Goal: Task Accomplishment & Management: Manage account settings

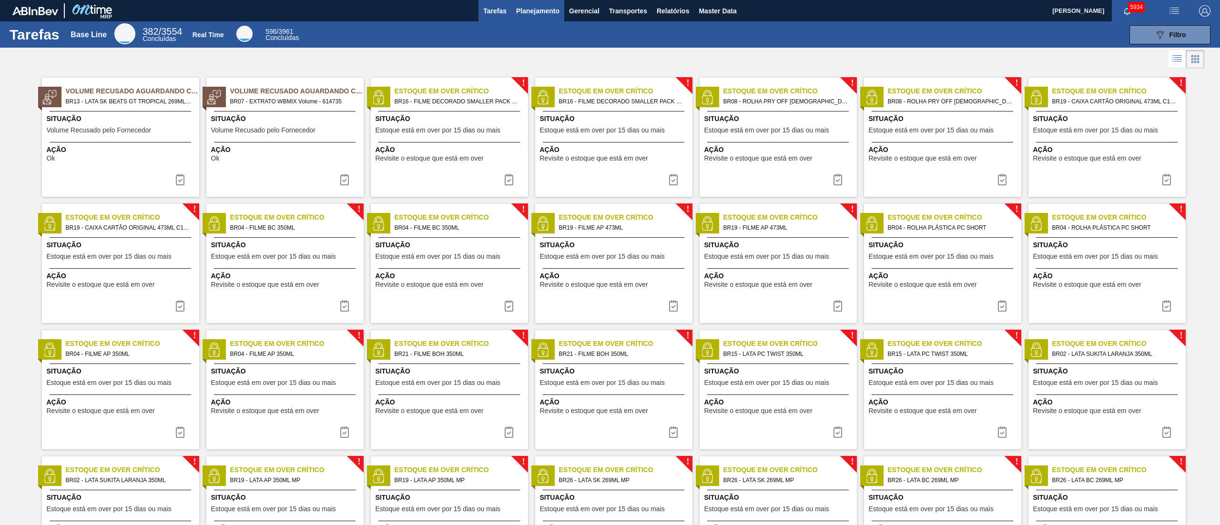
click at [544, 11] on span "Planejamento" at bounding box center [537, 10] width 43 height 11
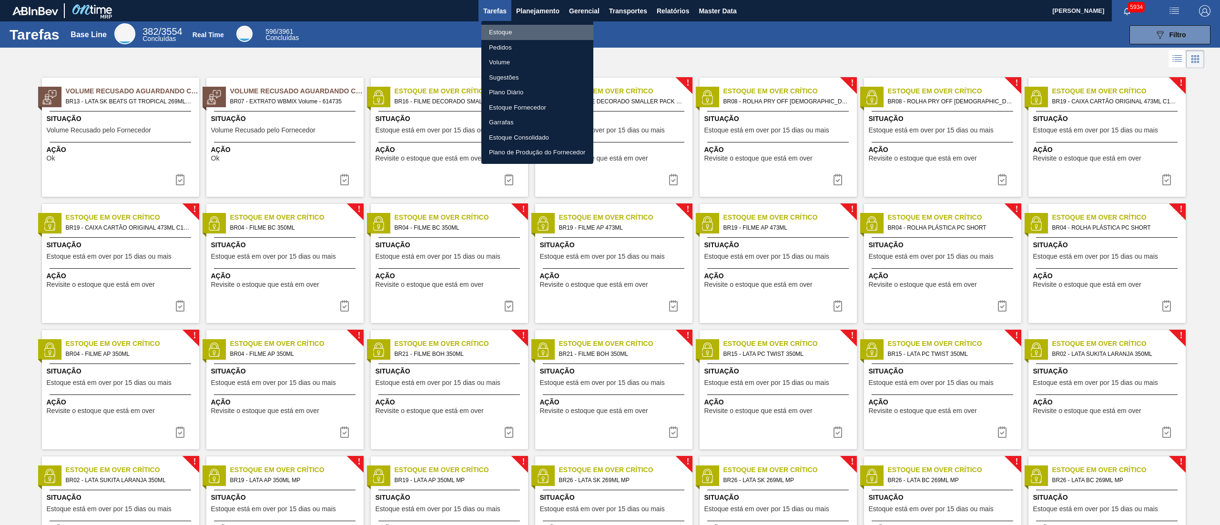
click at [516, 31] on li "Estoque" at bounding box center [537, 32] width 112 height 15
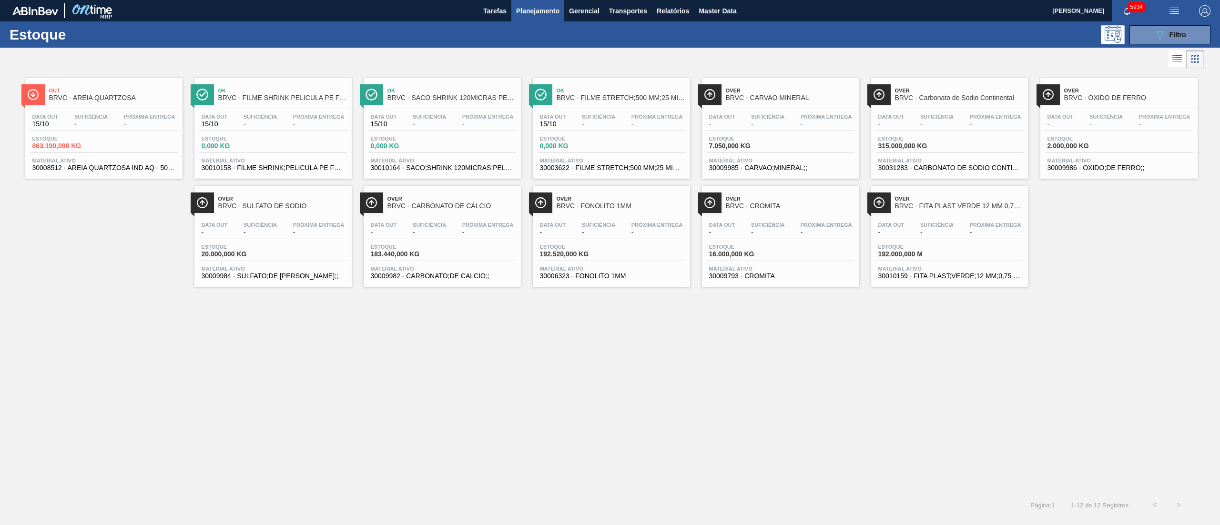
click at [610, 141] on div "Estoque 315.000,000 KG" at bounding box center [911, 143] width 71 height 14
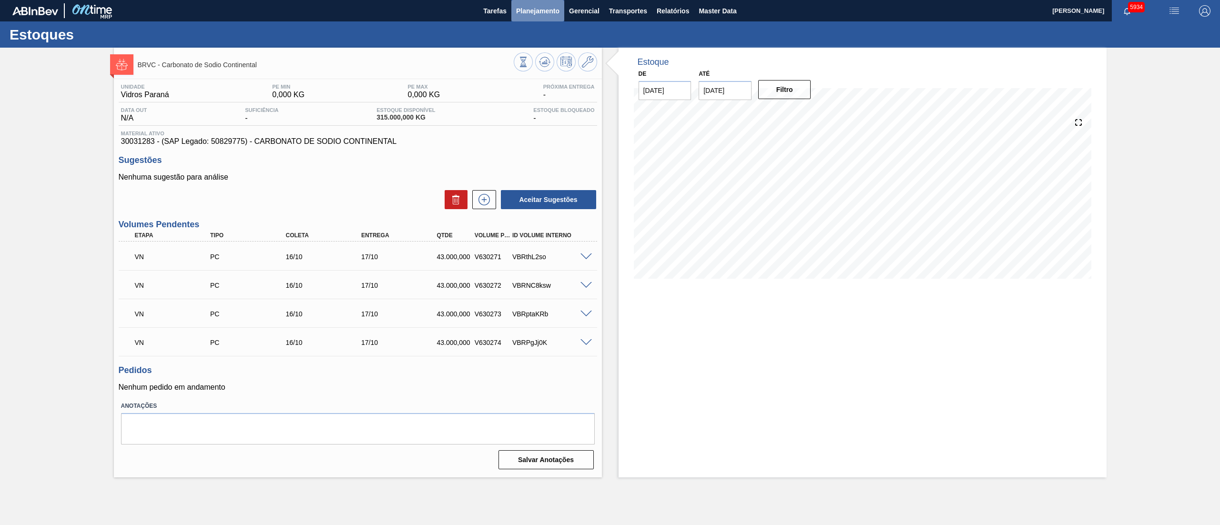
click at [535, 20] on button "Planejamento" at bounding box center [537, 10] width 53 height 21
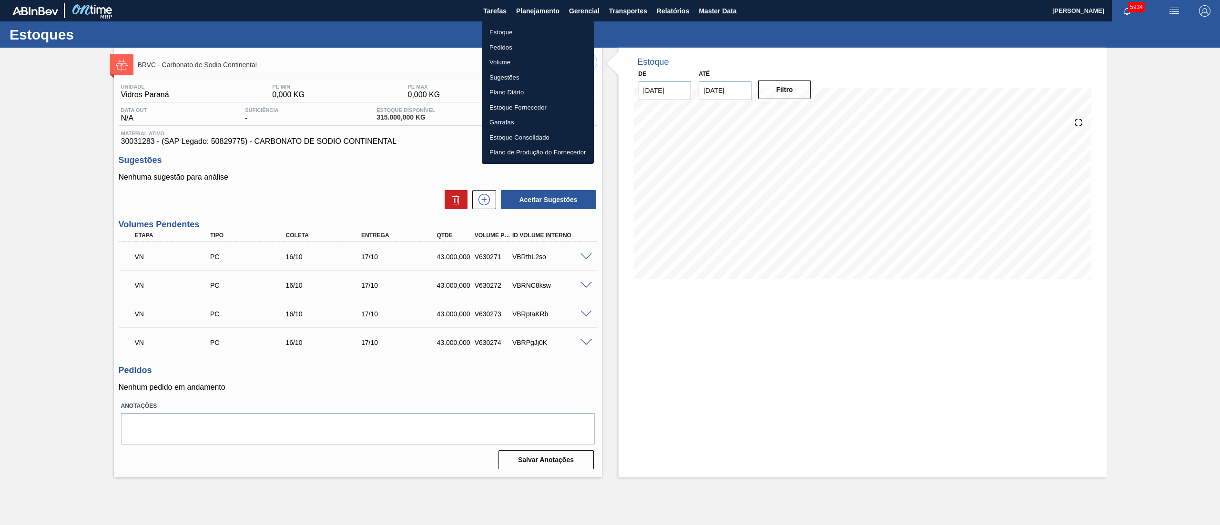
click at [510, 26] on li "Estoque" at bounding box center [538, 32] width 112 height 15
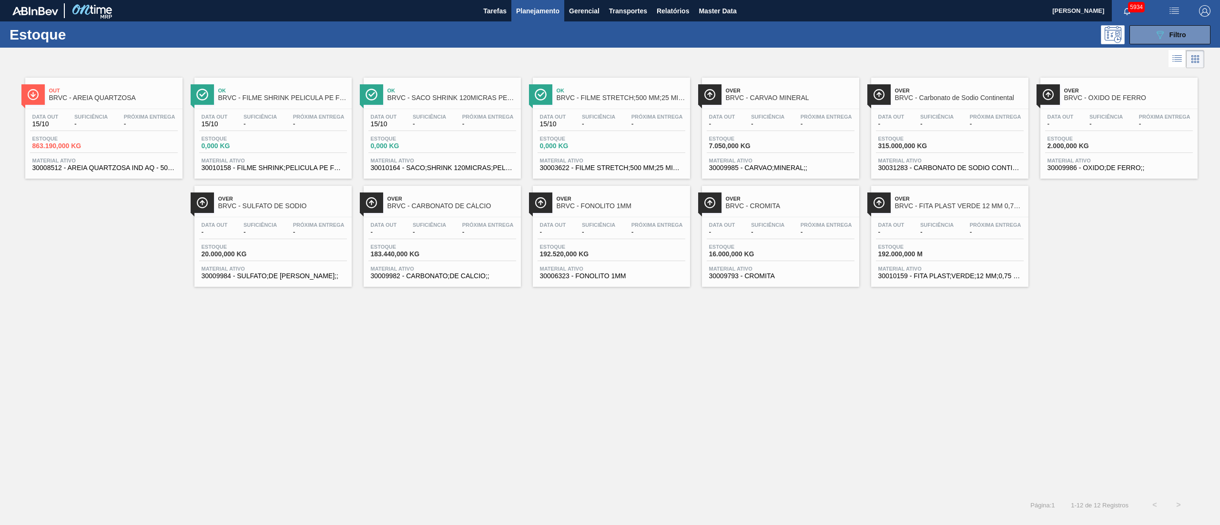
click at [610, 96] on span "BRVC - CARVAO MINERAL" at bounding box center [790, 97] width 129 height 7
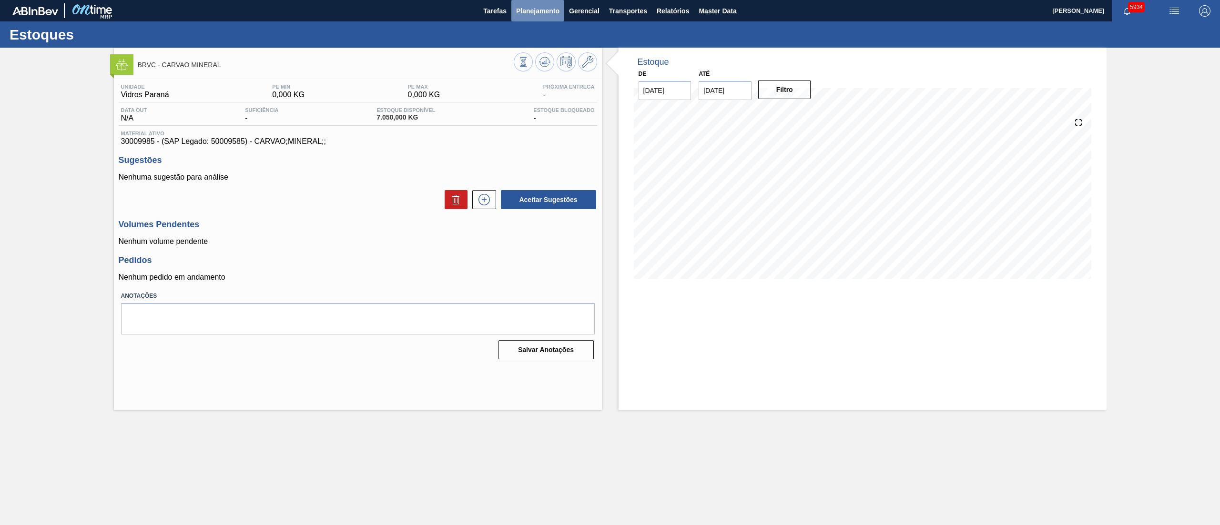
click at [536, 14] on span "Planejamento" at bounding box center [537, 10] width 43 height 11
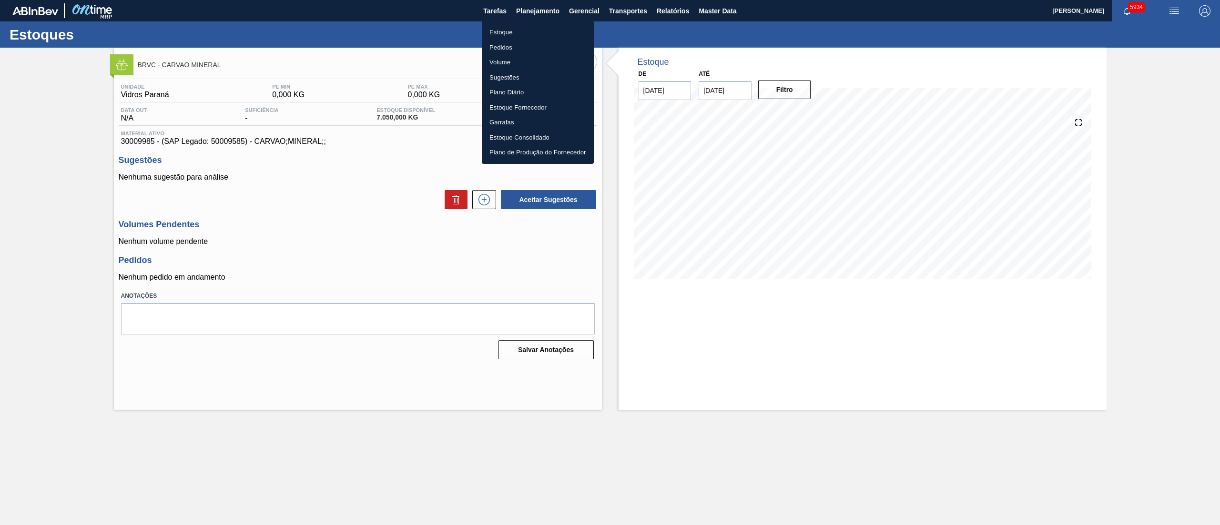
click at [521, 26] on li "Estoque" at bounding box center [538, 32] width 112 height 15
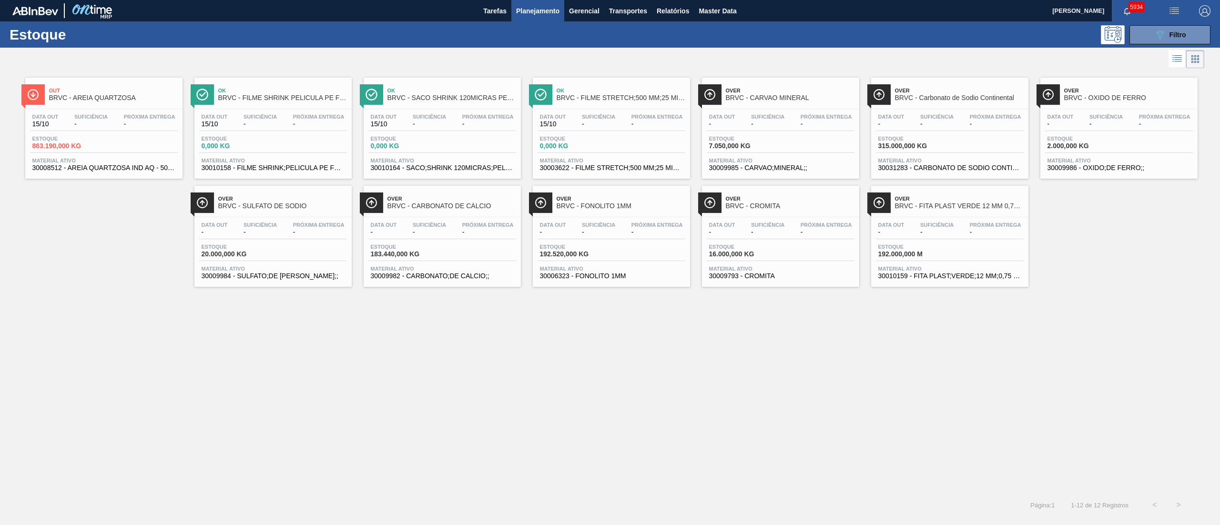
click at [610, 223] on span "Próxima Entrega" at bounding box center [656, 225] width 51 height 6
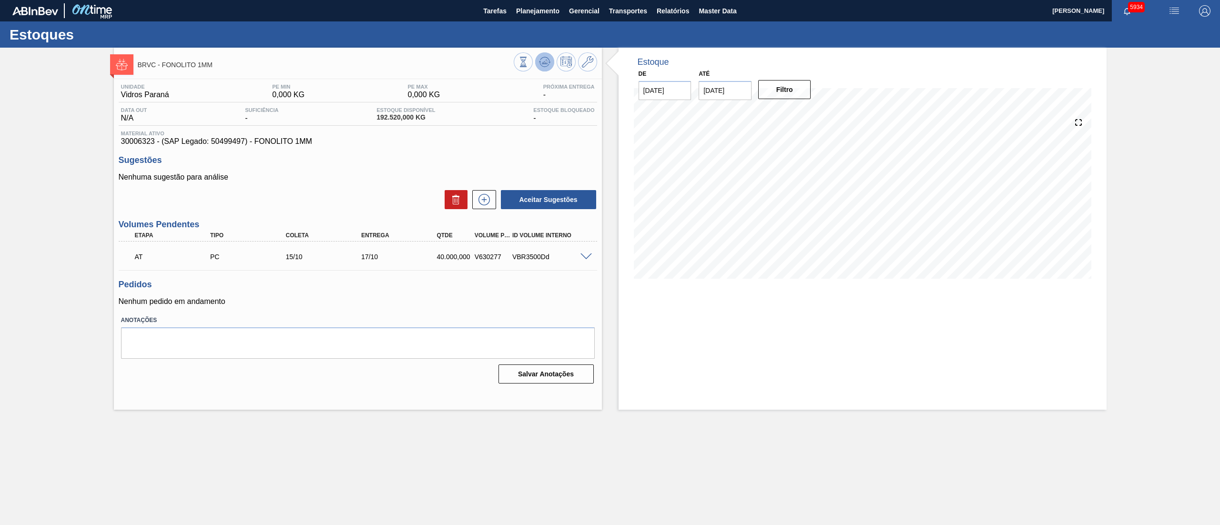
click at [548, 62] on icon at bounding box center [544, 61] width 11 height 11
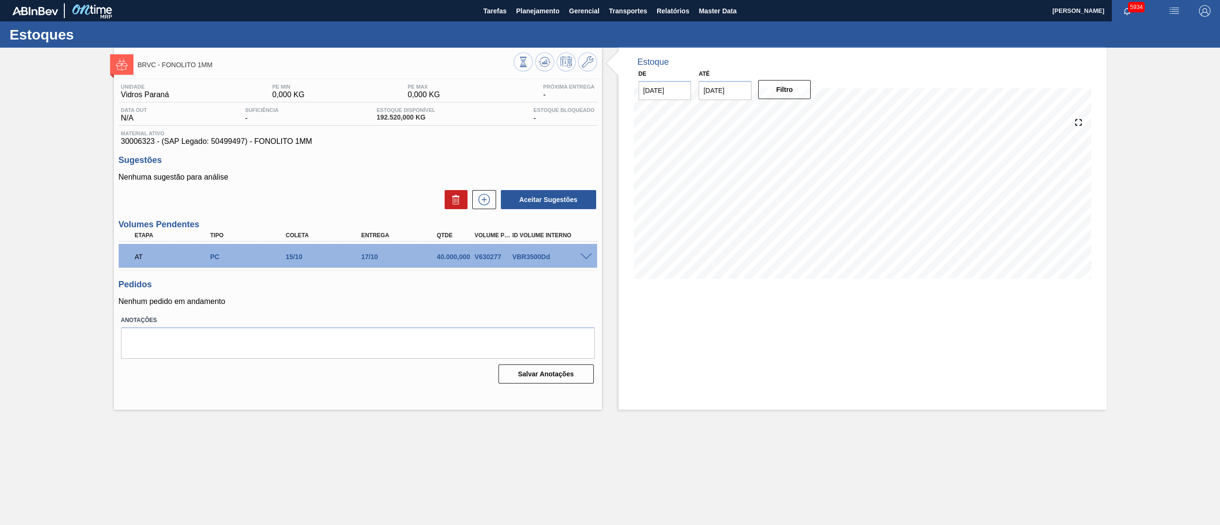
click at [581, 256] on span at bounding box center [585, 257] width 11 height 7
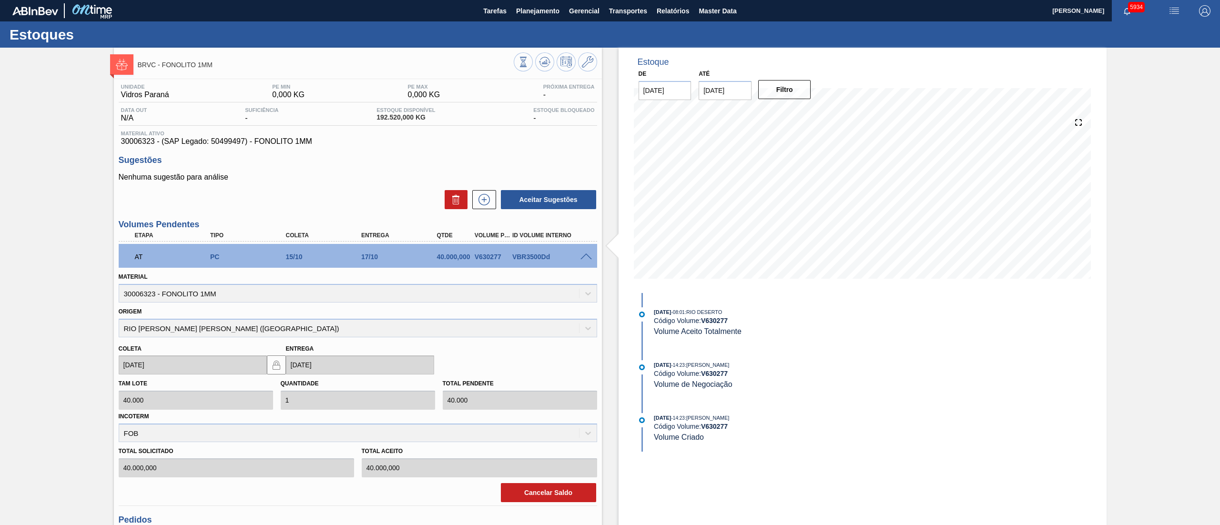
click at [581, 256] on span at bounding box center [585, 257] width 11 height 7
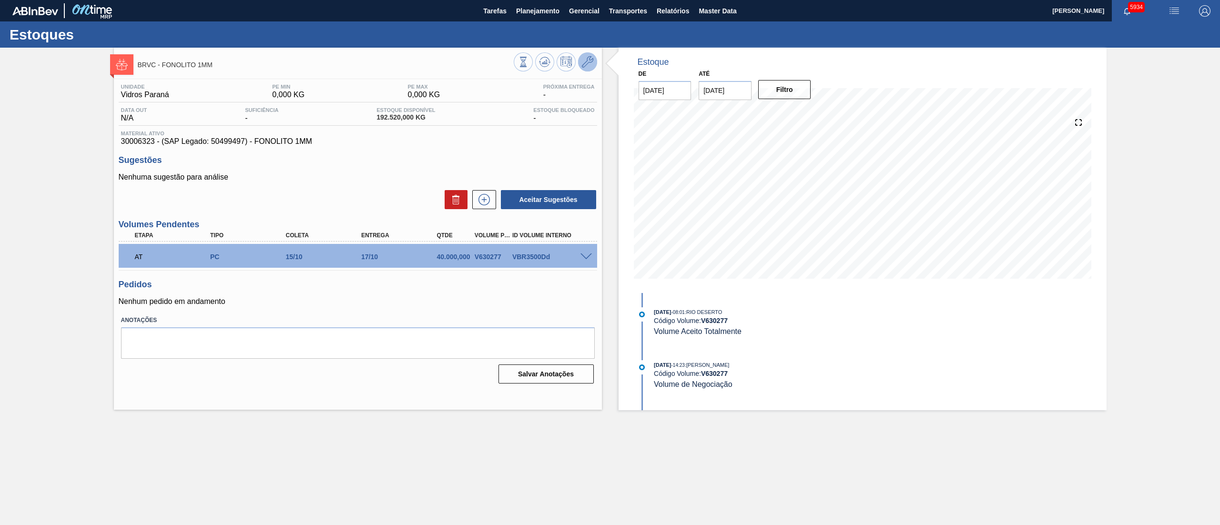
click at [590, 66] on icon at bounding box center [587, 61] width 11 height 11
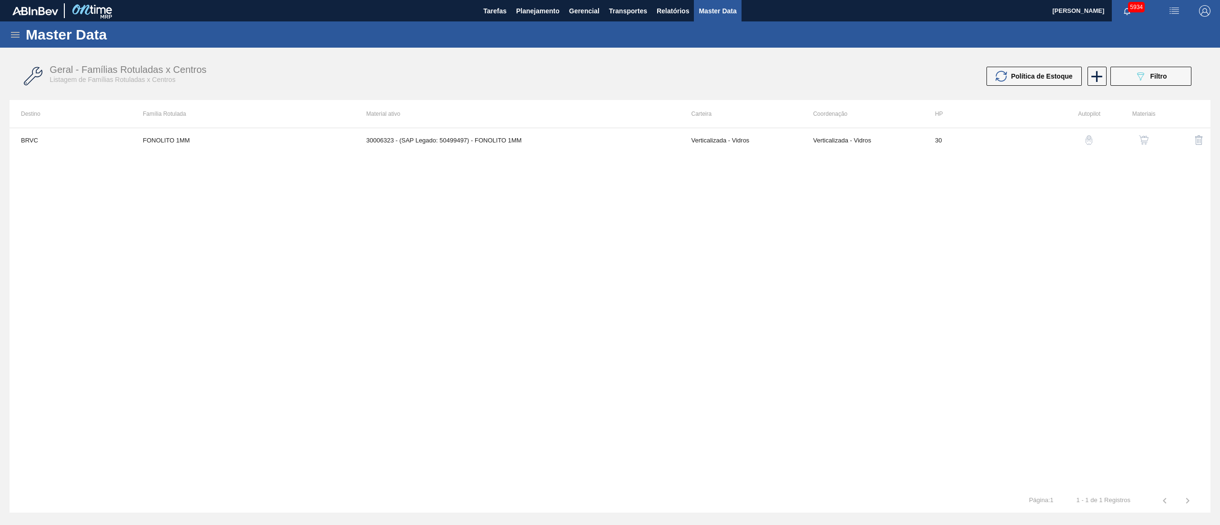
drag, startPoint x: 500, startPoint y: 154, endPoint x: 496, endPoint y: 152, distance: 4.9
click at [499, 154] on div "BRVC FONOLITO 1MM 30006323 - (SAP Legado: 50499497) - FONOLITO 1MM Verticalizad…" at bounding box center [610, 308] width 1201 height 361
click at [489, 140] on td "30006323 - (SAP Legado: 50499497) - FONOLITO 1MM" at bounding box center [517, 140] width 325 height 24
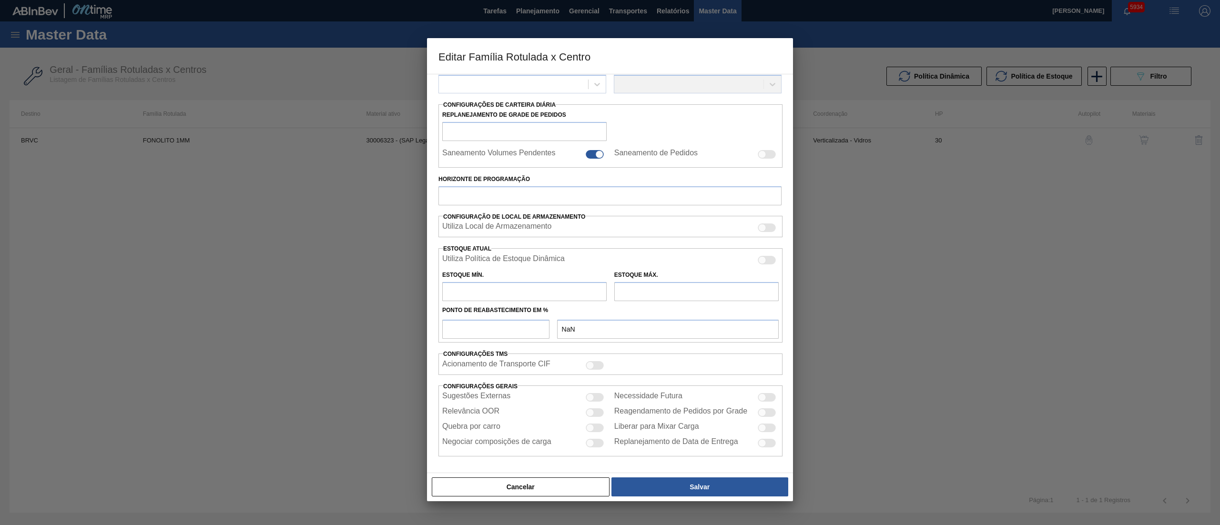
type input "Verticalizada - Vidros"
type input "Fonolito 1MM"
type input "FONOLITO 1MM"
type input "BRVC - Vidros Paraná"
type input "0"
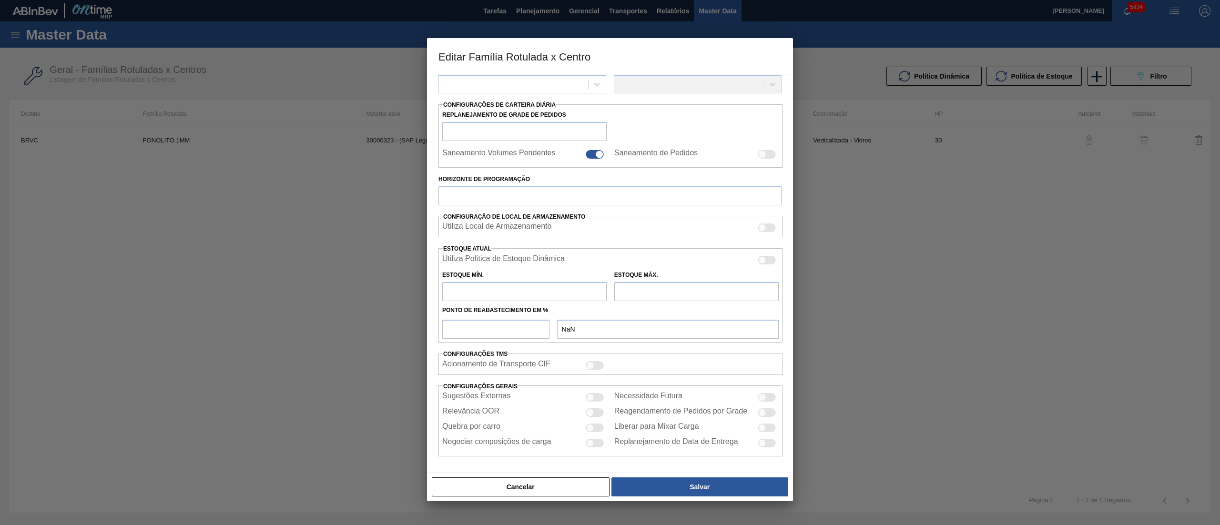
checkbox input "false"
type input "30"
type input "0"
type input "100"
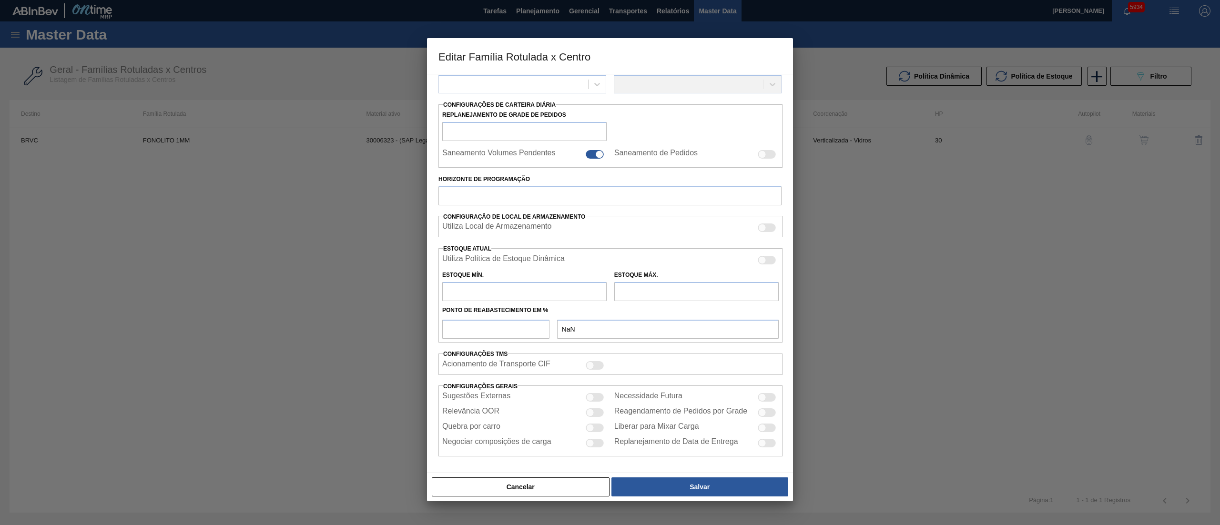
type input "0,000"
click at [610, 262] on div at bounding box center [767, 397] width 18 height 9
checkbox input "true"
click at [599, 262] on div at bounding box center [595, 397] width 18 height 9
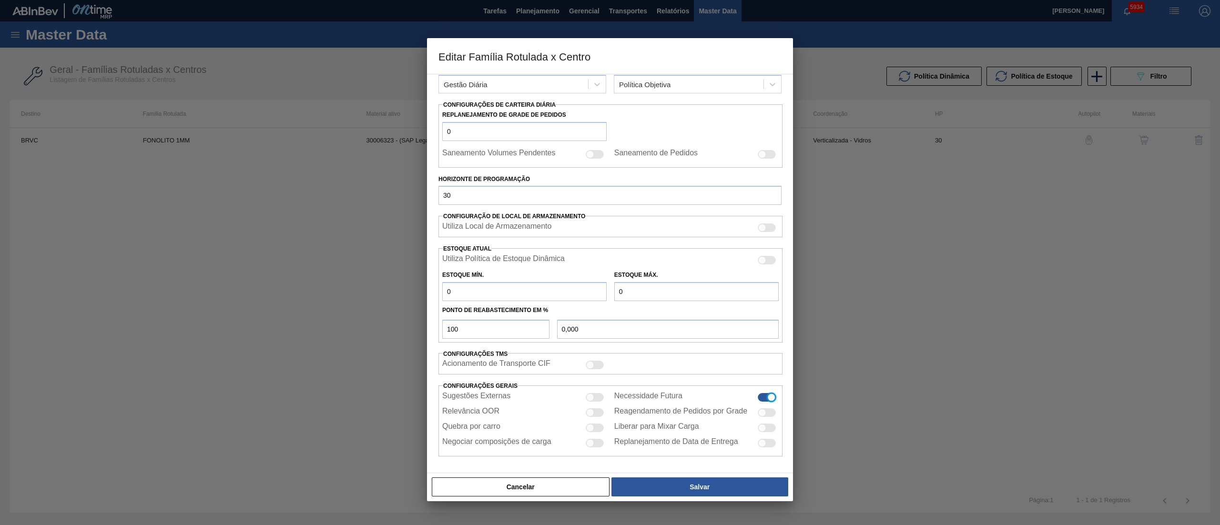
checkbox input "true"
click at [590, 262] on div at bounding box center [590, 428] width 8 height 8
checkbox input "true"
click at [610, 262] on button "Salvar" at bounding box center [699, 487] width 177 height 19
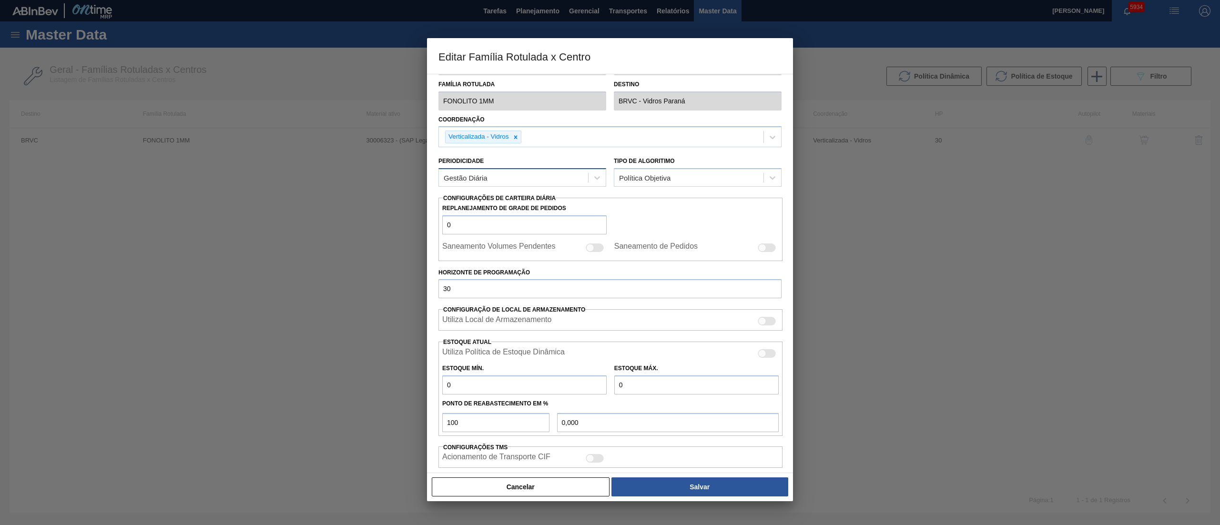
scroll to position [0, 0]
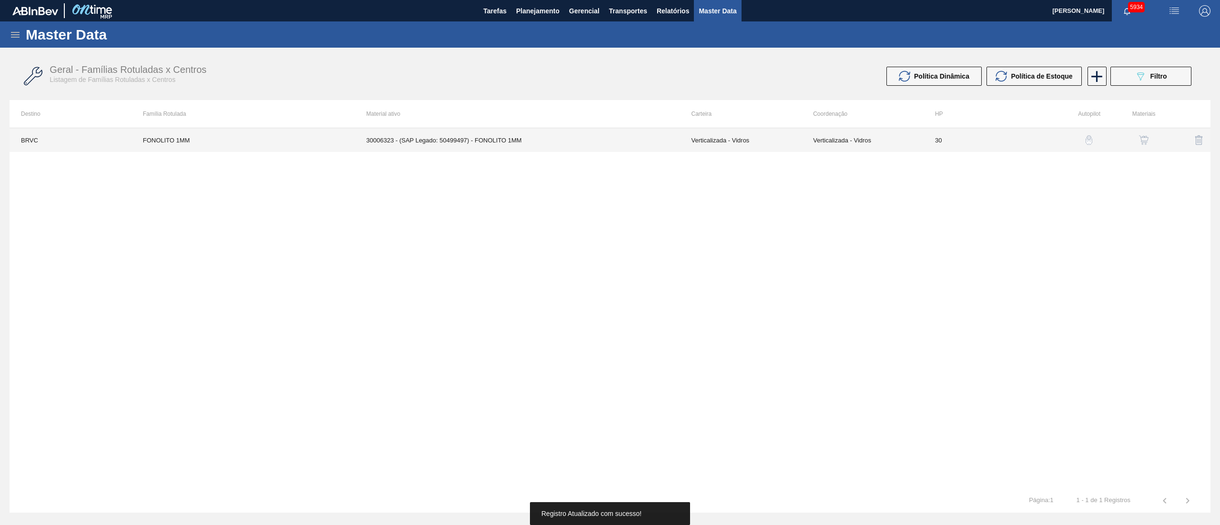
click at [527, 143] on td "30006323 - (SAP Legado: 50499497) - FONOLITO 1MM" at bounding box center [517, 140] width 325 height 24
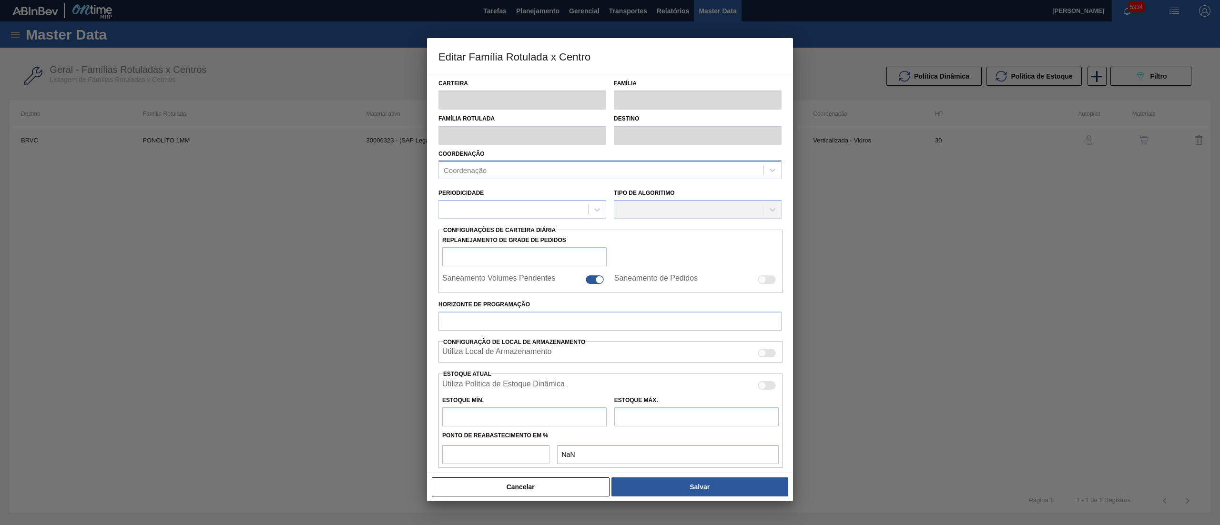
type input "Verticalizada - Vidros"
type input "Fonolito 1MM"
type input "FONOLITO 1MM"
type input "BRVC - Vidros Paraná"
type input "0"
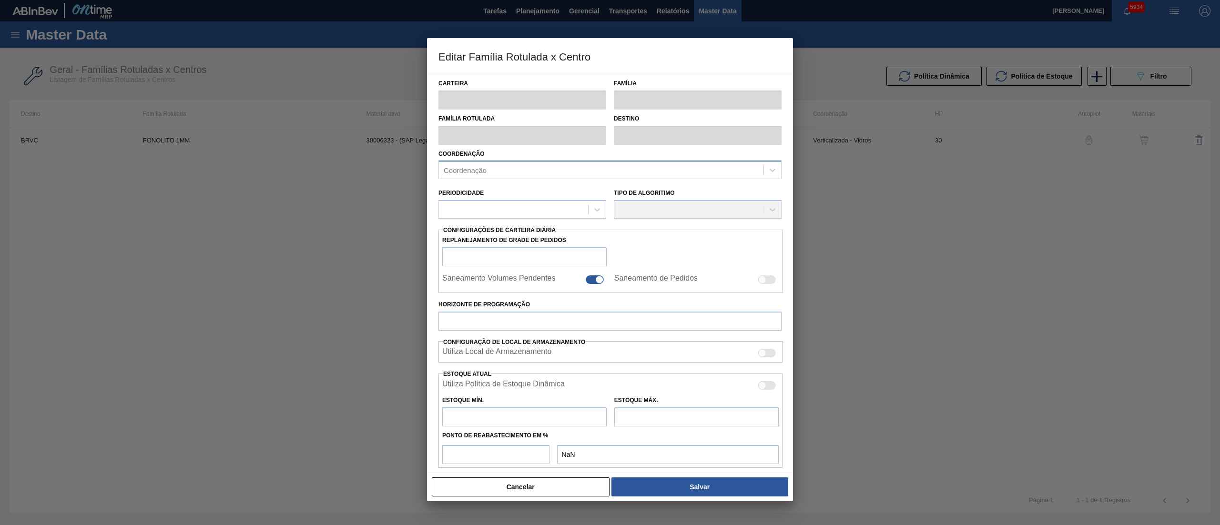
checkbox input "false"
type input "30"
type input "0"
type input "100"
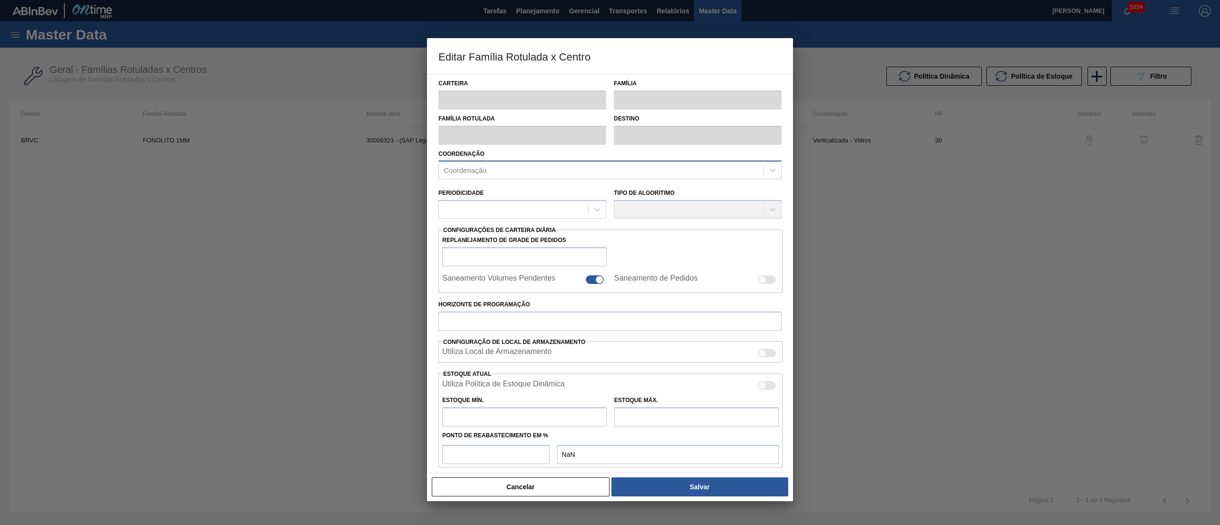
type input "0,000"
checkbox input "true"
click at [497, 209] on div "Gestão Diária" at bounding box center [513, 212] width 149 height 14
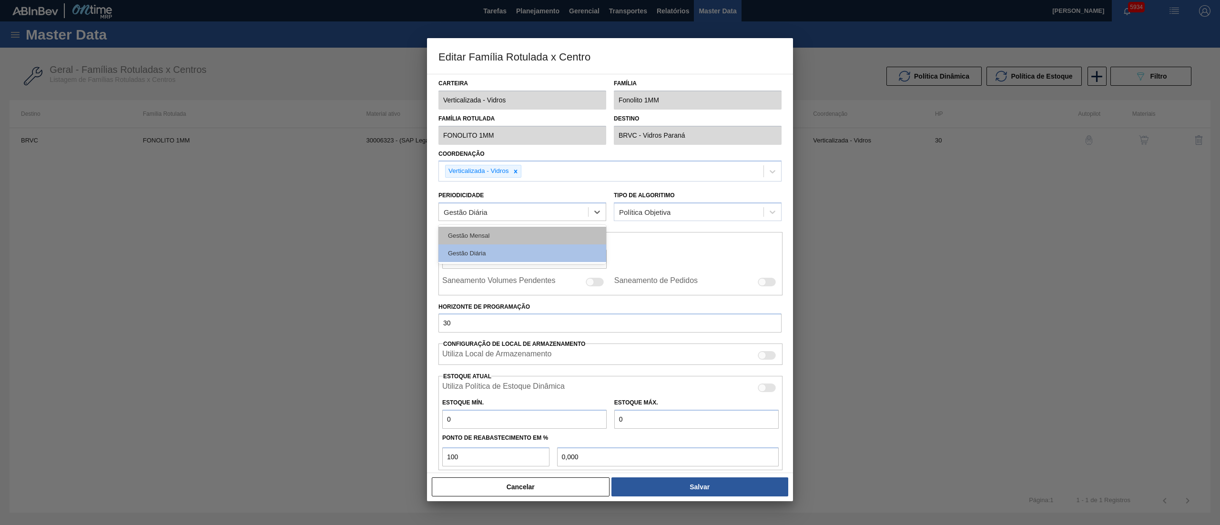
click at [475, 235] on div "Gestão Mensal" at bounding box center [522, 236] width 168 height 18
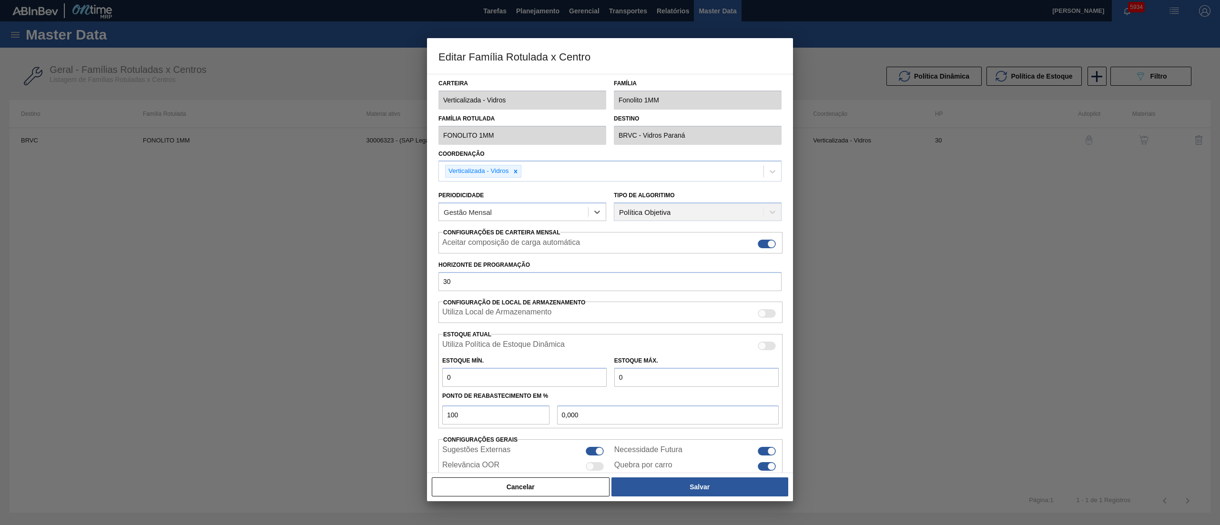
scroll to position [39, 0]
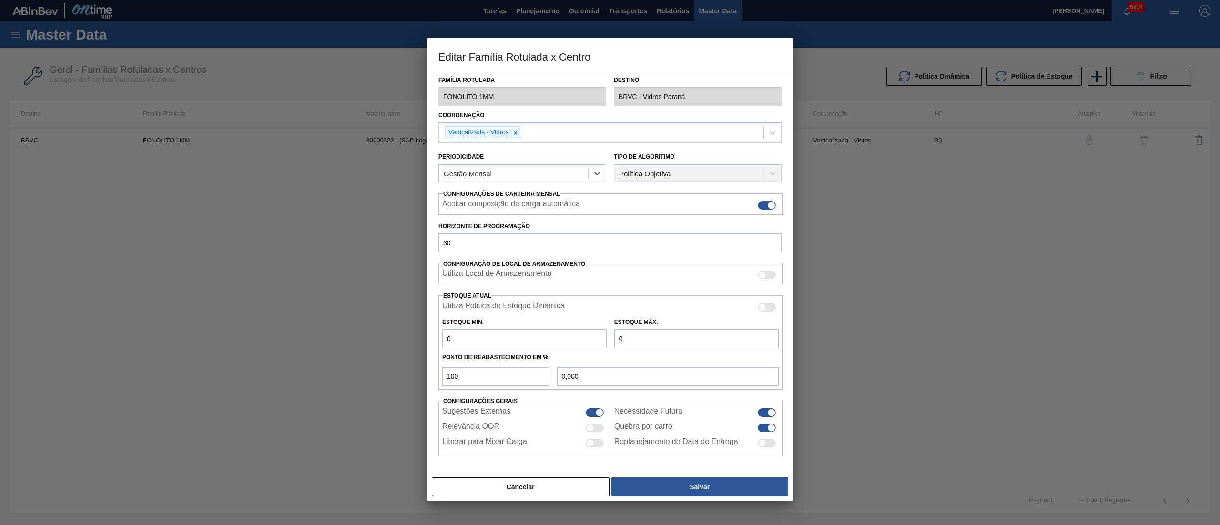
click at [610, 262] on div at bounding box center [767, 428] width 18 height 9
checkbox input "false"
click at [610, 262] on button "Salvar" at bounding box center [699, 487] width 177 height 19
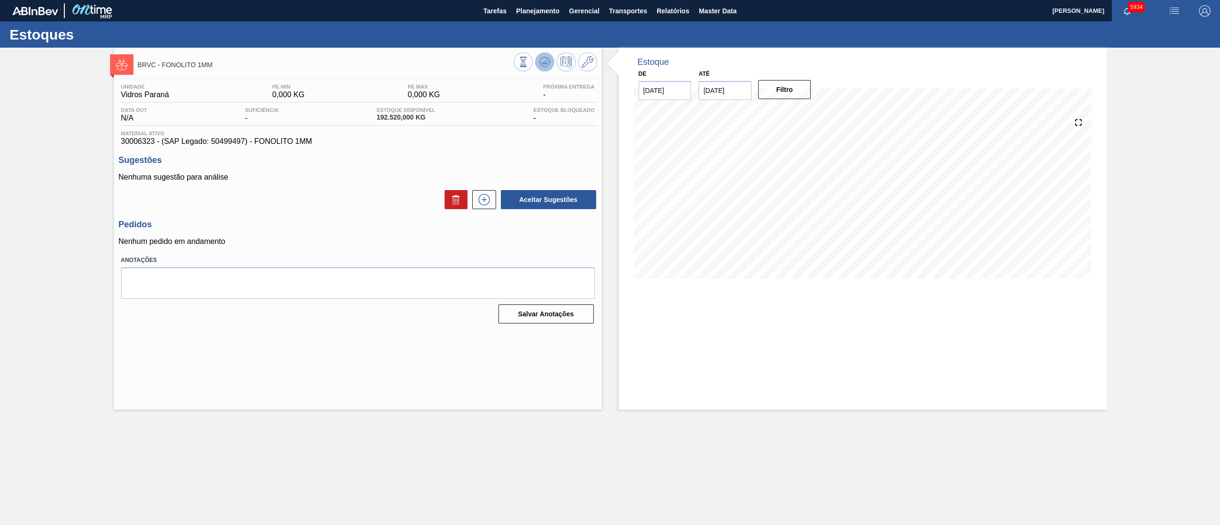
click at [551, 59] on button at bounding box center [544, 61] width 19 height 19
click at [483, 205] on icon at bounding box center [484, 199] width 15 height 11
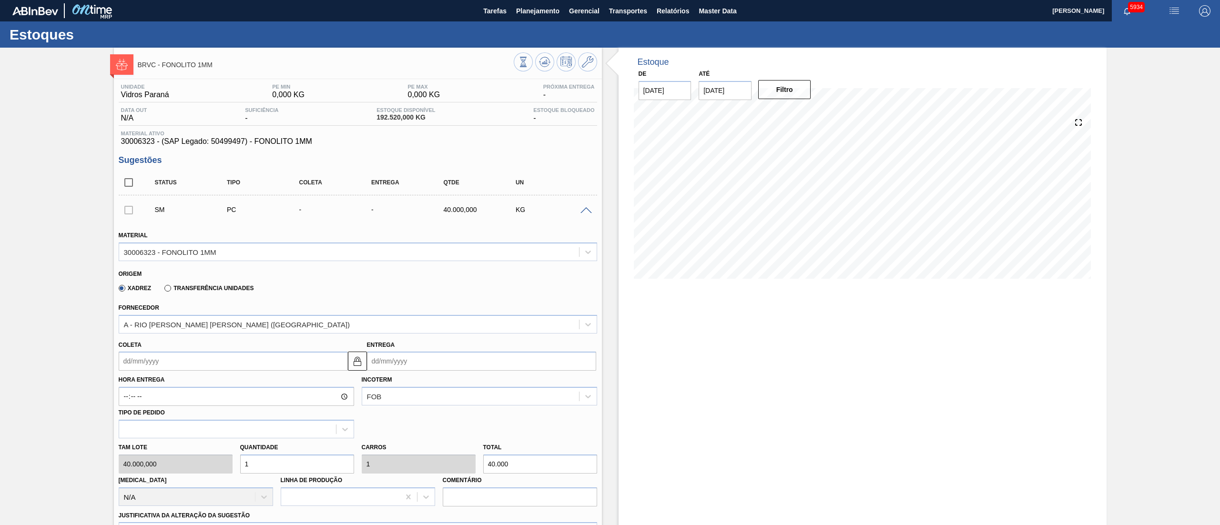
click at [180, 262] on input "Coleta" at bounding box center [233, 361] width 229 height 19
click at [196, 262] on div "16" at bounding box center [191, 445] width 13 height 13
type input "16/10/2025"
type input "18/10/2025"
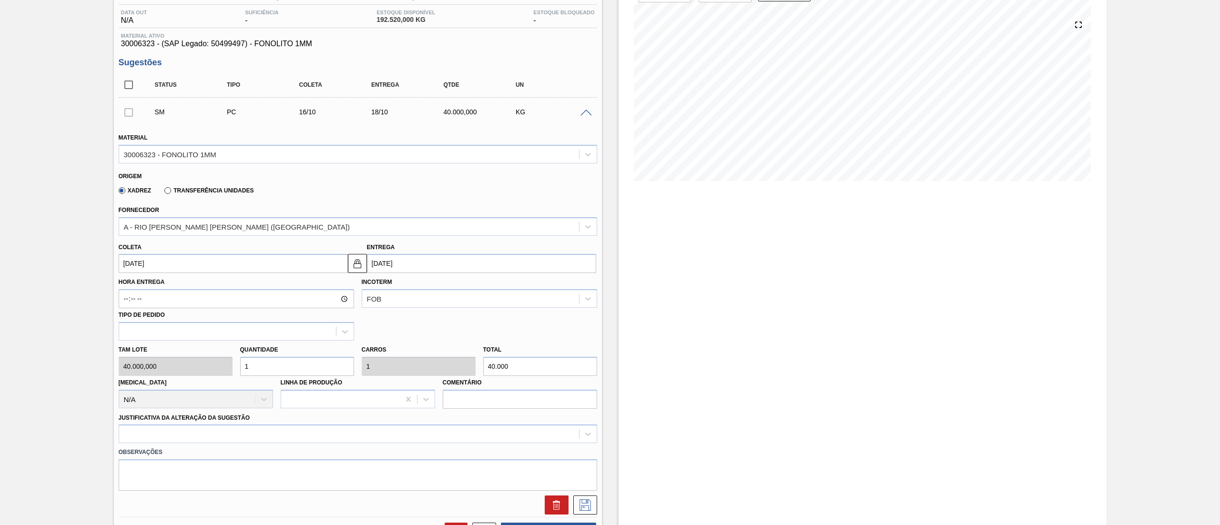
scroll to position [191, 0]
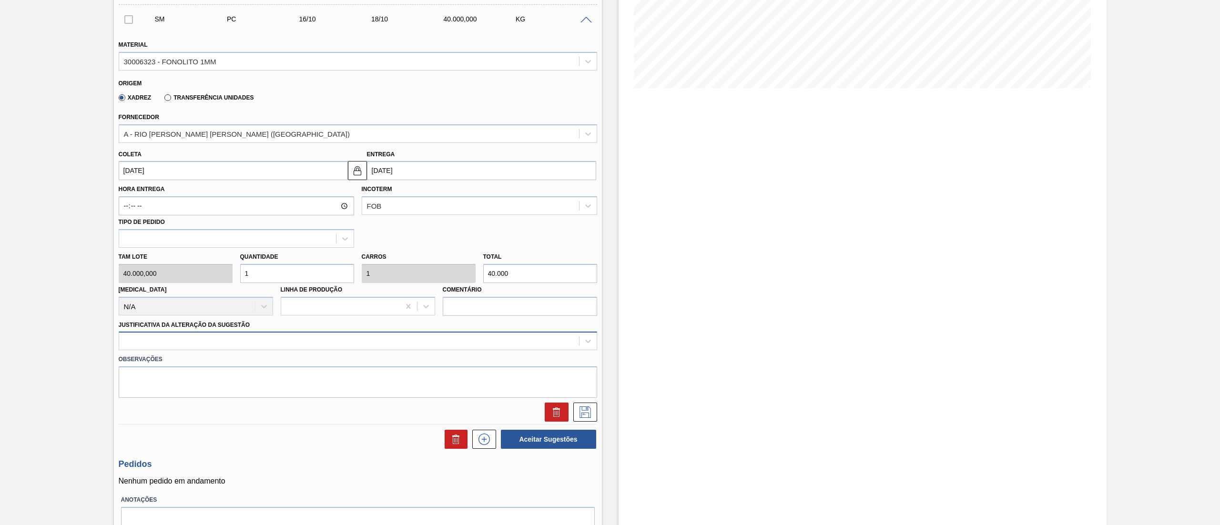
click at [160, 262] on div at bounding box center [349, 342] width 460 height 14
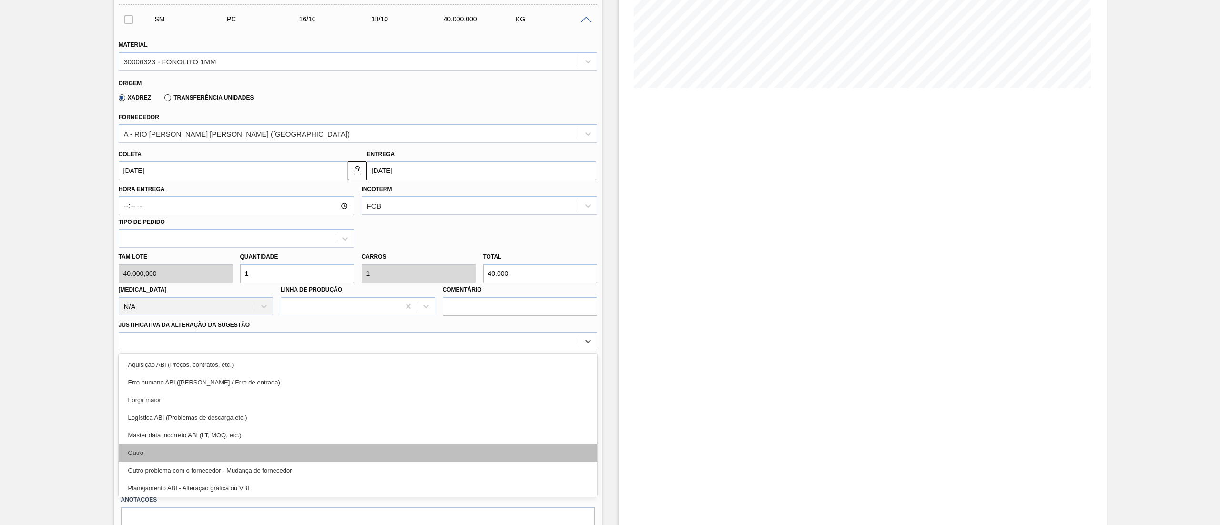
click at [158, 262] on div "Outro" at bounding box center [358, 453] width 478 height 18
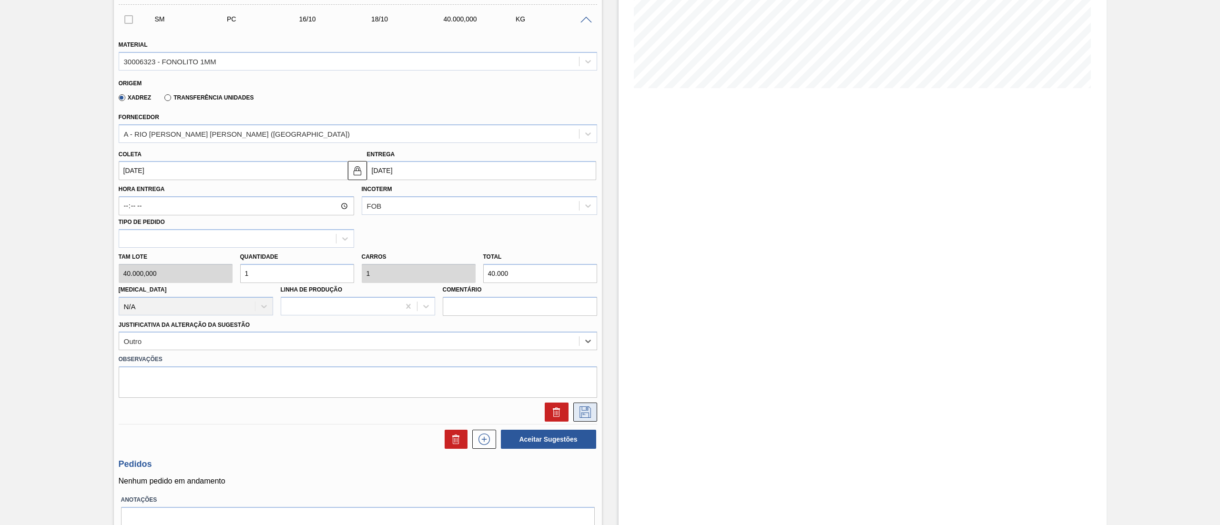
click at [574, 262] on button at bounding box center [585, 412] width 24 height 19
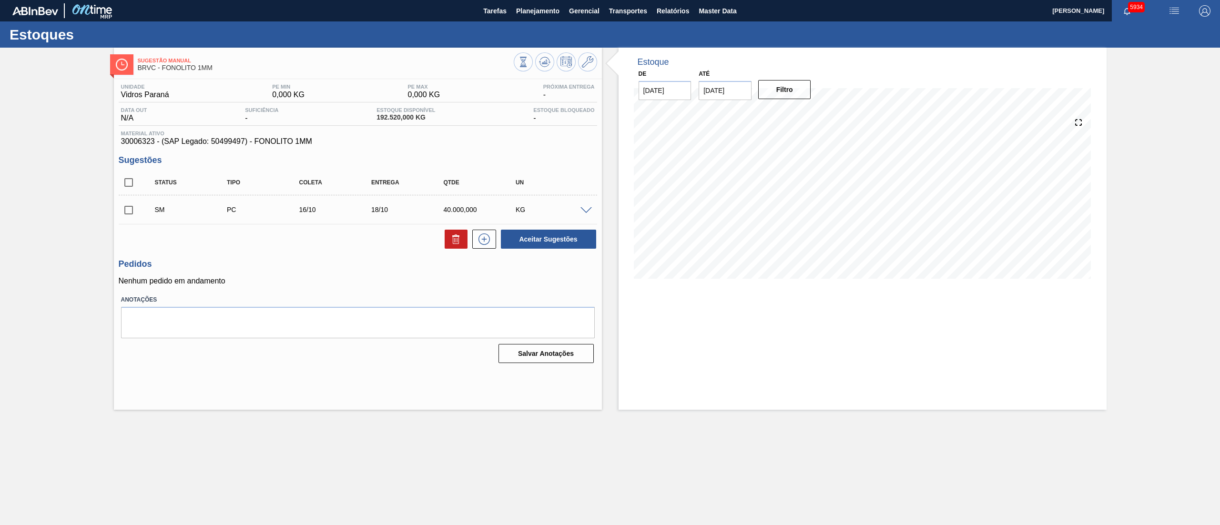
scroll to position [0, 0]
click at [134, 208] on input "checkbox" at bounding box center [129, 210] width 20 height 20
click at [530, 246] on button "Aceitar Sugestões" at bounding box center [548, 239] width 95 height 19
checkbox input "false"
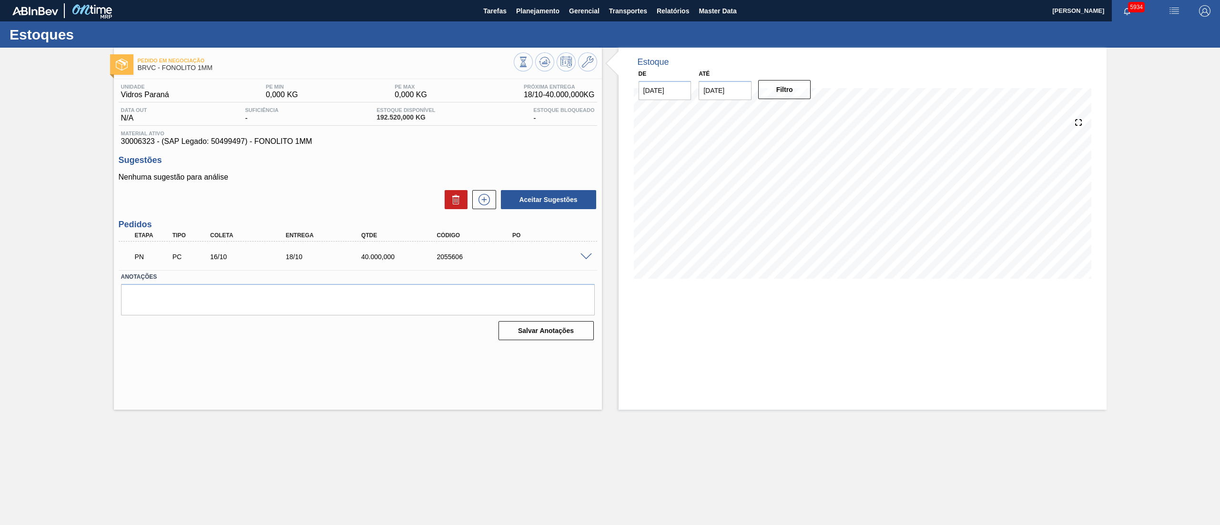
drag, startPoint x: 564, startPoint y: 64, endPoint x: 546, endPoint y: 72, distance: 20.3
click at [546, 72] on div at bounding box center [555, 62] width 83 height 21
click at [544, 51] on div "Pedido em Negociação BRVC - FONOLITO 1MM" at bounding box center [358, 61] width 488 height 26
click at [546, 76] on div "Pedido em Negociação BRVC - FONOLITO 1MM Unidade Vidros Paraná PE MIN 0,000 KG …" at bounding box center [358, 229] width 488 height 362
click at [546, 71] on div at bounding box center [555, 62] width 83 height 21
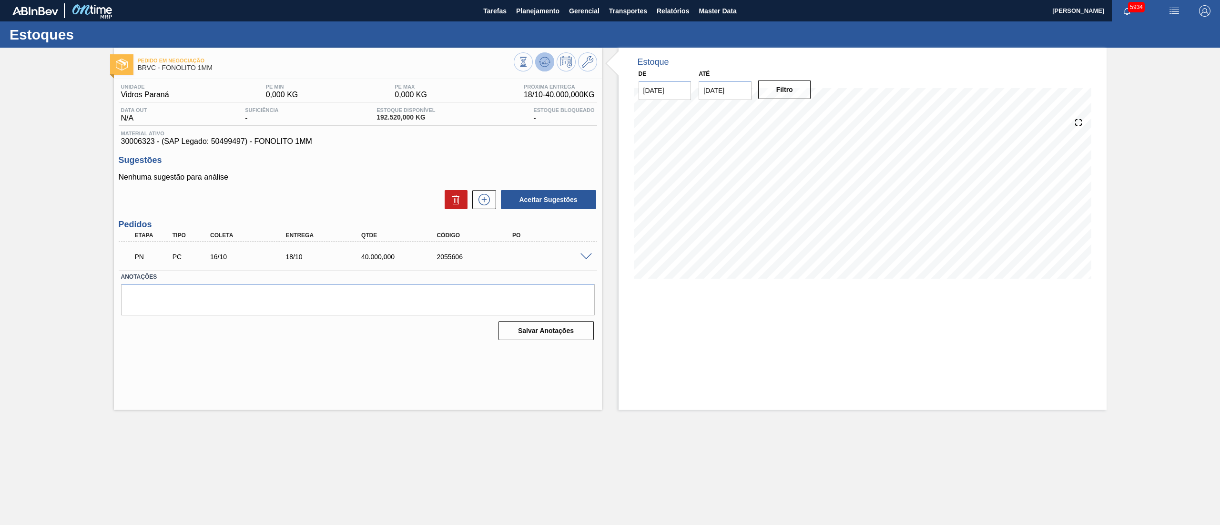
click at [542, 63] on icon at bounding box center [542, 62] width 1 height 1
click at [551, 58] on button at bounding box center [544, 61] width 19 height 19
click at [592, 60] on icon at bounding box center [587, 61] width 11 height 11
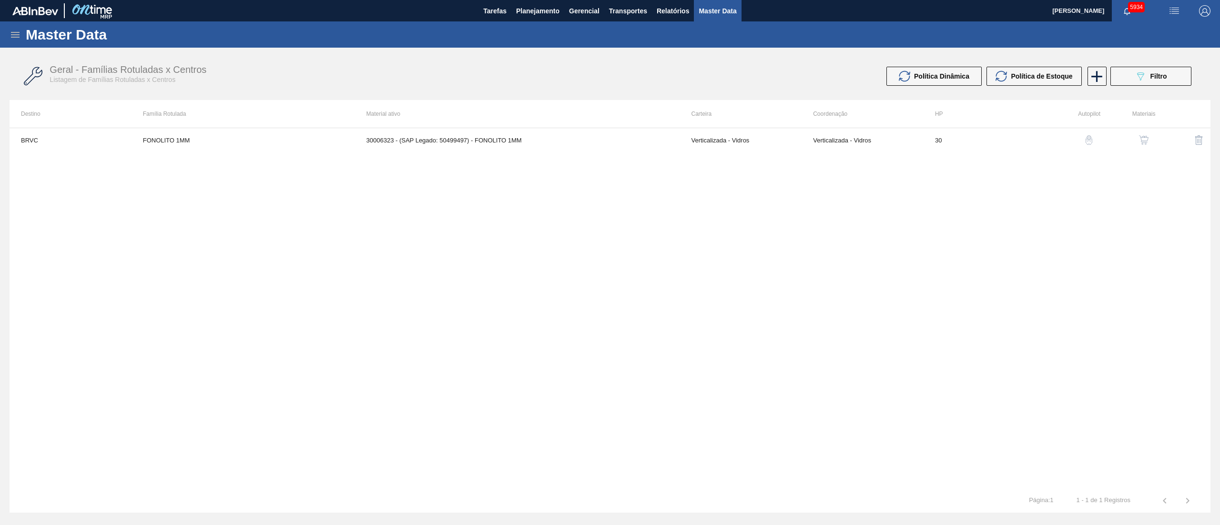
click at [426, 150] on td "30006323 - (SAP Legado: 50499497) - FONOLITO 1MM" at bounding box center [517, 140] width 325 height 24
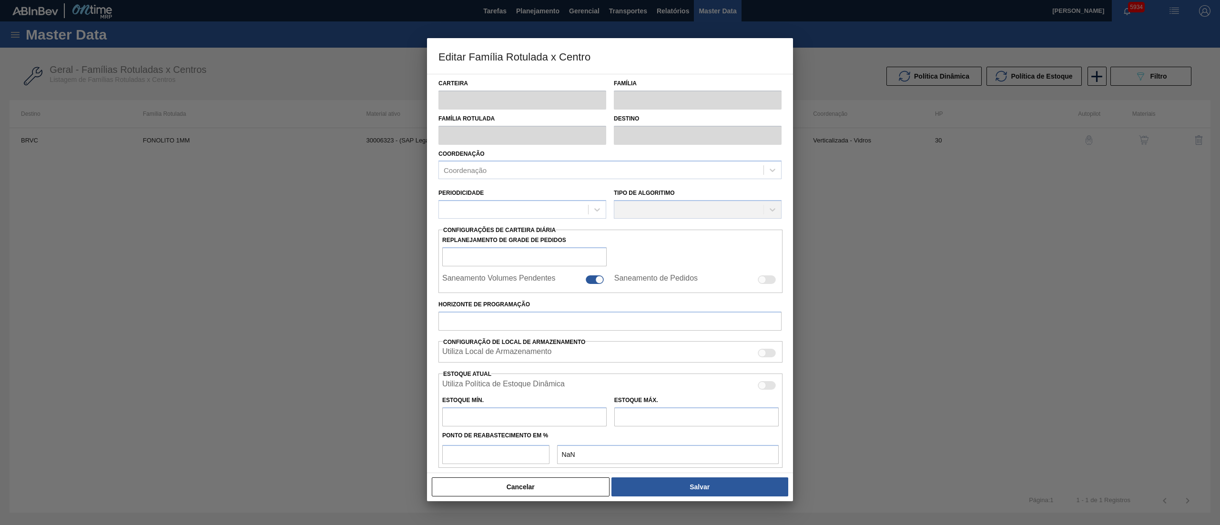
type input "Verticalizada - Vidros"
type input "Fonolito 1MM"
type input "FONOLITO 1MM"
type input "BRVC - Vidros Paraná"
type input "30"
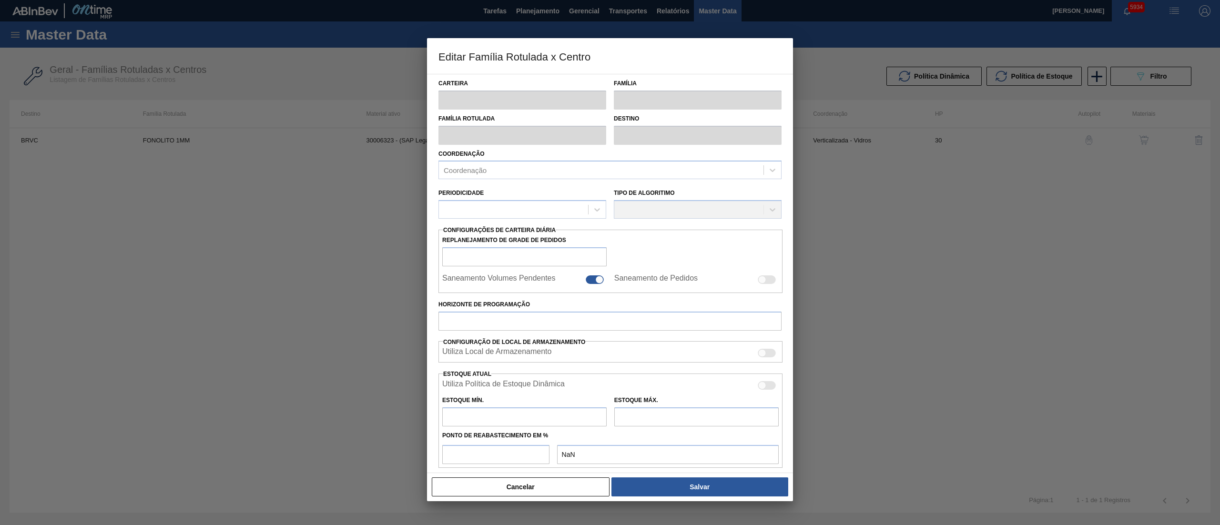
type input "0"
type input "100"
type input "0,000"
checkbox input "true"
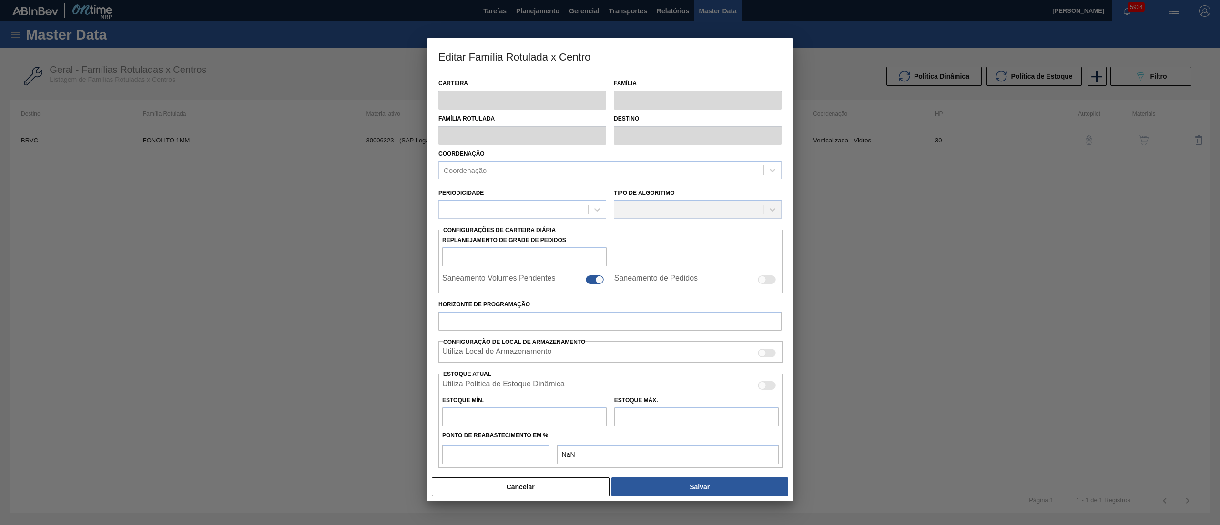
checkbox input "true"
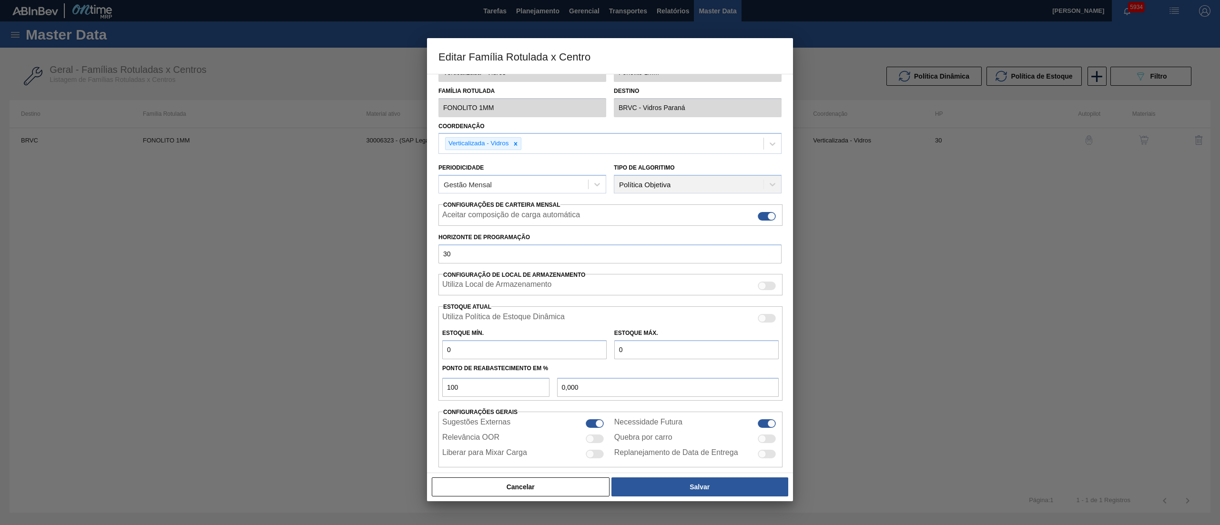
scroll to position [39, 0]
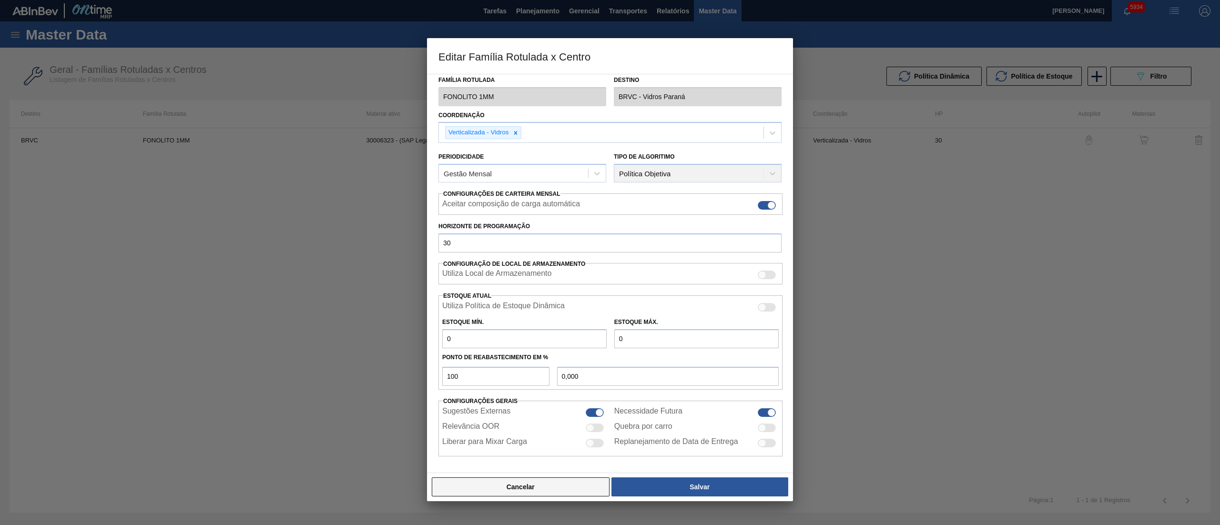
click at [498, 262] on button "Cancelar" at bounding box center [521, 487] width 178 height 19
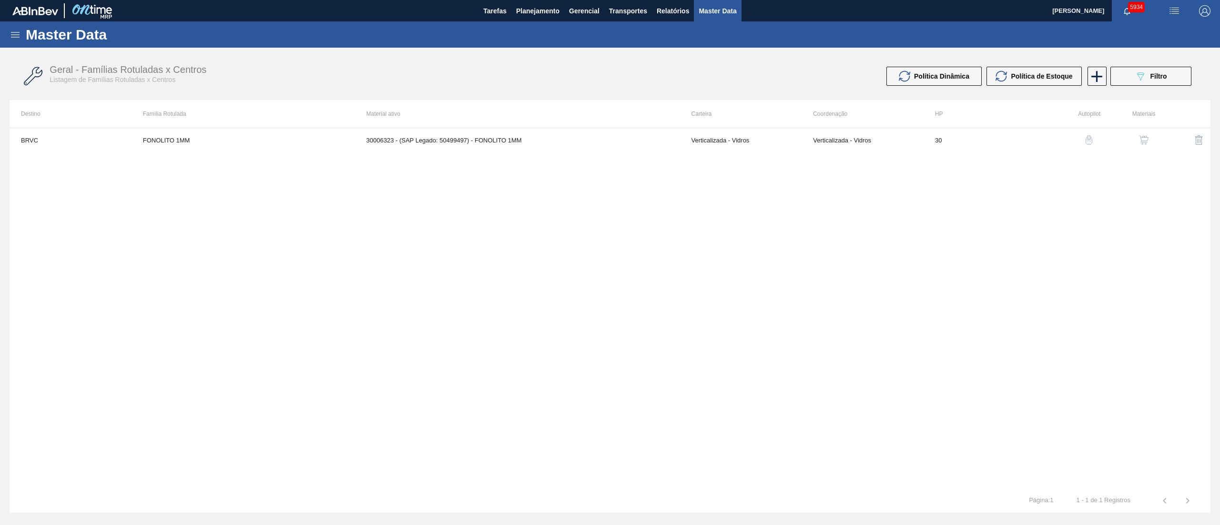
click at [610, 140] on img "button" at bounding box center [1144, 140] width 10 height 10
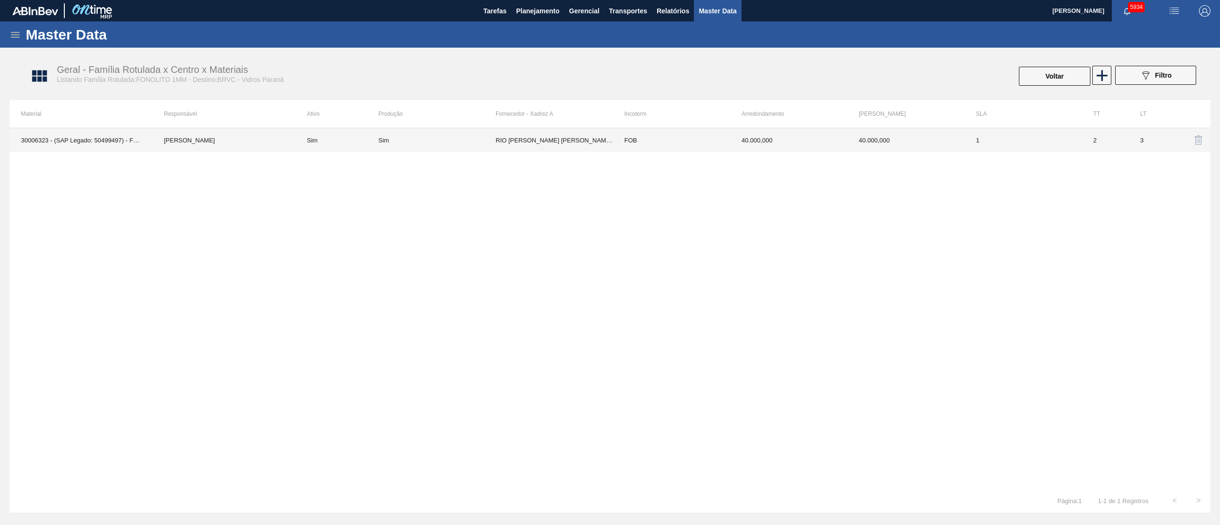
click at [549, 142] on td "RIO DESERTO - CORREIA PINTO (SC)" at bounding box center [554, 140] width 117 height 24
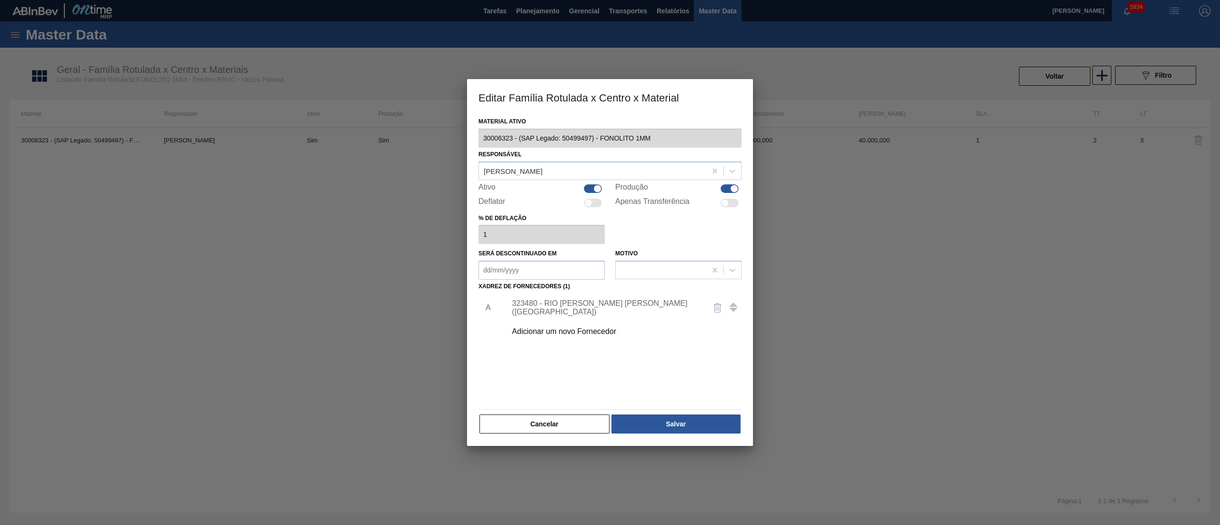
click at [572, 262] on div "323480 - RIO DESERTO - CORREIA PINTO (SC)" at bounding box center [605, 307] width 187 height 17
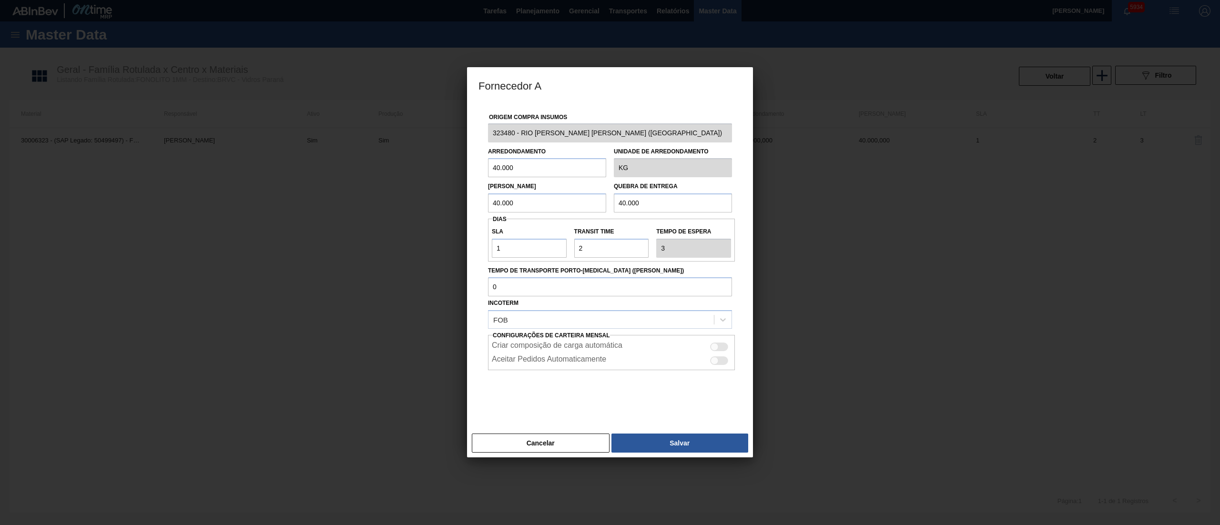
click at [610, 262] on div at bounding box center [719, 347] width 18 height 9
checkbox input "true"
click at [610, 262] on button "Salvar" at bounding box center [679, 443] width 137 height 19
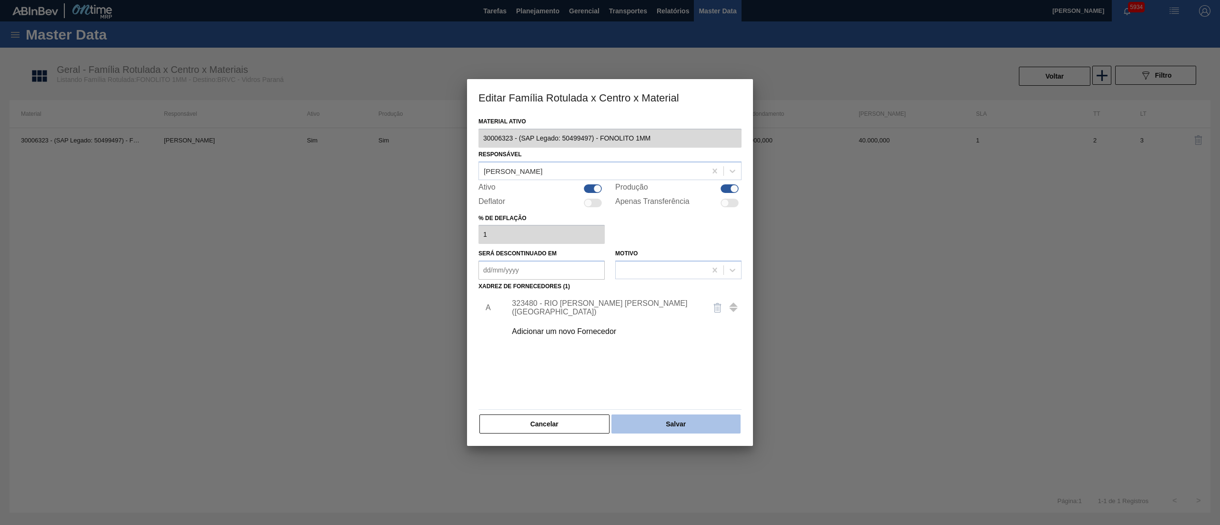
click at [610, 262] on button "Salvar" at bounding box center [675, 424] width 129 height 19
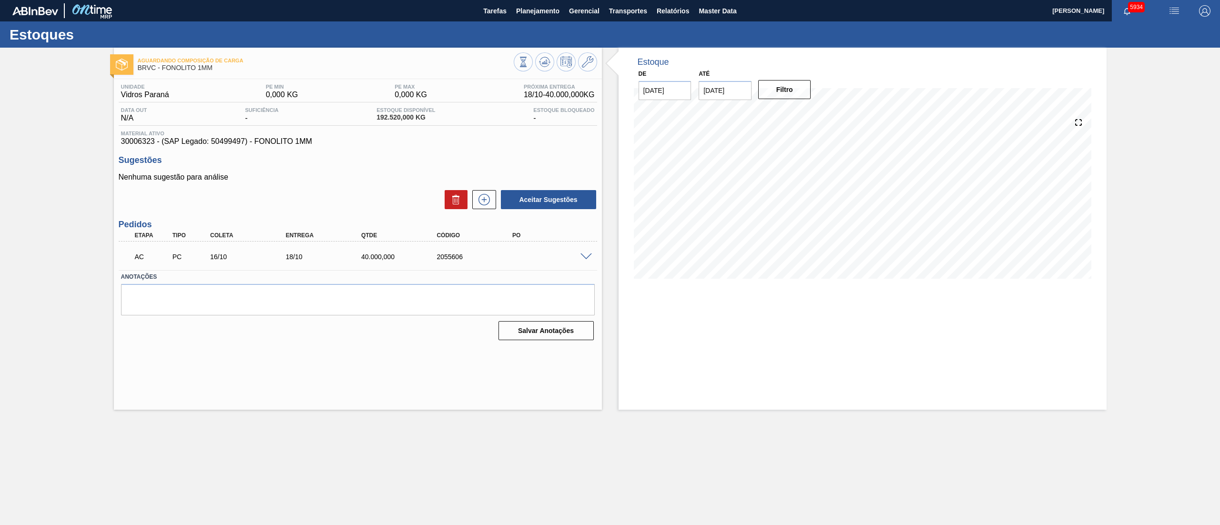
click at [584, 253] on div at bounding box center [587, 256] width 19 height 7
drag, startPoint x: 585, startPoint y: 263, endPoint x: 585, endPoint y: 257, distance: 5.7
click at [585, 261] on div "AC PC 16/10 18/10 40.000,000 2055606" at bounding box center [358, 256] width 478 height 24
click at [585, 257] on span at bounding box center [585, 257] width 11 height 7
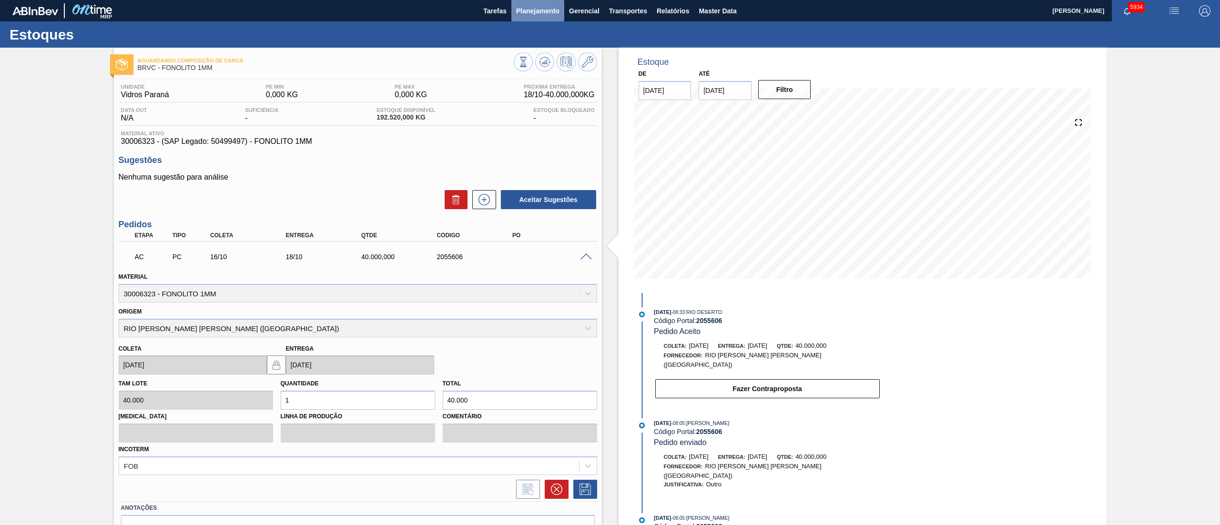
click at [551, 19] on button "Planejamento" at bounding box center [537, 10] width 53 height 21
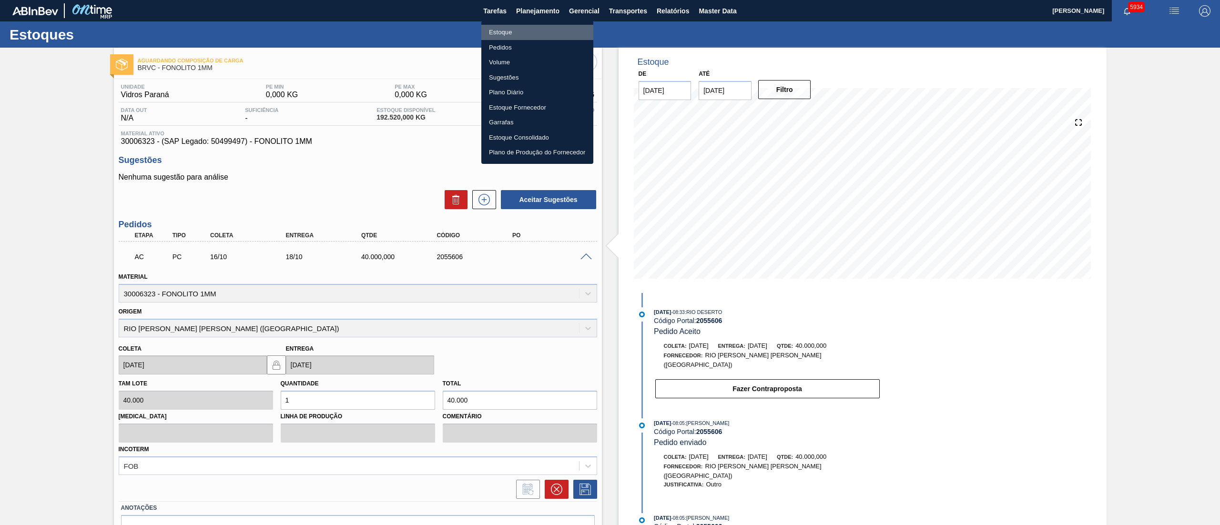
click at [510, 32] on li "Estoque" at bounding box center [537, 32] width 112 height 15
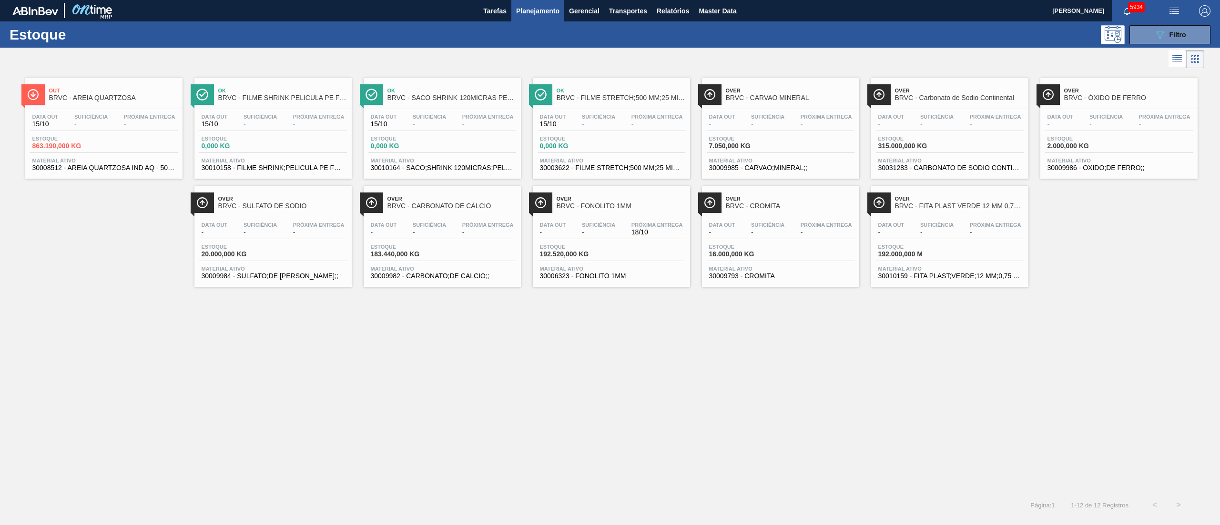
click at [610, 65] on div at bounding box center [602, 59] width 1204 height 23
click at [610, 170] on span "30031283 - CARBONATO DE SODIO CONTINENTAL" at bounding box center [949, 167] width 143 height 7
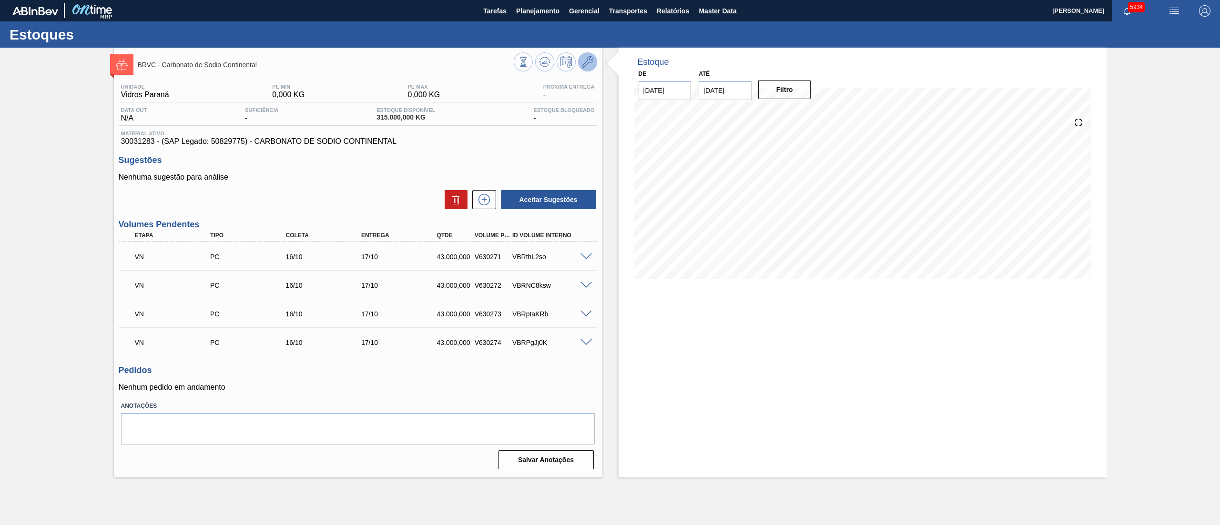
click at [587, 59] on icon at bounding box center [587, 61] width 11 height 11
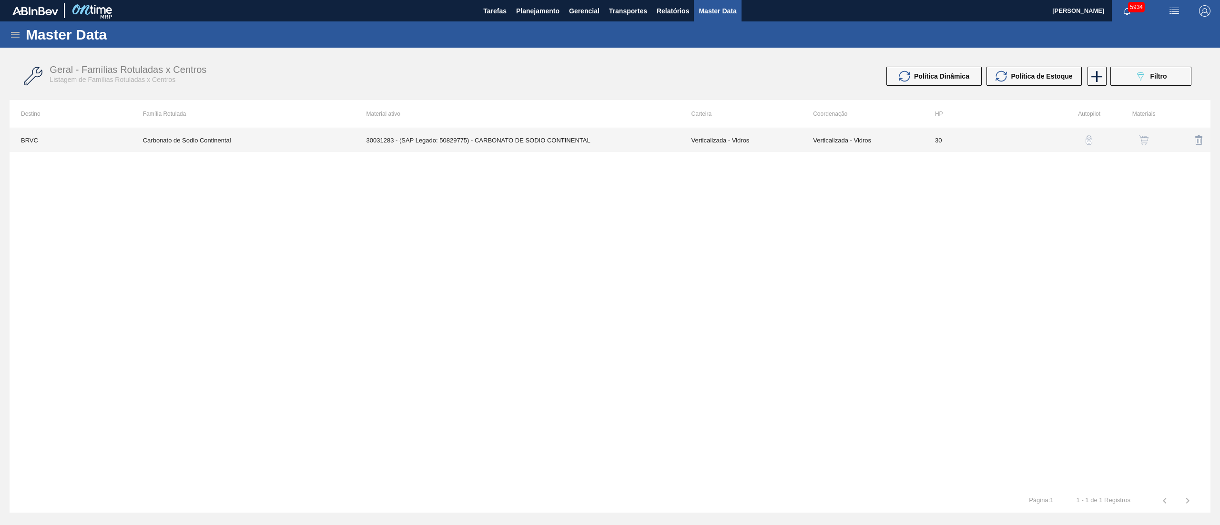
click at [239, 141] on td "Carbonato de Sodio Continental" at bounding box center [244, 140] width 224 height 24
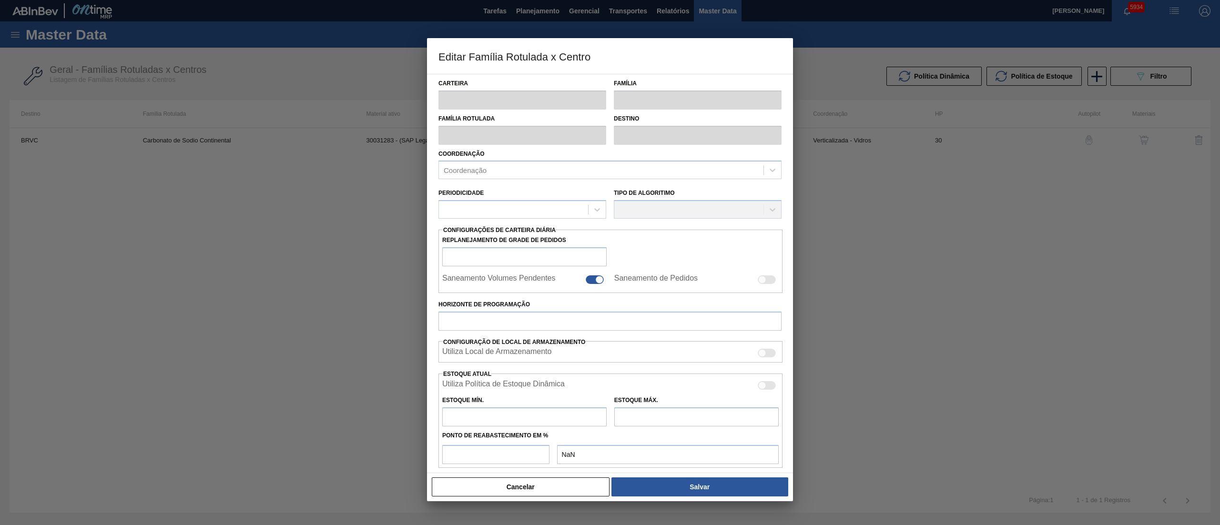
type input "Verticalizada - Vidros"
type input "Carbonato de Sódio"
type input "Carbonato de Sodio Continental"
type input "BRVC - Vidros Paraná"
type input "0"
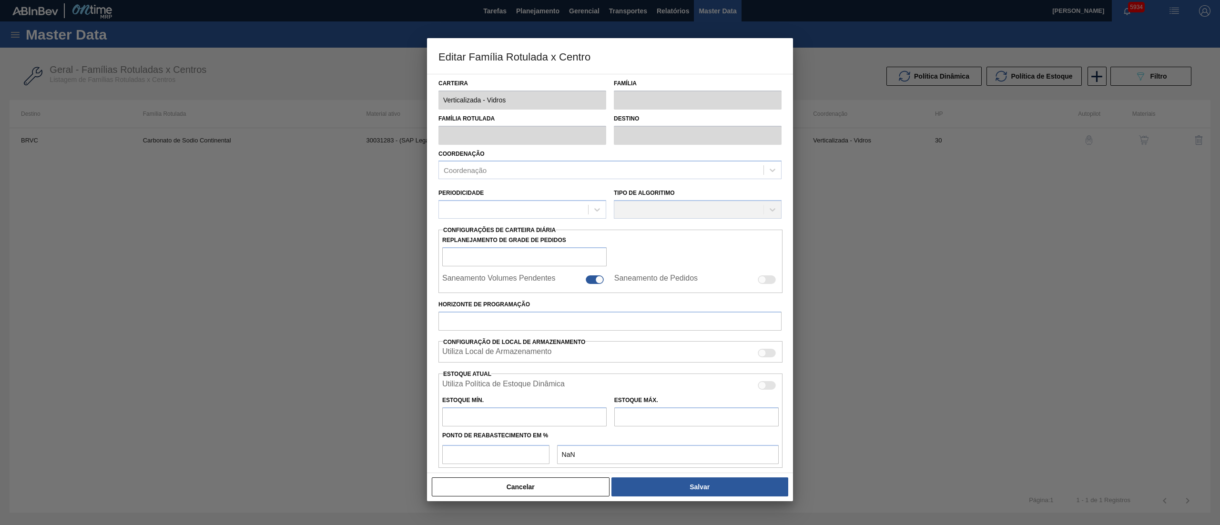
checkbox input "false"
type input "30"
type input "0"
type input "100"
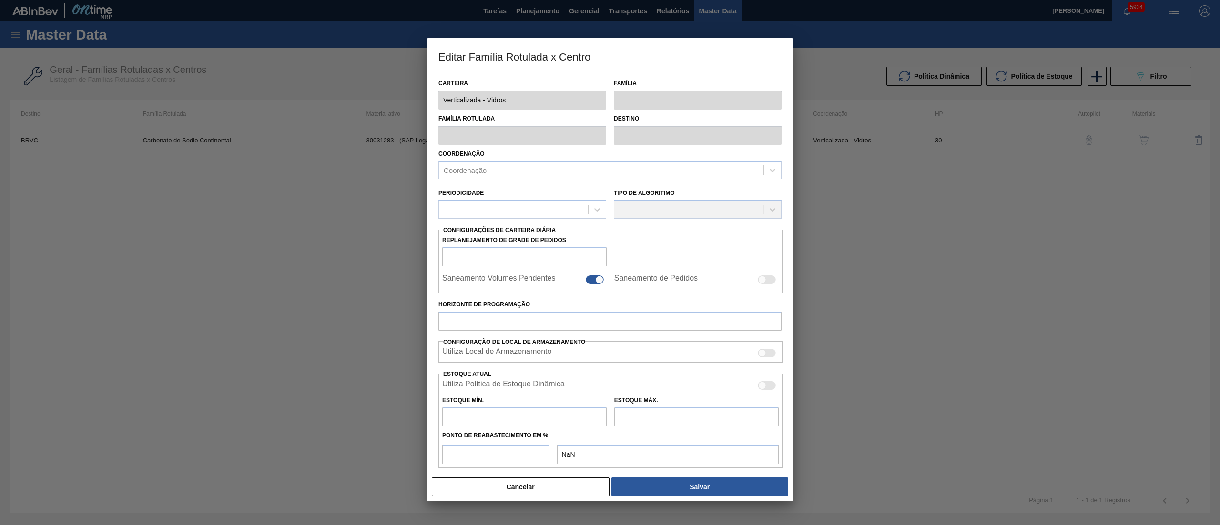
type input "0,000"
click at [533, 213] on div "Gestão Diária" at bounding box center [513, 212] width 149 height 14
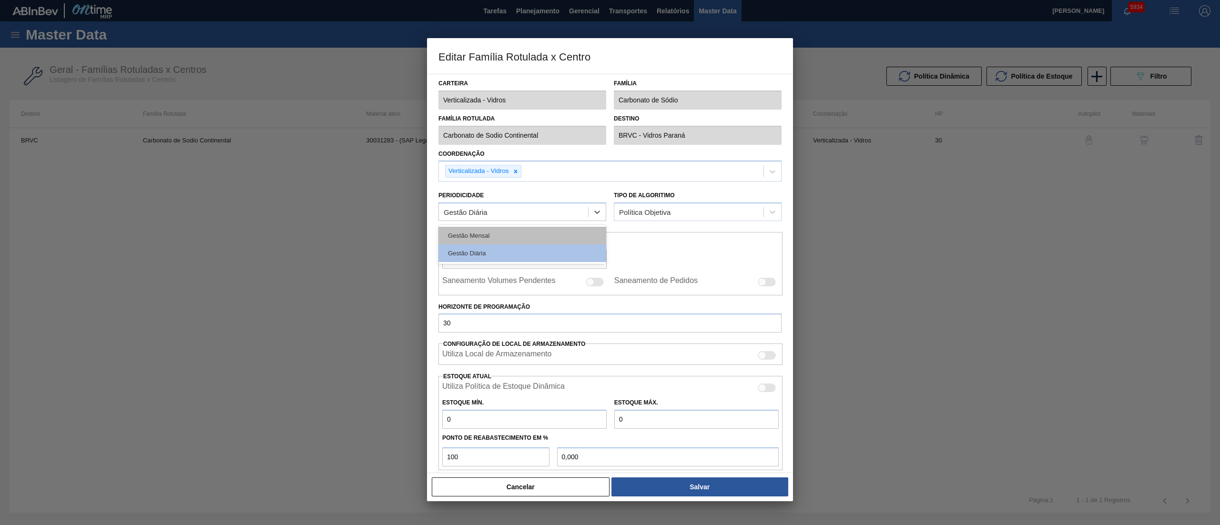
click at [504, 240] on div "Gestão Mensal" at bounding box center [522, 236] width 168 height 18
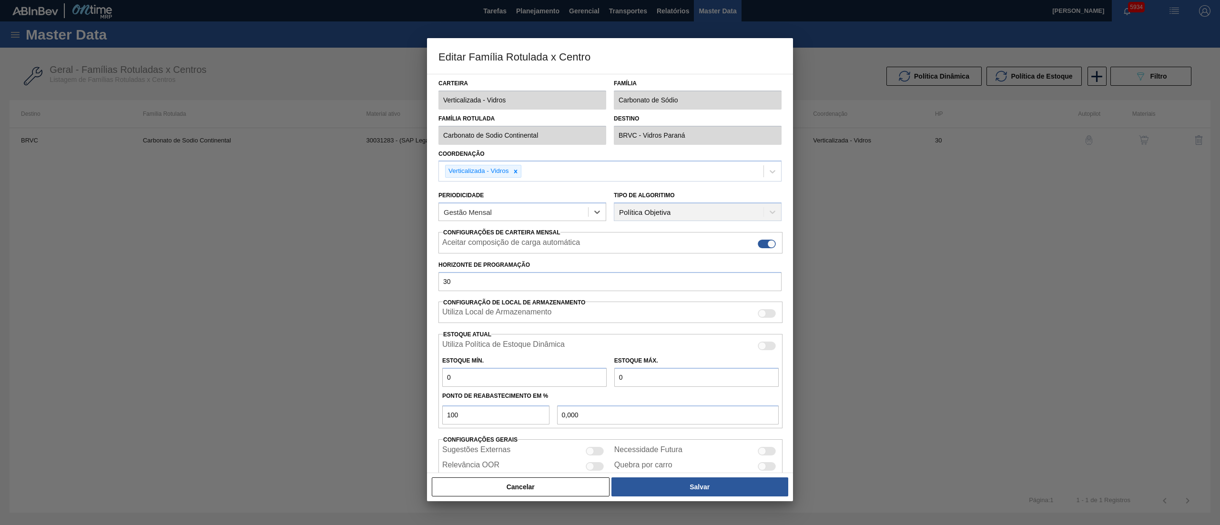
scroll to position [39, 0]
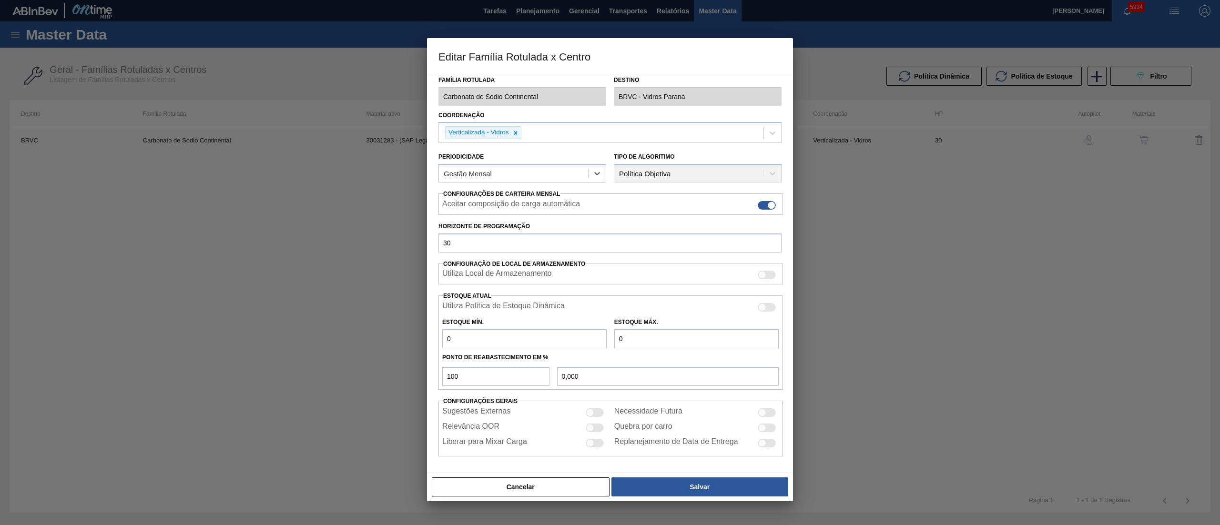
click at [610, 262] on div at bounding box center [762, 412] width 8 height 8
checkbox input "true"
click at [590, 262] on div at bounding box center [590, 412] width 8 height 8
checkbox input "true"
click at [610, 262] on button "Salvar" at bounding box center [699, 487] width 177 height 19
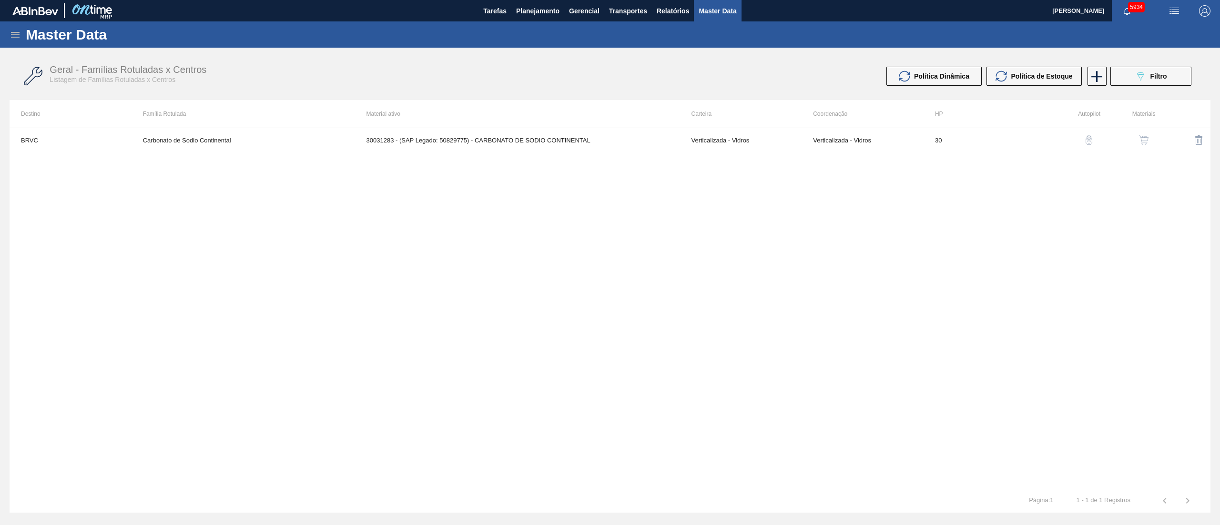
click at [610, 136] on button "button" at bounding box center [1143, 140] width 23 height 23
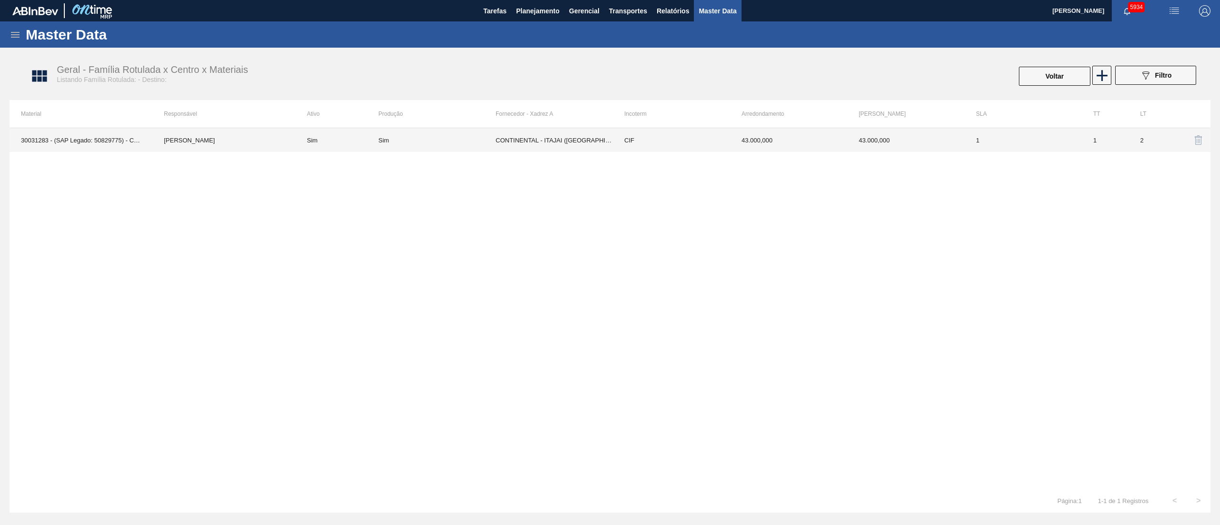
click at [497, 139] on td "CONTINENTAL - ITAJAI (SC)" at bounding box center [554, 140] width 117 height 24
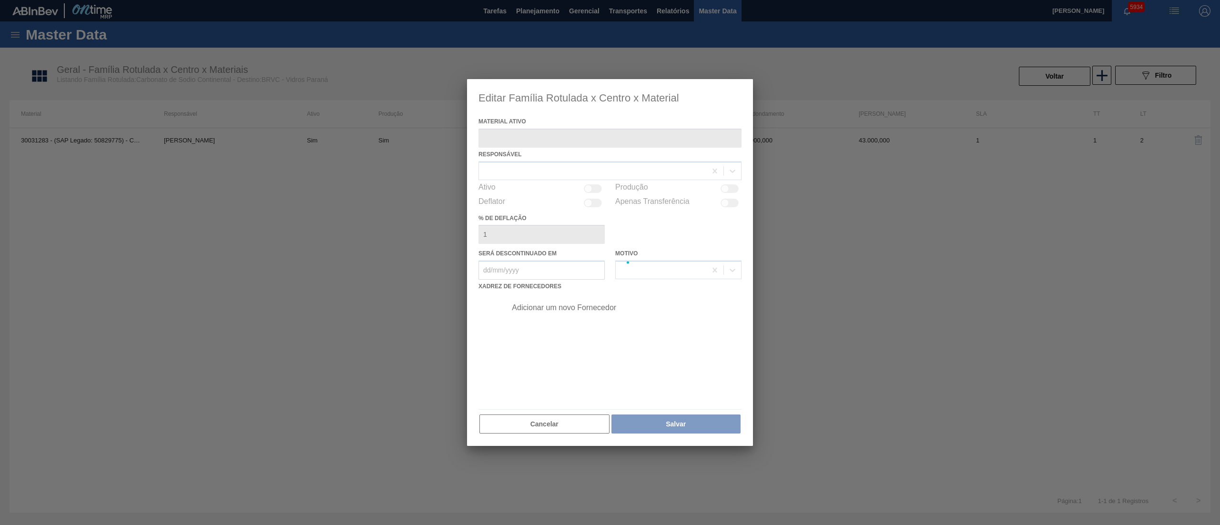
type ativo "30031283 - (SAP Legado: 50829775) - CARBONATO DE SODIO CONTINENTAL"
checkbox input "true"
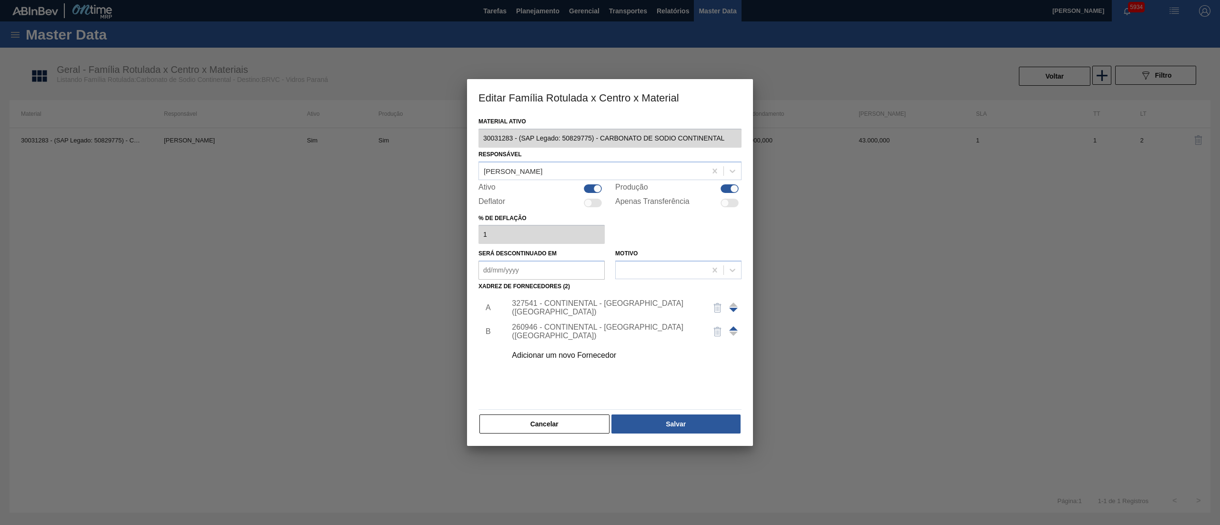
click at [570, 262] on div "327541 - CONTINENTAL - ITAJAI (SC)" at bounding box center [605, 307] width 187 height 17
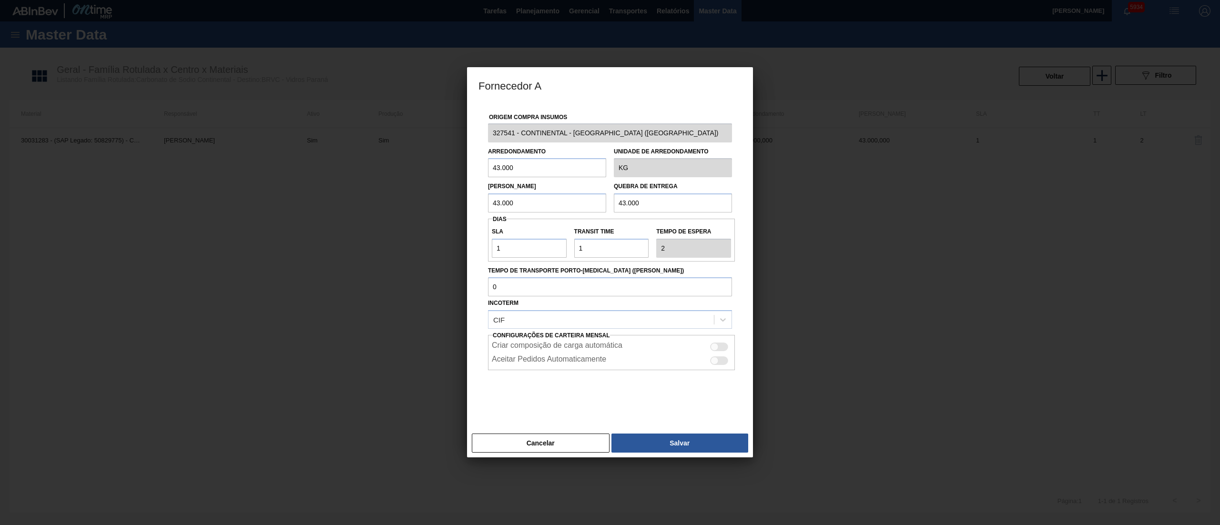
click at [610, 262] on div at bounding box center [715, 347] width 8 height 8
checkbox input "true"
click at [610, 262] on button "Salvar" at bounding box center [679, 443] width 137 height 19
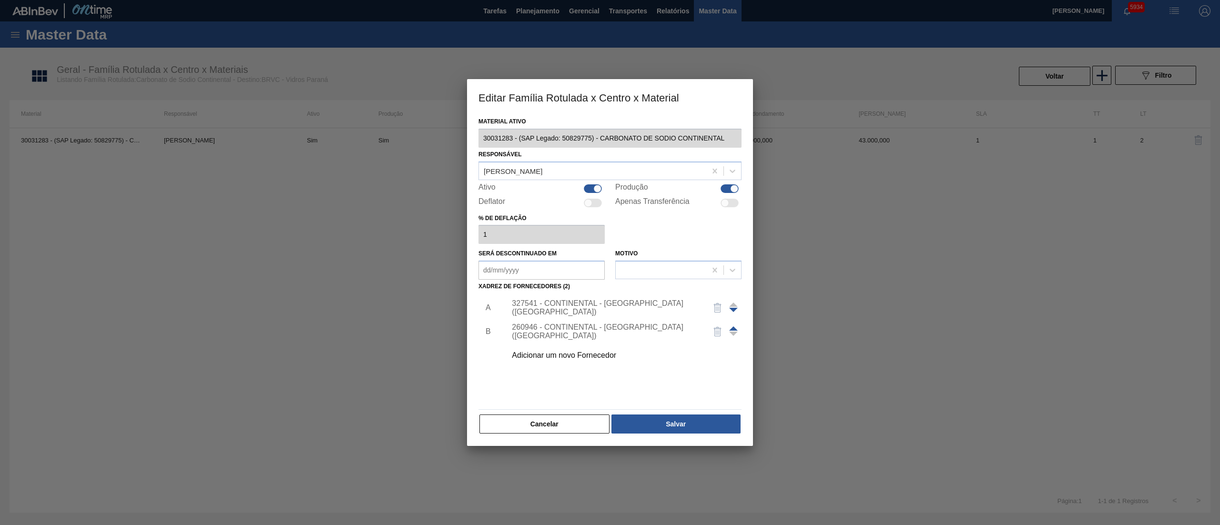
click at [610, 262] on div "260946 - CONTINENTAL - SÃO PAULO (SP)" at bounding box center [621, 332] width 241 height 24
click at [605, 262] on div "260946 - CONTINENTAL - SÃO PAULO (SP)" at bounding box center [605, 331] width 187 height 17
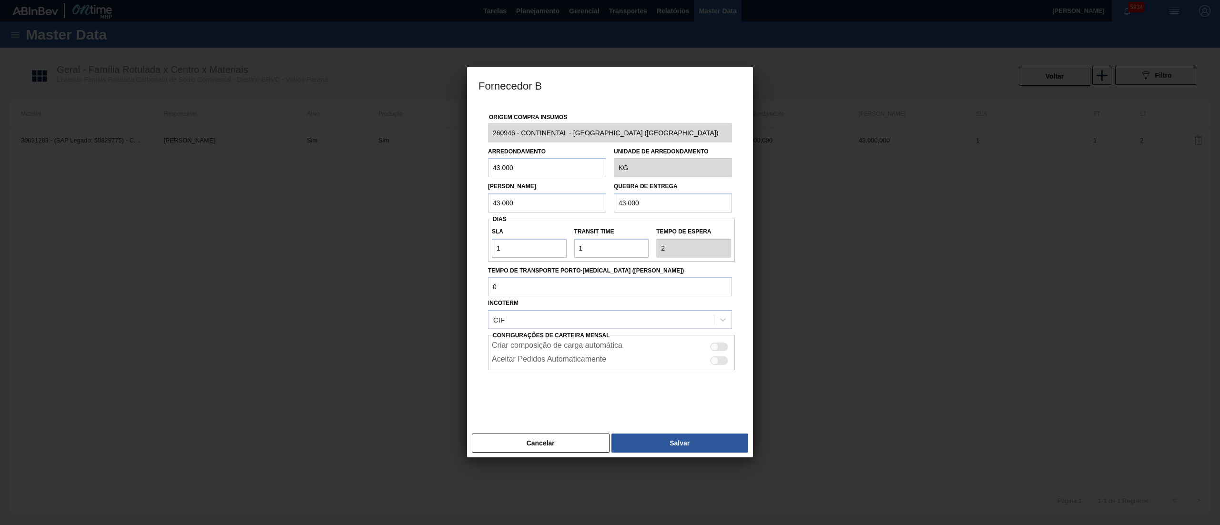
click at [610, 262] on div at bounding box center [719, 347] width 18 height 9
checkbox input "true"
click at [610, 262] on button "Salvar" at bounding box center [679, 443] width 137 height 19
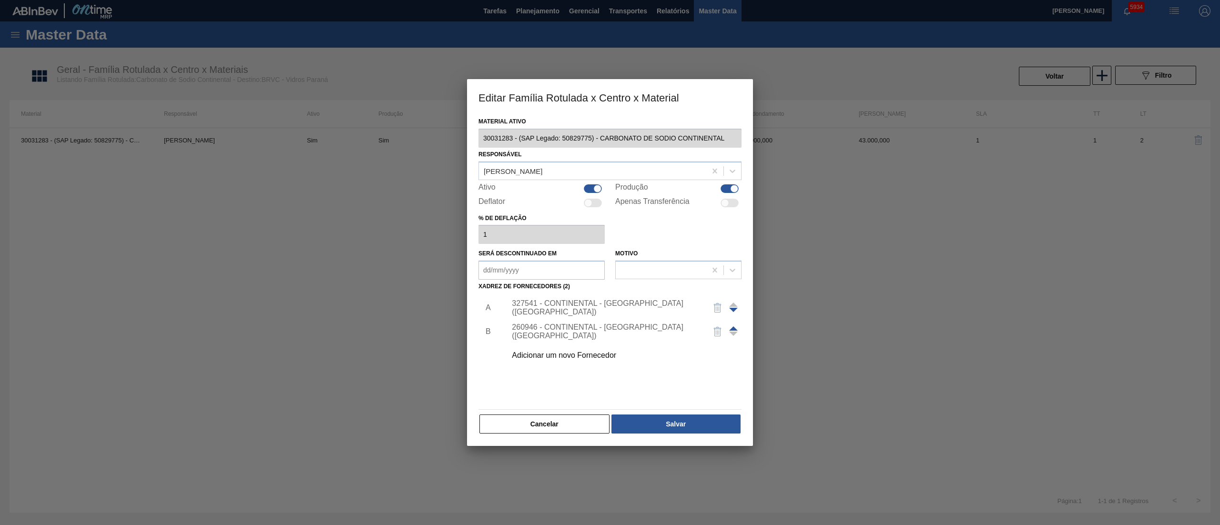
click at [610, 262] on div "327541 - CONTINENTAL - ITAJAI (SC)" at bounding box center [605, 307] width 187 height 17
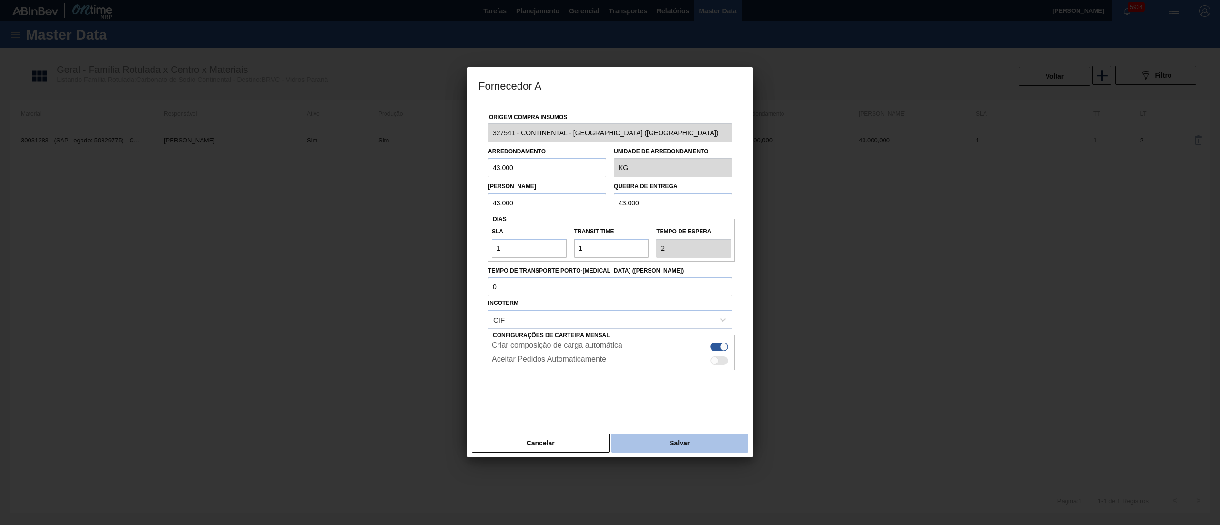
click at [610, 262] on button "Salvar" at bounding box center [679, 443] width 137 height 19
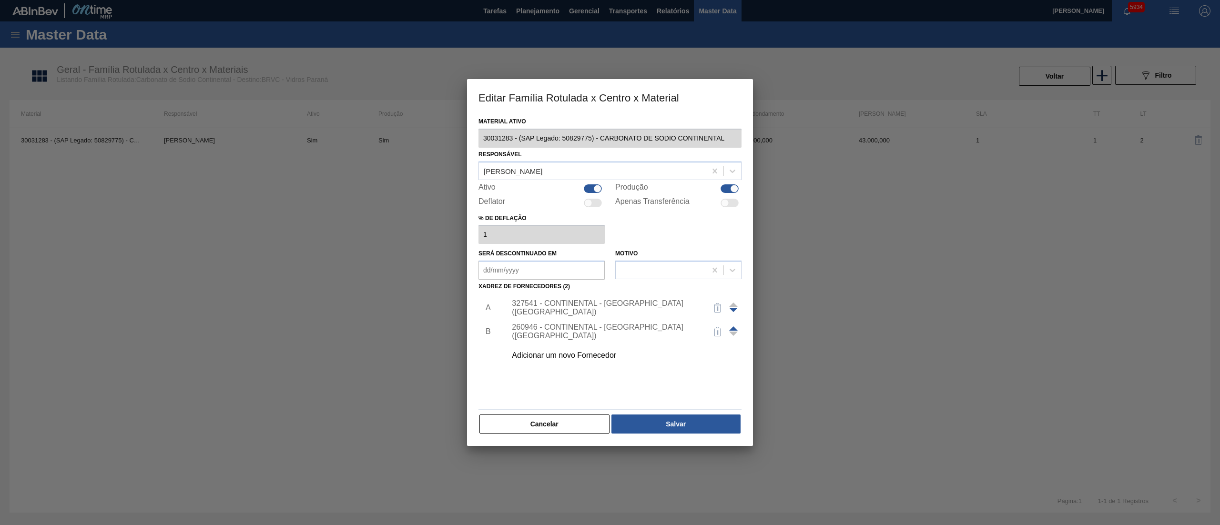
click at [516, 262] on div "260946 - CONTINENTAL - SÃO PAULO (SP)" at bounding box center [605, 331] width 187 height 17
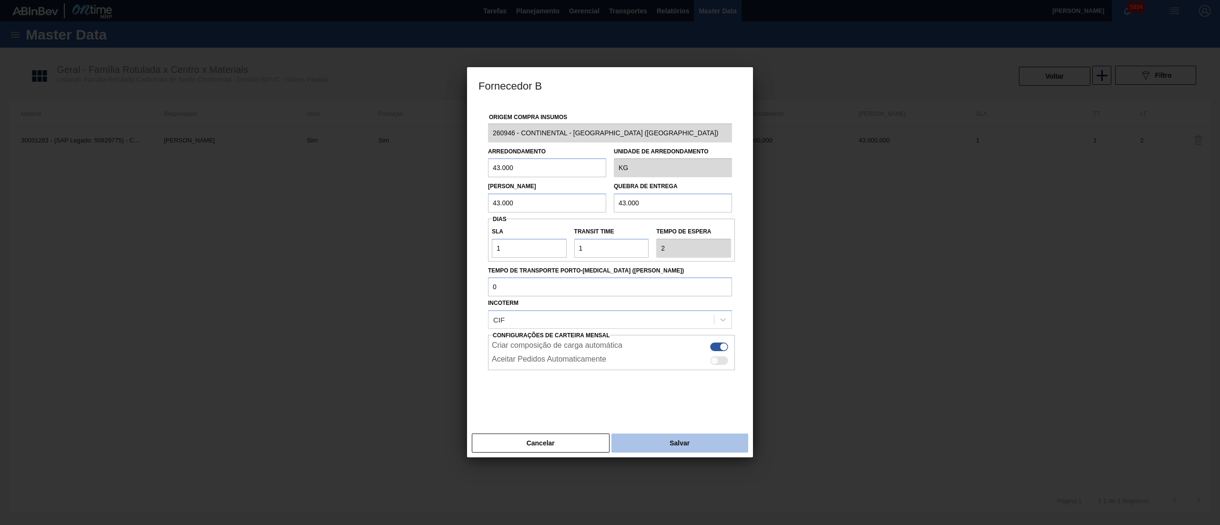
click at [610, 262] on button "Salvar" at bounding box center [679, 443] width 137 height 19
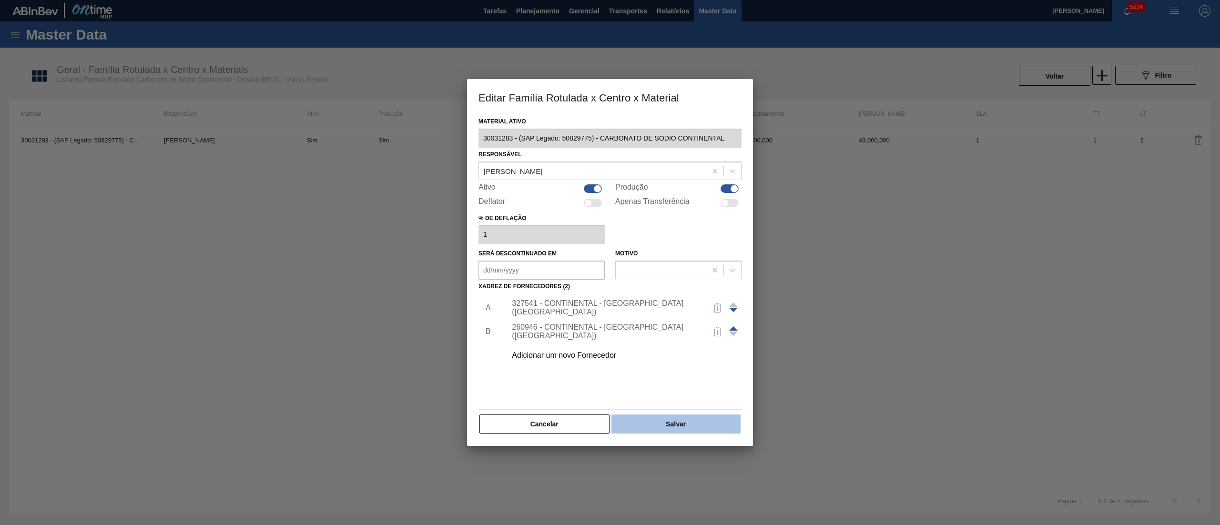
click at [610, 262] on button "Salvar" at bounding box center [675, 424] width 129 height 19
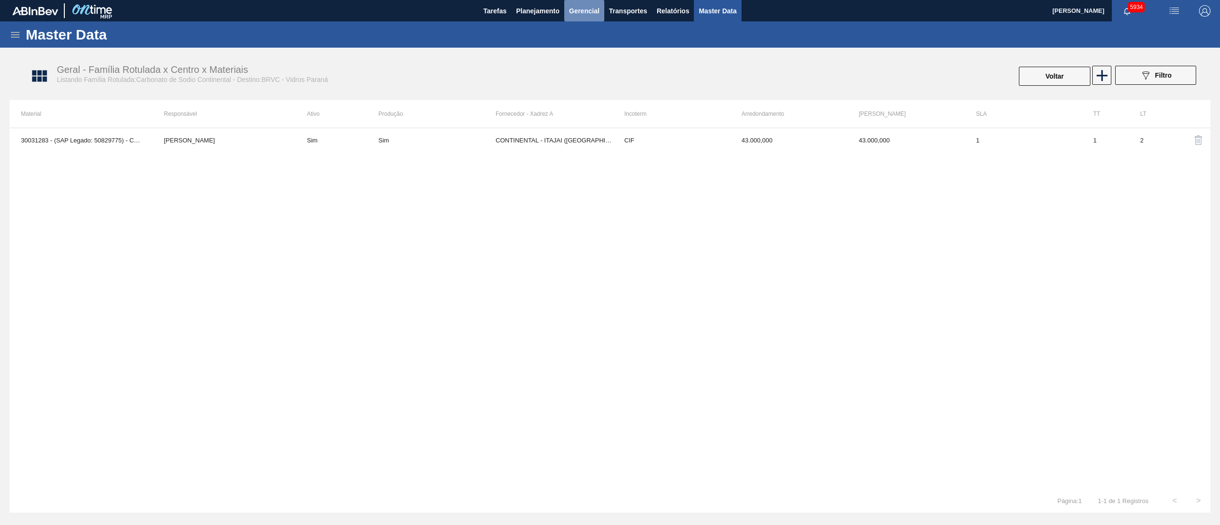
click at [572, 17] on button "Gerencial" at bounding box center [584, 10] width 40 height 21
click at [542, 18] on div at bounding box center [610, 262] width 1220 height 525
click at [538, 15] on span "Planejamento" at bounding box center [537, 10] width 43 height 11
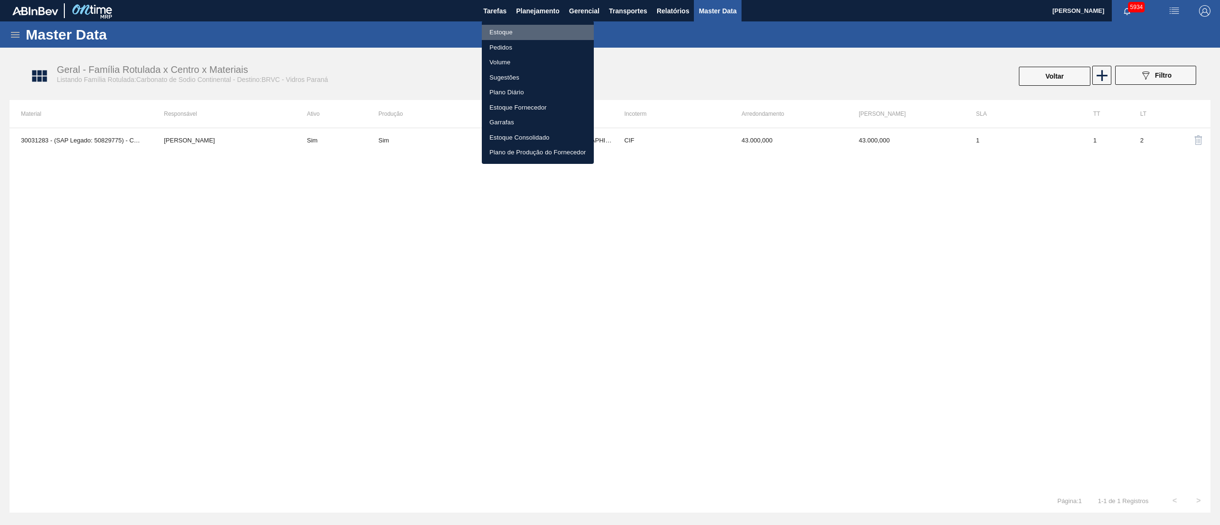
click at [508, 28] on li "Estoque" at bounding box center [538, 32] width 112 height 15
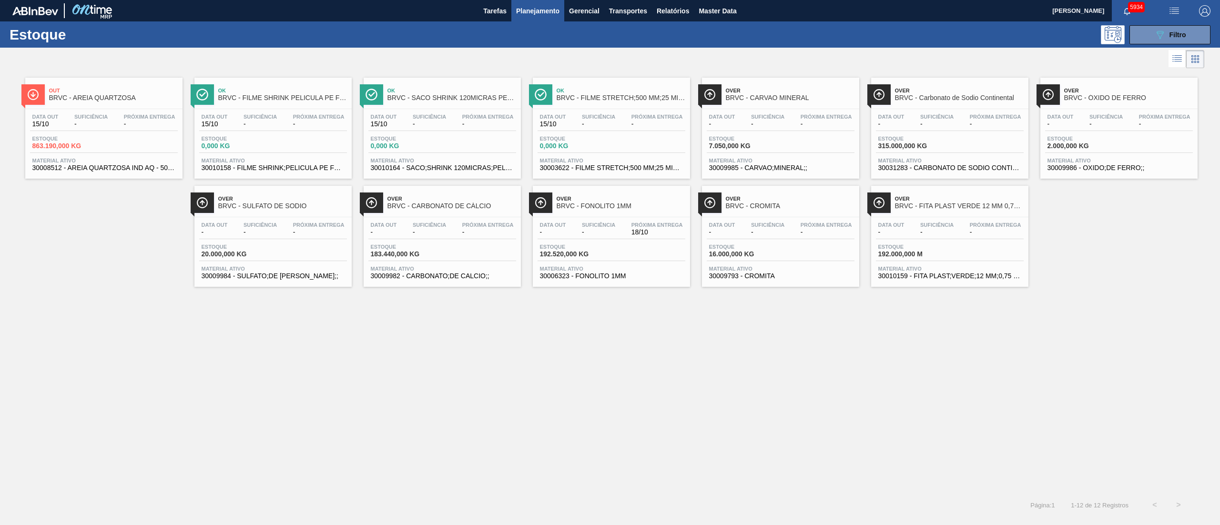
click at [74, 149] on span "863.190,000 KG" at bounding box center [65, 145] width 67 height 7
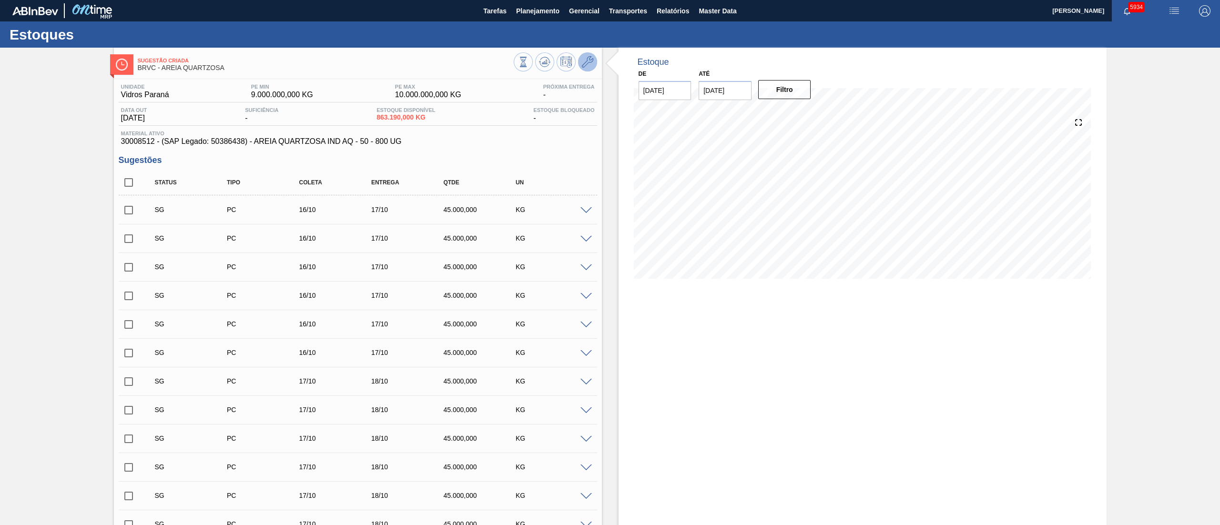
click at [579, 63] on button at bounding box center [587, 61] width 19 height 19
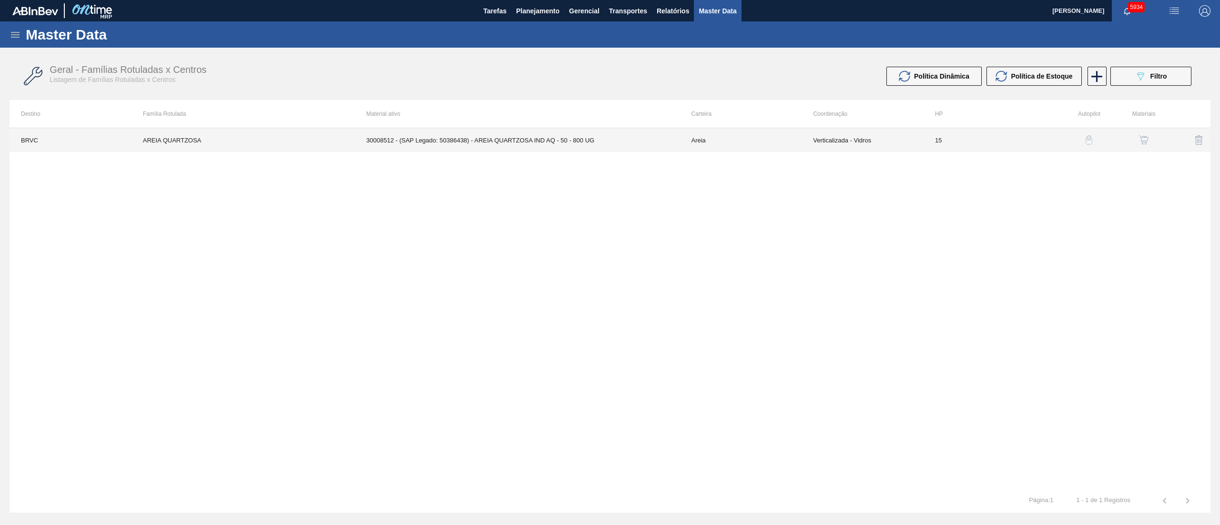
click at [457, 146] on td "30008512 - (SAP Legado: 50386438) - AREIA QUARTZOSA IND AQ - 50 - 800 UG" at bounding box center [517, 140] width 325 height 24
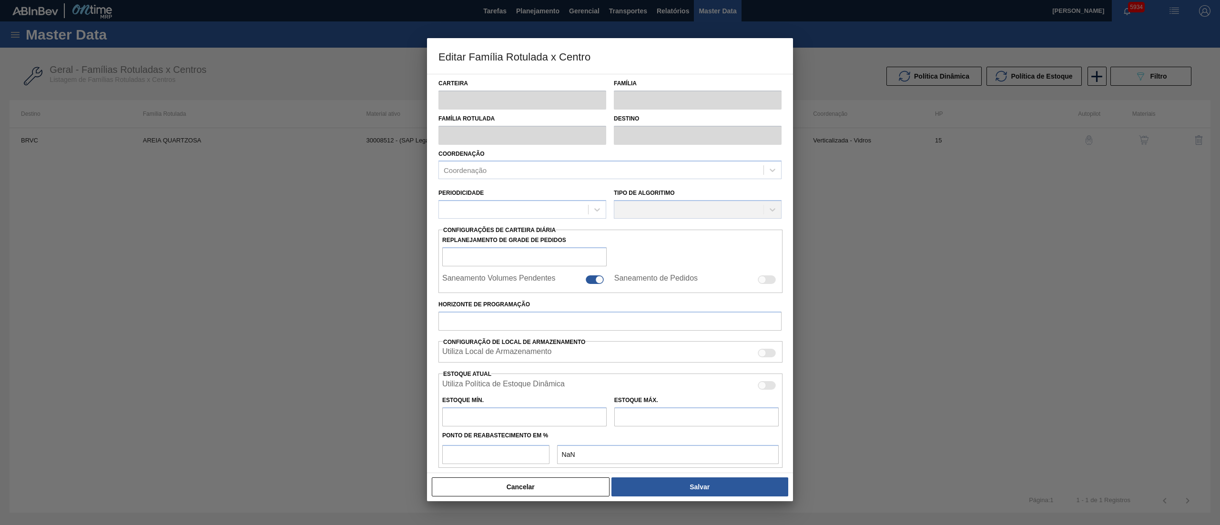
type input "Areia"
type input "AREIA QUARTZOSA"
type input "BRVC - Vidros Paraná"
type input "15"
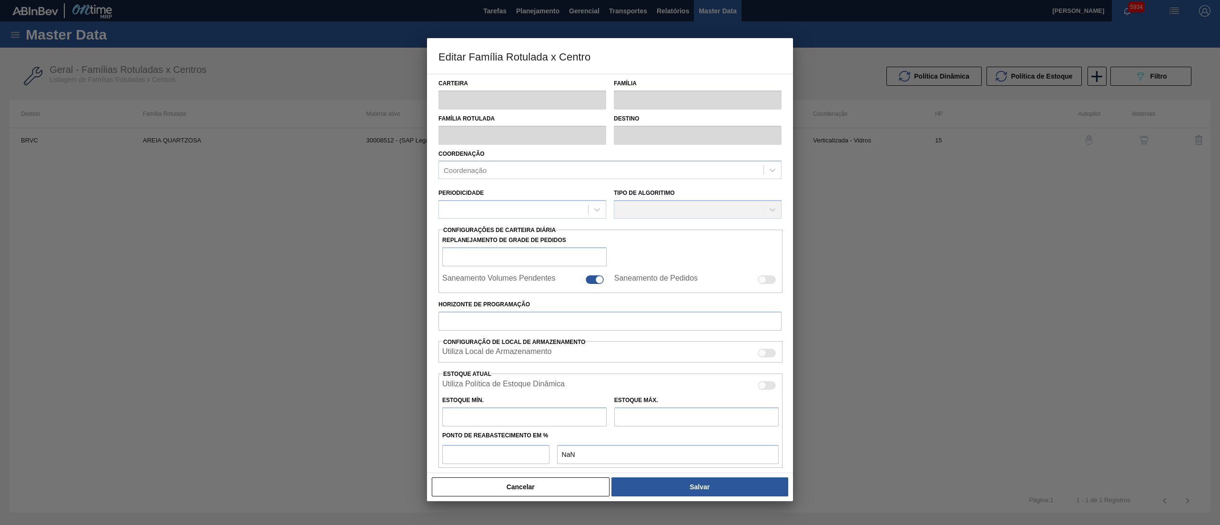
type input "9.000.000"
type input "10.000.000"
type input "100"
type input "10.000.000,000"
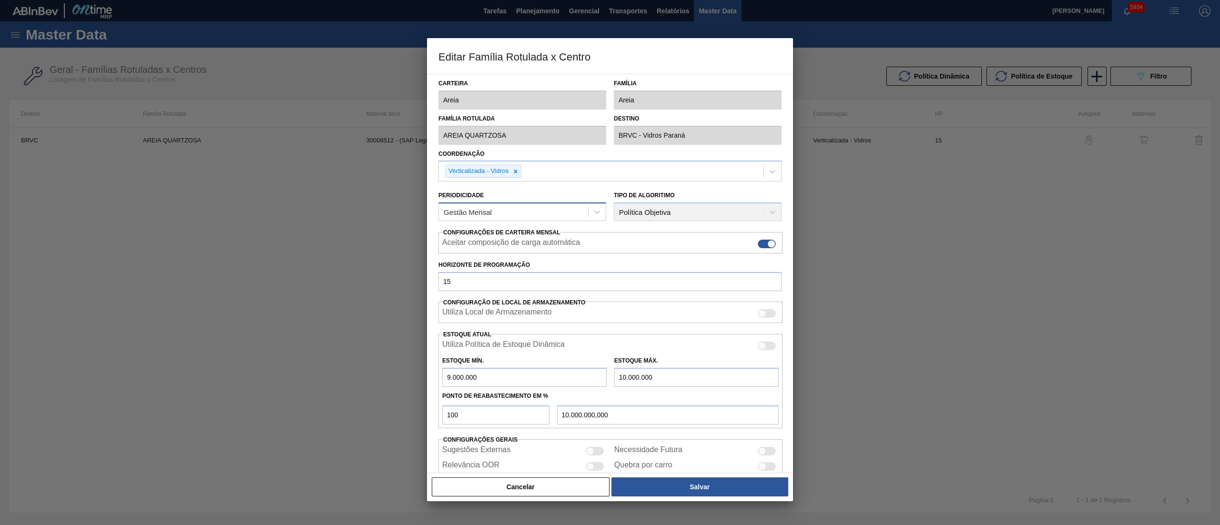
click at [498, 214] on div "Gestão Mensal" at bounding box center [513, 212] width 149 height 14
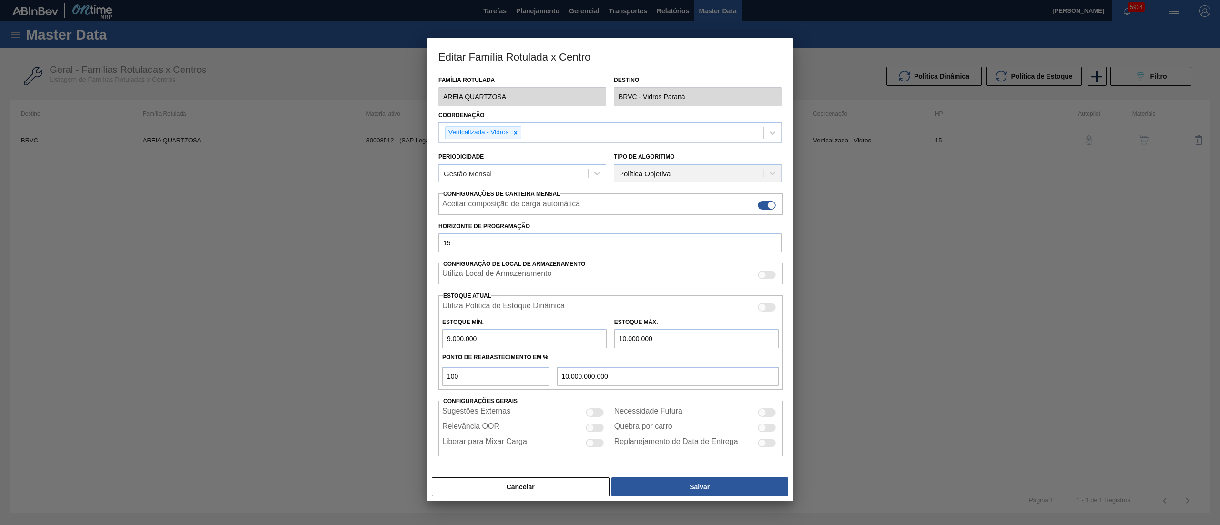
click at [586, 262] on div at bounding box center [590, 412] width 8 height 8
checkbox input "true"
click at [610, 262] on div at bounding box center [767, 412] width 18 height 9
checkbox input "true"
click at [591, 262] on div at bounding box center [595, 412] width 18 height 9
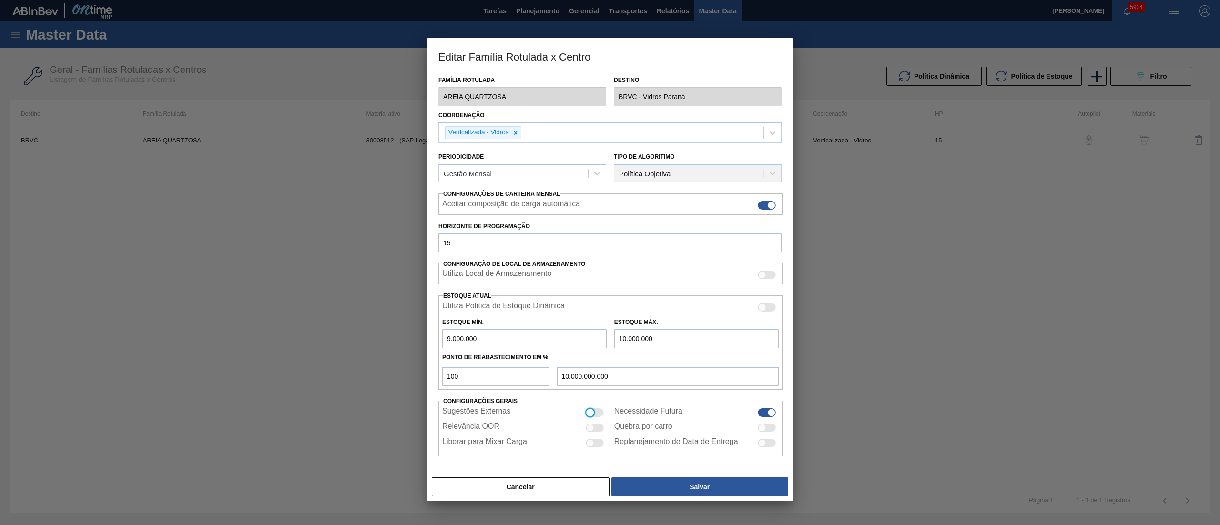
click at [591, 262] on div at bounding box center [590, 412] width 8 height 8
checkbox input "true"
click at [610, 262] on button "Salvar" at bounding box center [699, 487] width 177 height 19
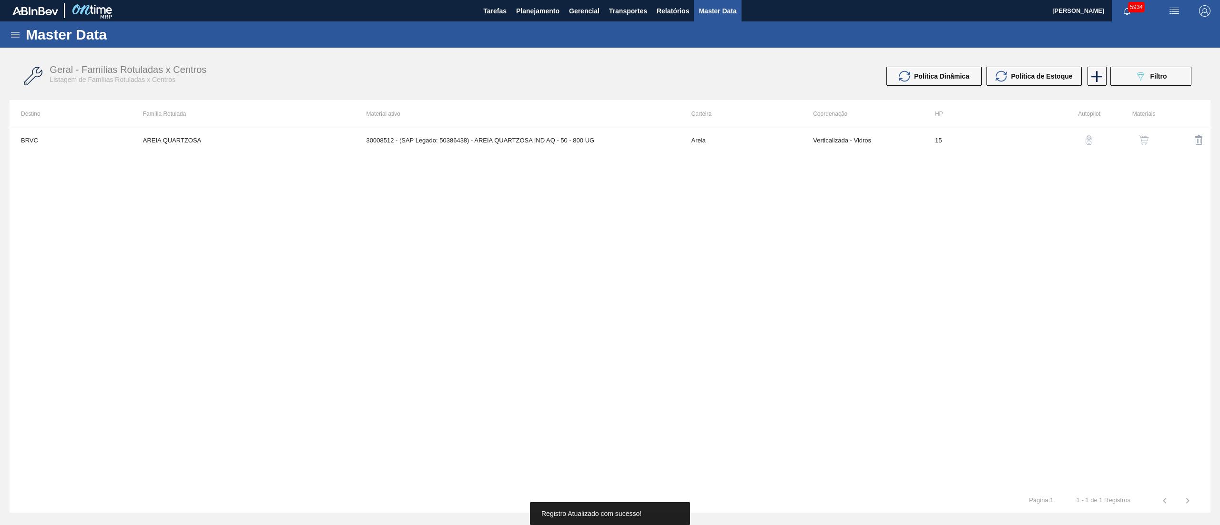
click at [610, 142] on button "button" at bounding box center [1143, 140] width 23 height 23
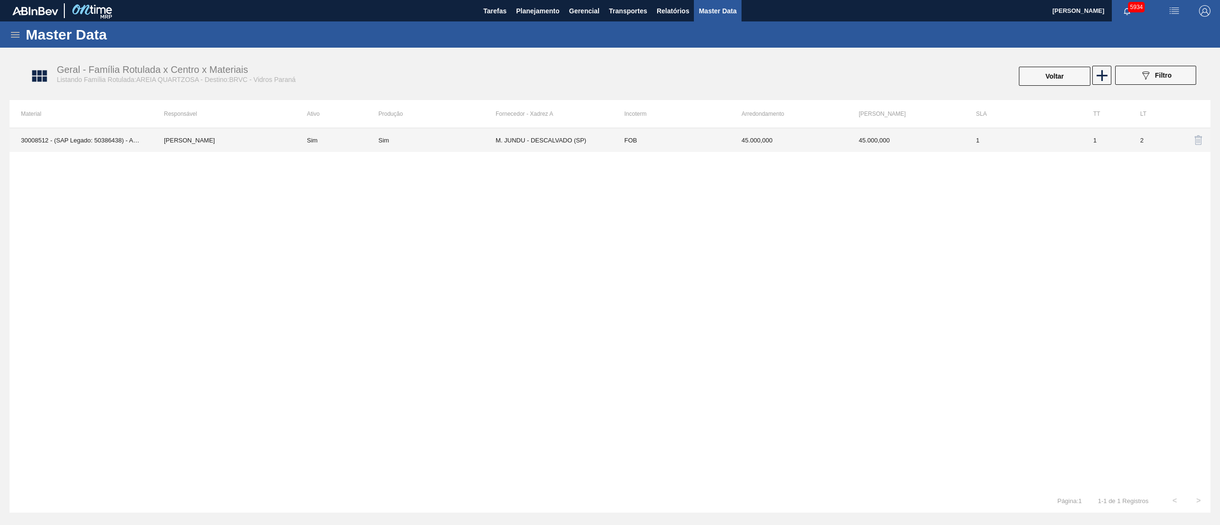
click at [523, 135] on td "M. JUNDU - DESCALVADO (SP)" at bounding box center [554, 140] width 117 height 24
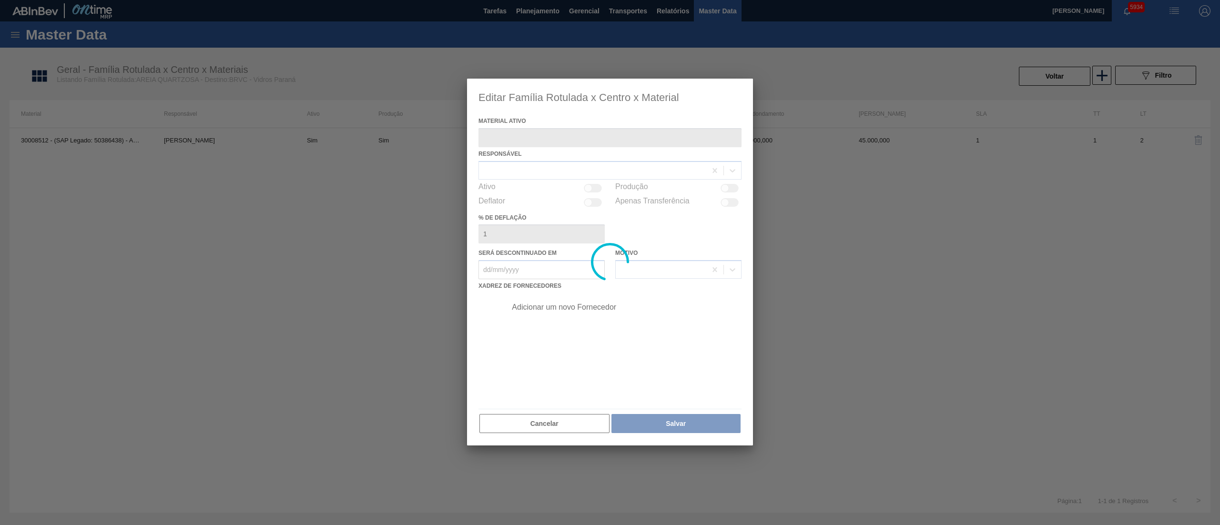
type ativo "30008512 - (SAP Legado: 50386438) - AREIA QUARTZOSA IND AQ - 50 - 800 UG"
checkbox input "true"
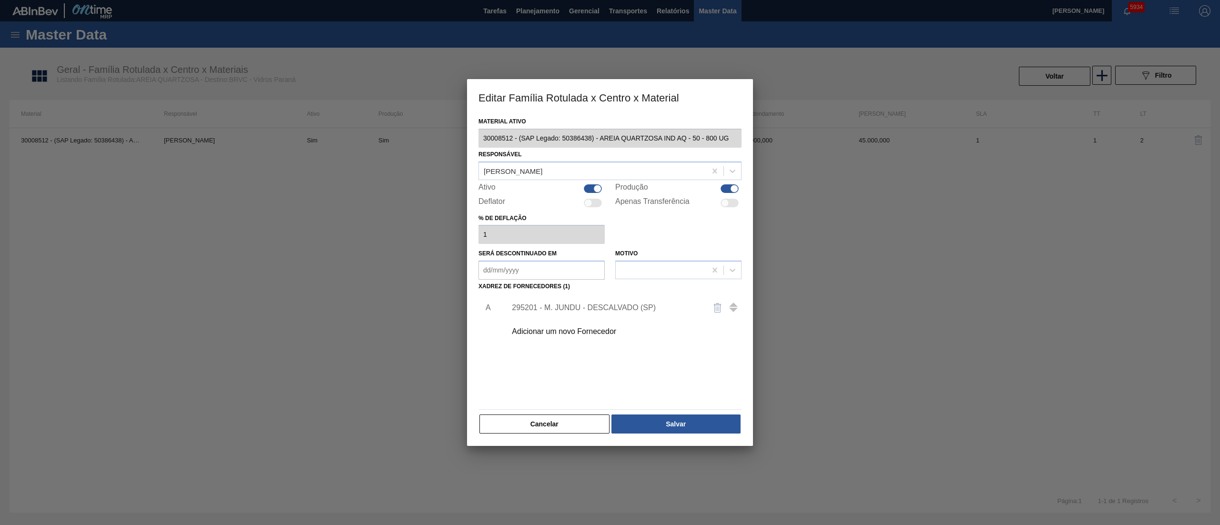
click at [540, 262] on div "295201 - M. JUNDU - DESCALVADO (SP)" at bounding box center [621, 308] width 241 height 24
click at [544, 262] on div "295201 - M. JUNDU - DESCALVADO (SP)" at bounding box center [621, 308] width 241 height 24
click at [546, 262] on div "295201 - M. JUNDU - DESCALVADO (SP)" at bounding box center [605, 308] width 187 height 9
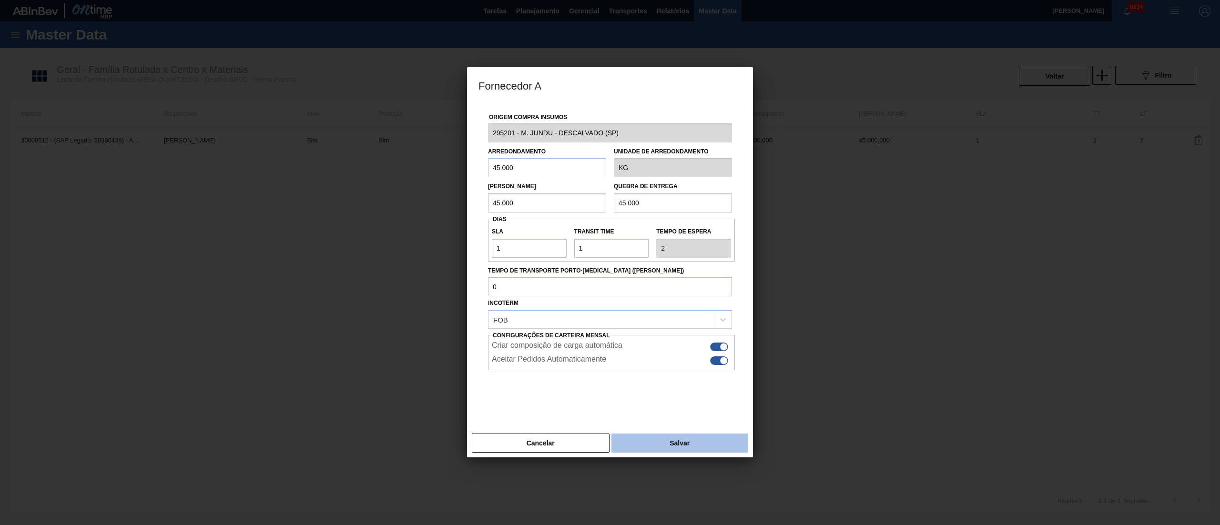
click at [610, 262] on button "Salvar" at bounding box center [679, 443] width 137 height 19
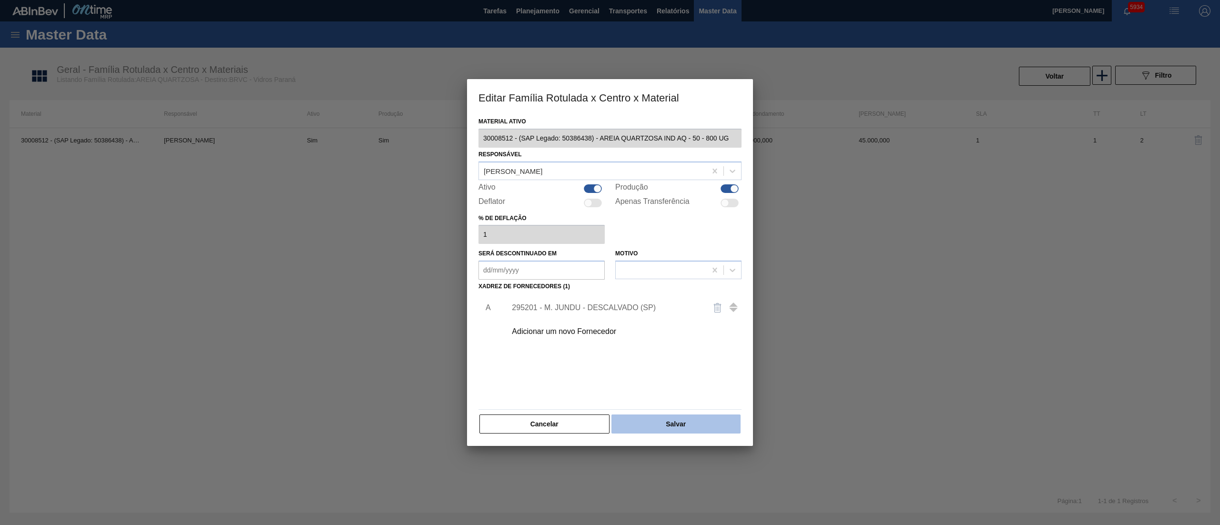
click at [610, 262] on button "Salvar" at bounding box center [675, 424] width 129 height 19
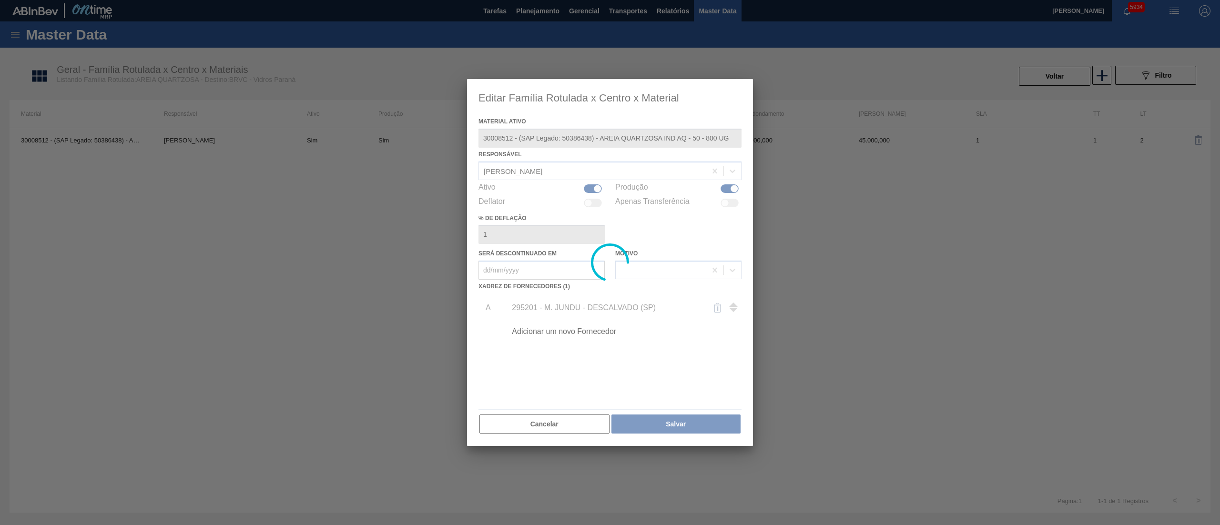
click at [610, 262] on div at bounding box center [610, 262] width 286 height 367
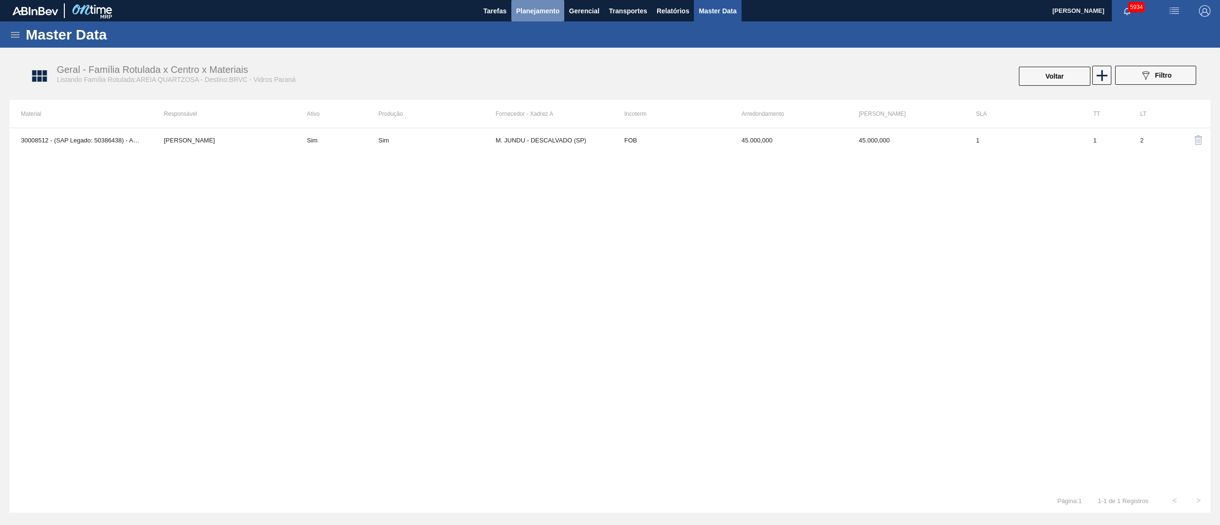
click at [541, 10] on span "Planejamento" at bounding box center [537, 10] width 43 height 11
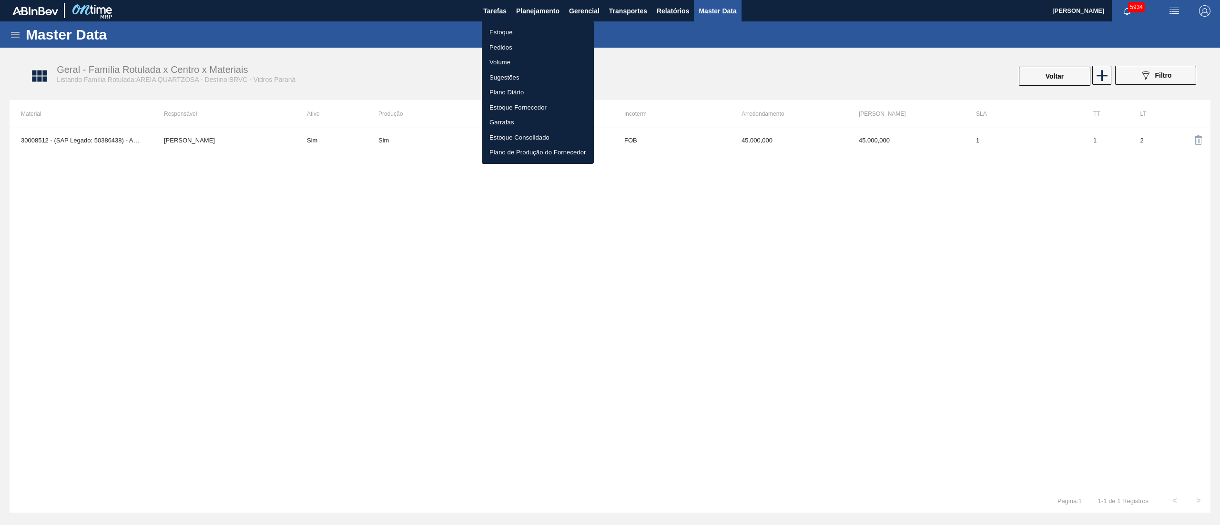
click at [507, 30] on li "Estoque" at bounding box center [538, 32] width 112 height 15
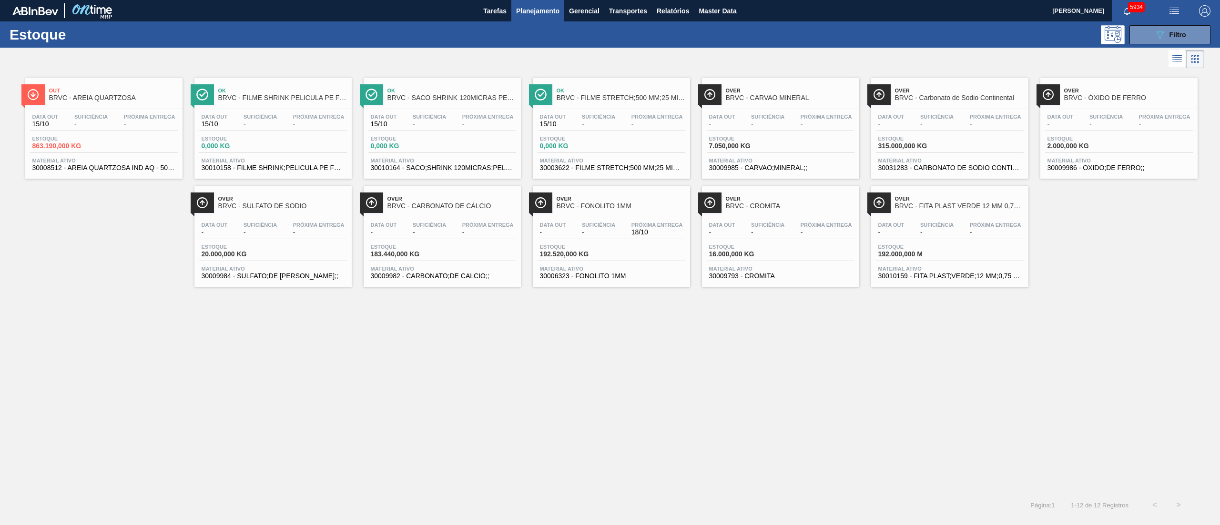
click at [610, 104] on div "Over BRVC - ÓXIDO DE FERRO" at bounding box center [1128, 94] width 129 height 21
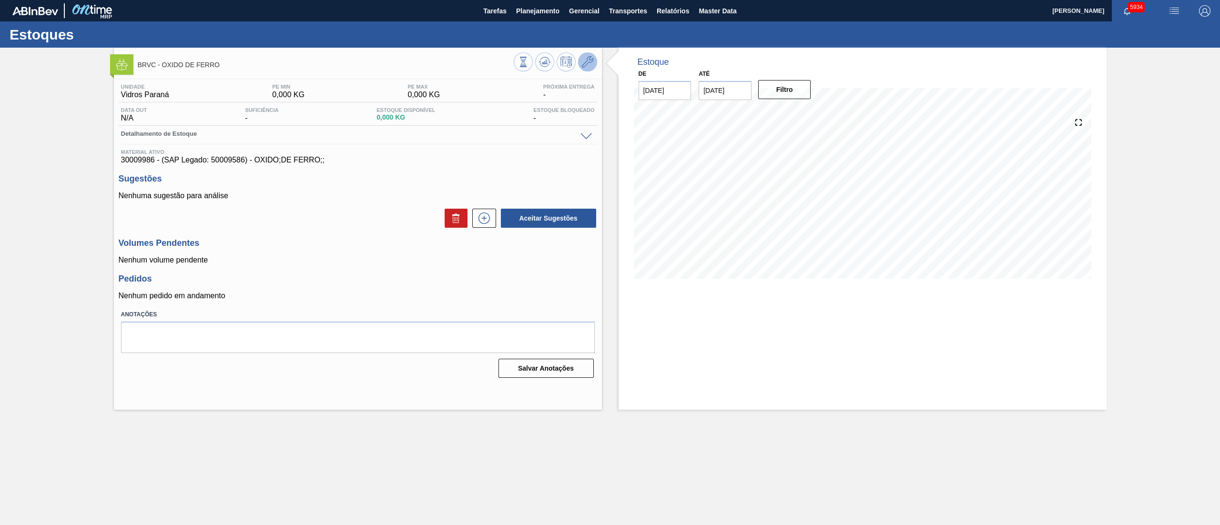
click at [585, 66] on icon at bounding box center [587, 61] width 11 height 11
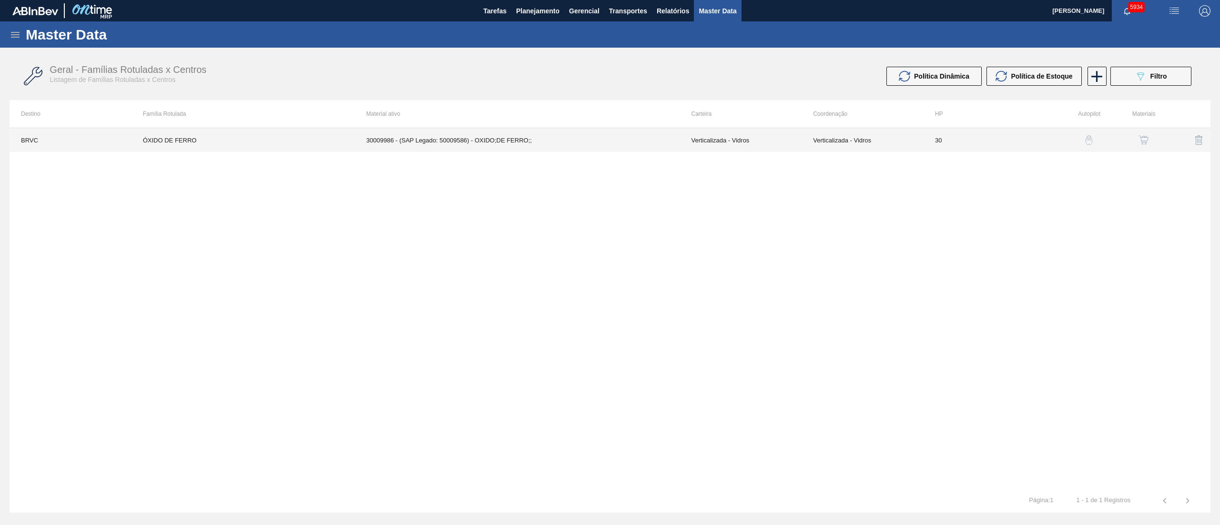
click at [368, 141] on td "30009986 - (SAP Legado: 50009586) - OXIDO;DE FERRO;;" at bounding box center [517, 140] width 325 height 24
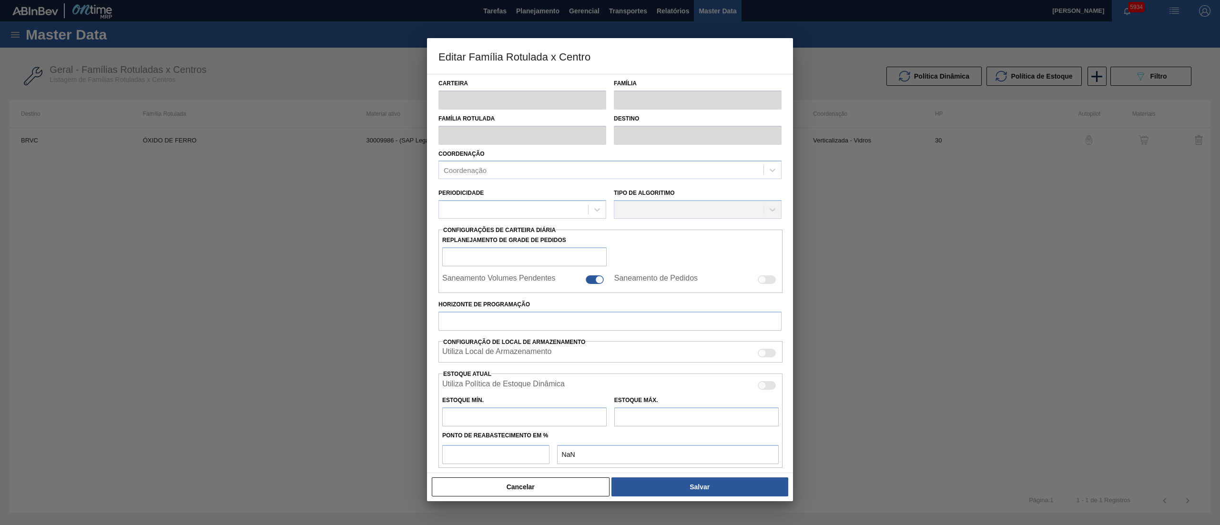
type input "Verticalizada - Vidros"
type input "Matéria-Prima-Vidros"
type input "ÓXIDO DE FERRO"
type input "BRVC - Vidros Paraná"
type input "0"
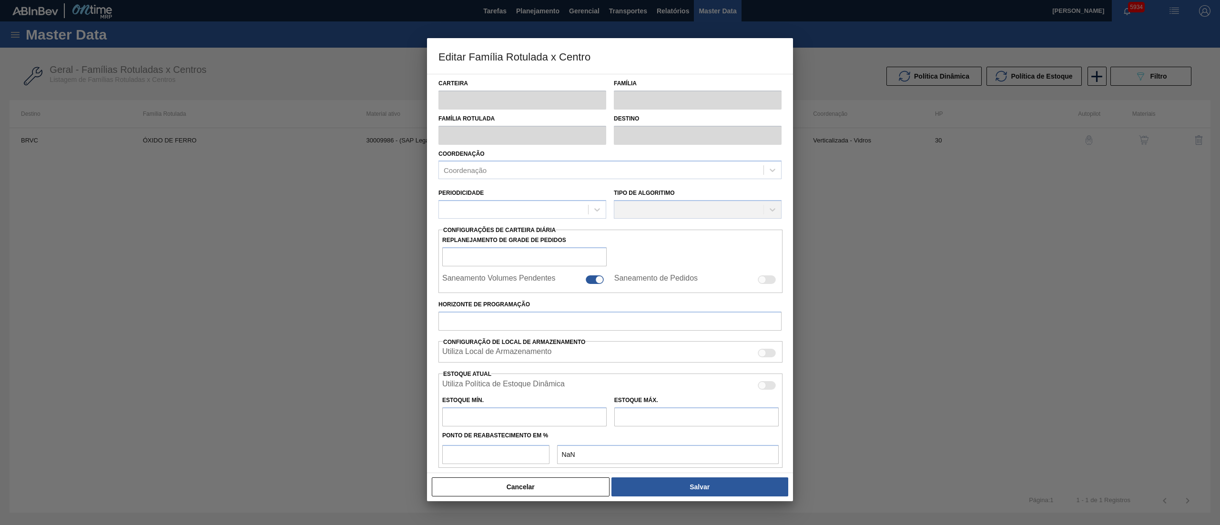
checkbox input "false"
type input "30"
type input "0"
type input "100"
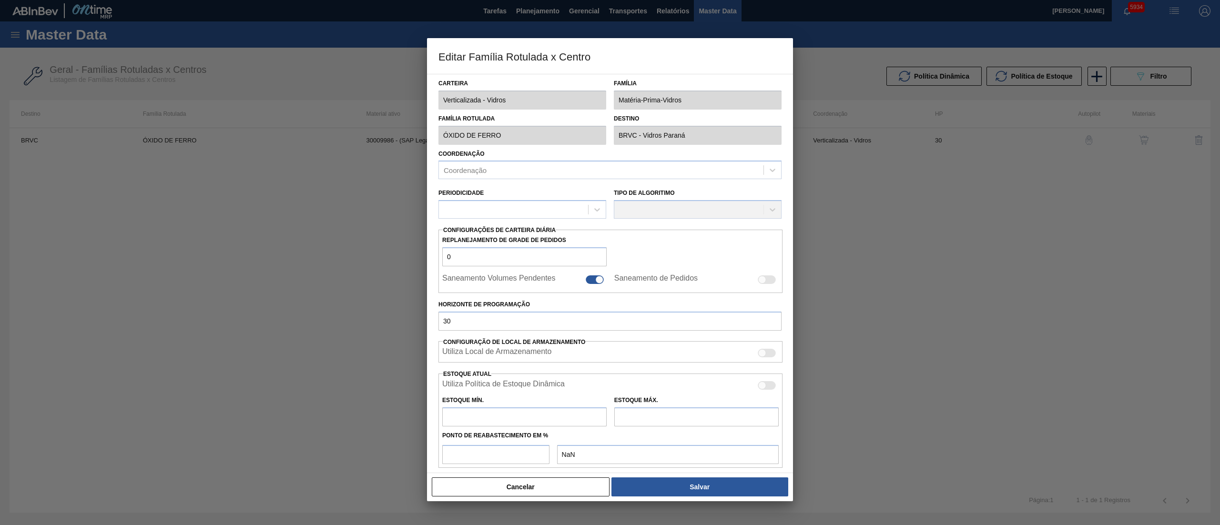
type input "0,000"
click at [465, 207] on div "Gestão Diária" at bounding box center [513, 212] width 149 height 14
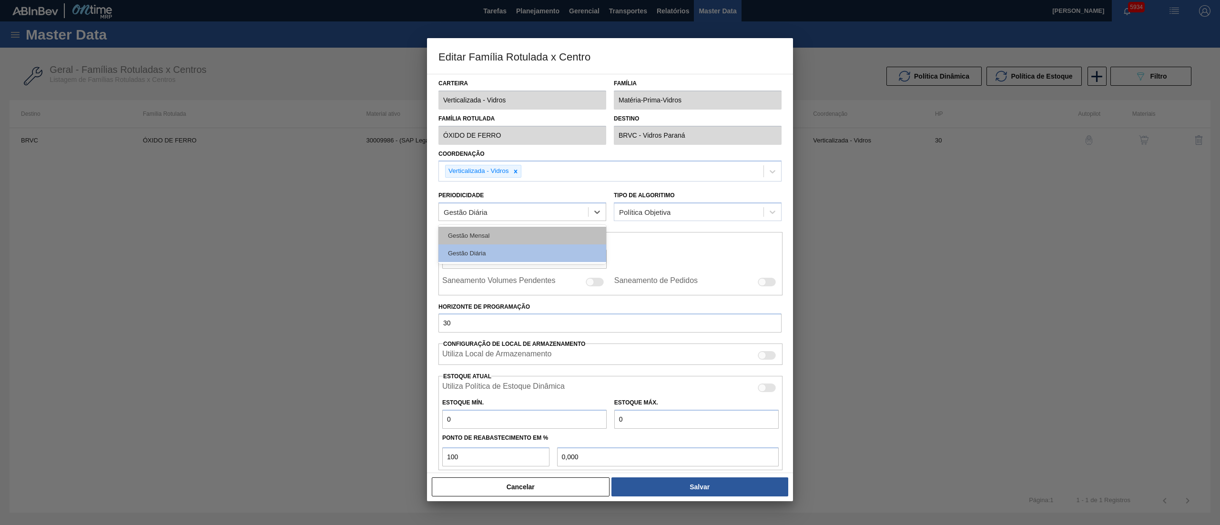
click at [481, 234] on div "Gestão Mensal" at bounding box center [522, 236] width 168 height 18
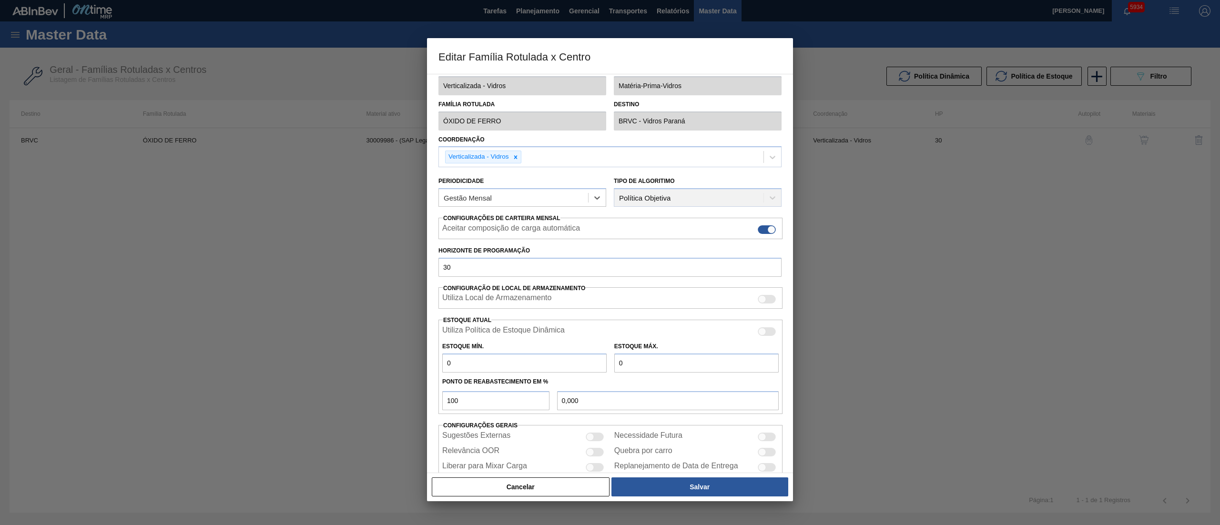
scroll to position [39, 0]
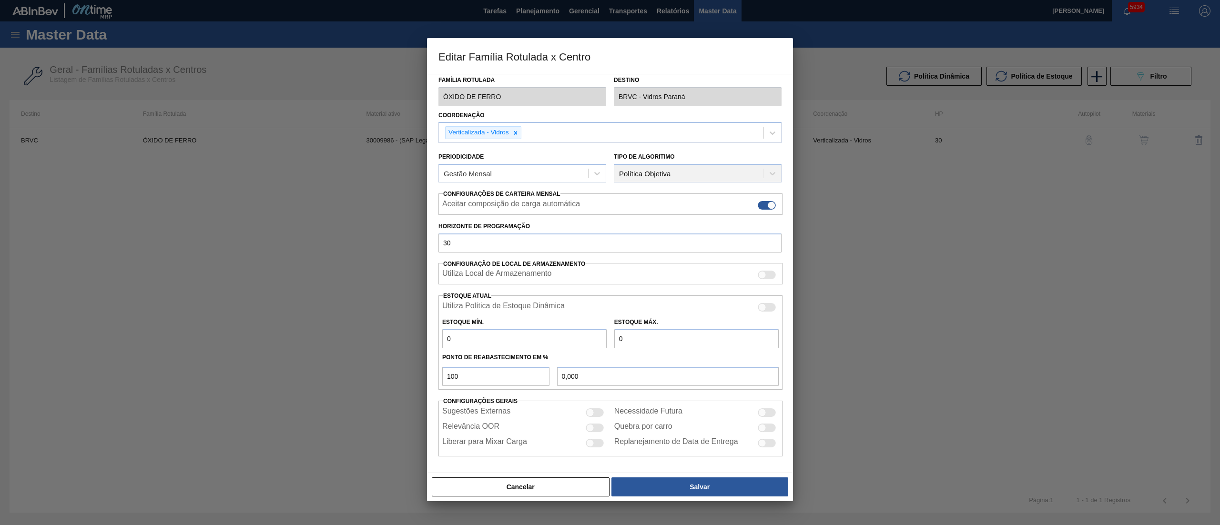
click at [599, 262] on div at bounding box center [595, 412] width 18 height 9
click at [599, 262] on div at bounding box center [599, 412] width 8 height 8
checkbox input "false"
click at [610, 262] on div at bounding box center [762, 412] width 8 height 8
checkbox input "true"
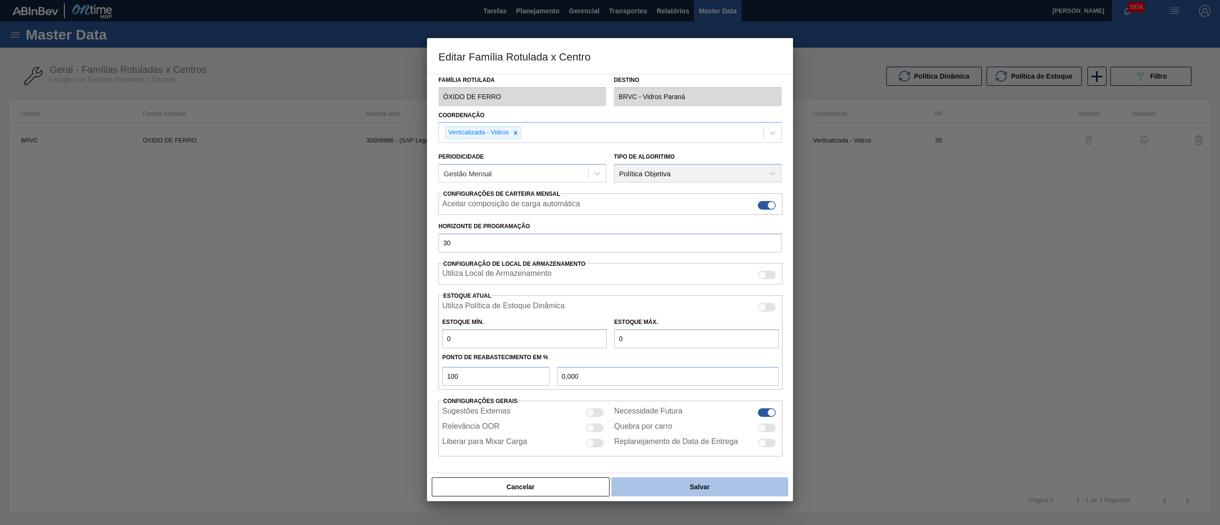
click at [610, 262] on button "Salvar" at bounding box center [699, 487] width 177 height 19
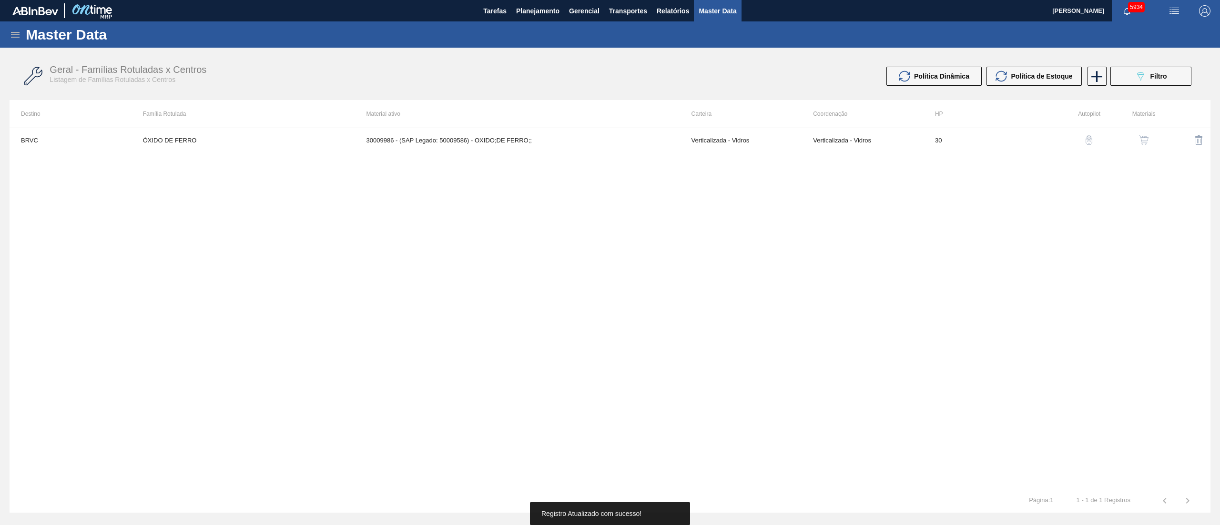
click at [610, 141] on button "button" at bounding box center [1143, 140] width 23 height 23
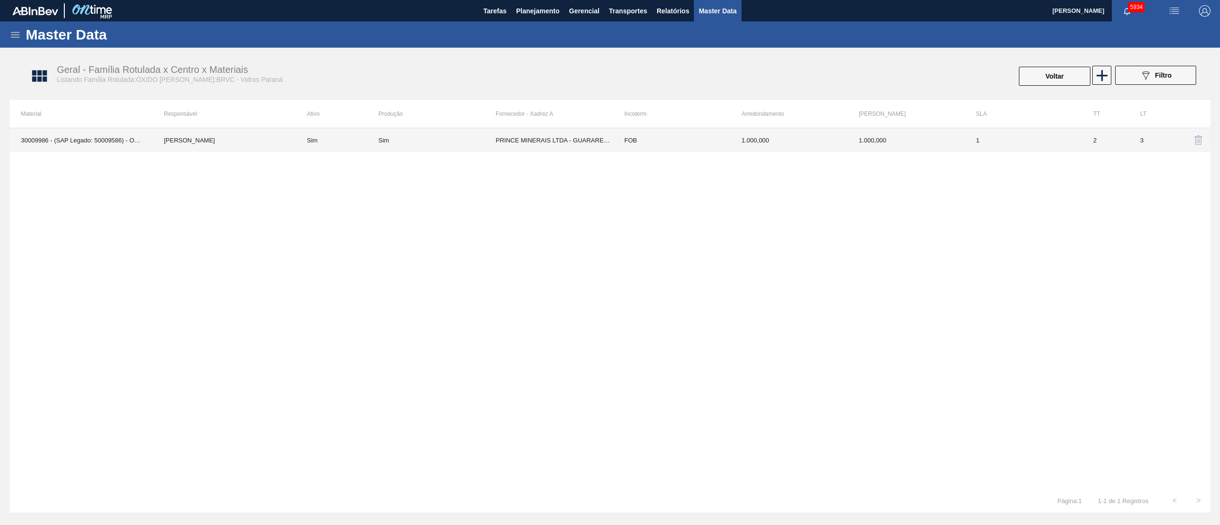
click at [450, 139] on div "Sim" at bounding box center [436, 140] width 117 height 7
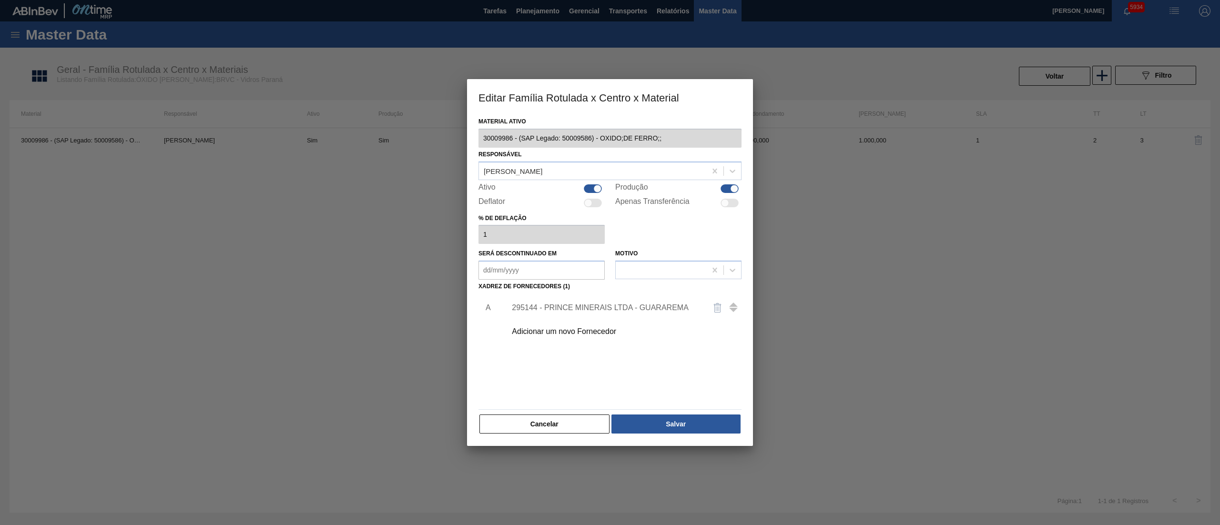
click at [585, 262] on div "295144 - PRINCE MINERAIS LTDA - GUARAREMA" at bounding box center [605, 308] width 187 height 9
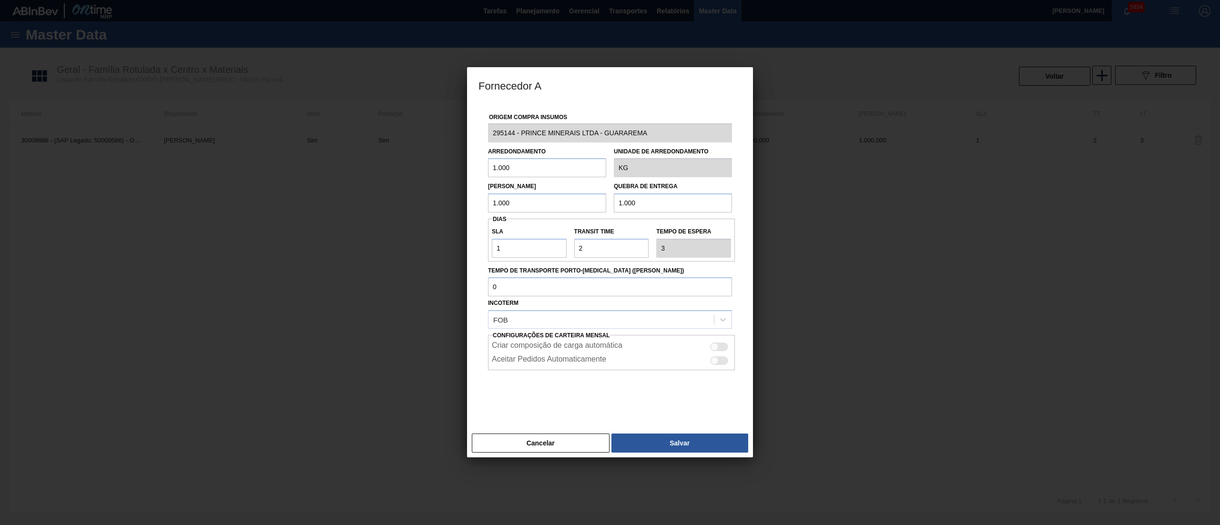
click at [610, 262] on div at bounding box center [715, 347] width 8 height 8
checkbox input "true"
click at [610, 262] on button "Salvar" at bounding box center [679, 443] width 137 height 19
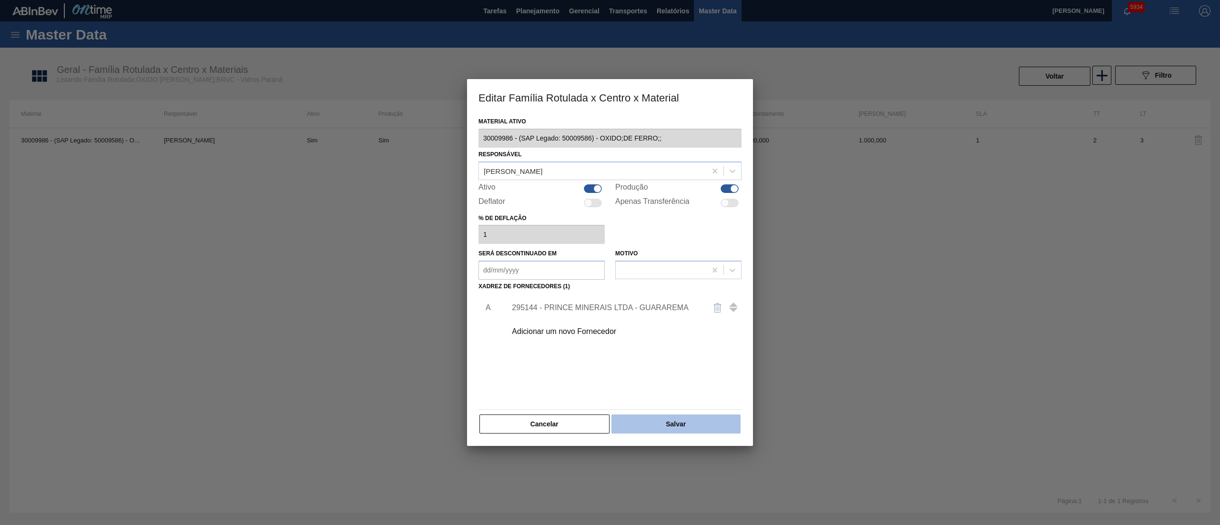
drag, startPoint x: 652, startPoint y: 409, endPoint x: 652, endPoint y: 419, distance: 10.0
click at [610, 262] on div "Material ativo 30009986 - (SAP Legado: 50009586) - OXIDO;DE FERRO;; Responsável…" at bounding box center [609, 275] width 263 height 320
click at [610, 262] on button "Salvar" at bounding box center [675, 424] width 129 height 19
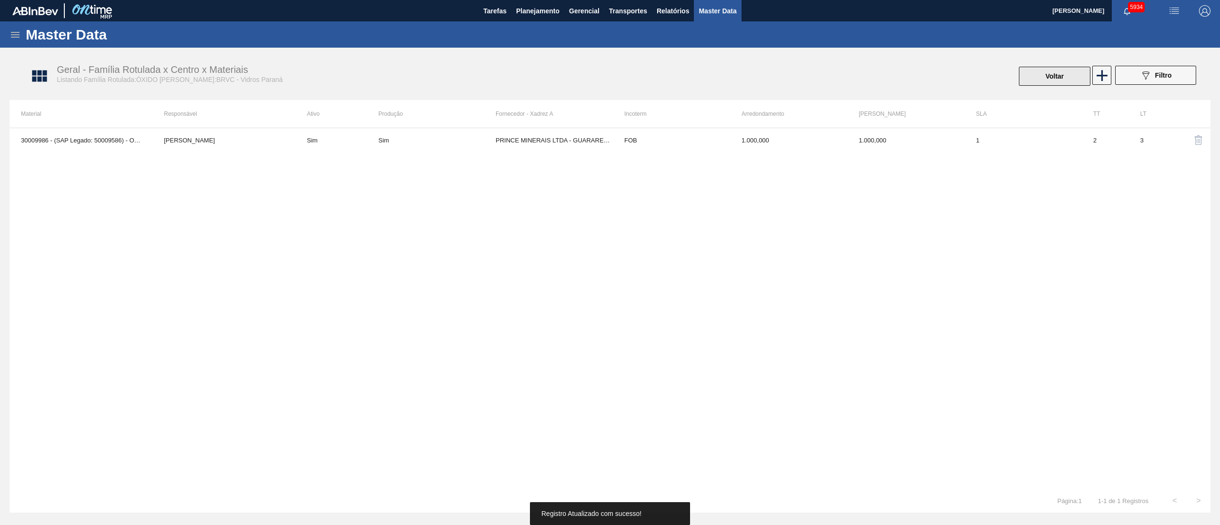
click at [610, 81] on button "Voltar" at bounding box center [1054, 76] width 71 height 19
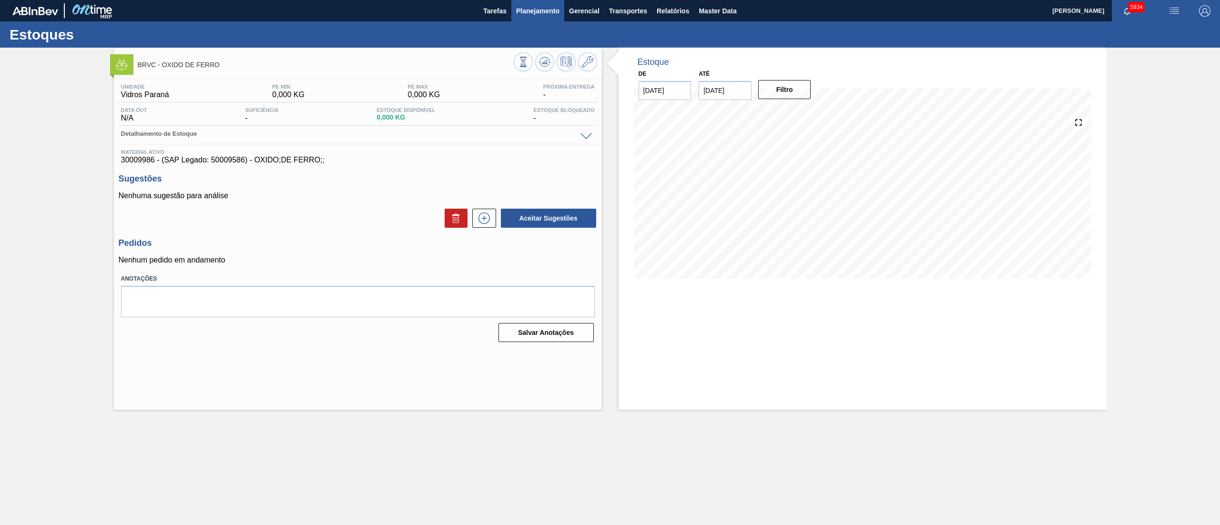
click at [536, 17] on button "Planejamento" at bounding box center [537, 10] width 53 height 21
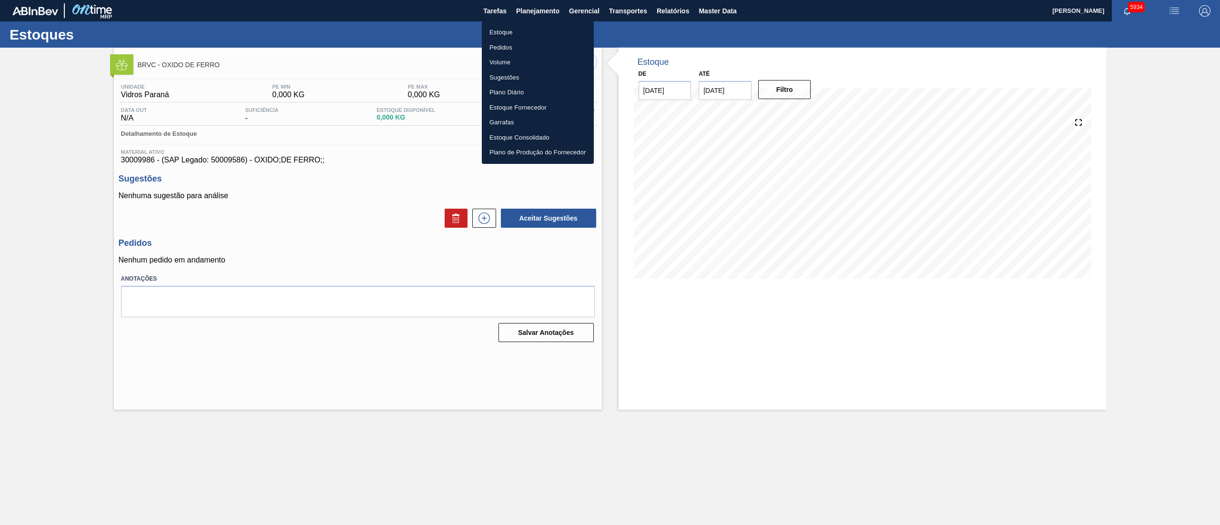
click at [522, 36] on li "Estoque" at bounding box center [538, 32] width 112 height 15
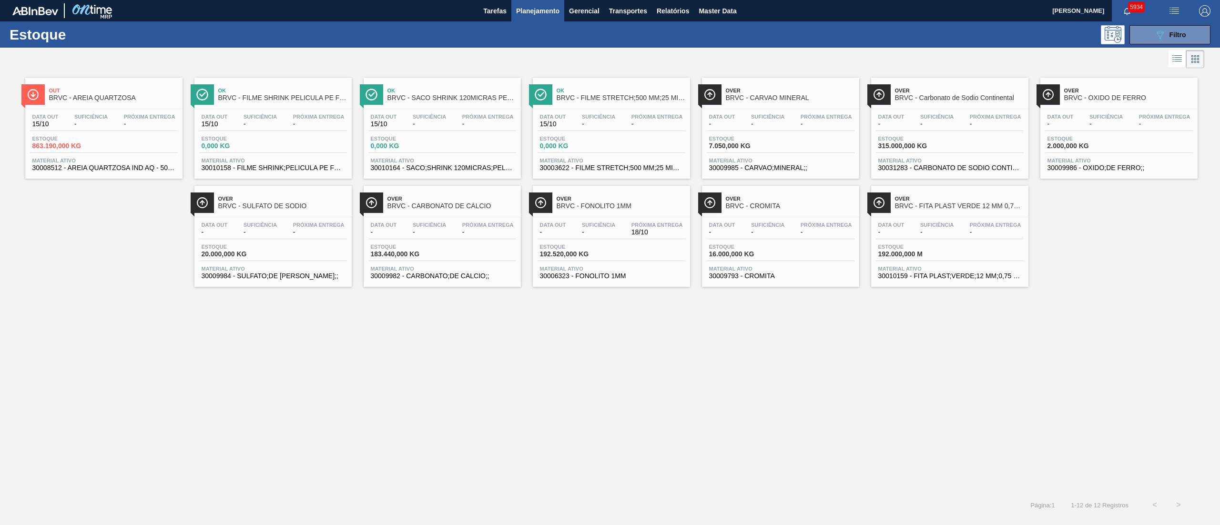
click at [610, 210] on span "BRVC - CROMITA" at bounding box center [790, 206] width 129 height 7
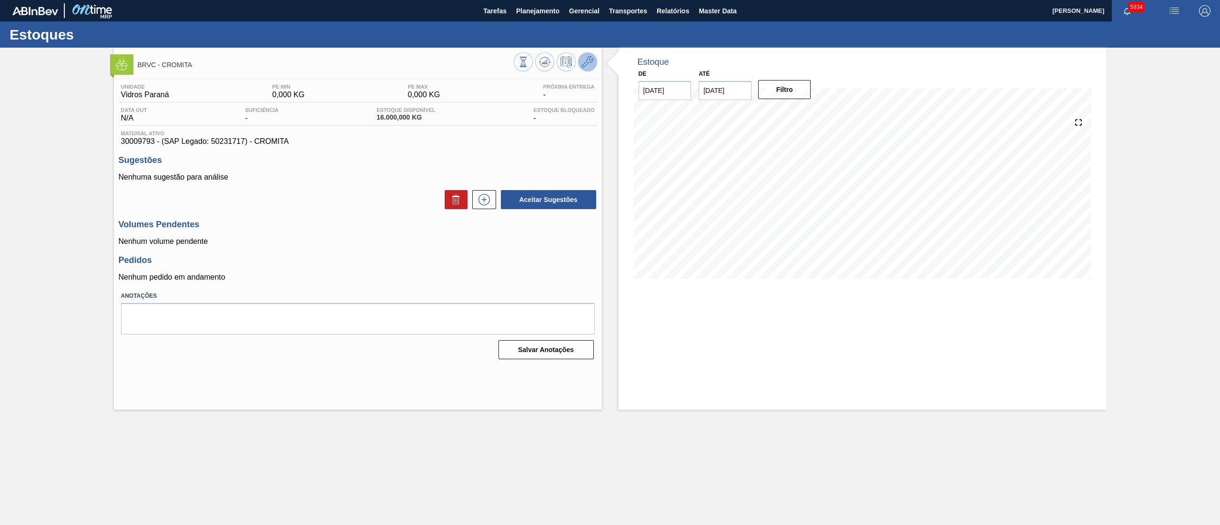
click at [580, 58] on button at bounding box center [587, 61] width 19 height 19
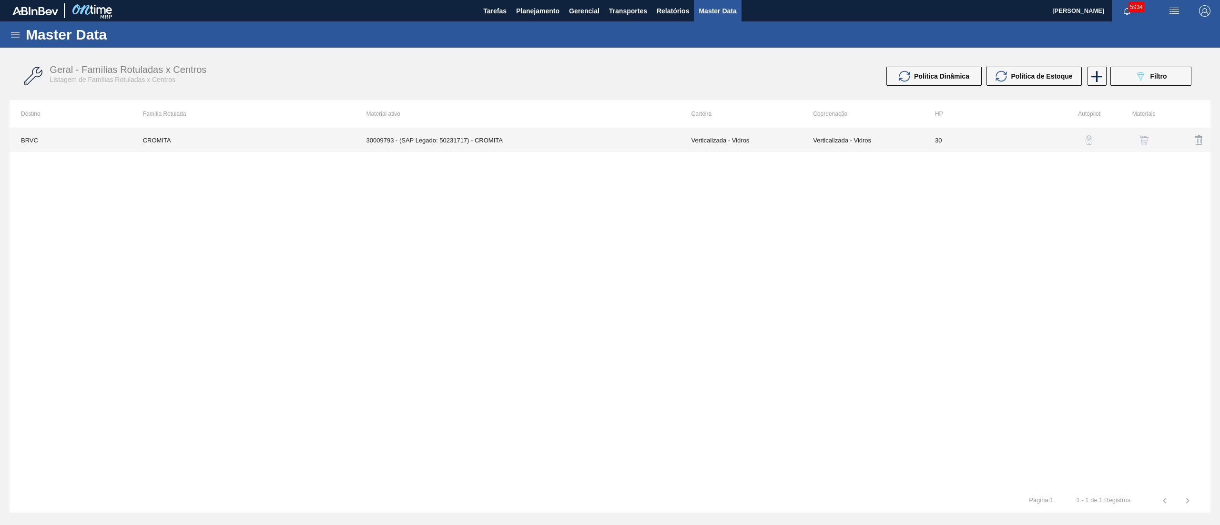
click at [497, 140] on td "30009793 - (SAP Legado: 50231717) - CROMITA" at bounding box center [517, 140] width 325 height 24
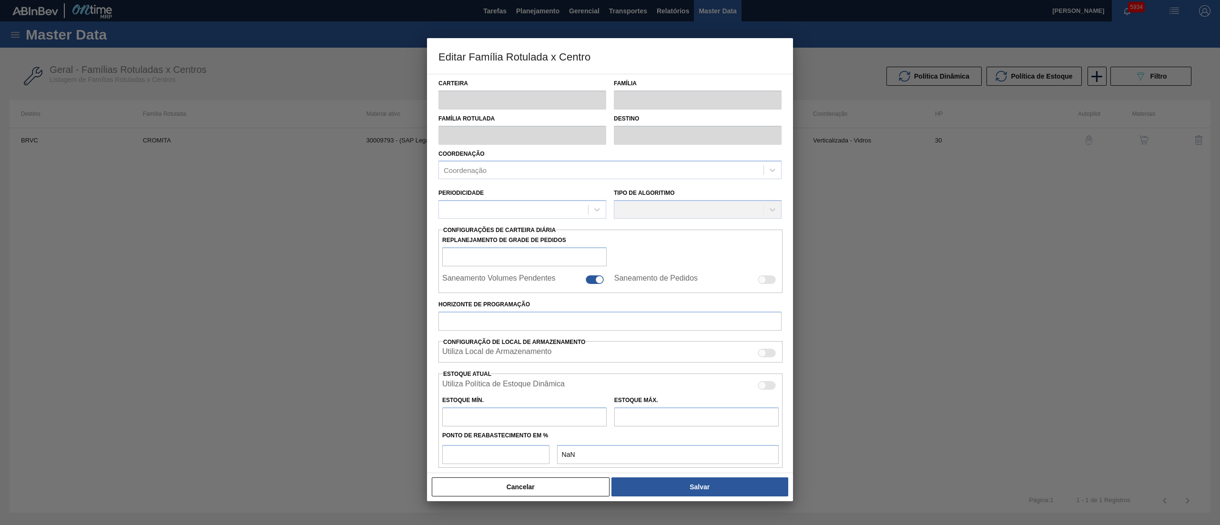
type input "Verticalizada - Vidros"
type input "Matéria-Prima-Vidros"
type input "CROMITA"
type input "BRVC - Vidros Paraná"
type input "0"
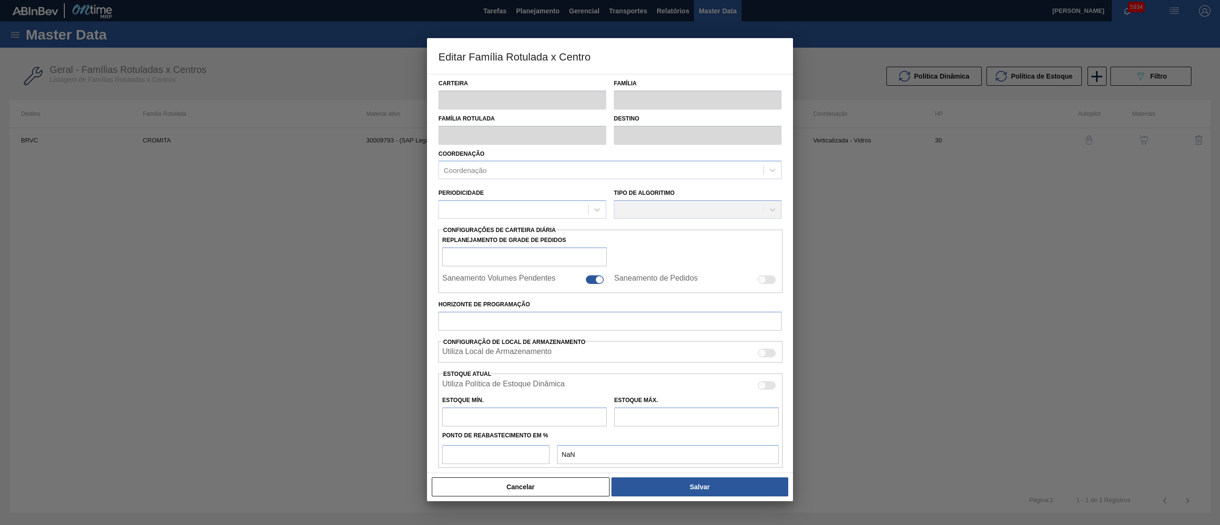
checkbox input "false"
type input "30"
type input "0"
type input "100"
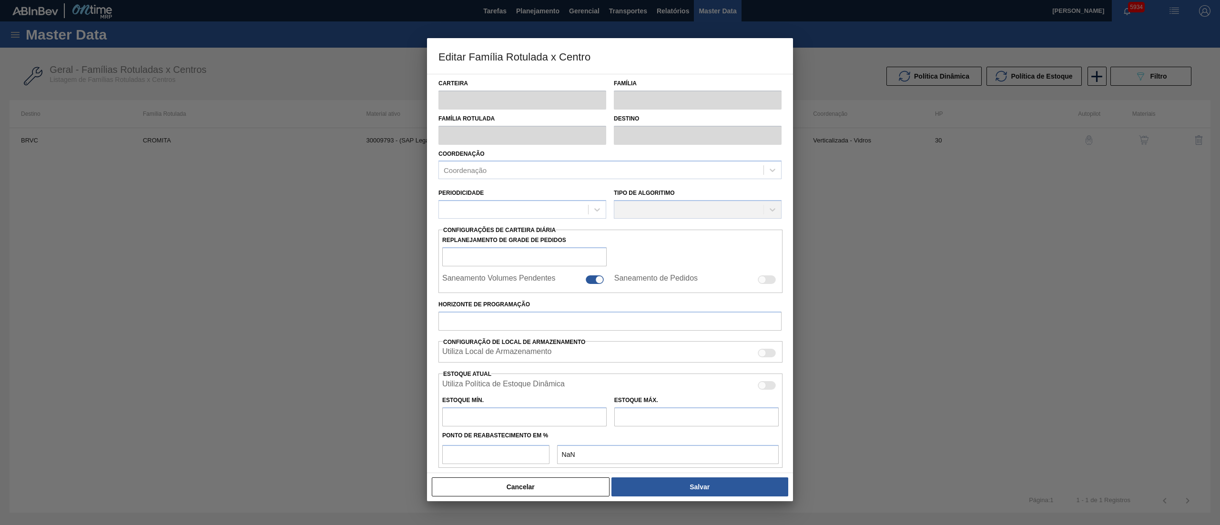
type input "0,000"
drag, startPoint x: 493, startPoint y: 224, endPoint x: 488, endPoint y: 219, distance: 6.7
click at [488, 219] on div "Periodicidade Gestão Diária" at bounding box center [522, 205] width 175 height 42
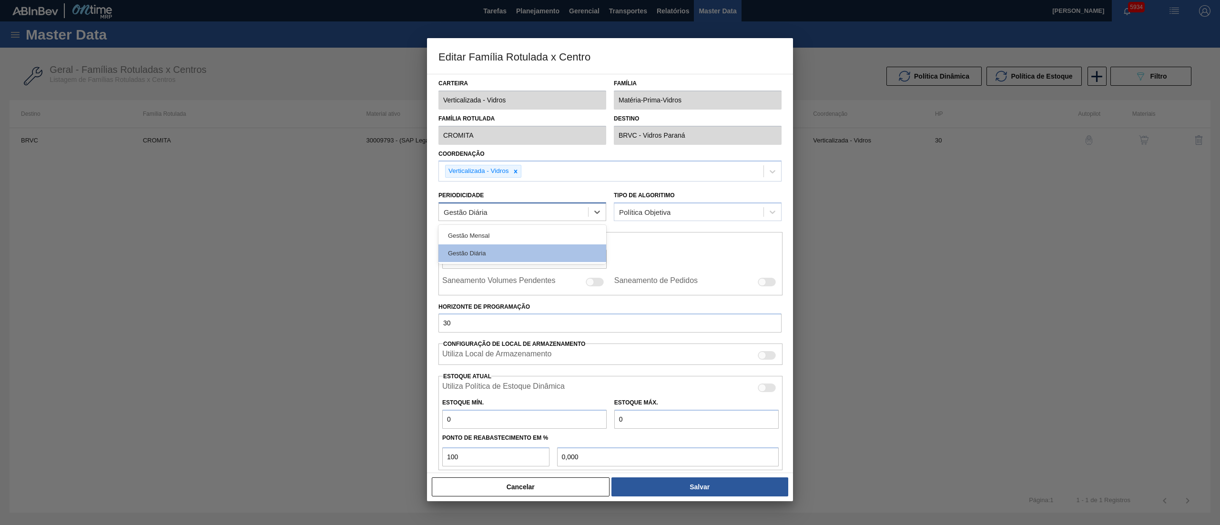
click at [485, 217] on div "Gestão Diária" at bounding box center [513, 212] width 149 height 14
click at [471, 248] on div "Gestão Diária" at bounding box center [522, 253] width 168 height 18
checkbox input "true"
click at [464, 210] on div "Gestão Diária" at bounding box center [466, 212] width 44 height 8
click at [466, 234] on div "Gestão Mensal" at bounding box center [522, 236] width 168 height 18
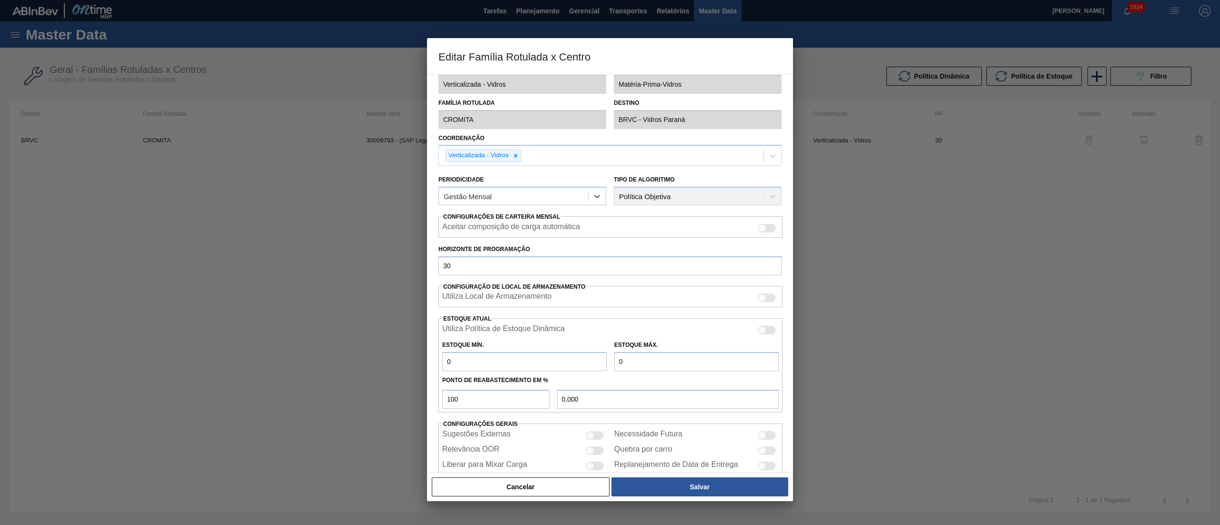
scroll to position [39, 0]
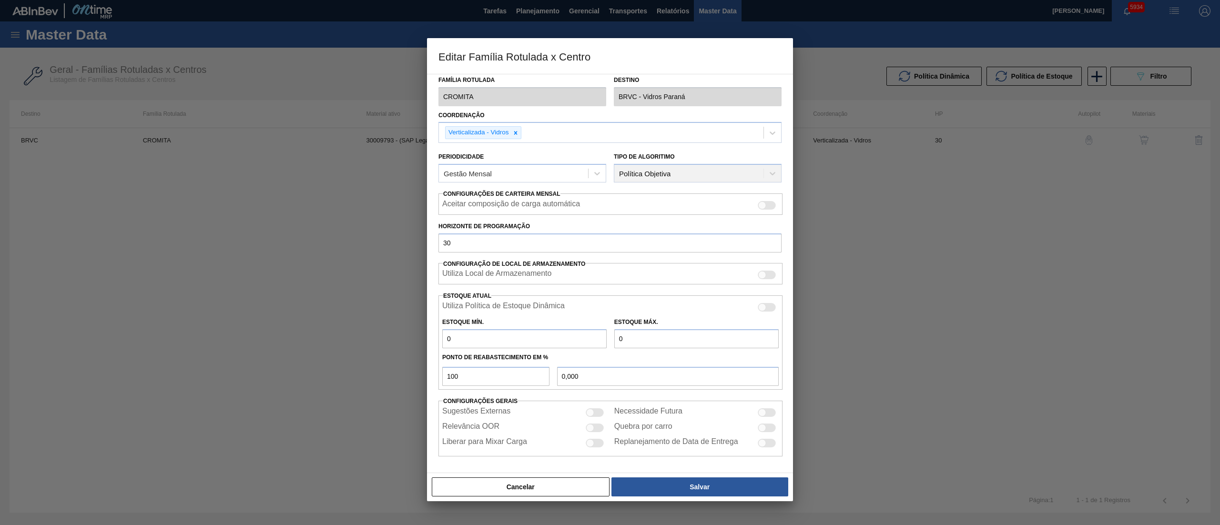
click at [610, 262] on div at bounding box center [762, 412] width 8 height 8
checkbox input "true"
click at [610, 262] on button "Salvar" at bounding box center [699, 487] width 177 height 19
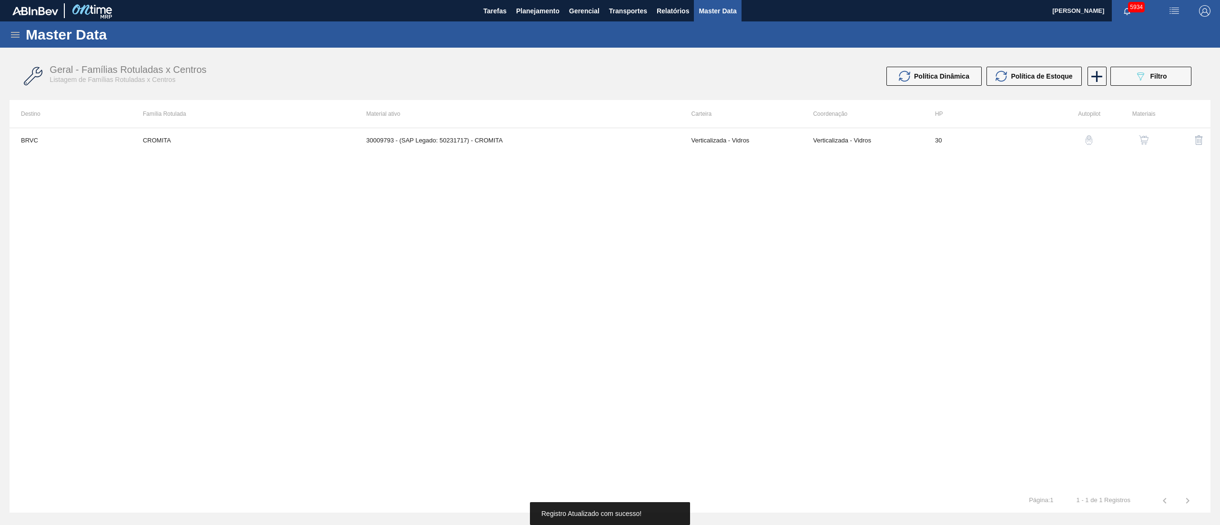
click at [610, 151] on button "button" at bounding box center [1143, 140] width 23 height 23
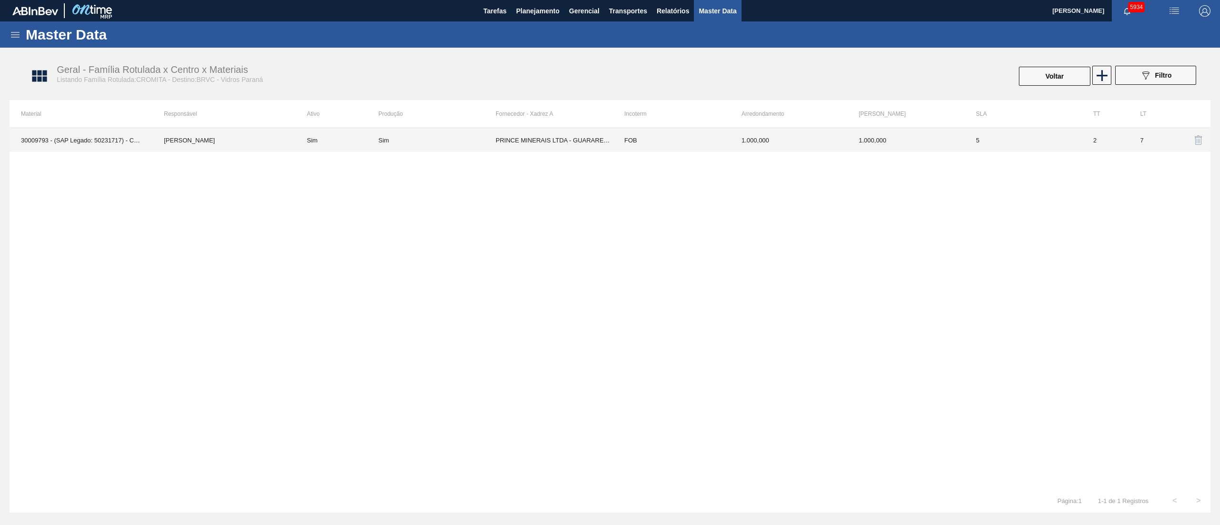
click at [559, 137] on td "PRINCE MINERAIS LTDA - GUARAREMA" at bounding box center [554, 140] width 117 height 24
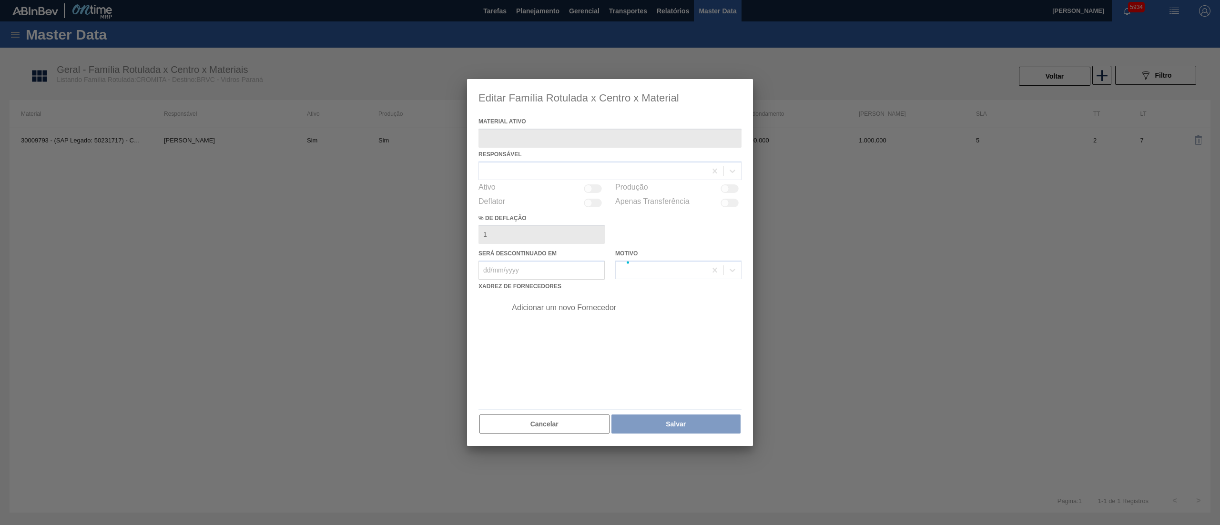
type ativo "30009793 - (SAP Legado: 50231717) - CROMITA"
checkbox input "true"
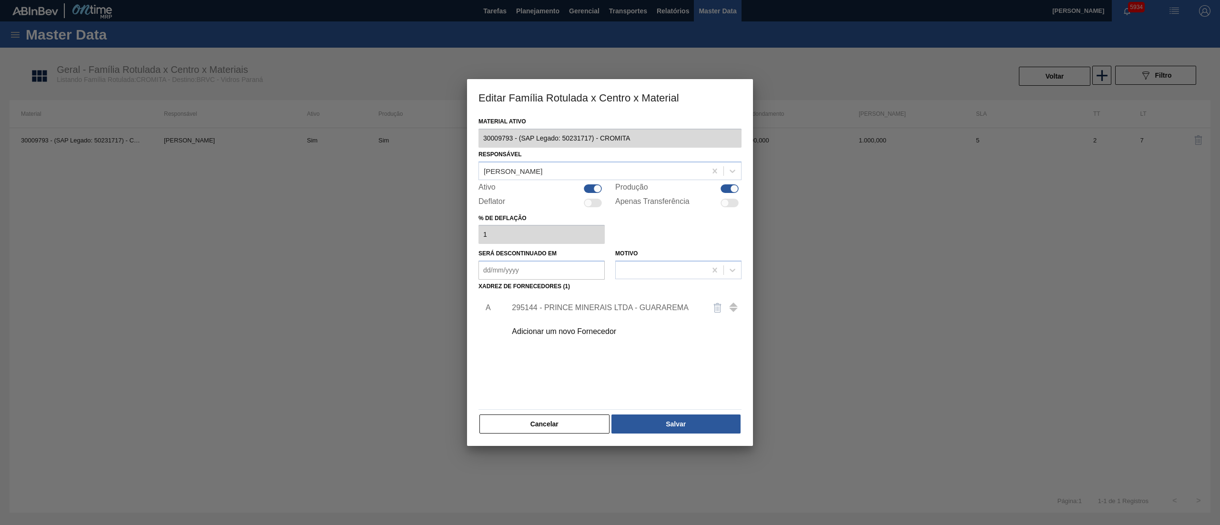
click at [610, 262] on div "295144 - PRINCE MINERAIS LTDA - GUARAREMA" at bounding box center [621, 308] width 241 height 24
click at [548, 262] on div "295144 - PRINCE MINERAIS LTDA - GUARAREMA" at bounding box center [621, 308] width 241 height 24
click at [545, 262] on div "295144 - PRINCE MINERAIS LTDA - GUARAREMA" at bounding box center [605, 308] width 187 height 9
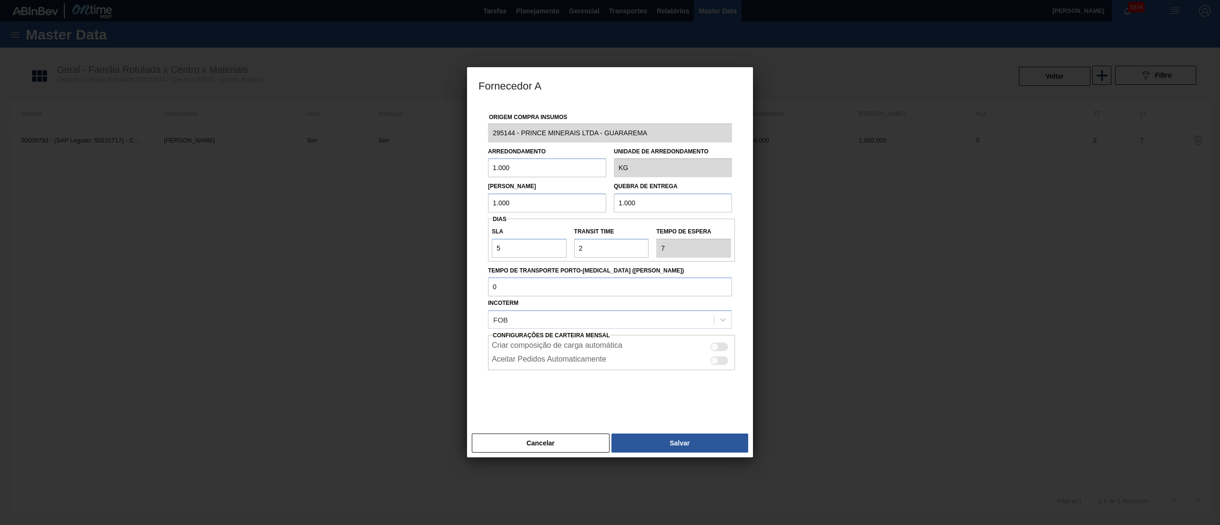
click at [610, 262] on div at bounding box center [715, 347] width 8 height 8
checkbox input "true"
drag, startPoint x: 715, startPoint y: 427, endPoint x: 713, endPoint y: 436, distance: 9.2
click at [610, 262] on div "Fornecedor A Origem Compra Insumos 295144 - PRINCE MINERAIS LTDA - GUARAREMA Ar…" at bounding box center [610, 262] width 286 height 391
click at [610, 262] on button "Salvar" at bounding box center [679, 443] width 137 height 19
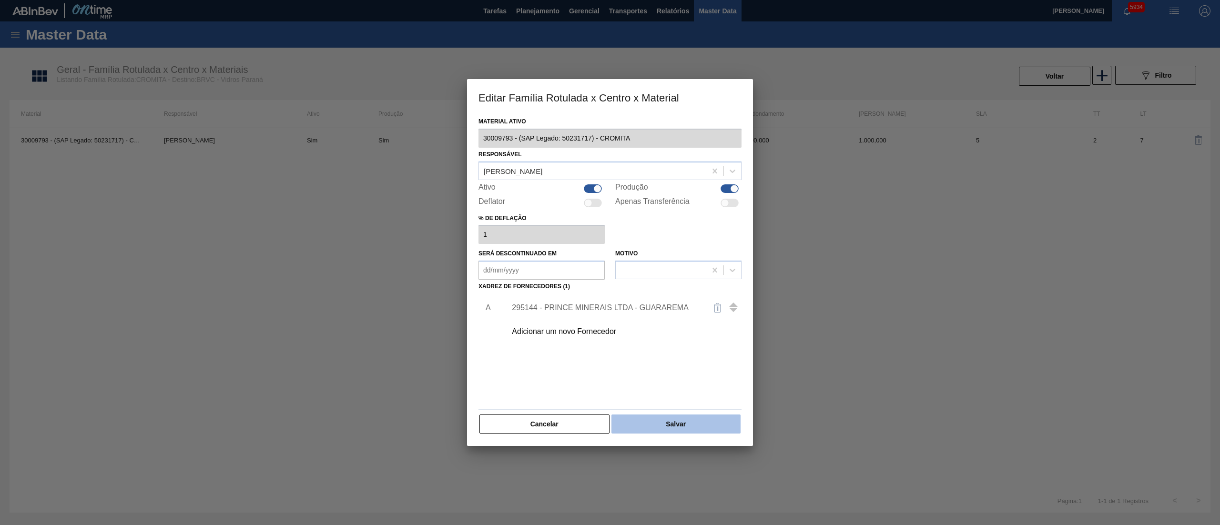
click at [610, 262] on button "Salvar" at bounding box center [675, 424] width 129 height 19
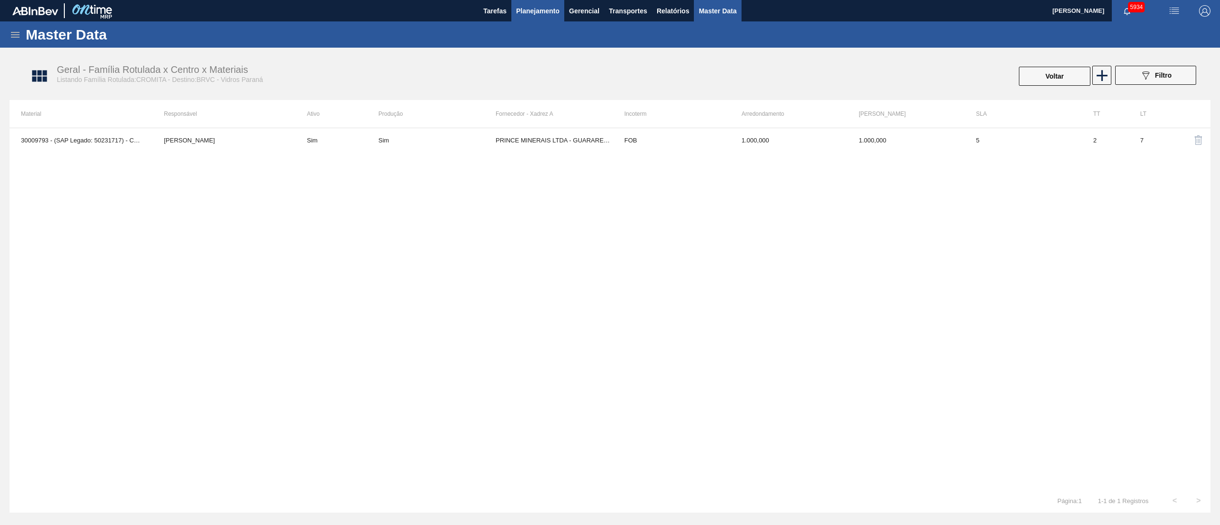
click at [562, 15] on button "Planejamento" at bounding box center [537, 10] width 53 height 21
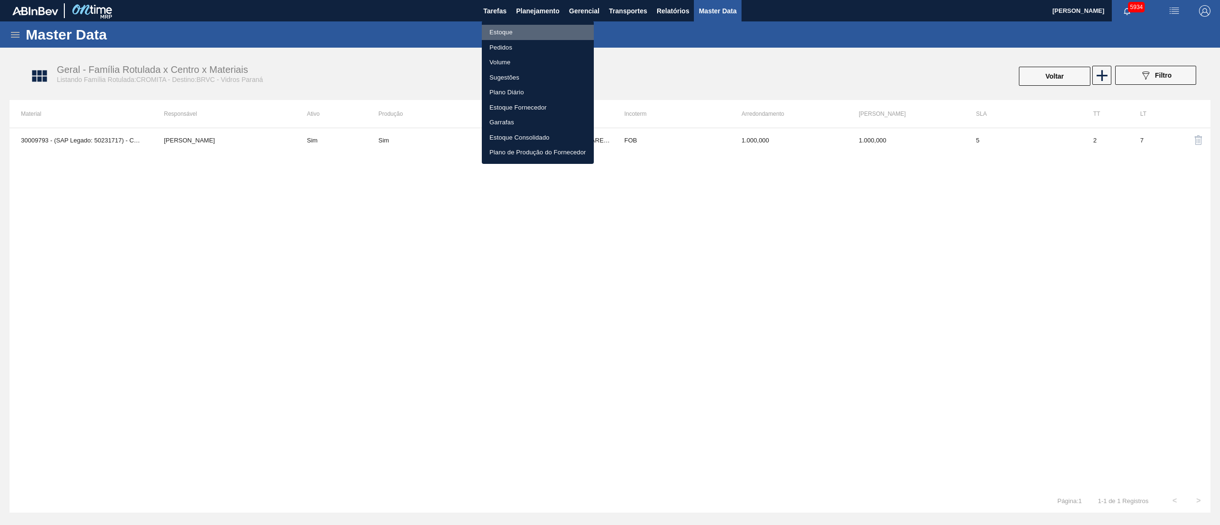
click at [496, 35] on li "Estoque" at bounding box center [538, 32] width 112 height 15
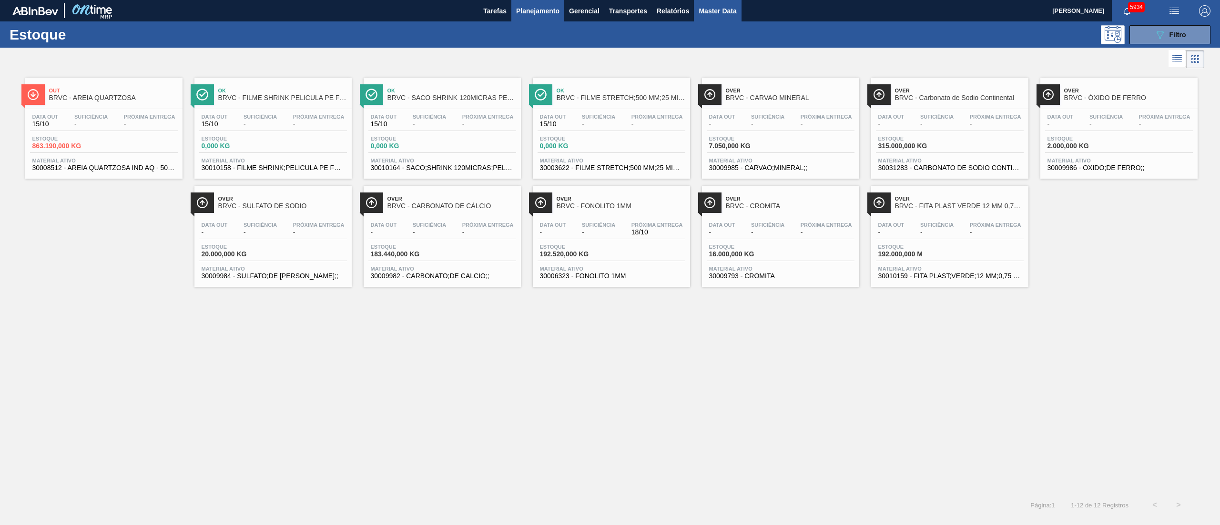
click at [610, 13] on span "Master Data" at bounding box center [718, 10] width 38 height 11
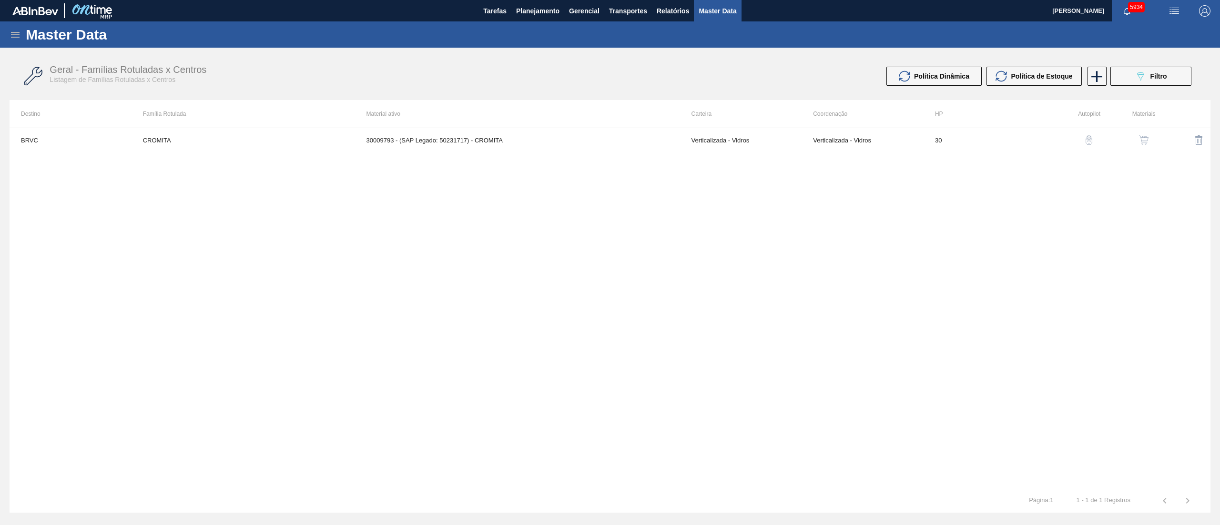
click at [16, 33] on icon at bounding box center [15, 34] width 11 height 11
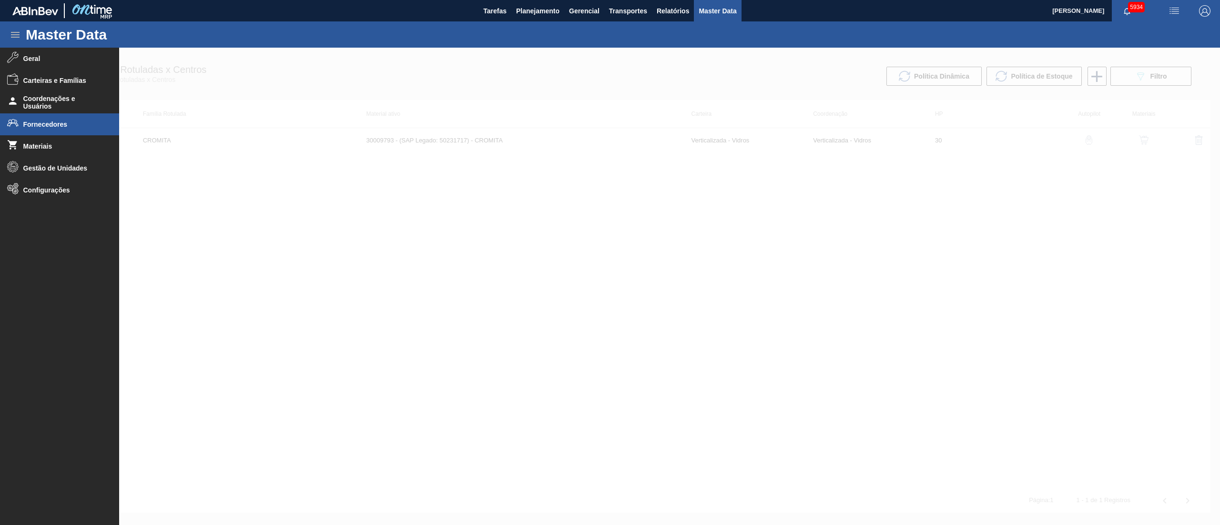
click at [25, 129] on li "Fornecedores" at bounding box center [59, 124] width 119 height 22
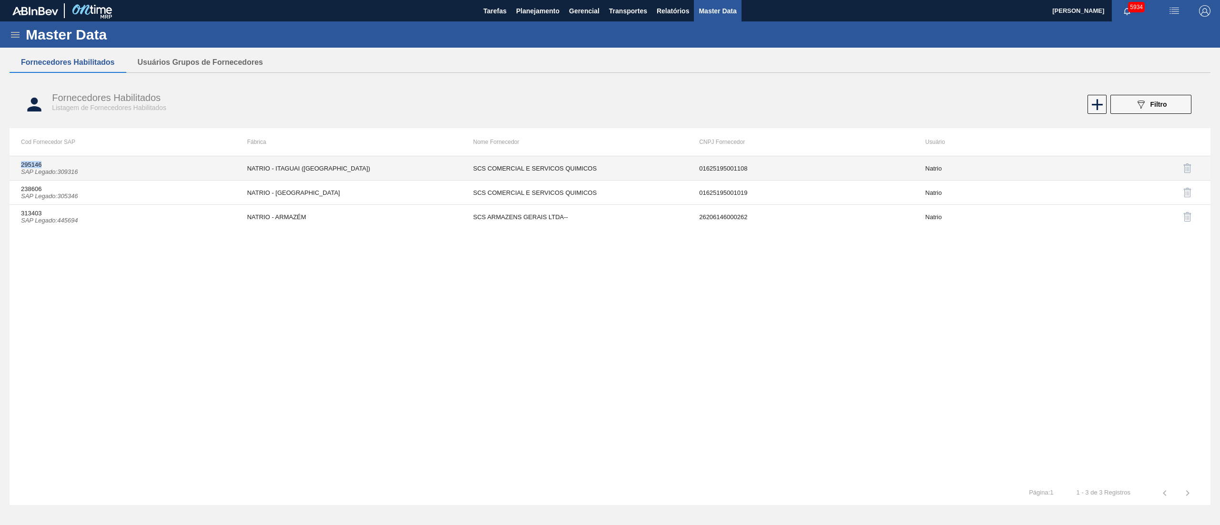
drag, startPoint x: 22, startPoint y: 163, endPoint x: 46, endPoint y: 162, distance: 24.3
click at [46, 162] on td "295146 SAP Legado : 309316" at bounding box center [123, 168] width 226 height 24
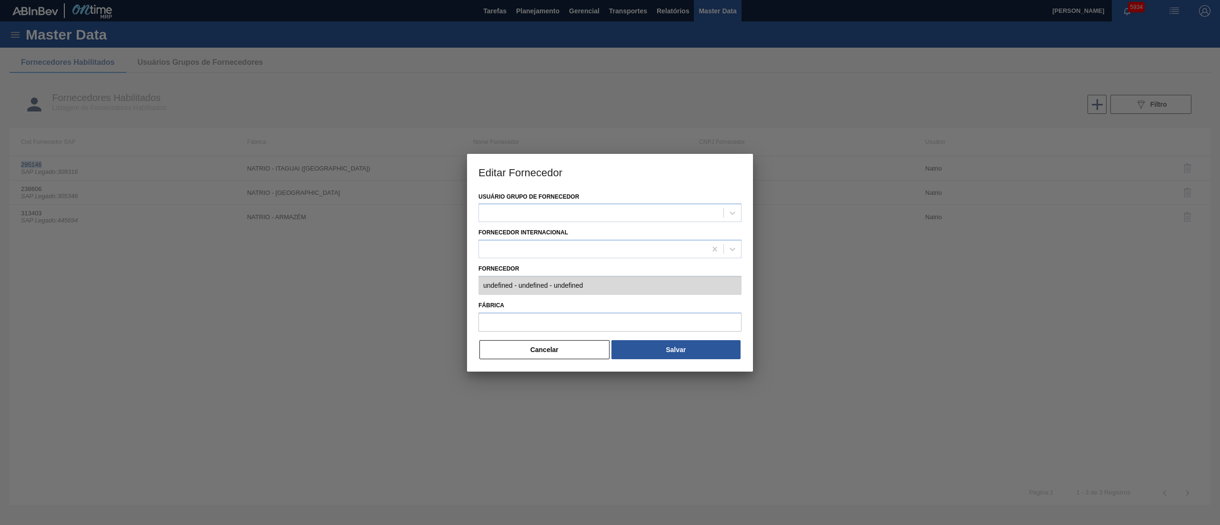
type input "295146 (SAP Legado: 309316) - SCS COMERCIAL E SERVICOS QUIMICOS - 01625195001108"
type input "NATRIO - ITAGUAI (RJ)"
click at [513, 262] on button "Cancelar" at bounding box center [544, 349] width 130 height 19
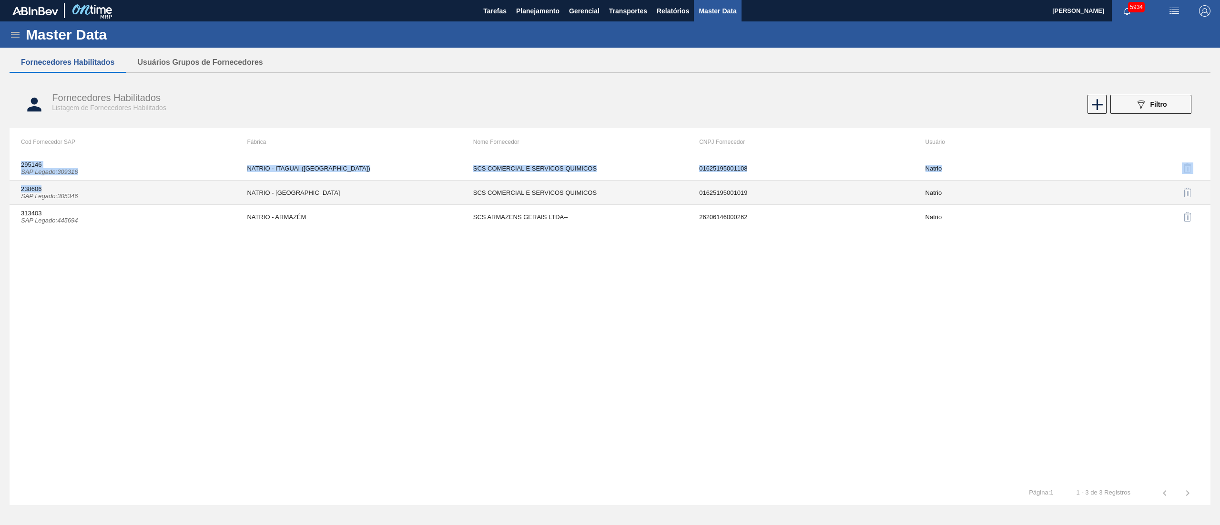
drag, startPoint x: 11, startPoint y: 188, endPoint x: 37, endPoint y: 197, distance: 27.3
click at [41, 192] on div "Master Data Geral Carteiras e Famílias Coordenações e Usuários Fornecedores Mat…" at bounding box center [610, 267] width 1220 height 492
click at [35, 198] on icon "SAP Legado : 305346" at bounding box center [49, 196] width 57 height 7
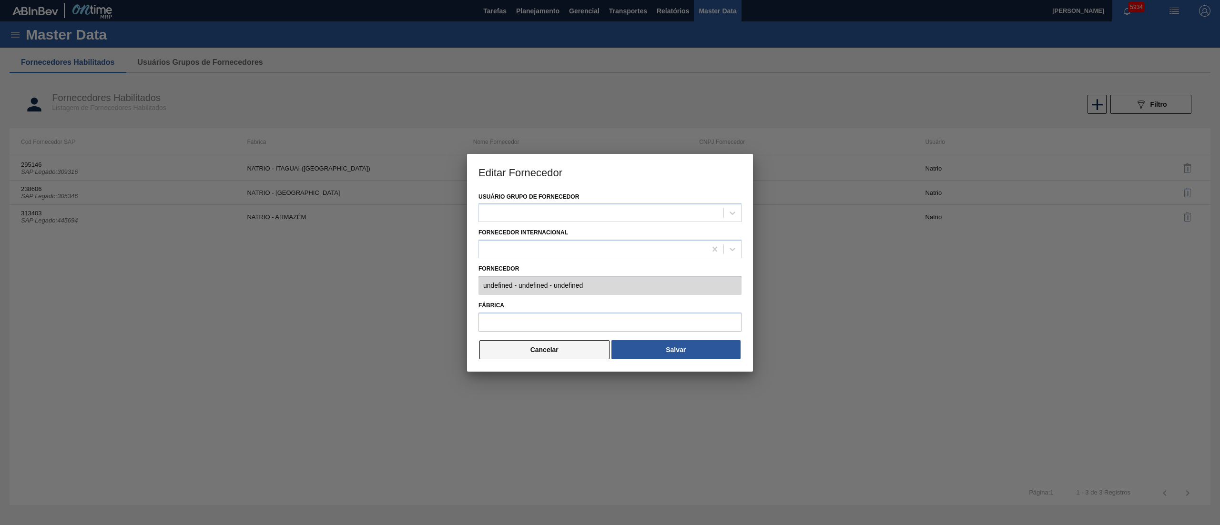
click at [502, 262] on button "Cancelar" at bounding box center [544, 349] width 130 height 19
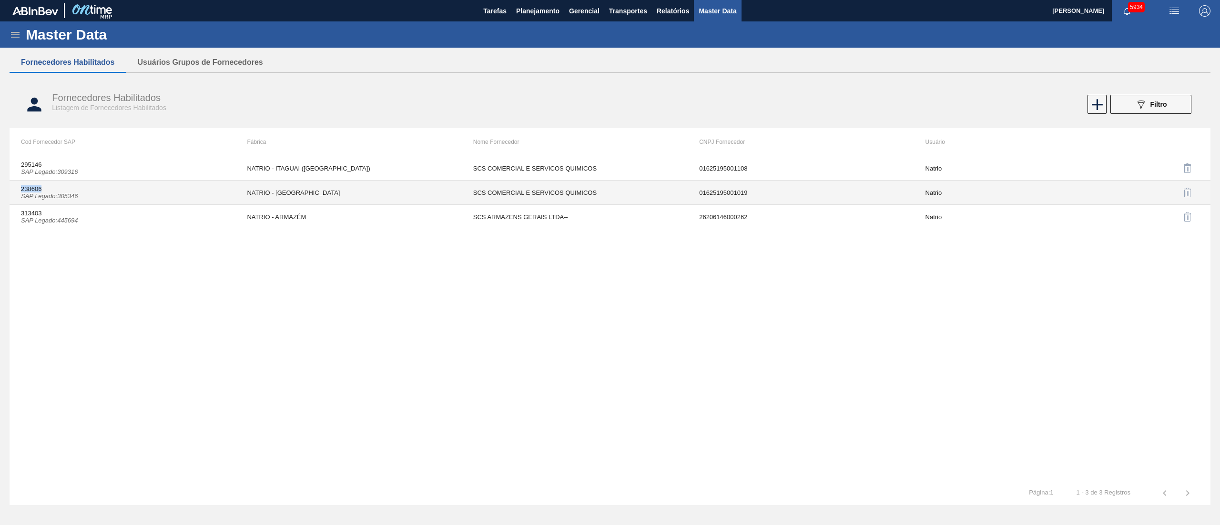
copy td "238606"
drag, startPoint x: 24, startPoint y: 191, endPoint x: 11, endPoint y: 192, distance: 12.5
click at [11, 192] on td "238606 SAP Legado : 305346" at bounding box center [123, 193] width 226 height 24
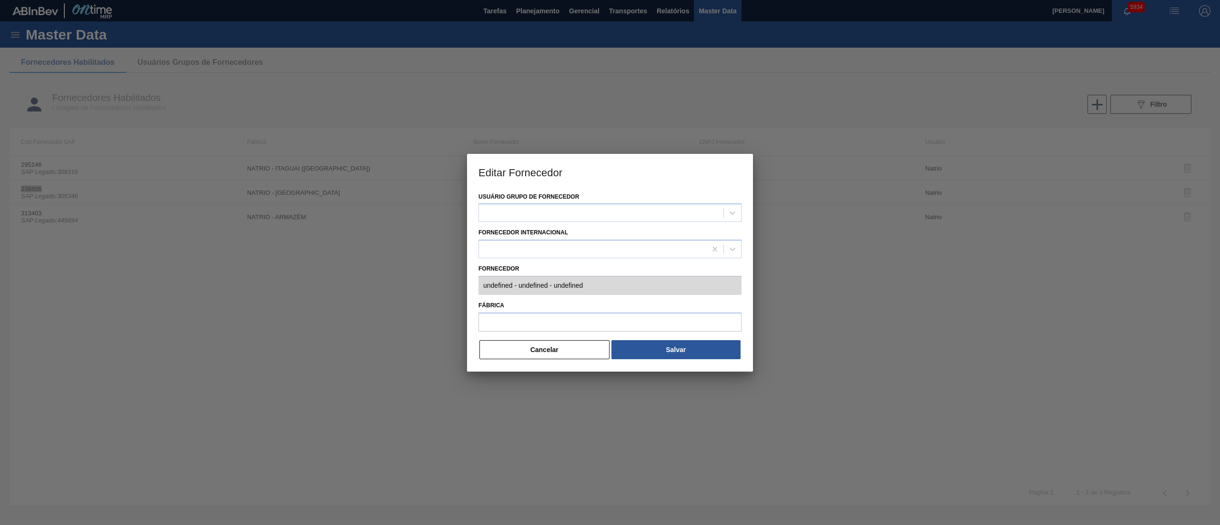
type input "238606 (SAP Legado: 305346) - SCS COMERCIAL E SERVICOS QUIMICOS - 01625195001019"
type input "NATRIO - SÃO FRANCISCO DO SUL"
click at [508, 262] on button "Cancelar" at bounding box center [544, 349] width 130 height 19
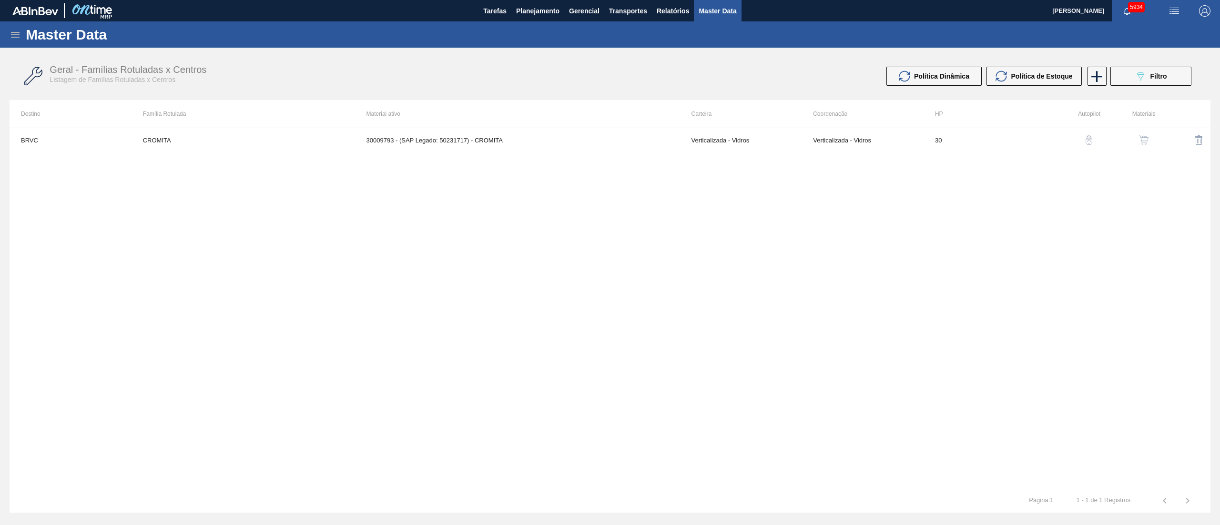
click at [15, 32] on icon at bounding box center [15, 34] width 11 height 11
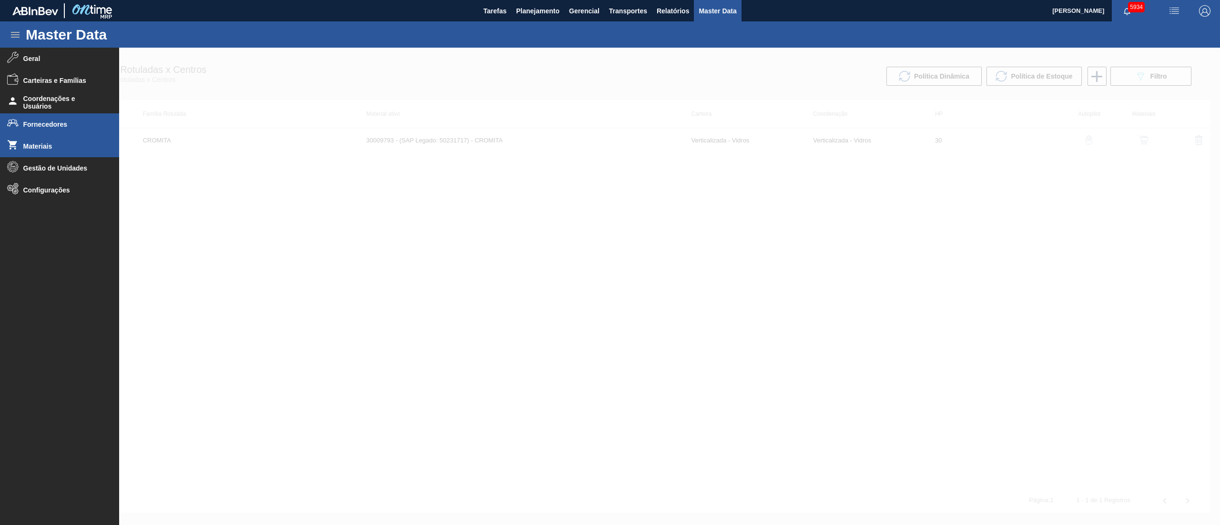
click at [61, 139] on li "Materiais" at bounding box center [59, 146] width 119 height 22
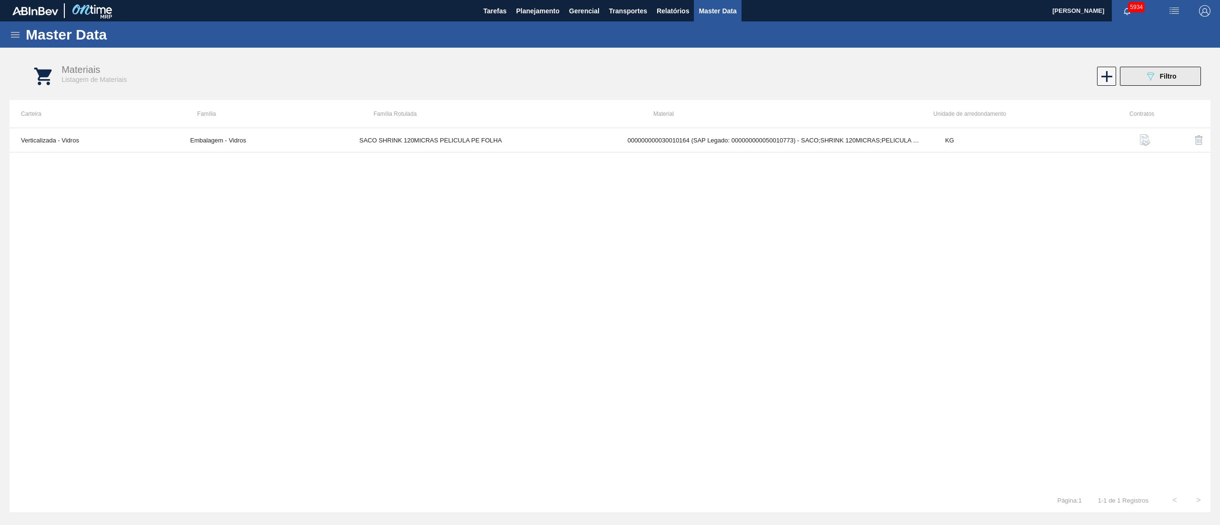
click at [610, 76] on div "089F7B8B-B2A5-4AFE-B5C0-19BA573D28AC Filtro" at bounding box center [1161, 76] width 32 height 11
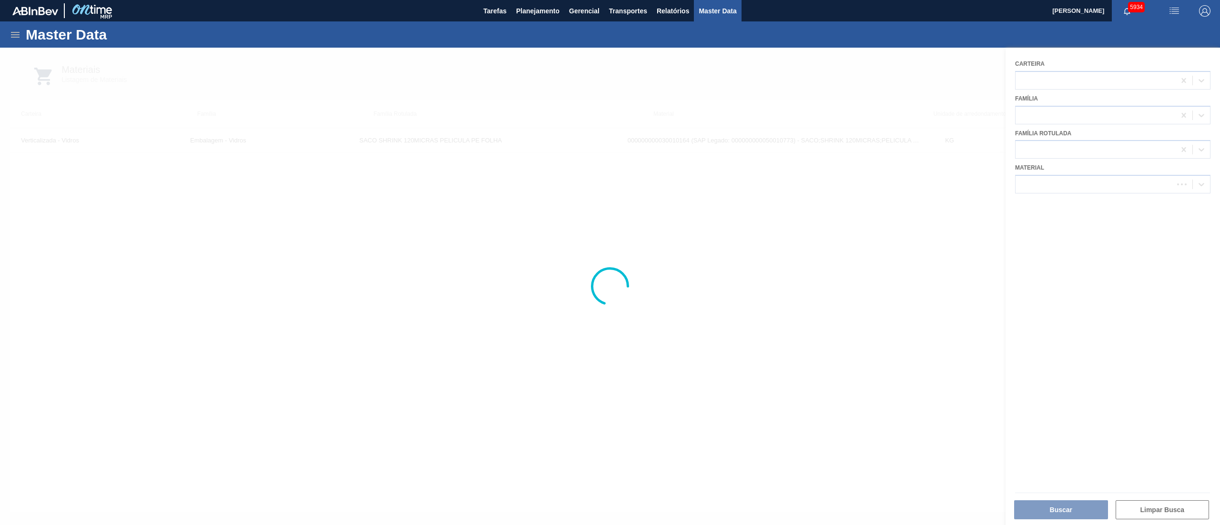
drag, startPoint x: 691, startPoint y: 3, endPoint x: 578, endPoint y: 64, distance: 128.6
click at [610, 91] on div at bounding box center [610, 287] width 1220 height 478
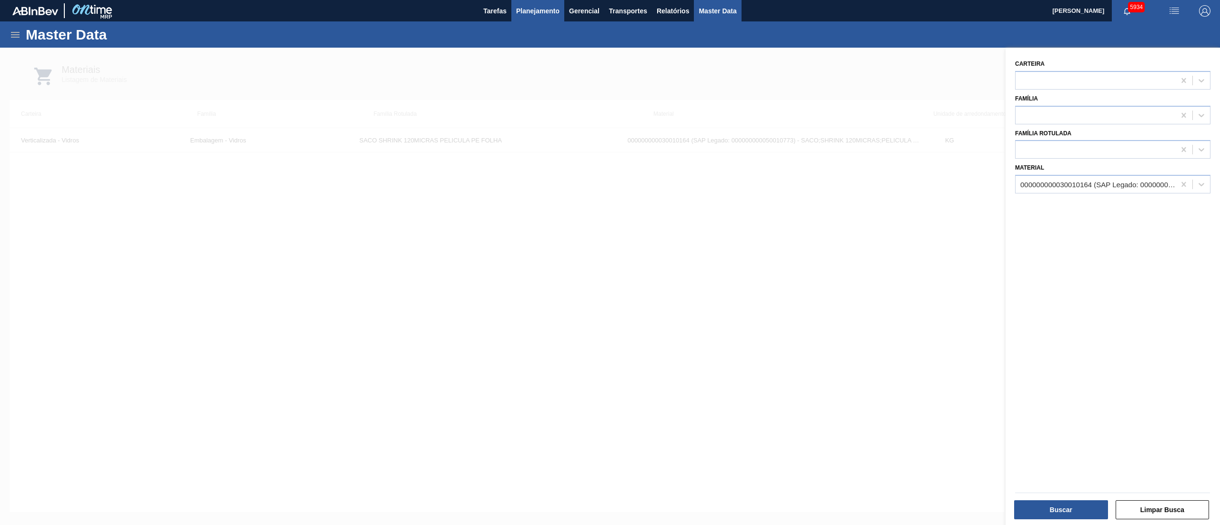
click at [514, 11] on button "Planejamento" at bounding box center [537, 10] width 53 height 21
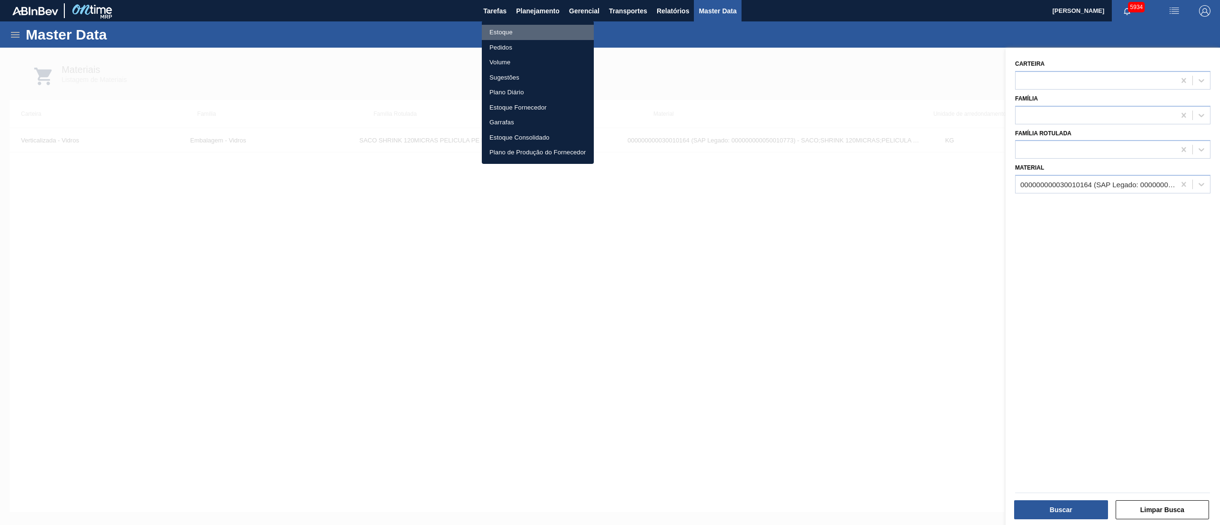
click at [517, 35] on li "Estoque" at bounding box center [538, 32] width 112 height 15
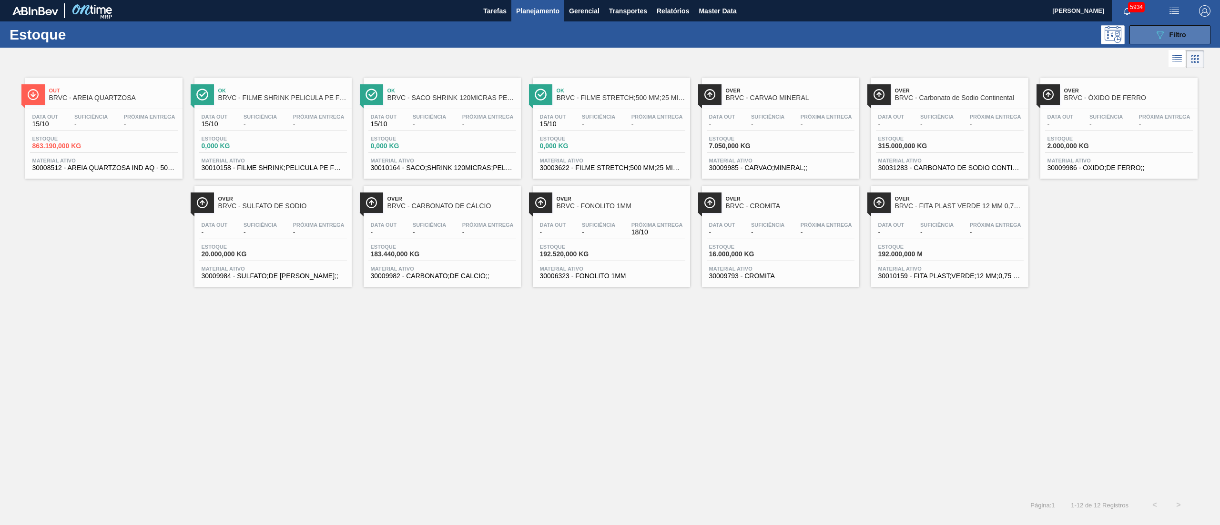
click at [610, 34] on span "Filtro" at bounding box center [1177, 35] width 17 height 8
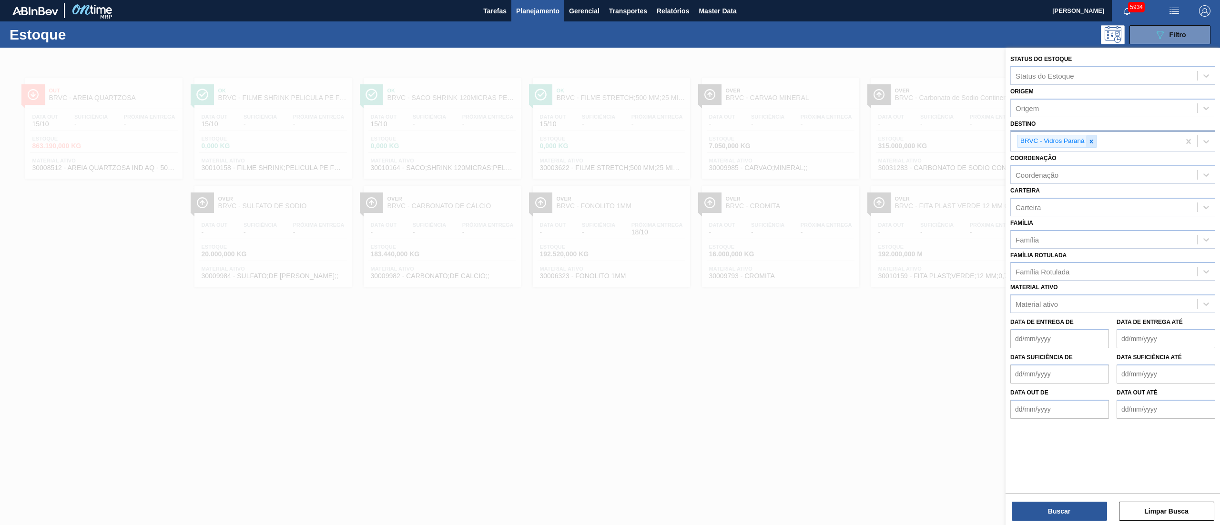
click at [610, 144] on icon at bounding box center [1091, 141] width 7 height 7
type input "VIDROS"
click at [610, 179] on div "BRV3 - Vidros Rio" at bounding box center [1112, 182] width 205 height 18
click at [610, 262] on button "Buscar" at bounding box center [1059, 511] width 95 height 19
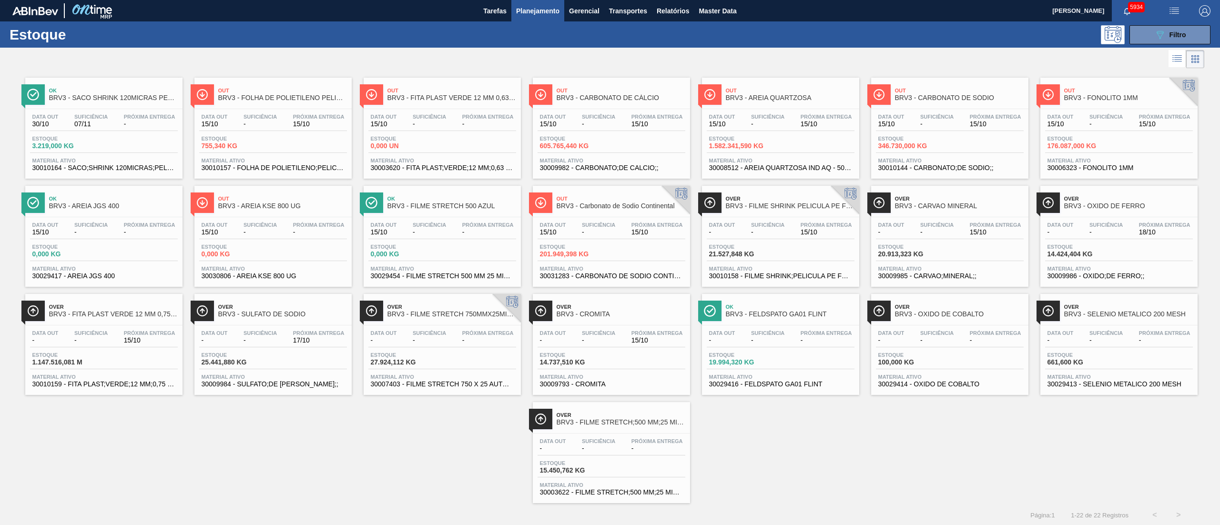
click at [610, 116] on span "Próxima Entrega" at bounding box center [995, 117] width 51 height 6
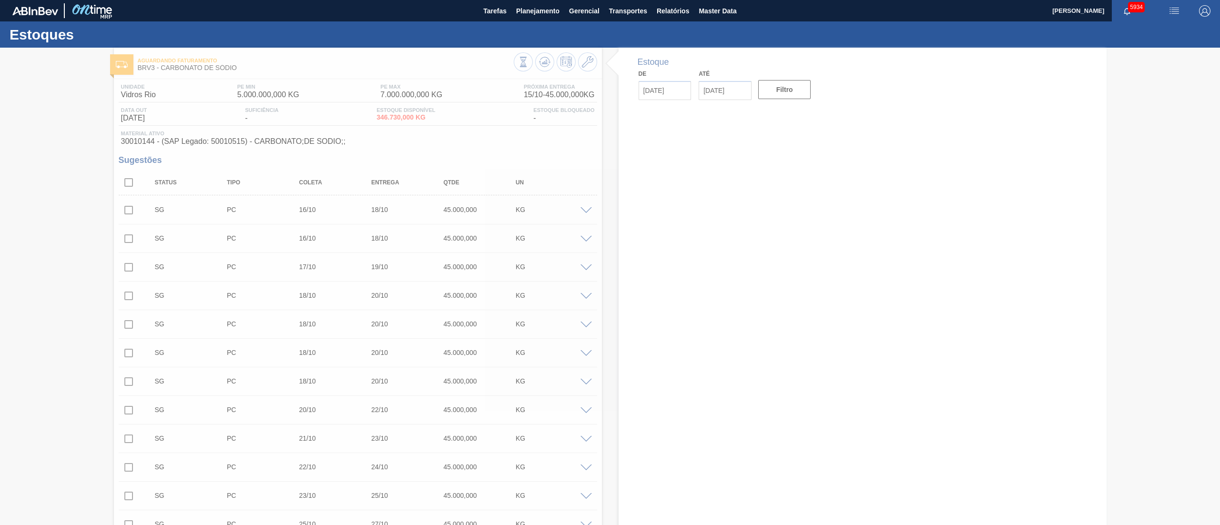
type input "15/10/2025"
type input "29/10/2025"
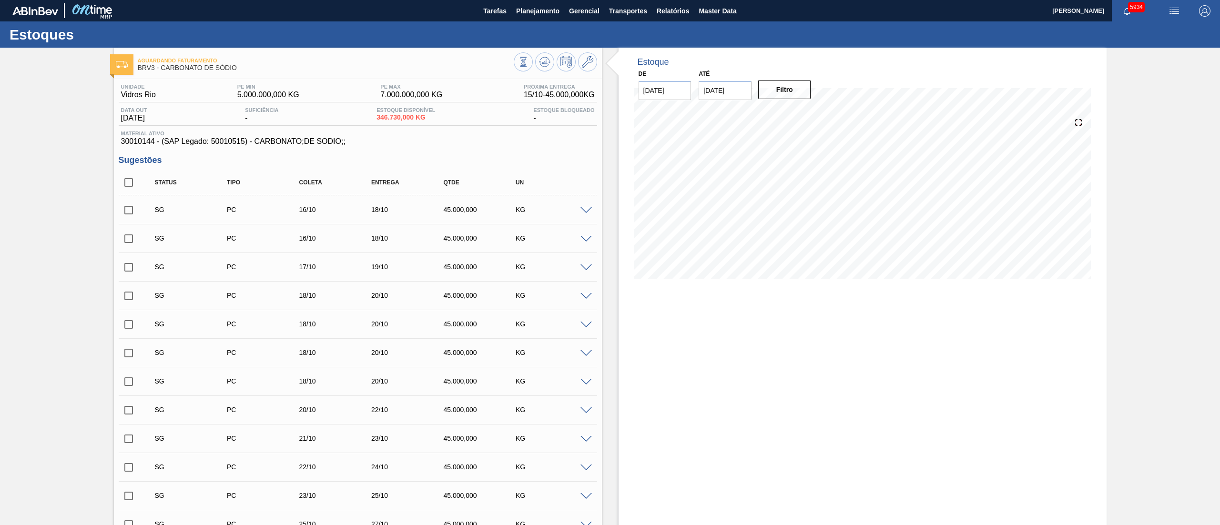
click at [226, 141] on span "30010144 - (SAP Legado: 50010515) - CARBONATO;DE SODIO;;" at bounding box center [358, 141] width 474 height 9
copy span "50010515"
click at [610, 10] on span "Master Data" at bounding box center [718, 10] width 38 height 11
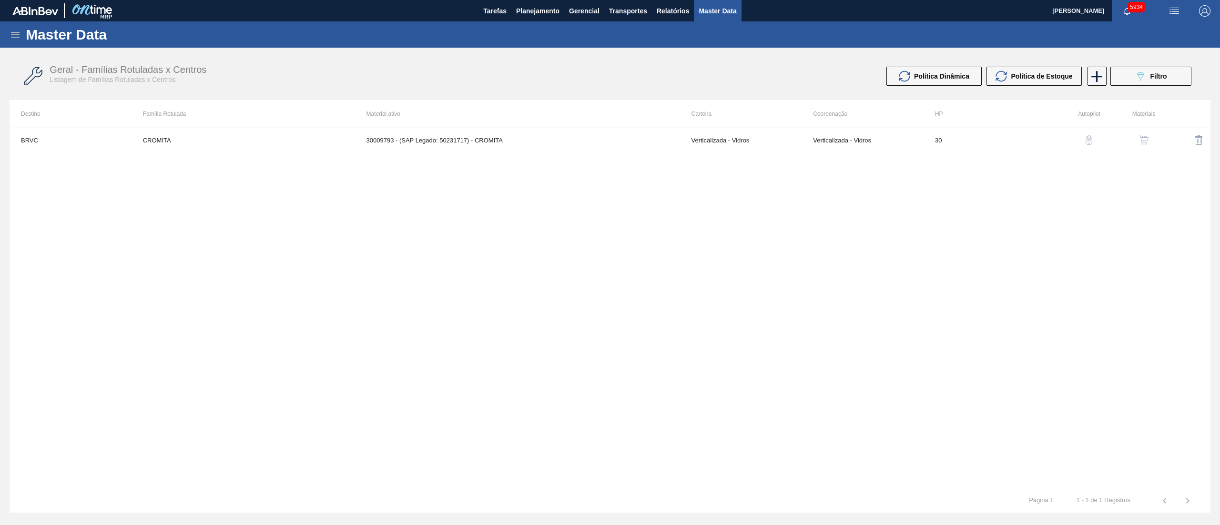
click at [17, 33] on icon at bounding box center [15, 34] width 11 height 11
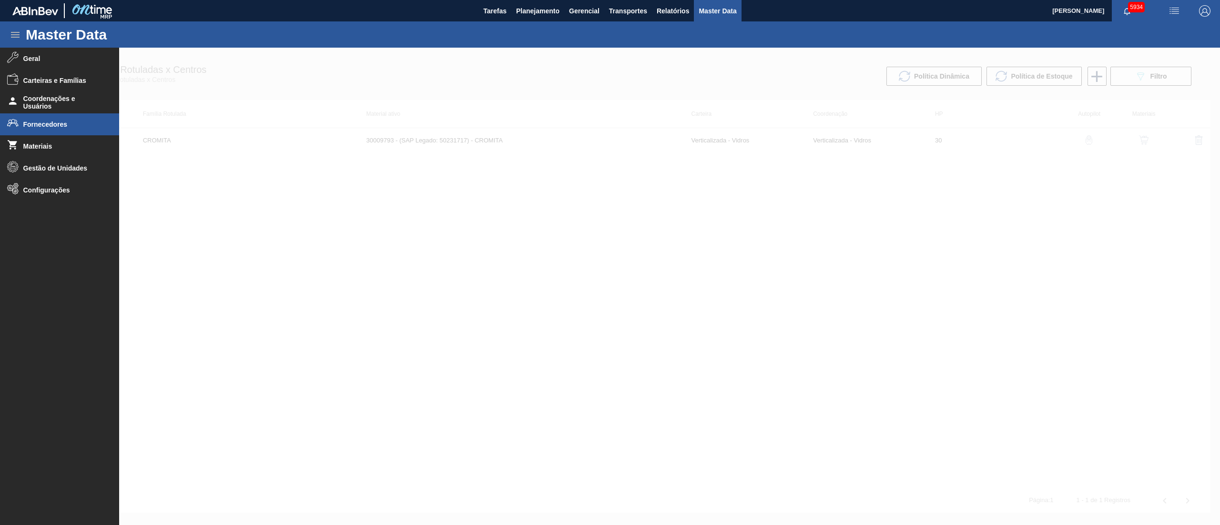
click at [56, 126] on span "Fornecedores" at bounding box center [62, 125] width 79 height 8
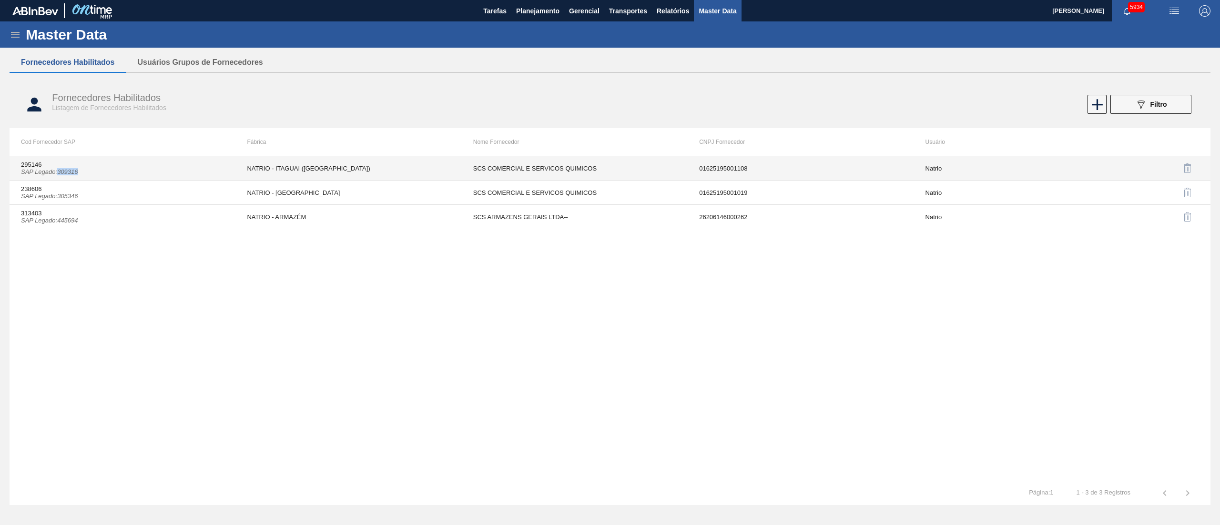
drag, startPoint x: 60, startPoint y: 172, endPoint x: 100, endPoint y: 171, distance: 40.5
click at [100, 171] on td "295146 SAP Legado : 309316" at bounding box center [123, 168] width 226 height 24
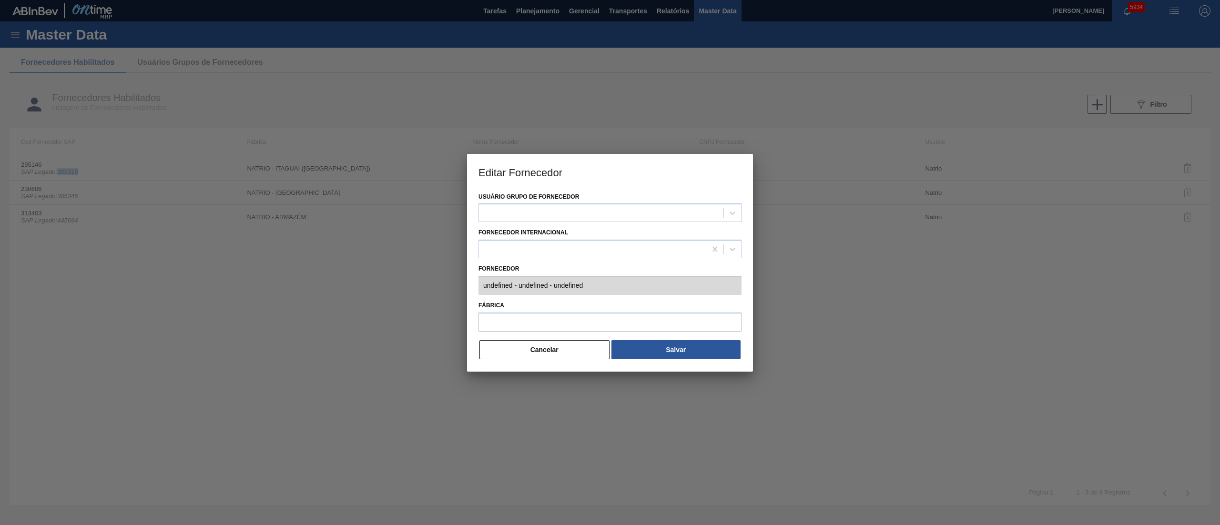
type input "295146 (SAP Legado: 309316) - SCS COMERCIAL E SERVICOS QUIMICOS - 01625195001108"
type input "NATRIO - ITAGUAI (RJ)"
click at [504, 262] on button "Cancelar" at bounding box center [544, 349] width 130 height 19
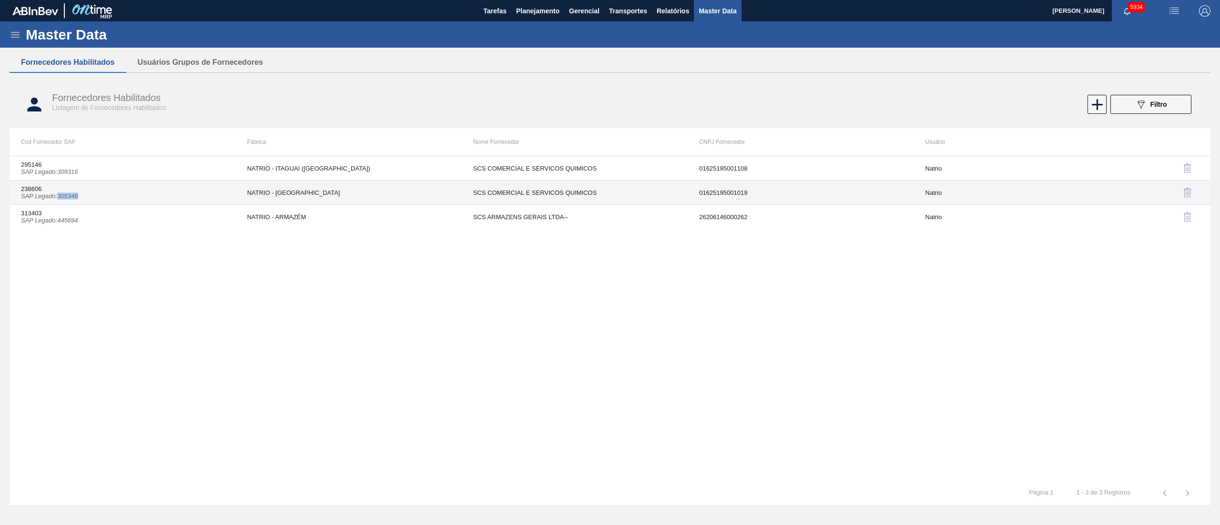
drag, startPoint x: 59, startPoint y: 198, endPoint x: 90, endPoint y: 196, distance: 31.0
click at [90, 196] on td "238606 SAP Legado : 305346" at bounding box center [123, 193] width 226 height 24
copy icon "305346"
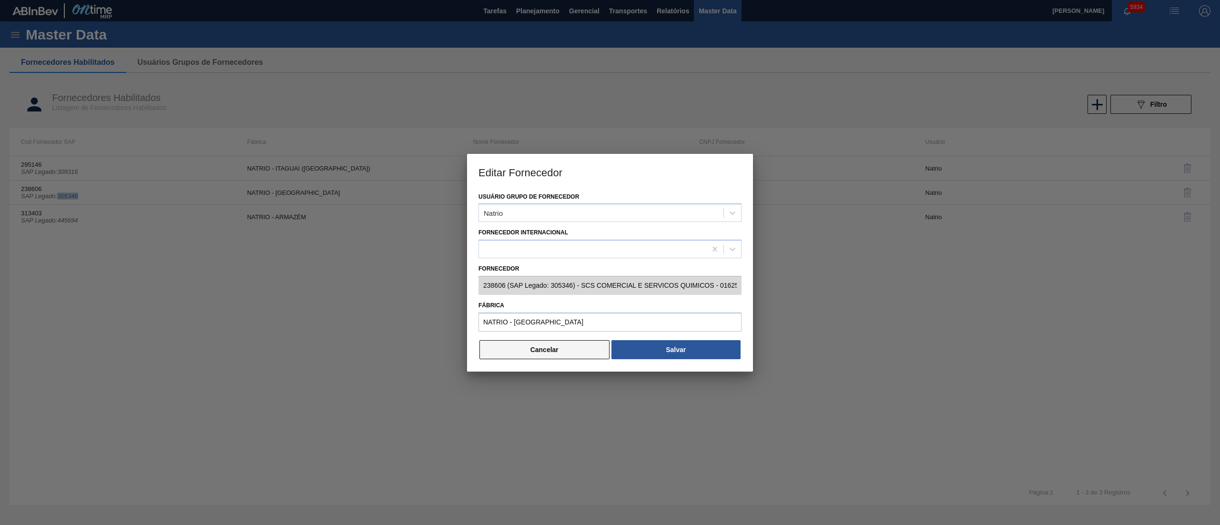
click at [534, 262] on button "Cancelar" at bounding box center [544, 349] width 130 height 19
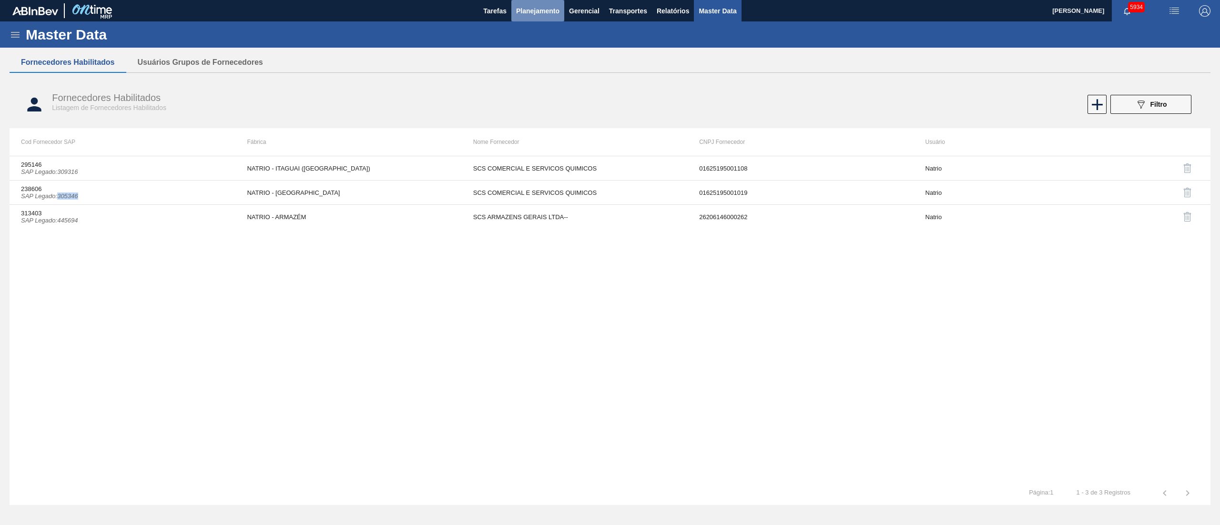
click at [538, 5] on span "Planejamento" at bounding box center [537, 10] width 43 height 11
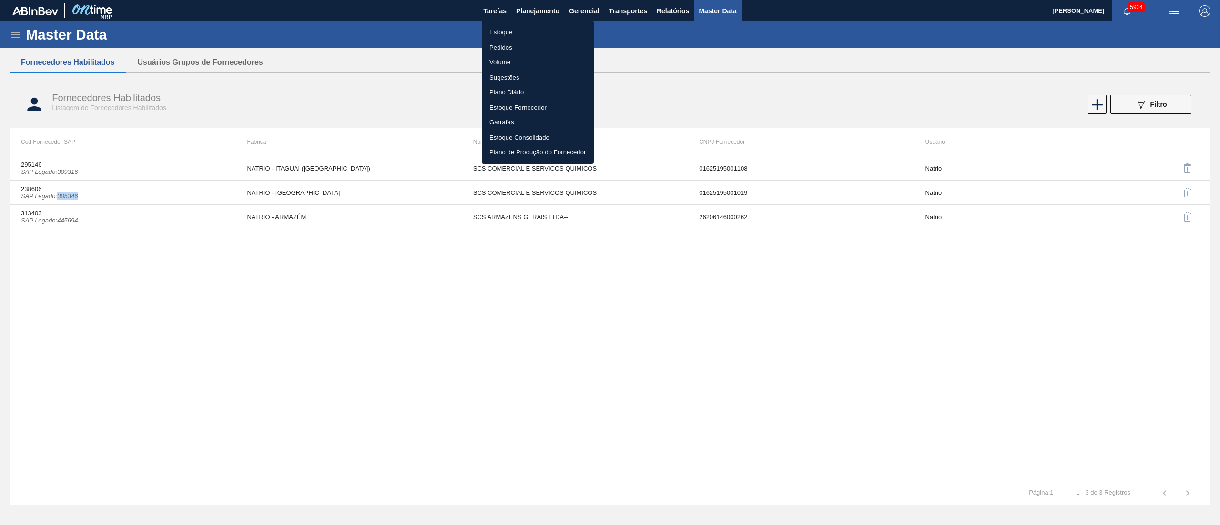
click at [515, 32] on li "Estoque" at bounding box center [538, 32] width 112 height 15
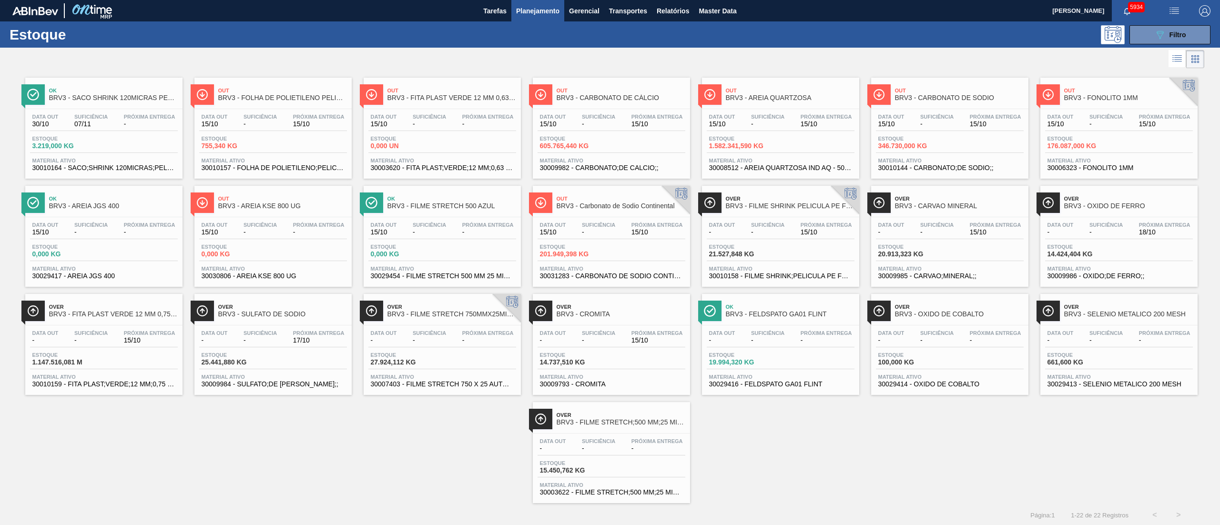
click at [610, 150] on div "Estoque 346.730,000 KG" at bounding box center [950, 144] width 148 height 17
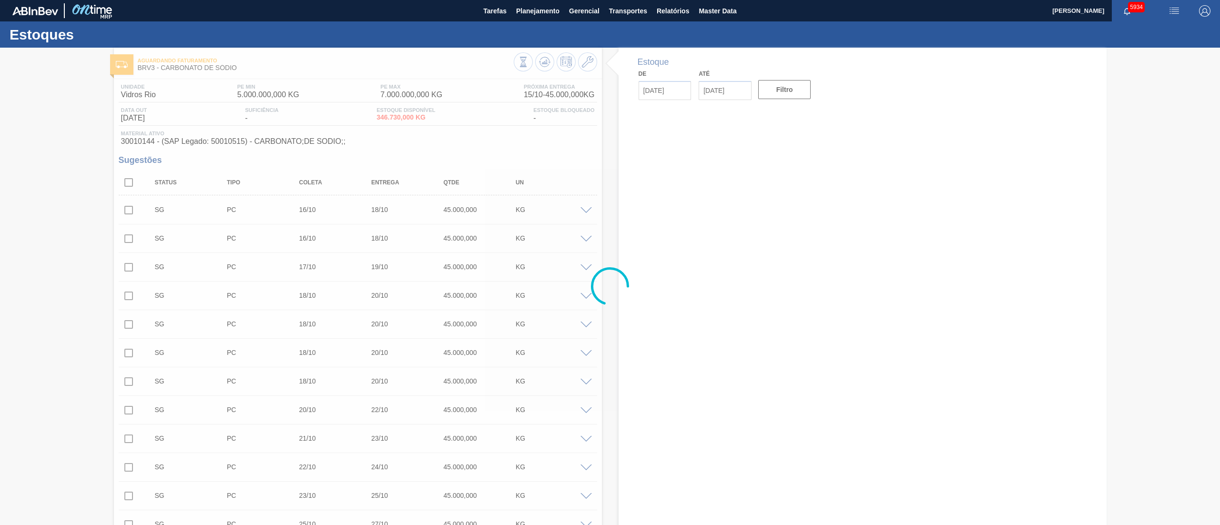
type input "15/10/2025"
type input "29/10/2025"
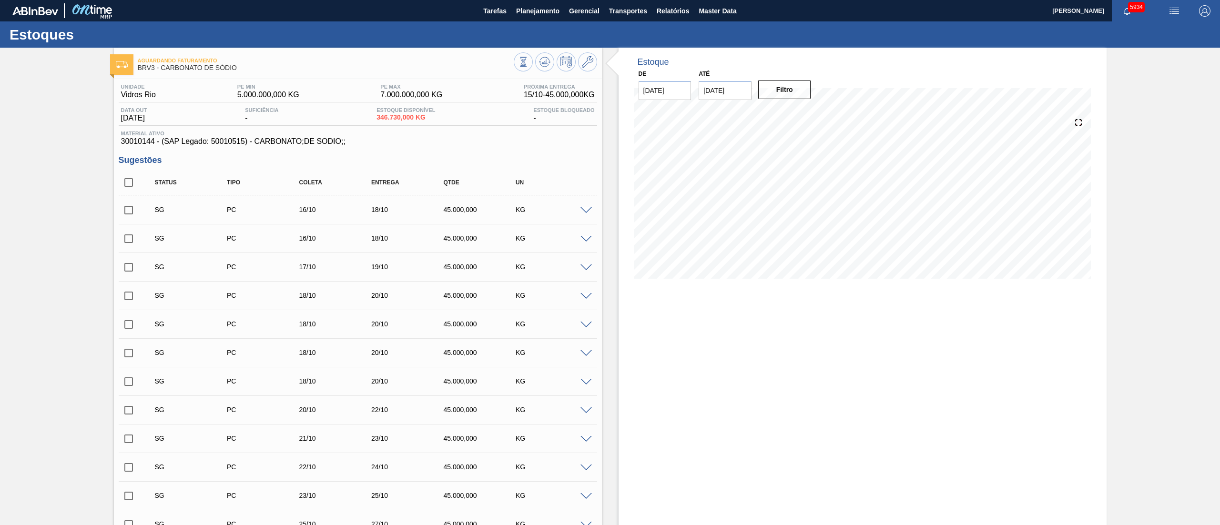
click at [548, 16] on span "Planejamento" at bounding box center [537, 10] width 43 height 11
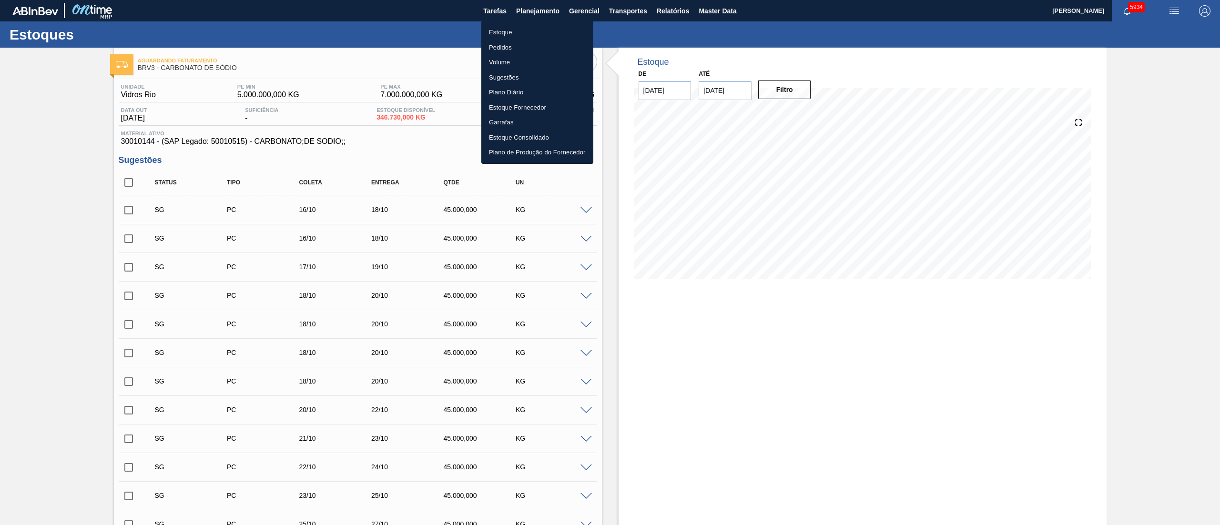
click at [542, 30] on li "Estoque" at bounding box center [537, 32] width 112 height 15
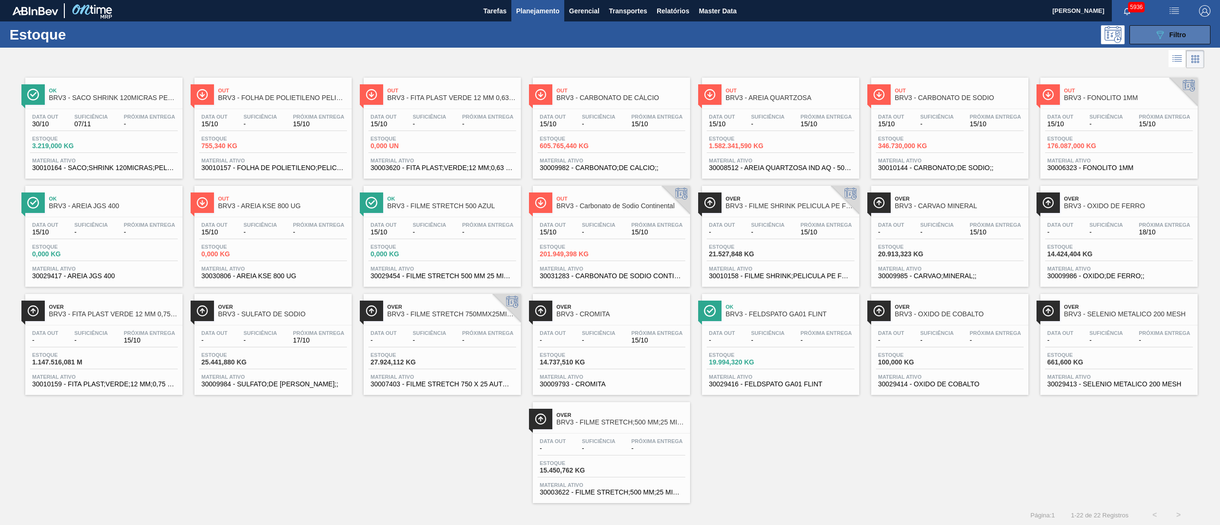
click at [610, 36] on span "Filtro" at bounding box center [1177, 35] width 17 height 8
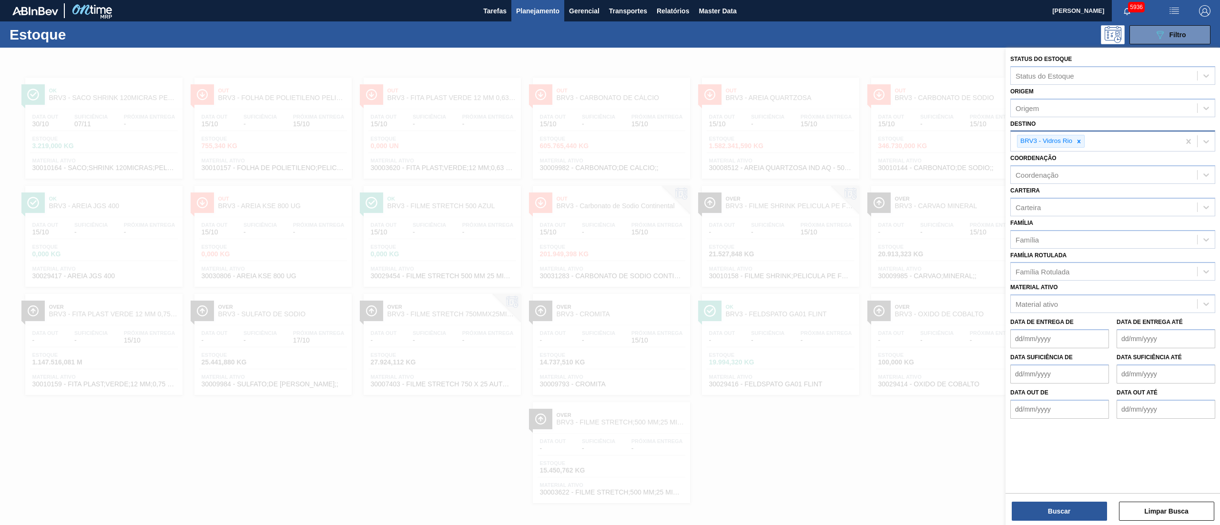
click at [610, 139] on icon at bounding box center [1079, 141] width 7 height 7
type input "brvc"
click at [610, 163] on div "BRVC - Vidros Paraná" at bounding box center [1112, 164] width 205 height 18
click at [610, 262] on div "Status do Estoque Status do Estoque Origem Origem Destino BRVC - Vidros Paraná …" at bounding box center [1113, 287] width 214 height 479
click at [610, 262] on button "Buscar" at bounding box center [1059, 511] width 95 height 19
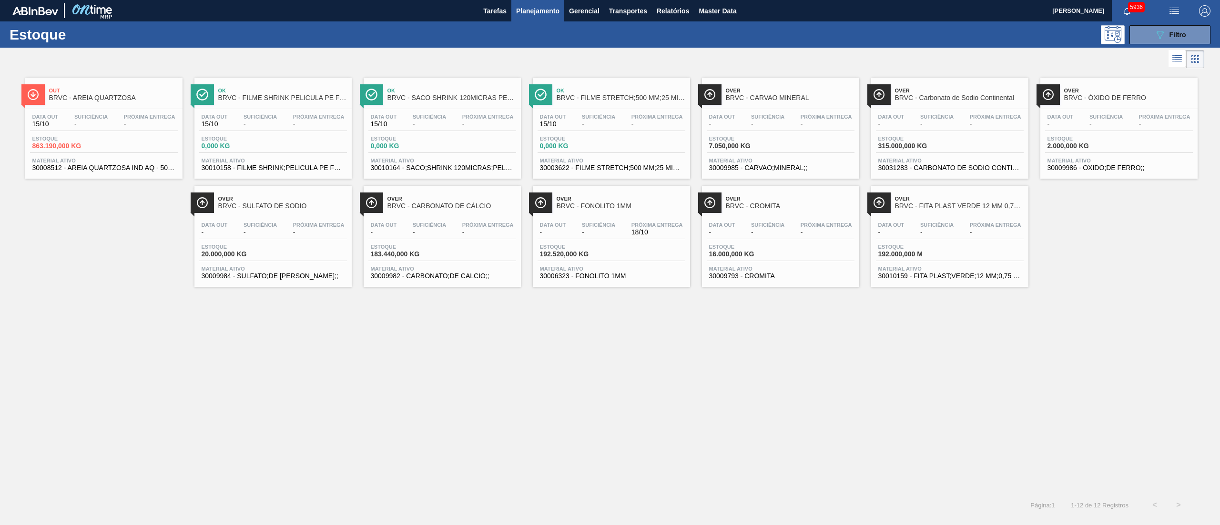
click at [610, 123] on div "Data out - Suficiência - Próxima Entrega -" at bounding box center [950, 122] width 148 height 17
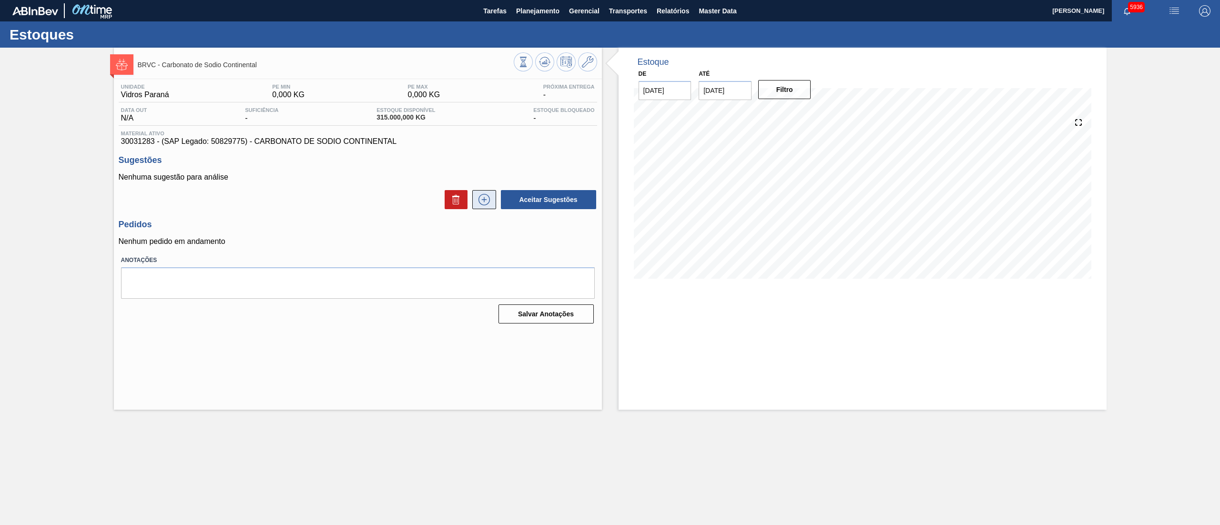
click at [473, 195] on button at bounding box center [484, 199] width 24 height 19
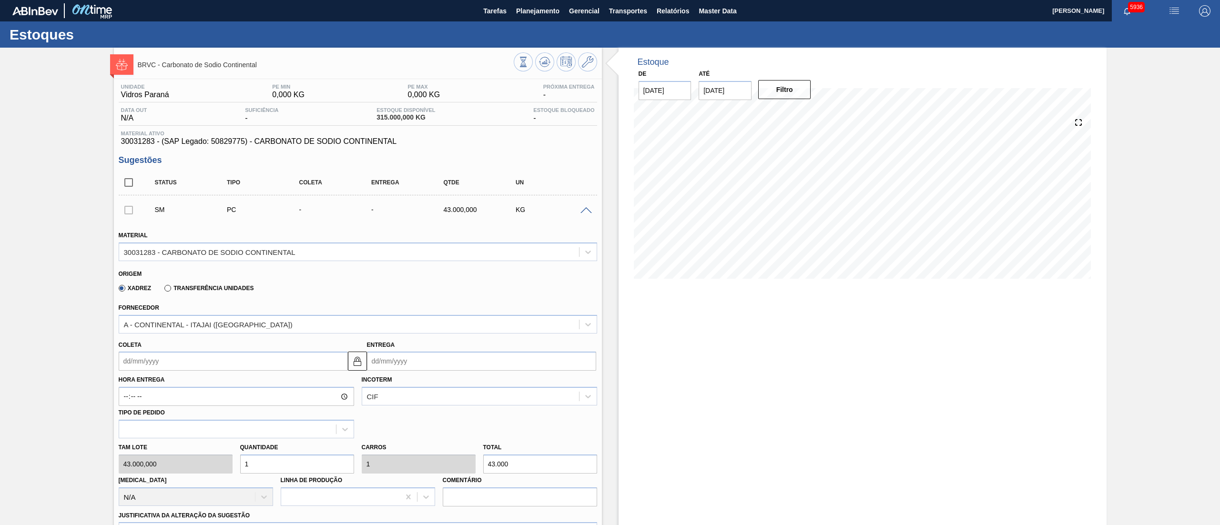
scroll to position [191, 0]
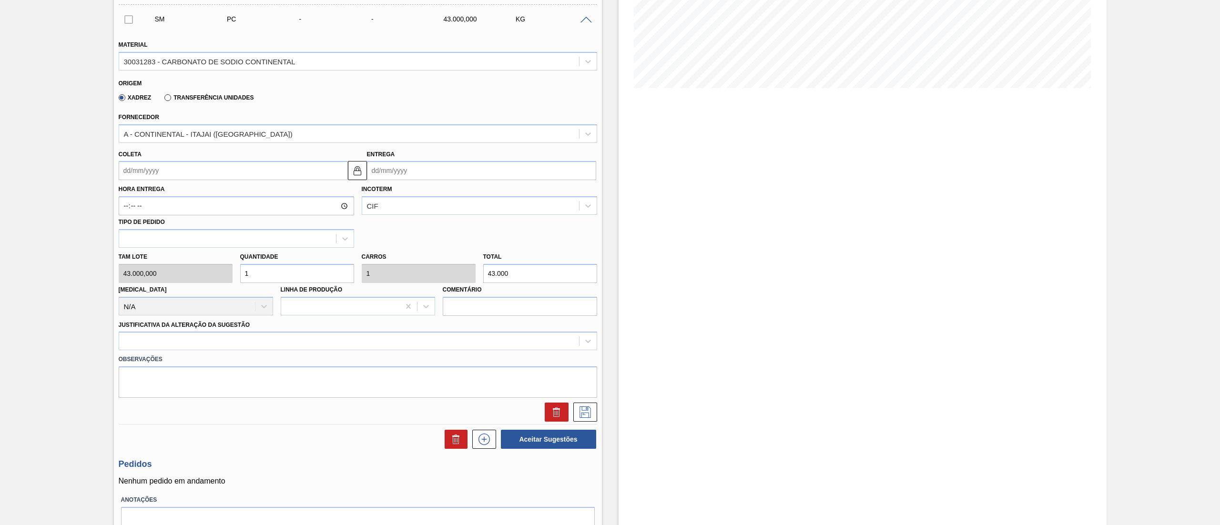
click at [147, 173] on input "Coleta" at bounding box center [233, 170] width 229 height 19
click at [191, 254] on div "16" at bounding box center [191, 255] width 13 height 13
type input "16/10/2025"
type input "17/10/2025"
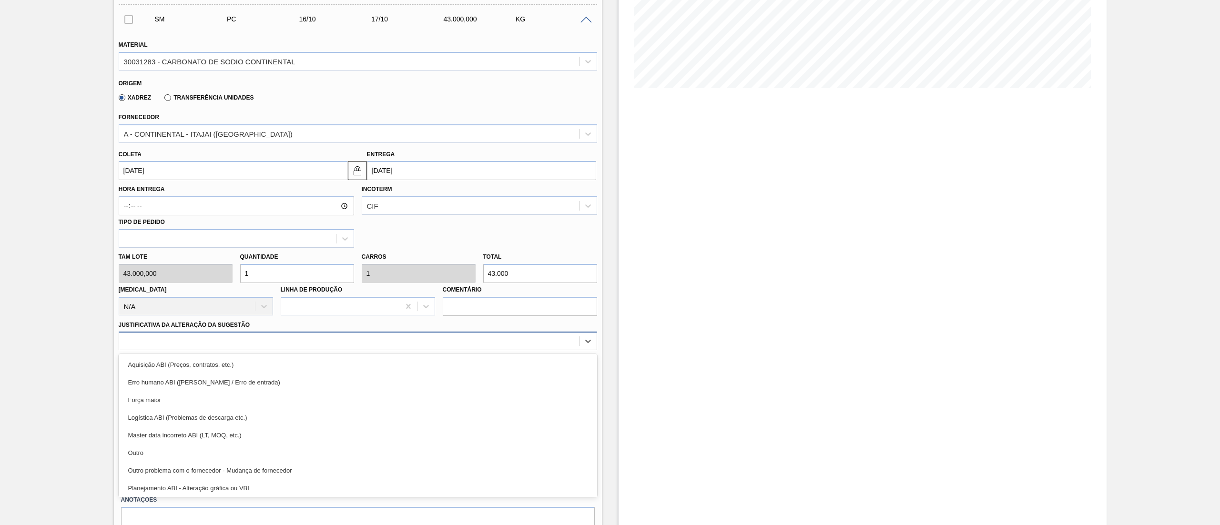
click at [166, 262] on div at bounding box center [349, 342] width 460 height 14
click at [161, 262] on div "Outro" at bounding box center [358, 453] width 478 height 18
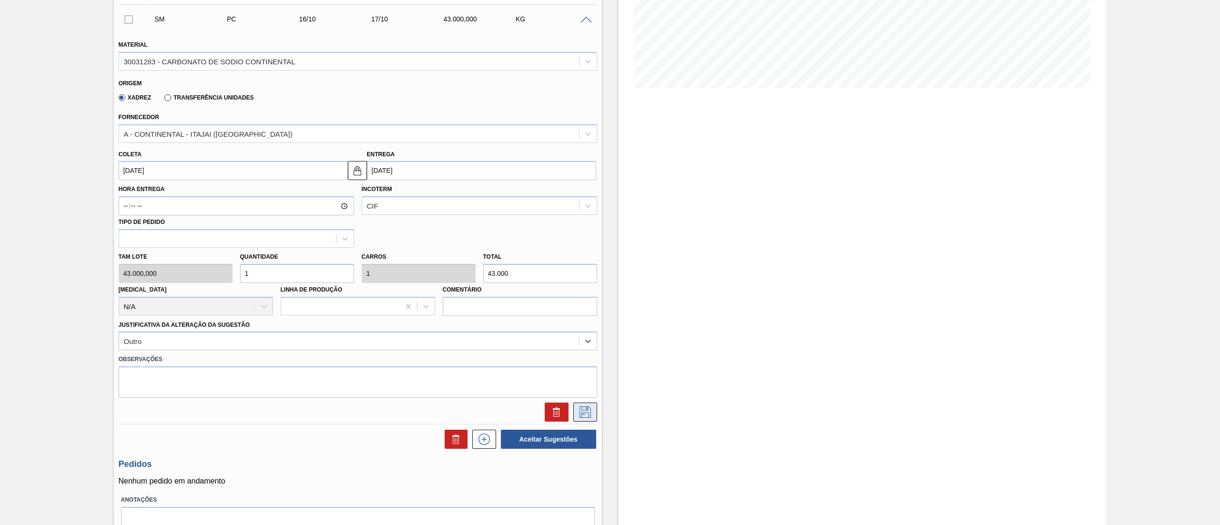
click at [580, 262] on icon at bounding box center [585, 412] width 15 height 11
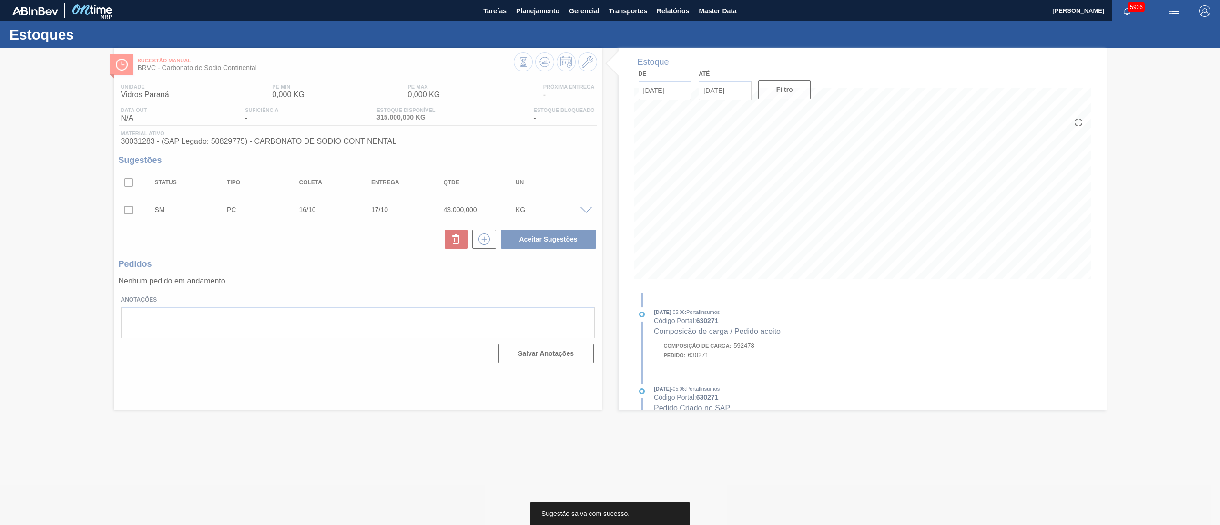
scroll to position [0, 0]
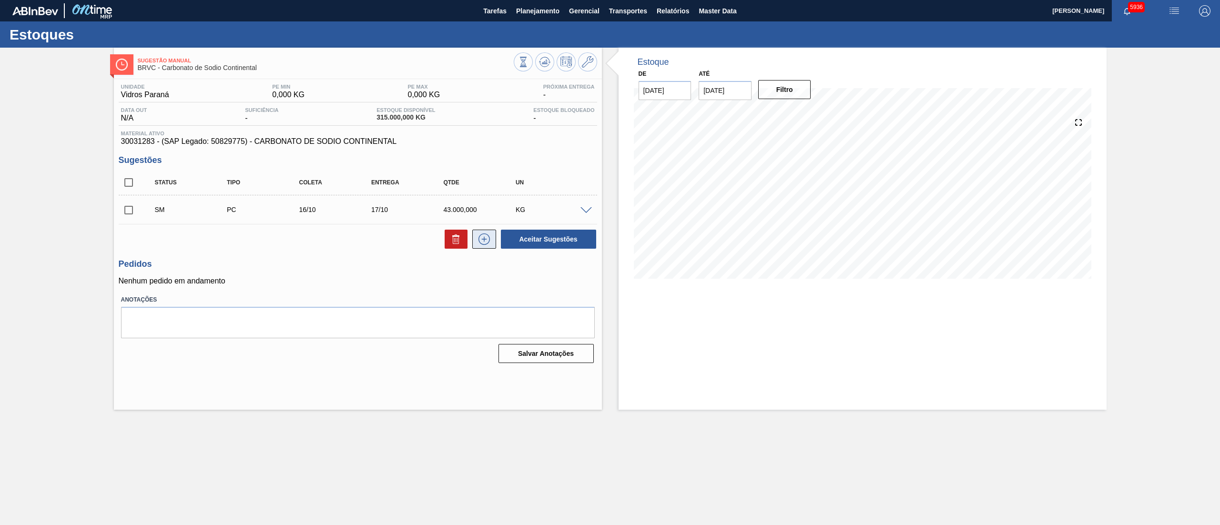
click at [479, 243] on icon at bounding box center [483, 239] width 11 height 11
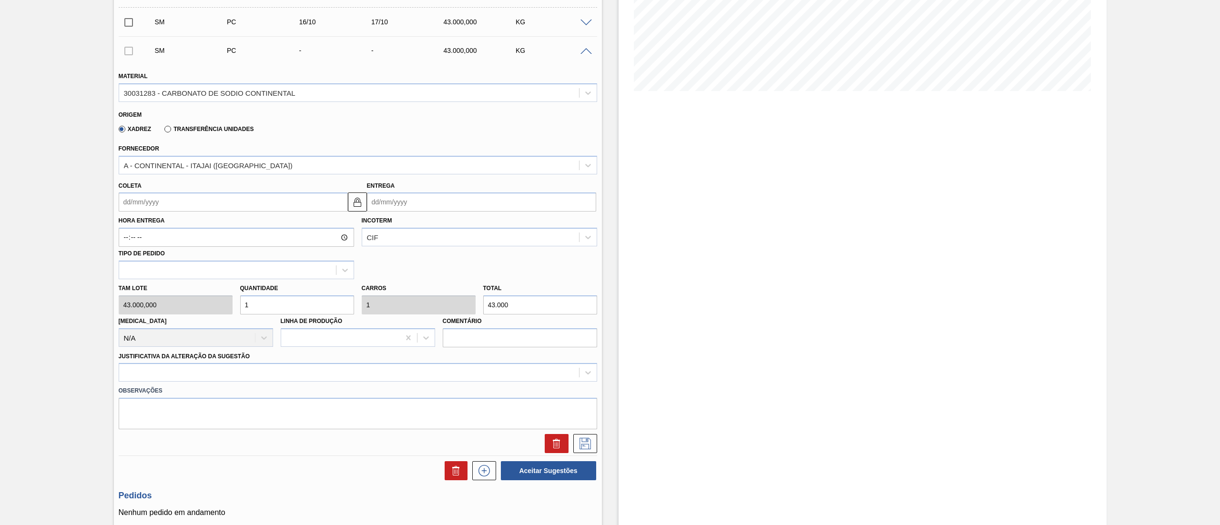
scroll to position [191, 0]
click at [384, 192] on input "Entrega" at bounding box center [481, 199] width 229 height 19
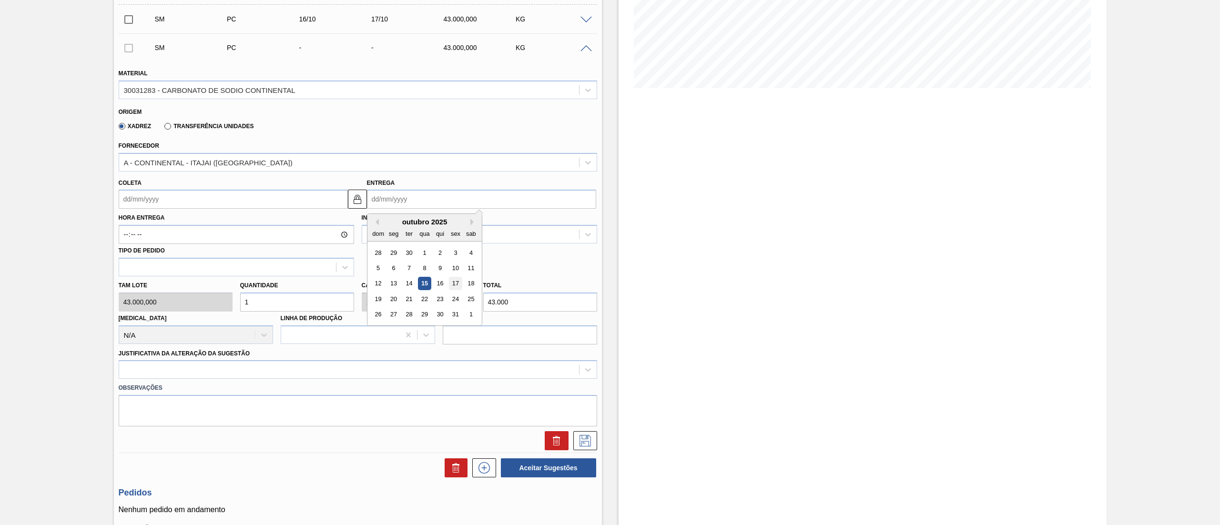
click at [454, 262] on div "17" at bounding box center [455, 283] width 13 height 13
type input "16/10/2025"
type input "17/10/2025"
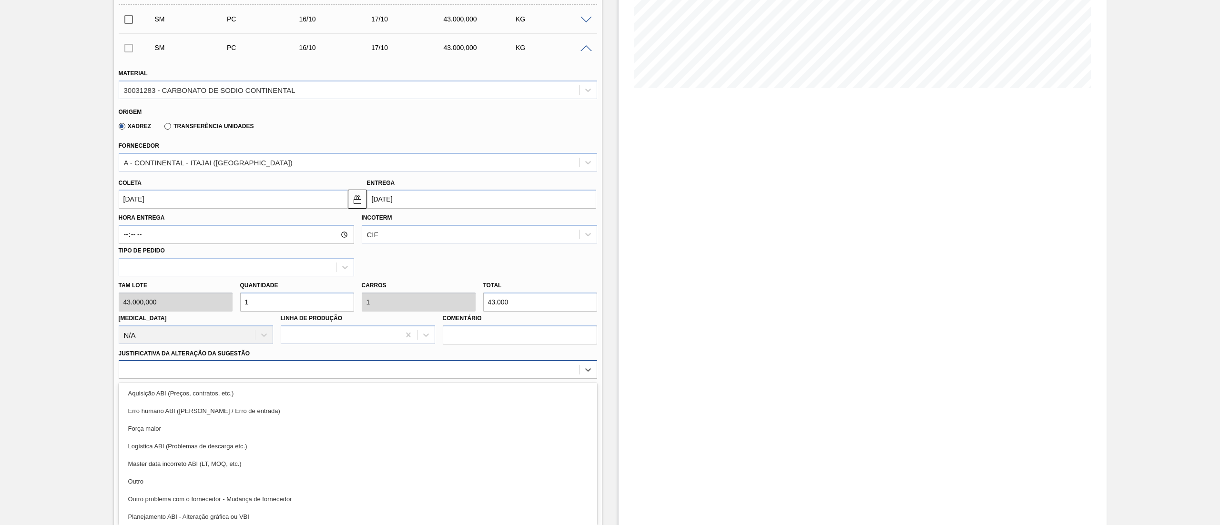
click at [215, 262] on div "Material 30031283 - CARBONATO DE SODIO CONTINENTAL Origem Xadrez Transferência …" at bounding box center [358, 255] width 478 height 391
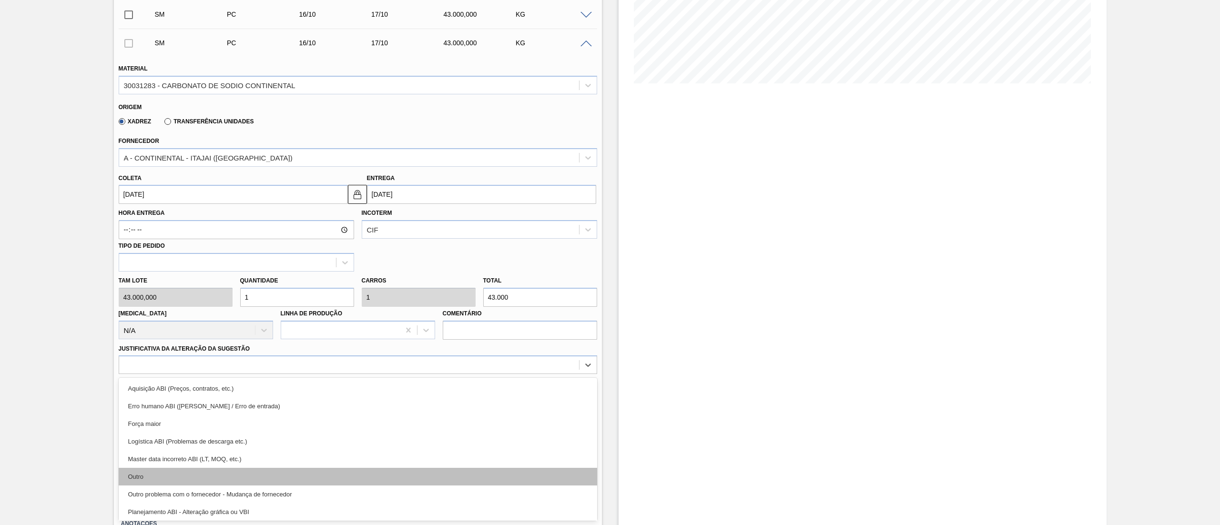
click at [183, 262] on div "Outro" at bounding box center [358, 477] width 478 height 18
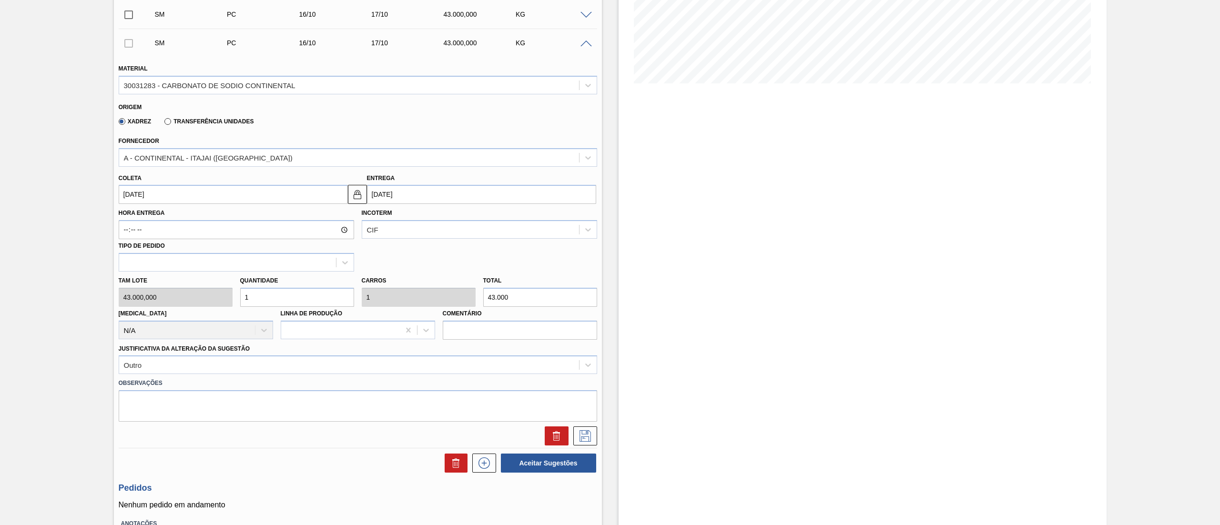
click at [602, 262] on div "Estoque De 15/10/2025 Até 29/10/2025 Filtro" at bounding box center [854, 223] width 505 height 743
click at [587, 262] on icon at bounding box center [585, 435] width 15 height 11
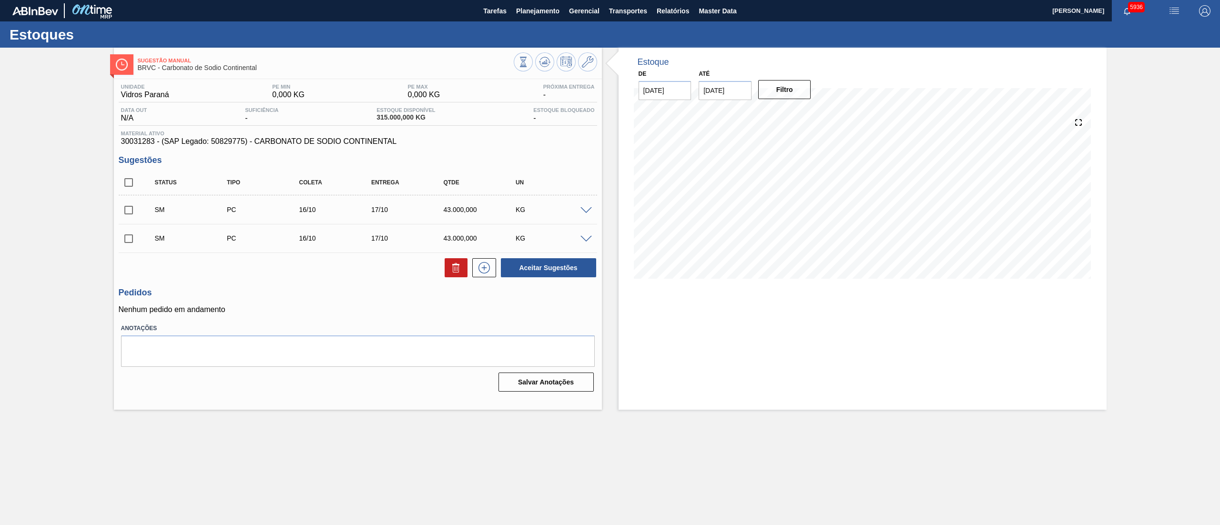
scroll to position [0, 0]
click at [489, 262] on icon at bounding box center [484, 267] width 15 height 11
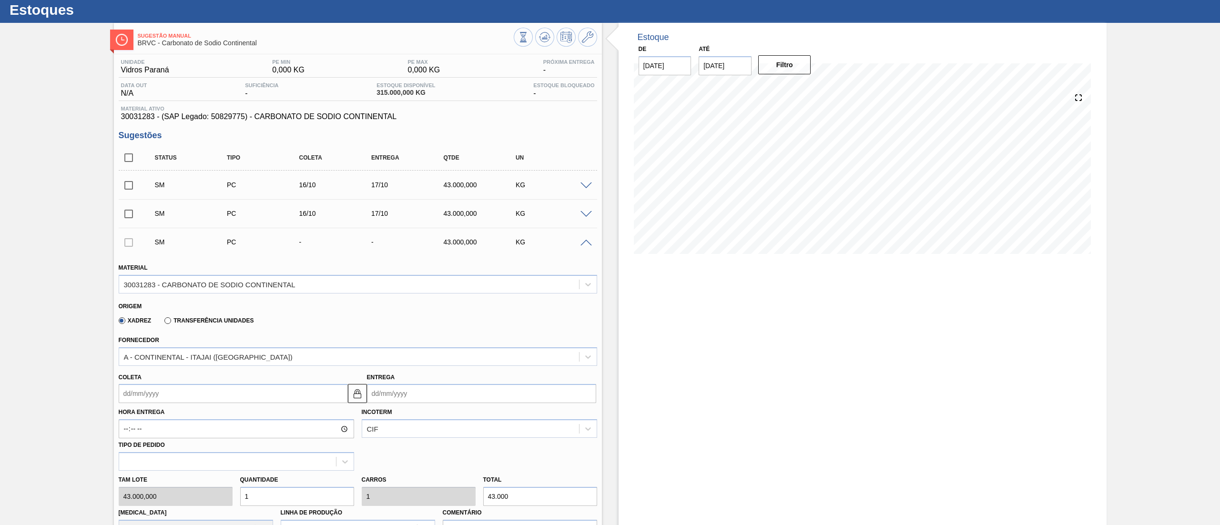
scroll to position [95, 0]
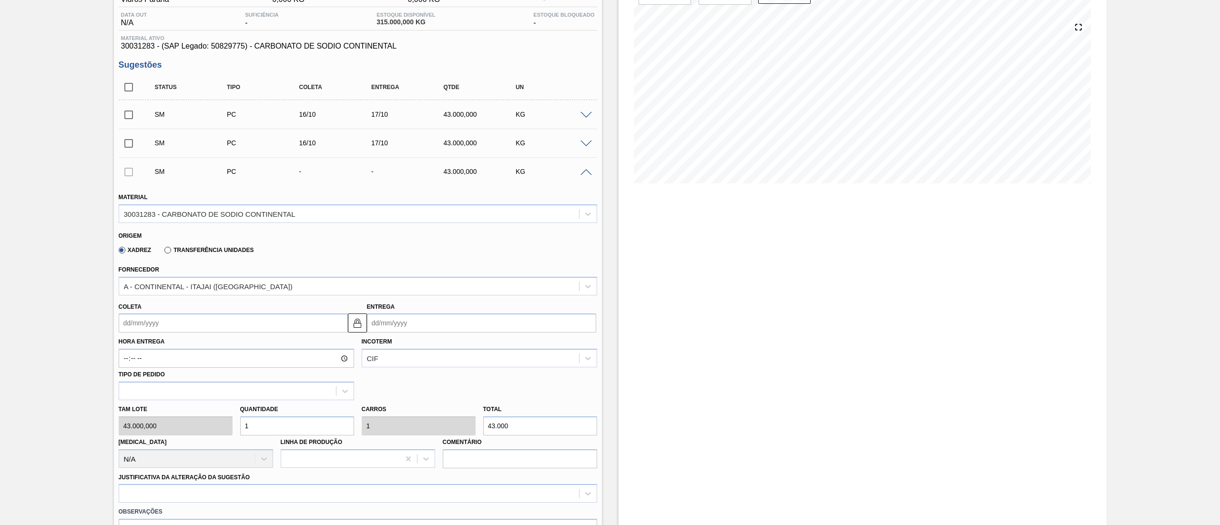
click at [400, 262] on input "Entrega" at bounding box center [481, 323] width 229 height 19
click at [450, 262] on div "19 20 21 22 23 24 25" at bounding box center [424, 423] width 108 height 15
click at [450, 262] on div "17" at bounding box center [455, 407] width 13 height 13
type input "16/10/2025"
type input "17/10/2025"
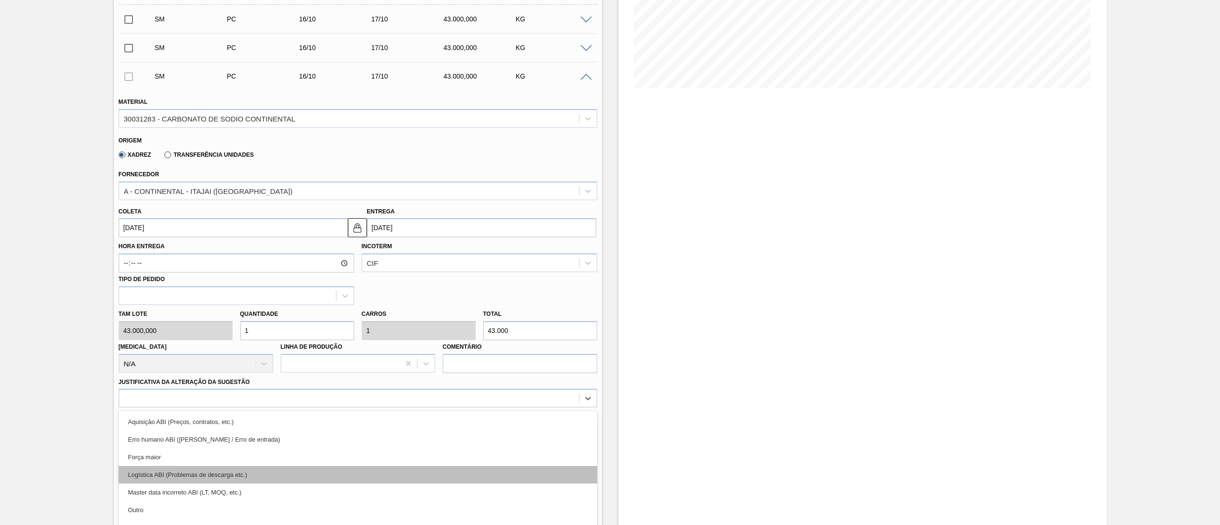
drag, startPoint x: 143, startPoint y: 398, endPoint x: 151, endPoint y: 440, distance: 42.1
click at [143, 262] on div "option Erro humano ABI (Cálculo / Erro de entrada) focused, 2 of 18. 18 results…" at bounding box center [358, 398] width 478 height 19
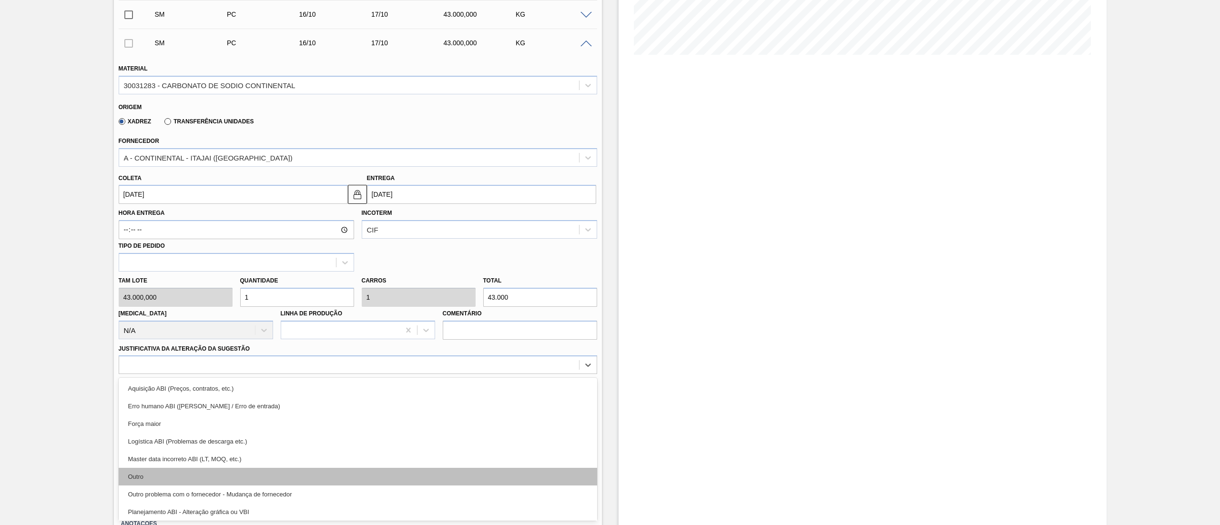
click at [151, 262] on div "Outro" at bounding box center [358, 477] width 478 height 18
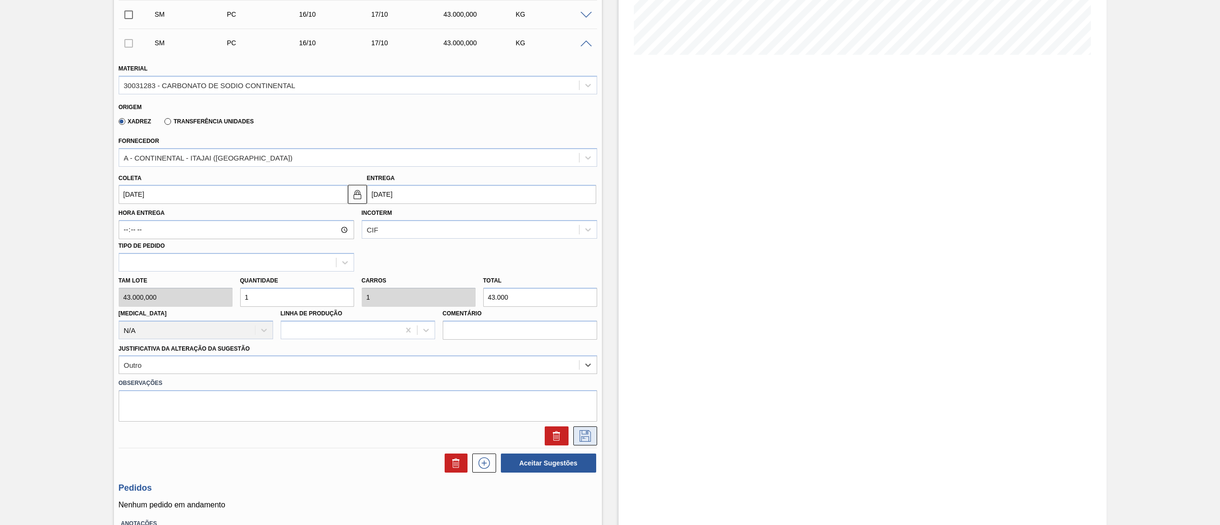
click at [579, 262] on icon at bounding box center [585, 435] width 15 height 11
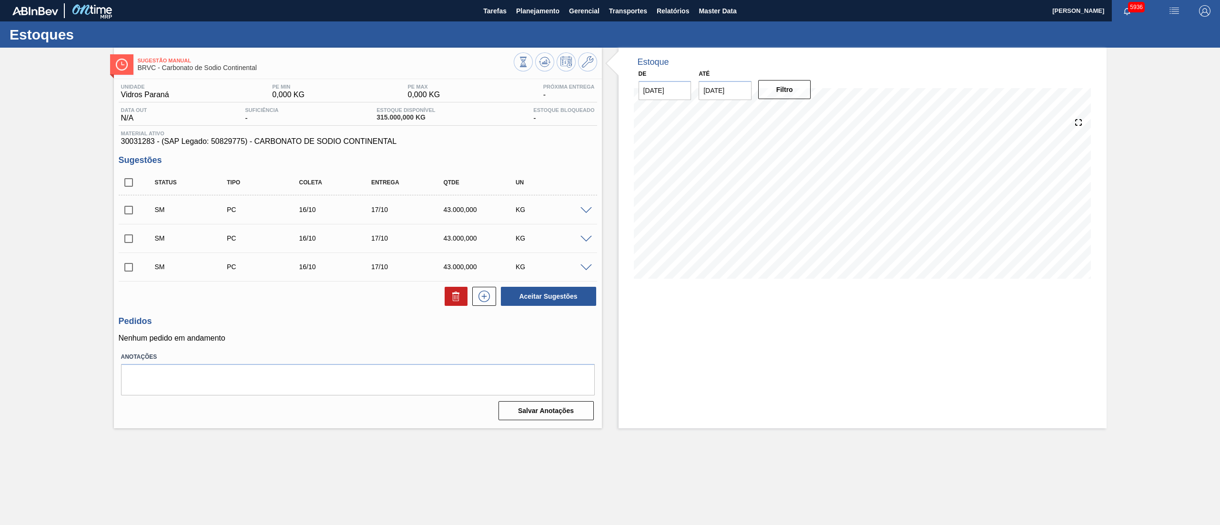
scroll to position [0, 0]
click at [488, 262] on icon at bounding box center [484, 296] width 15 height 11
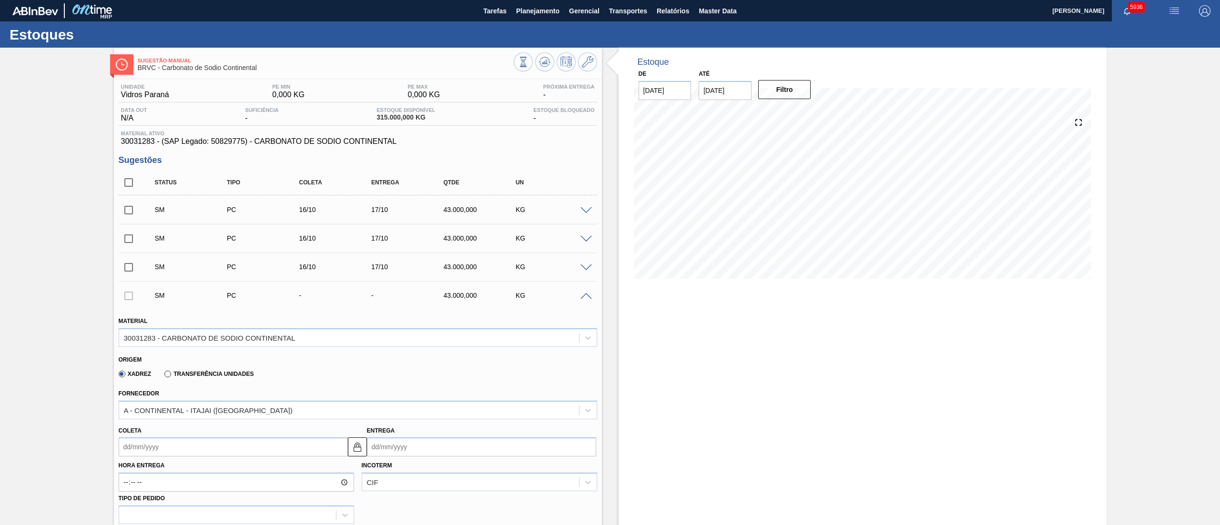
click at [429, 262] on input "Entrega" at bounding box center [481, 446] width 229 height 19
click at [449, 262] on div "17" at bounding box center [455, 388] width 13 height 13
type input "16/10/2025"
type input "17/10/2025"
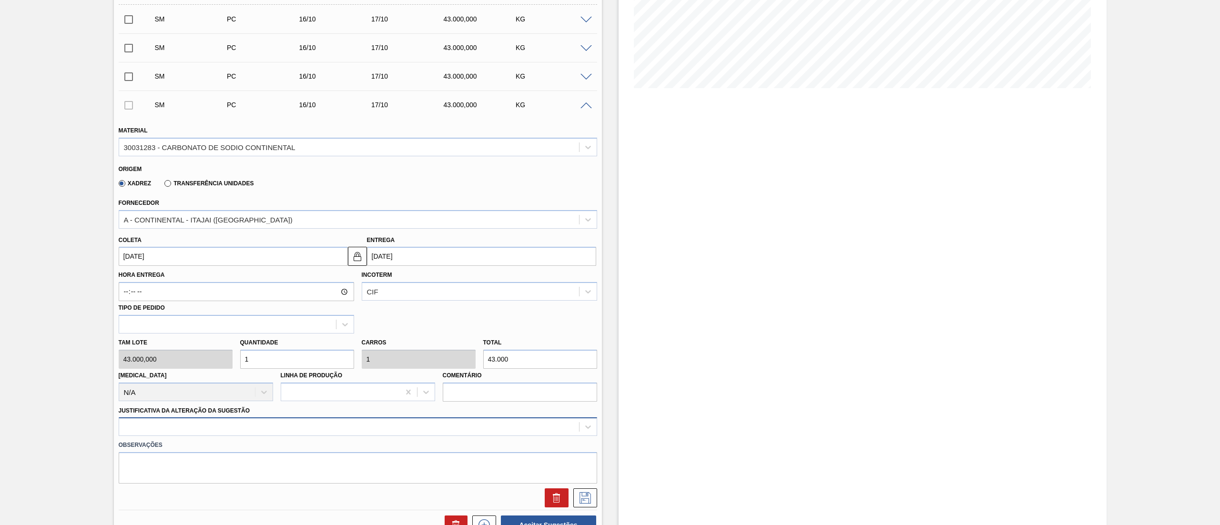
click at [168, 262] on div at bounding box center [358, 426] width 478 height 19
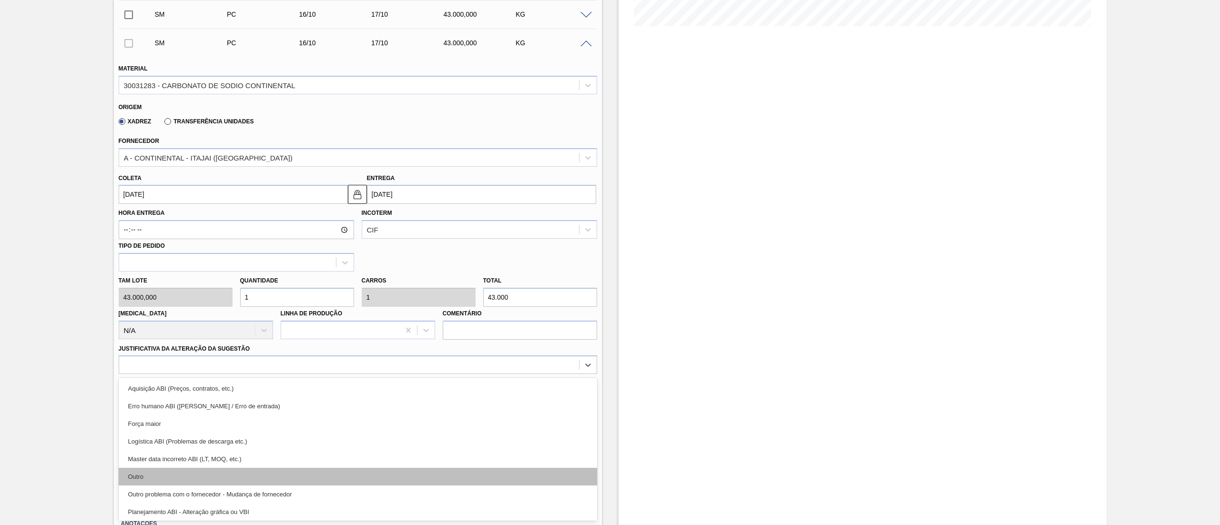
click at [161, 262] on div "Outro" at bounding box center [358, 477] width 478 height 18
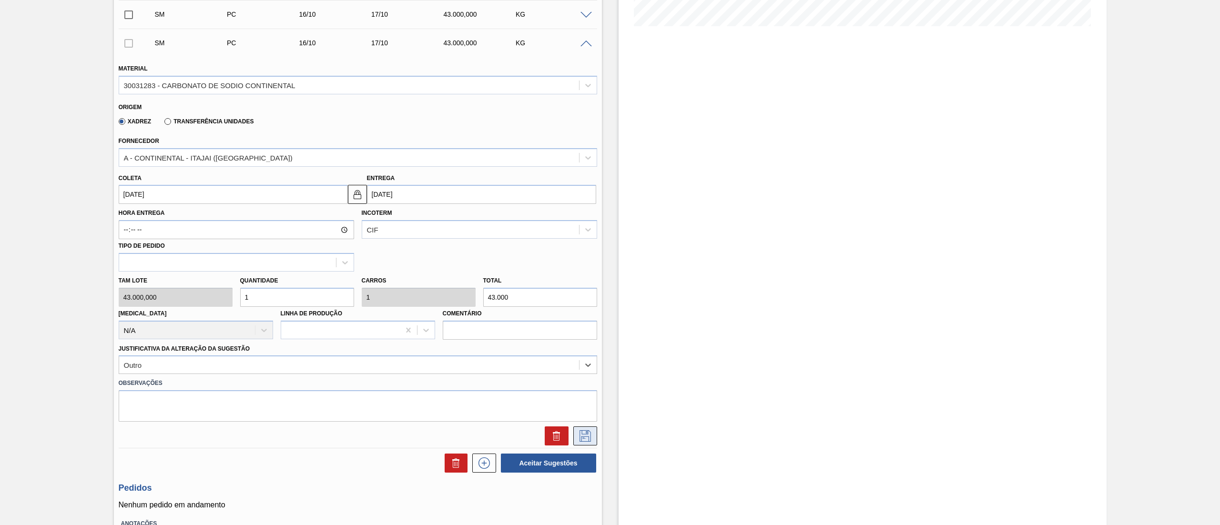
click at [595, 262] on button at bounding box center [585, 436] width 24 height 19
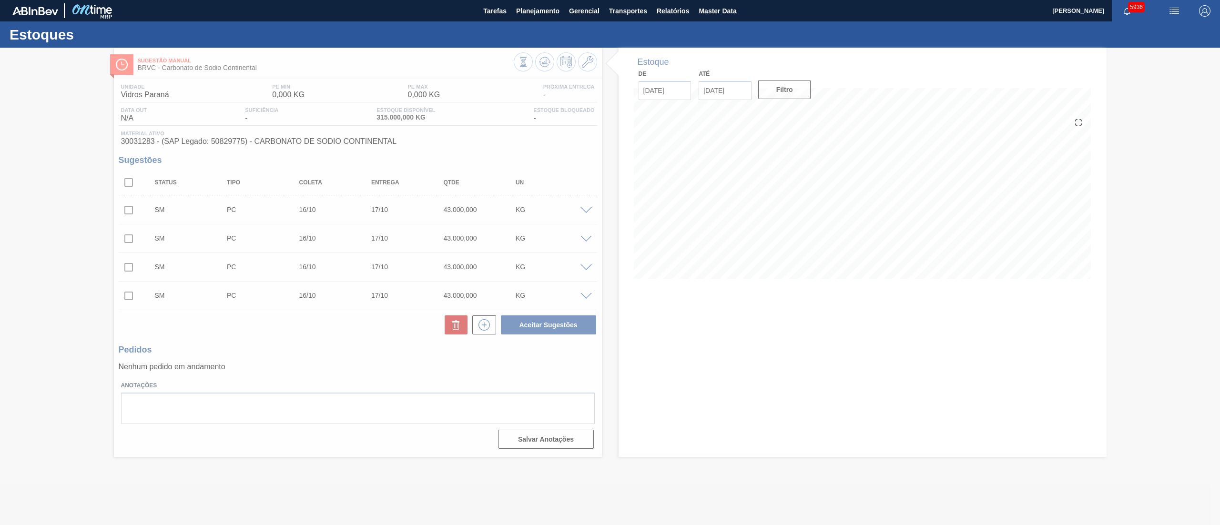
scroll to position [0, 0]
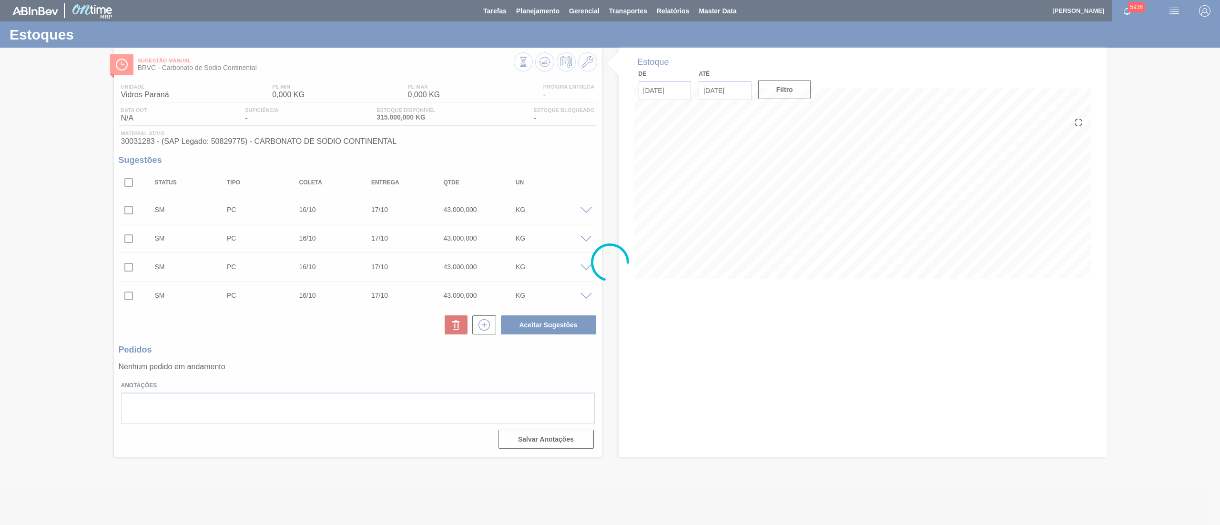
click at [130, 180] on div at bounding box center [610, 262] width 1220 height 525
click at [130, 186] on div at bounding box center [610, 262] width 1220 height 525
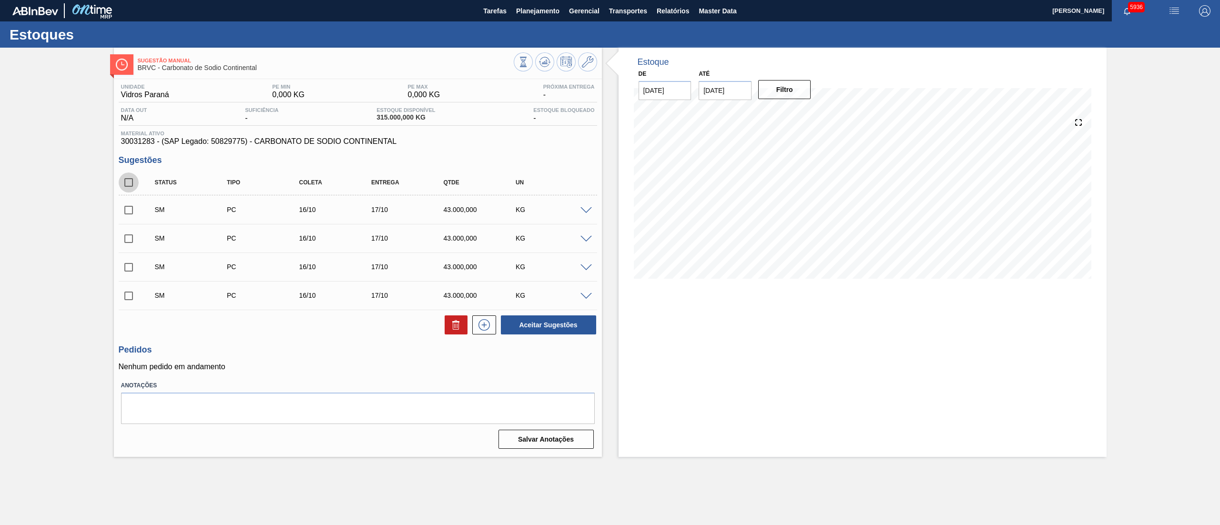
click at [130, 186] on input "checkbox" at bounding box center [129, 183] width 20 height 20
checkbox input "true"
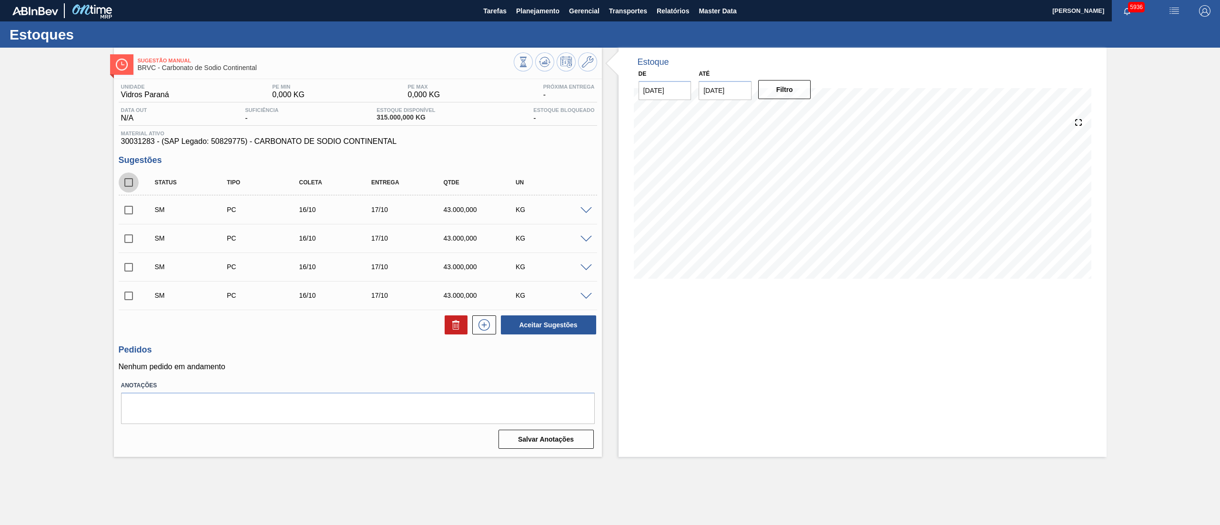
checkbox input "true"
click at [552, 262] on button "Aceitar Sugestões" at bounding box center [548, 324] width 95 height 19
checkbox input "false"
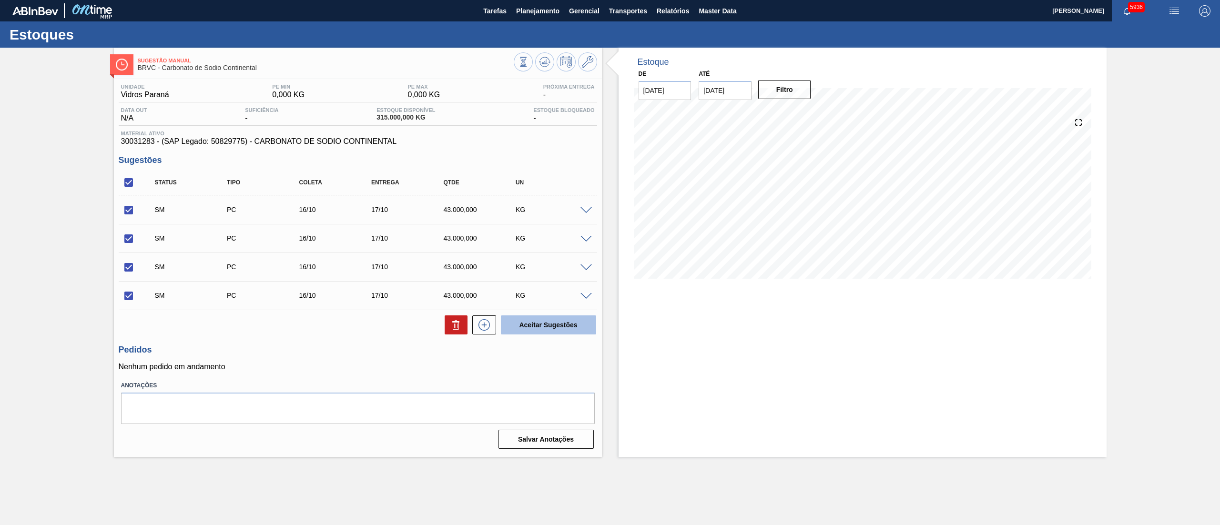
checkbox input "false"
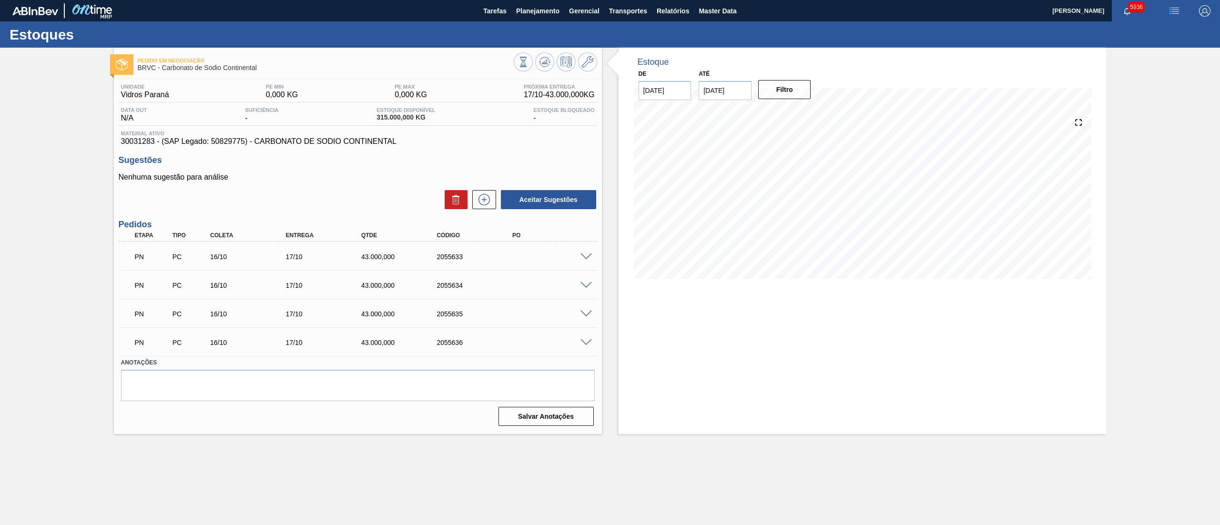
click at [585, 259] on span at bounding box center [585, 257] width 11 height 7
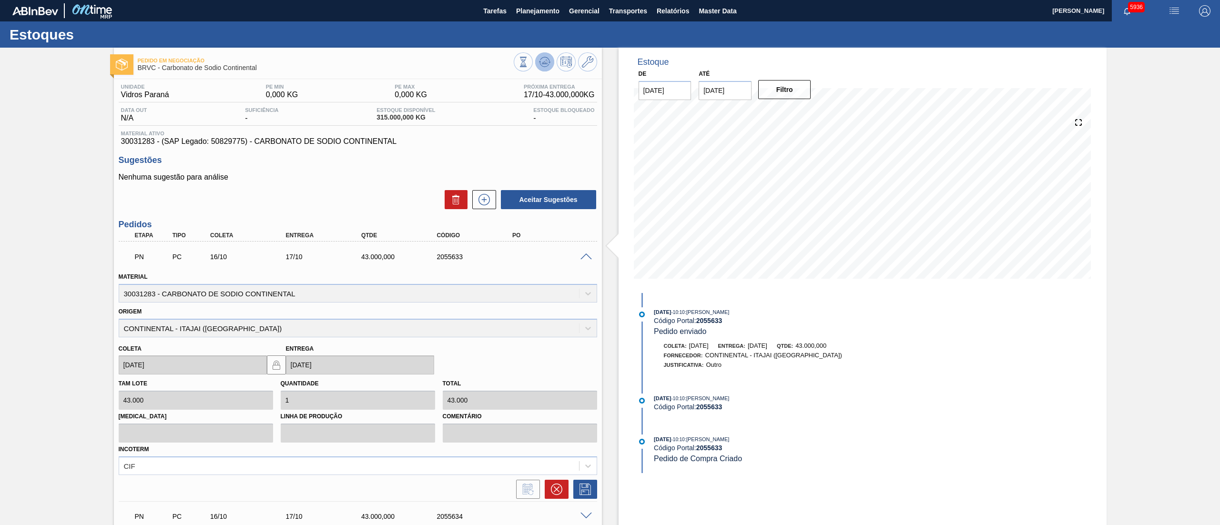
click at [539, 65] on icon at bounding box center [544, 61] width 11 height 11
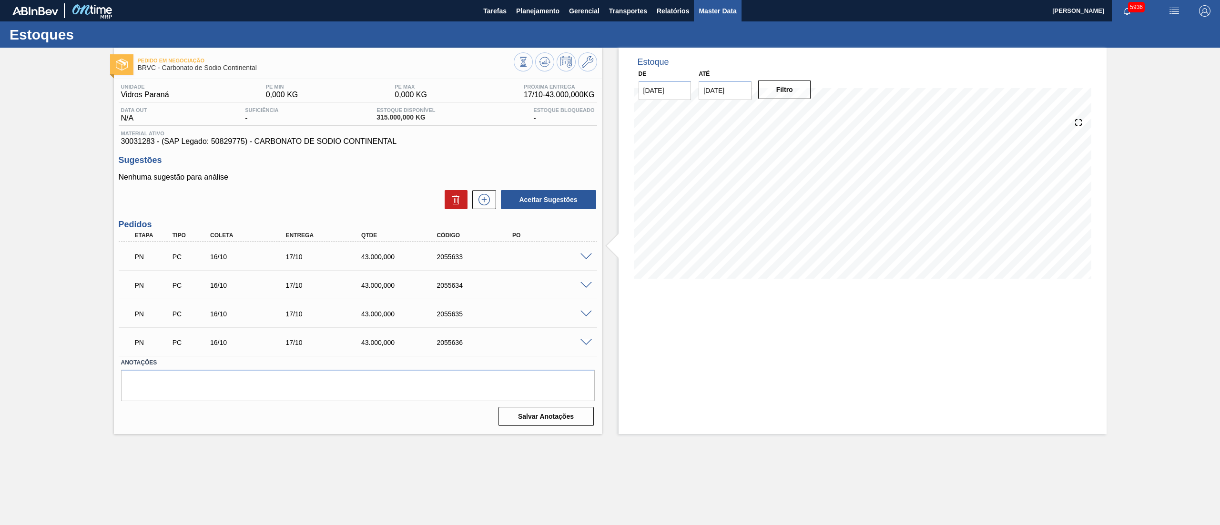
click at [610, 15] on span "Master Data" at bounding box center [718, 10] width 38 height 11
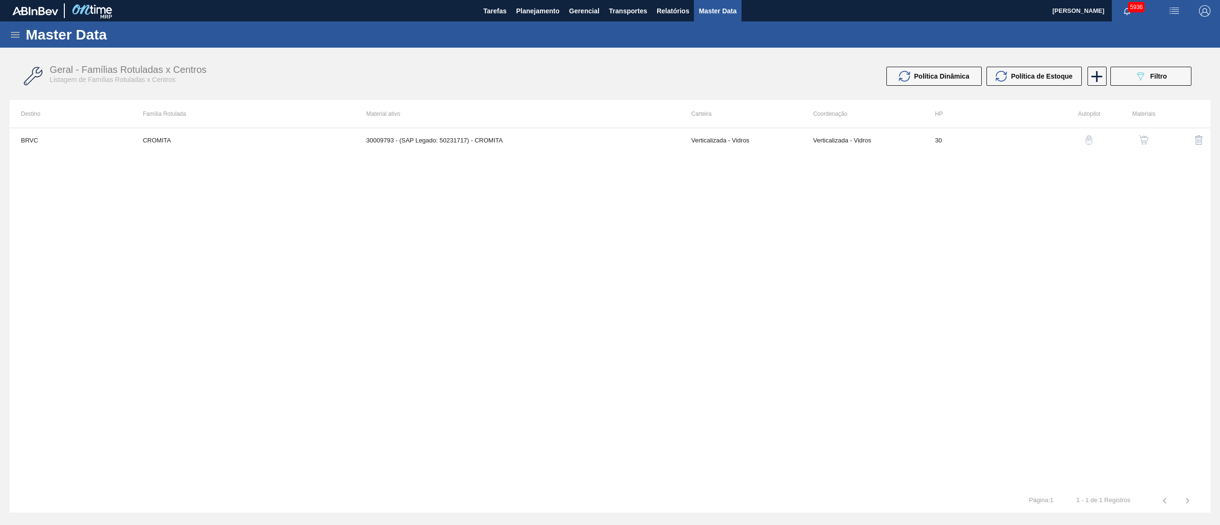
click at [14, 29] on icon at bounding box center [15, 34] width 11 height 11
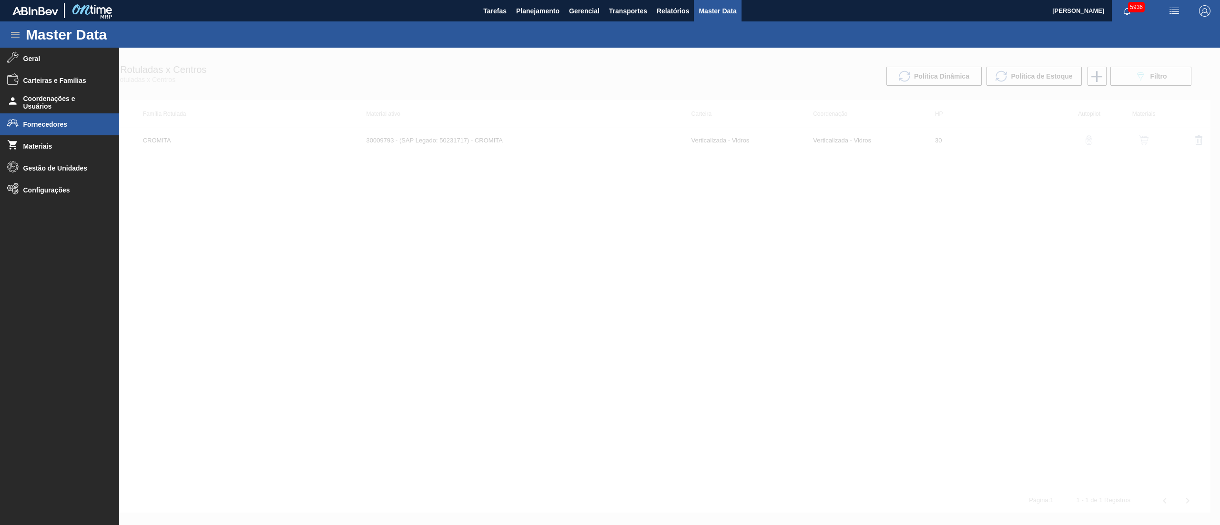
click at [48, 121] on span "Fornecedores" at bounding box center [62, 125] width 79 height 8
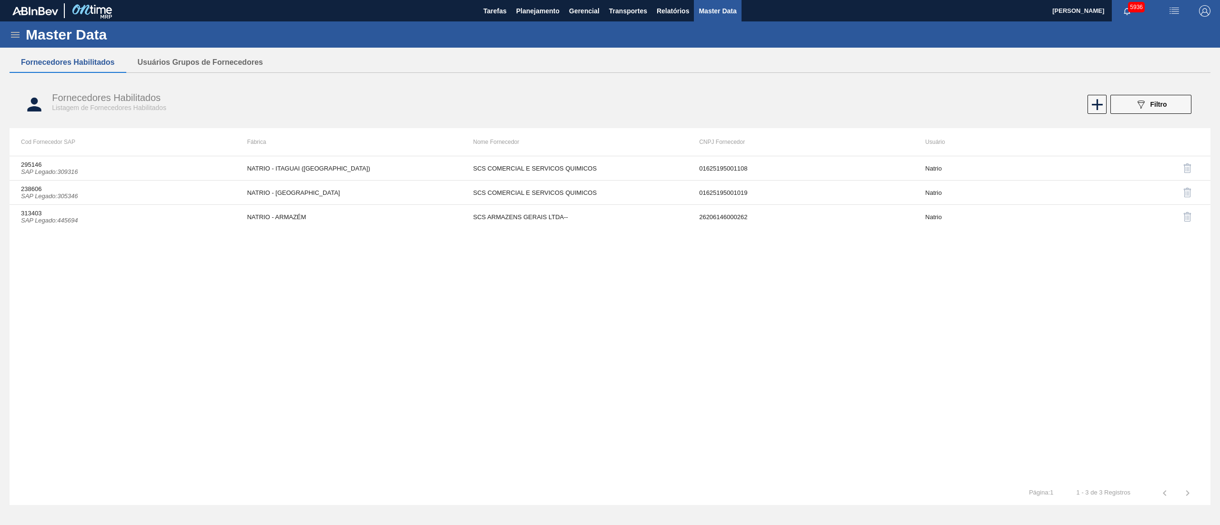
click at [610, 93] on div "Fornecedores Habilitados Listagem de Fornecedores Habilitados 089F7B8B-B2A5-4AF…" at bounding box center [610, 105] width 1201 height 36
click at [610, 103] on span "Filtro" at bounding box center [1158, 105] width 17 height 8
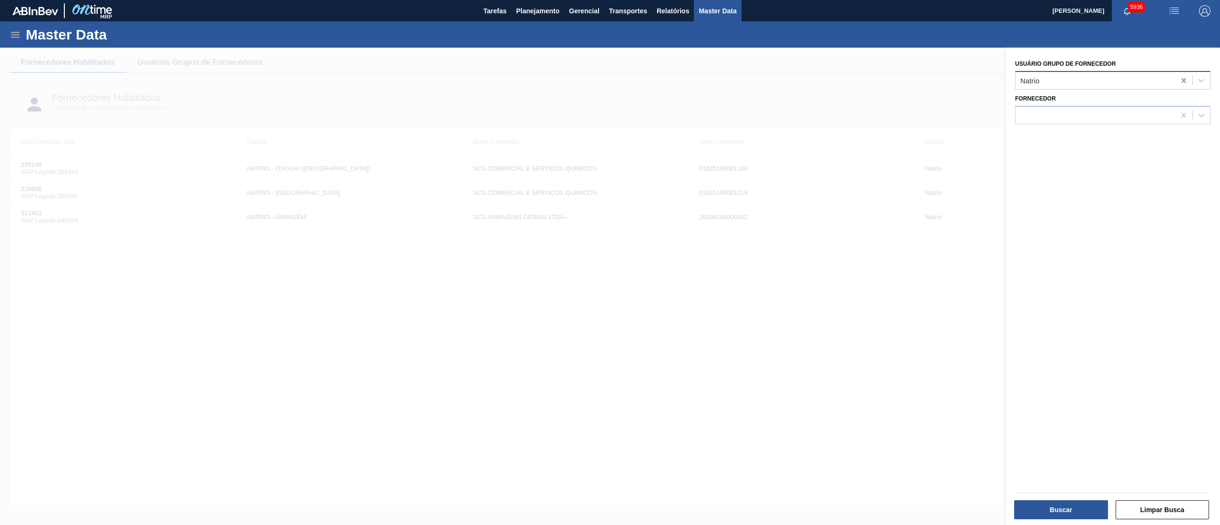
click at [610, 74] on div at bounding box center [1183, 80] width 17 height 17
click at [610, 81] on icon at bounding box center [1184, 81] width 10 height 10
click at [610, 114] on div at bounding box center [1096, 115] width 160 height 14
type input "sumat"
click at [610, 141] on div "364410 - INSUMAT SRL" at bounding box center [1112, 139] width 195 height 18
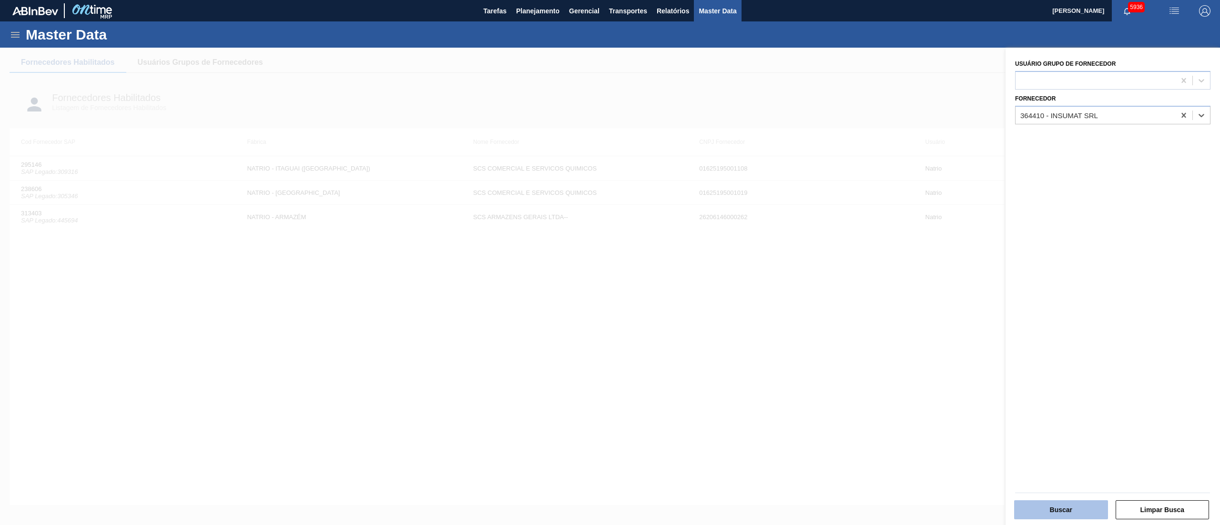
click at [610, 262] on button "Buscar" at bounding box center [1061, 509] width 94 height 19
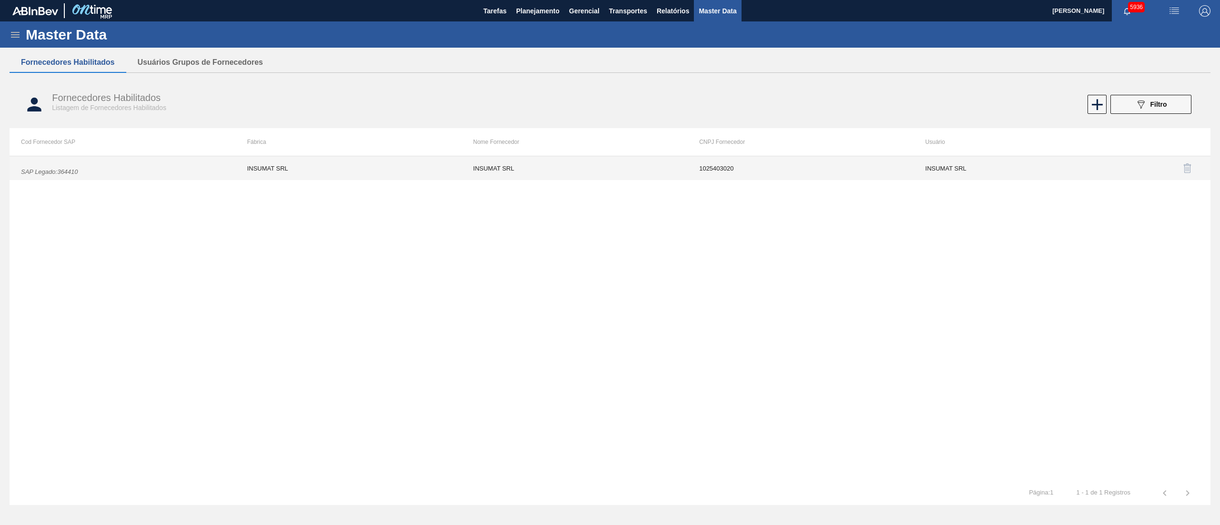
click at [430, 165] on td "INSUMAT SRL" at bounding box center [348, 168] width 226 height 24
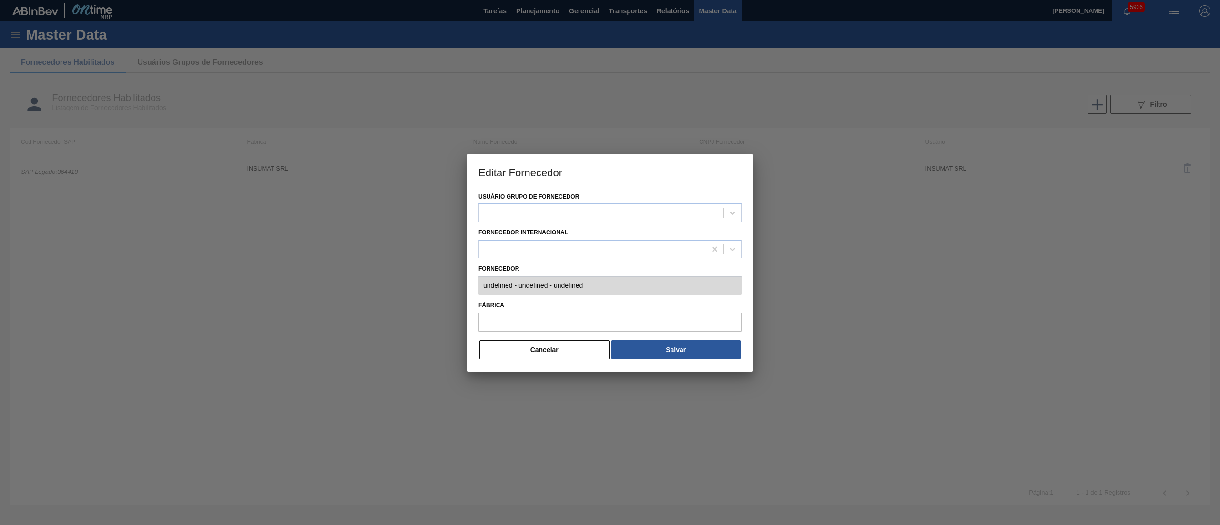
type input "(SAP Legado: 364410) - INSUMAT SRL - 1025403020"
type input "INSUMAT SRL"
click at [513, 262] on button "Cancelar" at bounding box center [544, 349] width 130 height 19
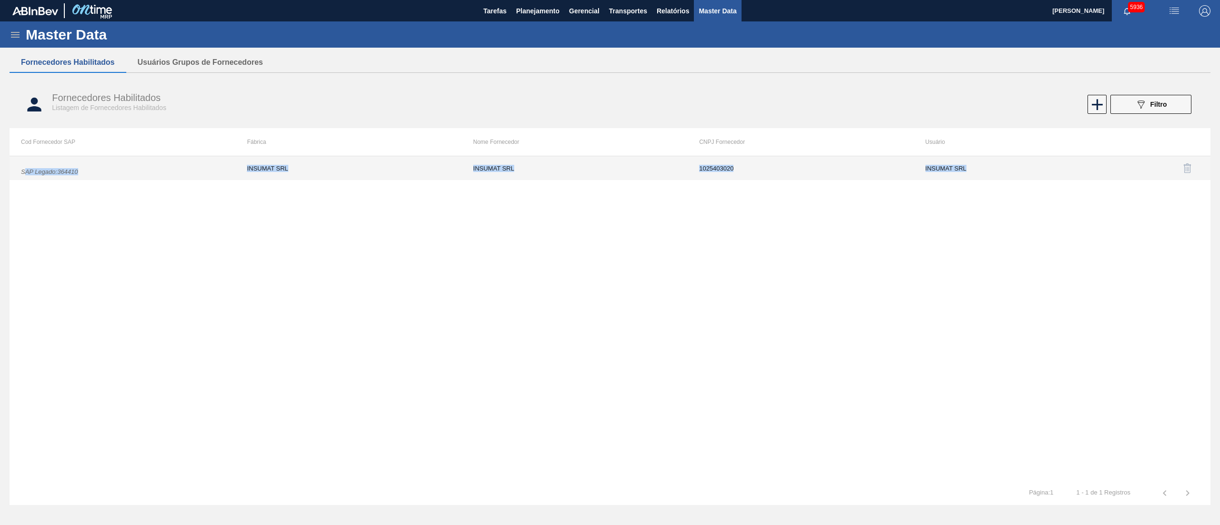
drag, startPoint x: 25, startPoint y: 177, endPoint x: 1040, endPoint y: 178, distance: 1015.1
click at [610, 178] on tr "SAP Legado : 364410 INSUMAT SRL INSUMAT SRL 1025403020 INSUMAT SRL" at bounding box center [610, 168] width 1201 height 24
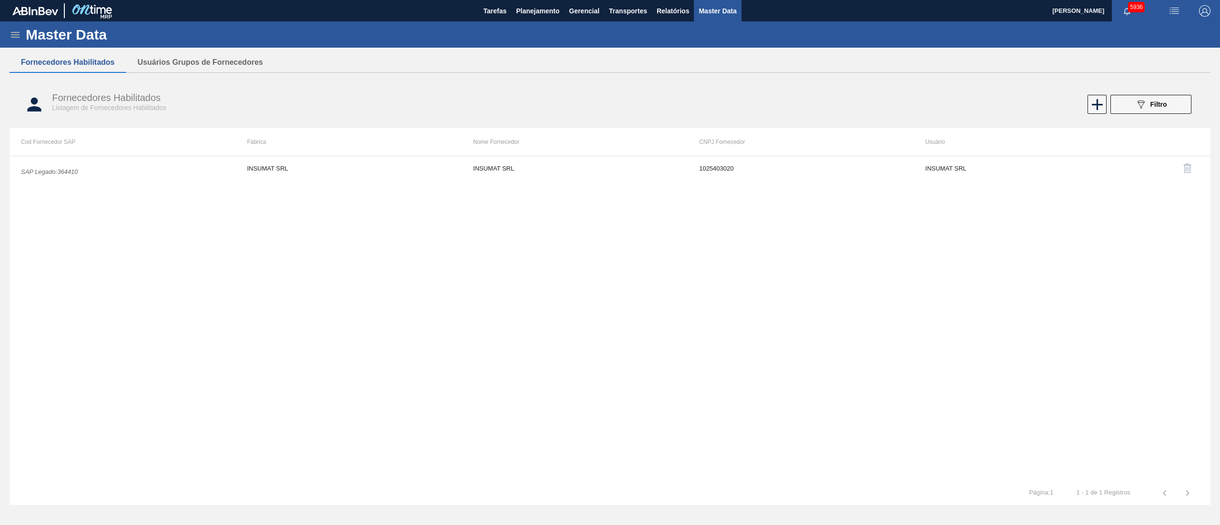
drag, startPoint x: 548, startPoint y: 154, endPoint x: 559, endPoint y: 178, distance: 26.5
click at [549, 154] on th "Nome Fornecedor" at bounding box center [575, 142] width 226 height 28
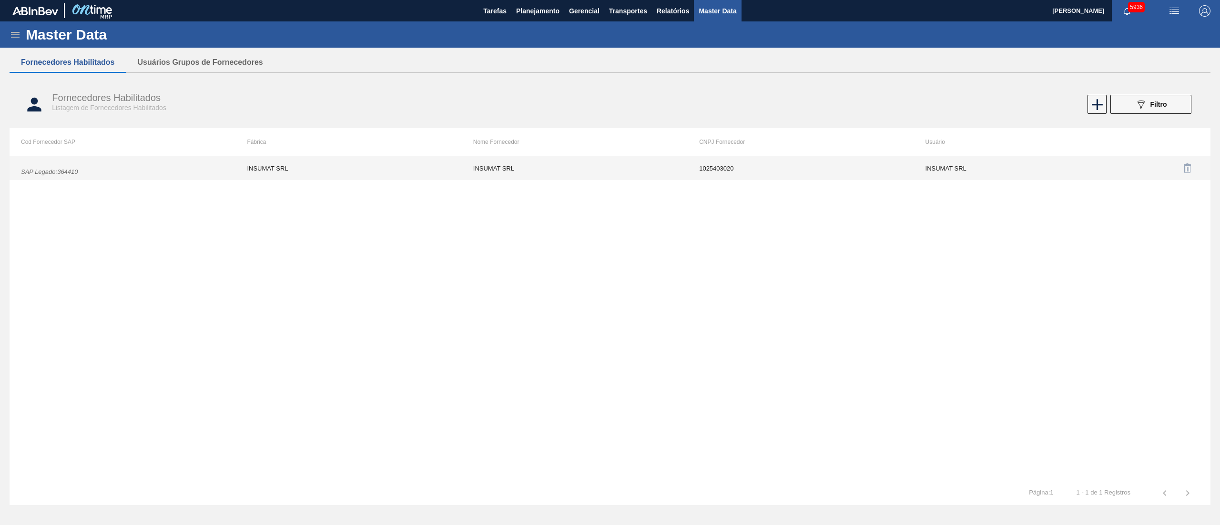
click at [559, 178] on td "INSUMAT SRL" at bounding box center [575, 168] width 226 height 24
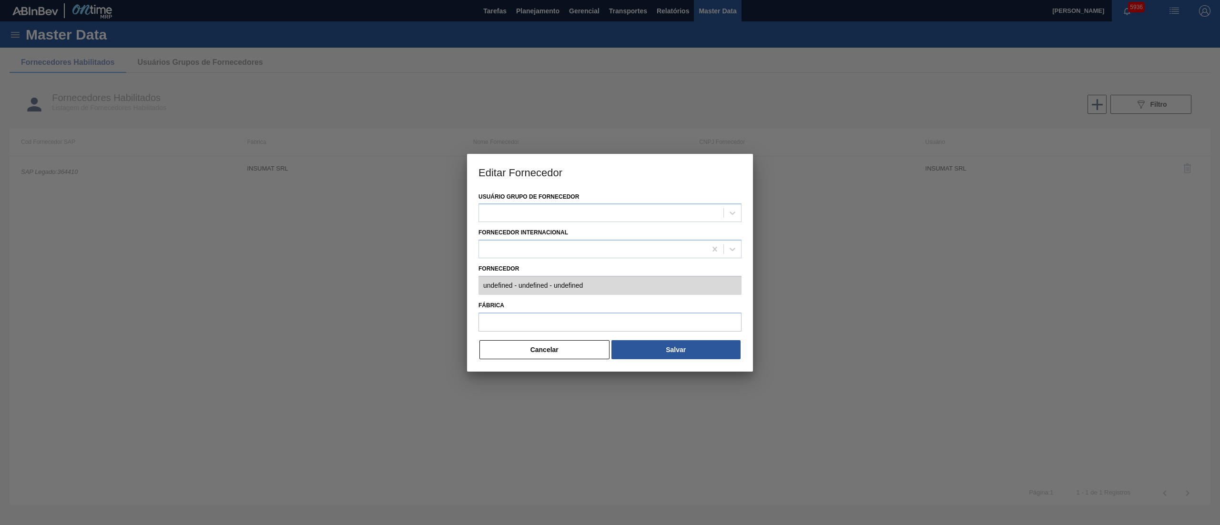
type input "(SAP Legado: 364410) - INSUMAT SRL - 1025403020"
type input "INSUMAT SRL"
drag, startPoint x: 518, startPoint y: 363, endPoint x: 519, endPoint y: 352, distance: 11.0
click at [519, 262] on div "Usuário Grupo de Fornecedor INSUMAT SRL Fornecedor Internacional Fornecedor (SA…" at bounding box center [610, 281] width 286 height 182
click at [519, 262] on button "Cancelar" at bounding box center [544, 349] width 130 height 19
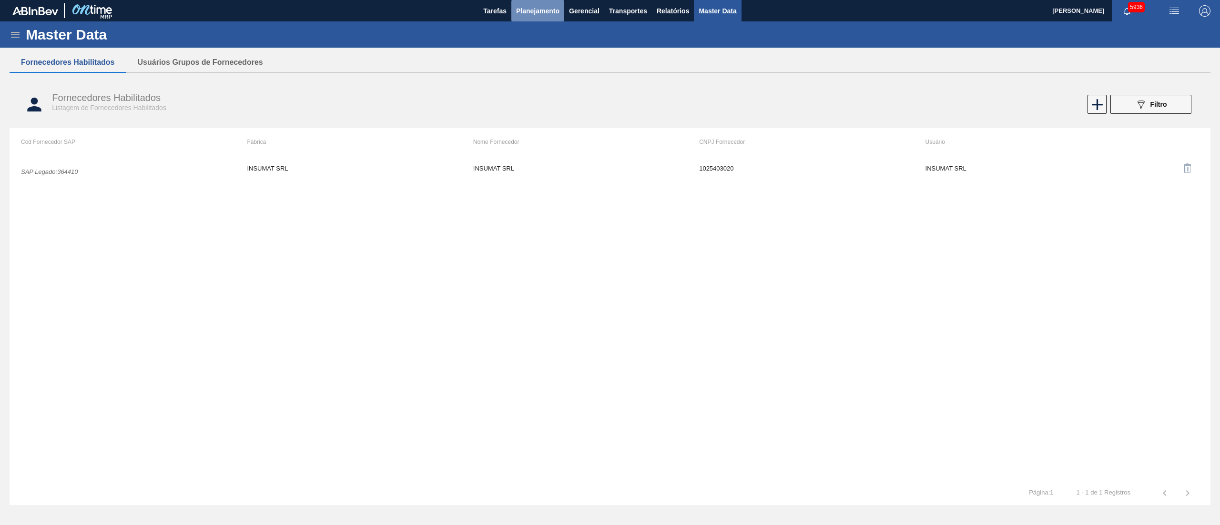
click at [523, 9] on span "Planejamento" at bounding box center [537, 10] width 43 height 11
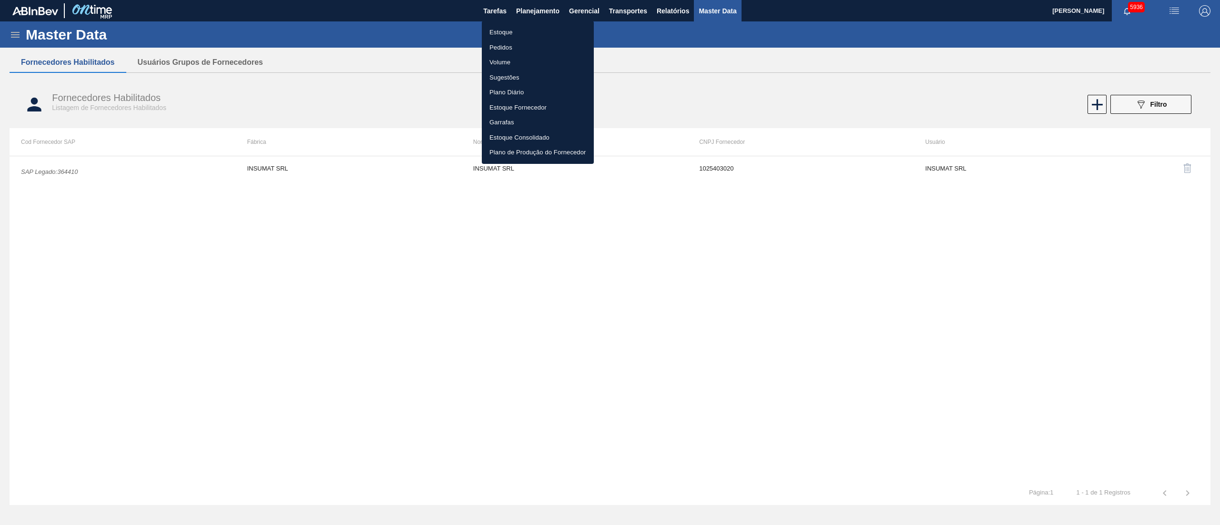
click at [504, 29] on li "Estoque" at bounding box center [538, 32] width 112 height 15
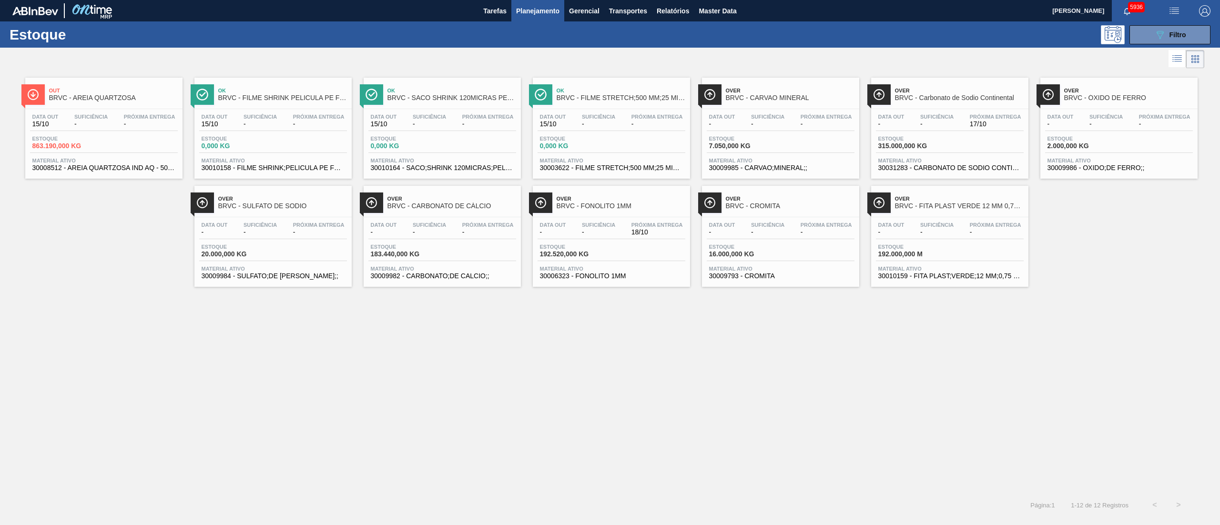
click at [610, 165] on span "30031283 - CARBONATO DE SODIO CONTINENTAL" at bounding box center [949, 167] width 143 height 7
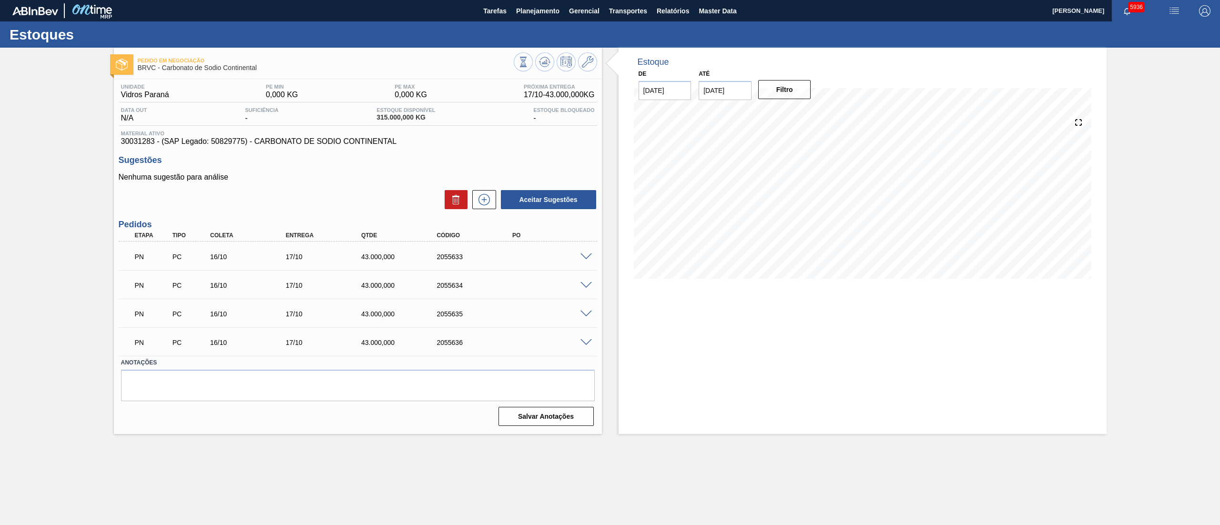
click at [576, 68] on div at bounding box center [555, 62] width 83 height 21
click at [585, 63] on icon at bounding box center [587, 61] width 11 height 11
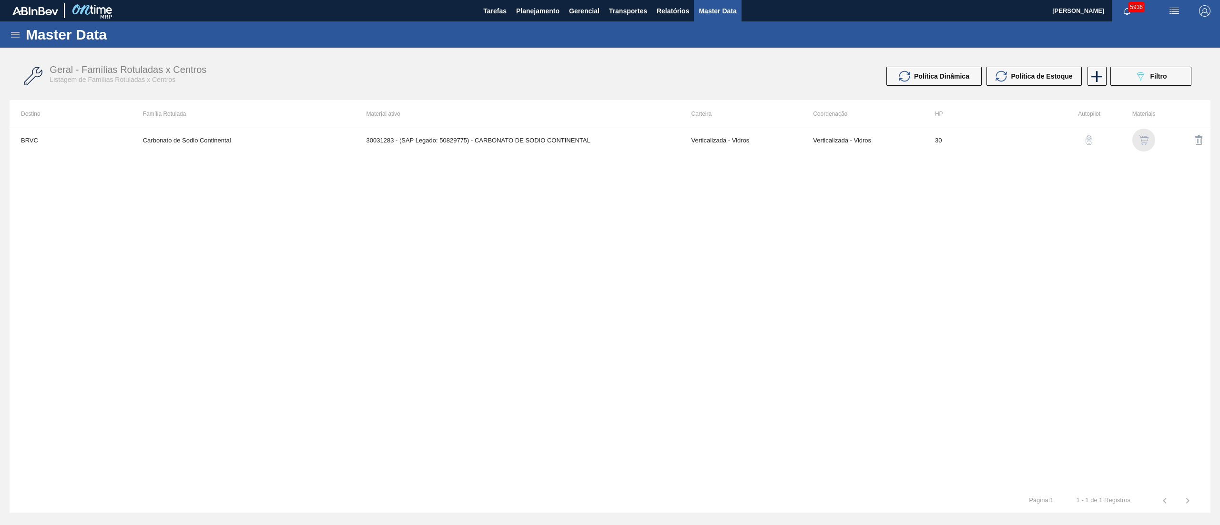
click at [610, 138] on div "button" at bounding box center [1143, 140] width 11 height 10
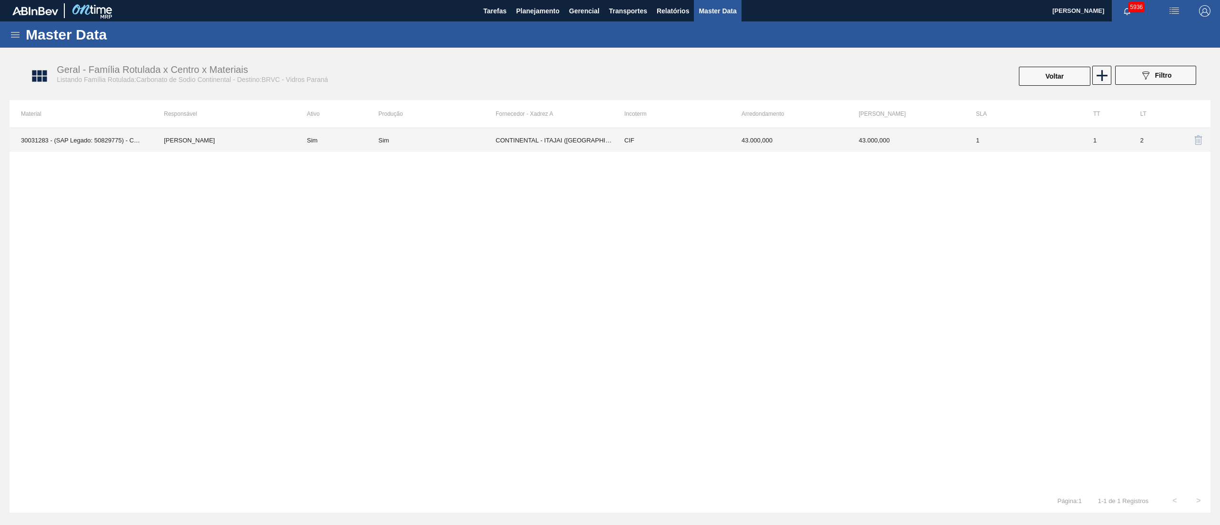
click at [610, 138] on td "CIF" at bounding box center [671, 140] width 117 height 24
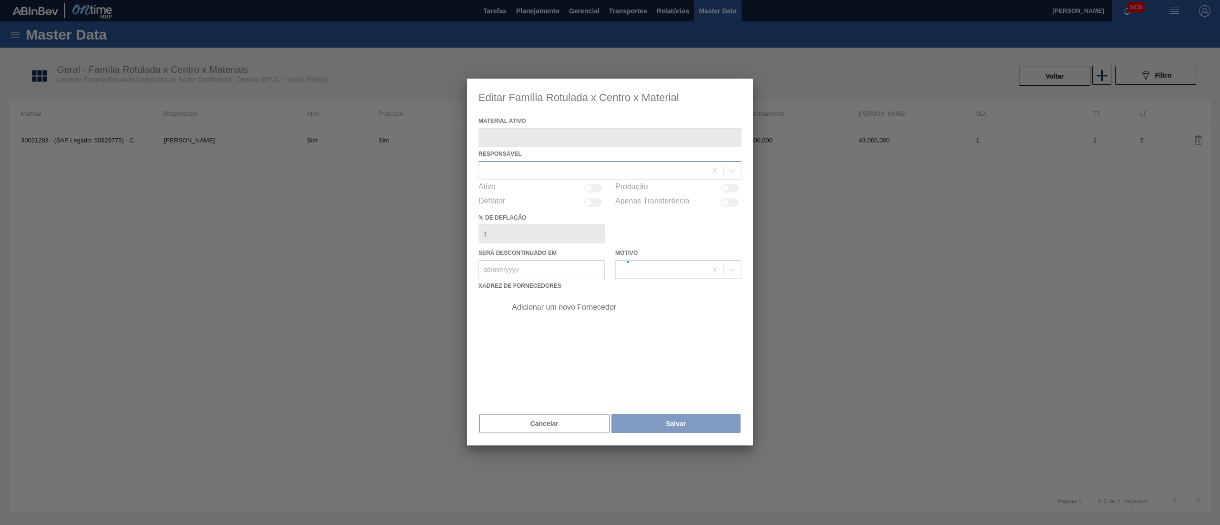
type ativo "30031283 - (SAP Legado: 50829775) - CARBONATO DE SODIO CONTINENTAL"
checkbox input "true"
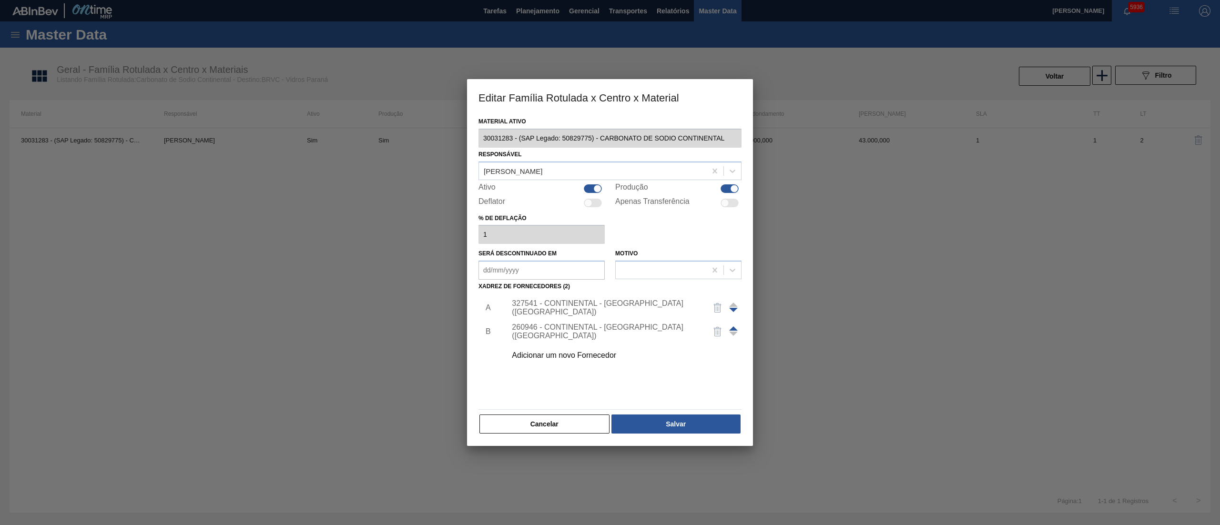
click at [557, 262] on div "327541 - CONTINENTAL - ITAJAI (SC)" at bounding box center [605, 307] width 187 height 17
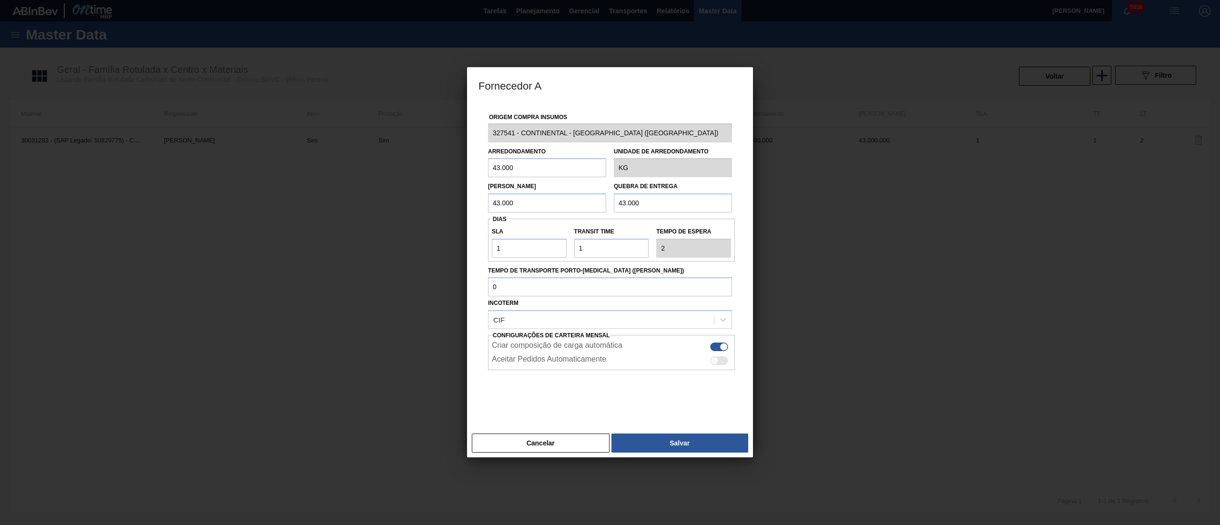
click at [610, 262] on div "Aceitar Pedidos Automaticamente" at bounding box center [611, 360] width 239 height 11
click at [610, 262] on div at bounding box center [715, 361] width 8 height 8
checkbox input "true"
click at [610, 262] on button "Salvar" at bounding box center [679, 443] width 137 height 19
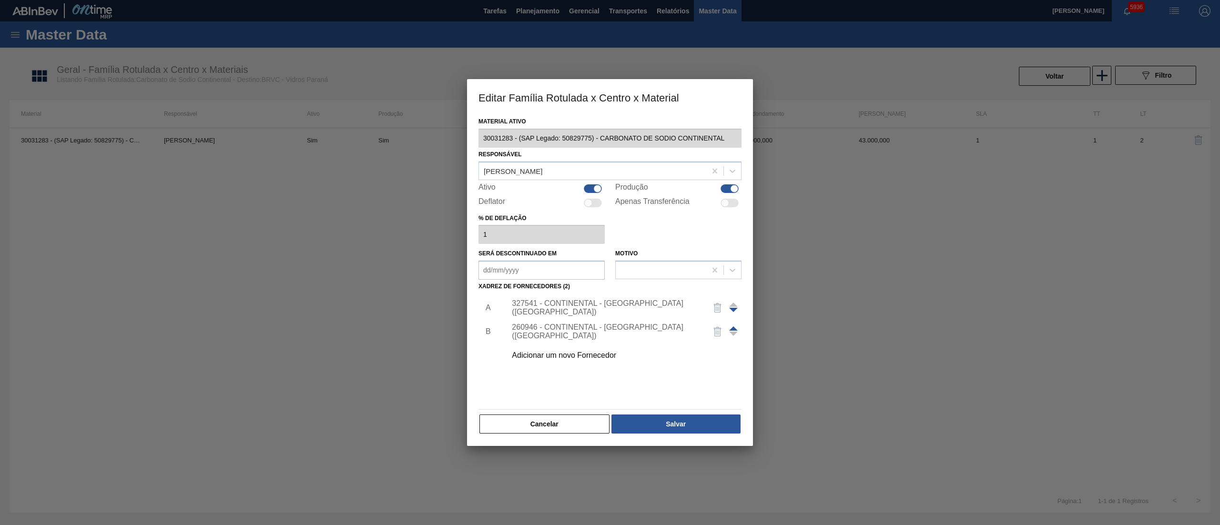
click at [610, 262] on div "260946 - CONTINENTAL - SÃO PAULO (SP)" at bounding box center [605, 331] width 187 height 17
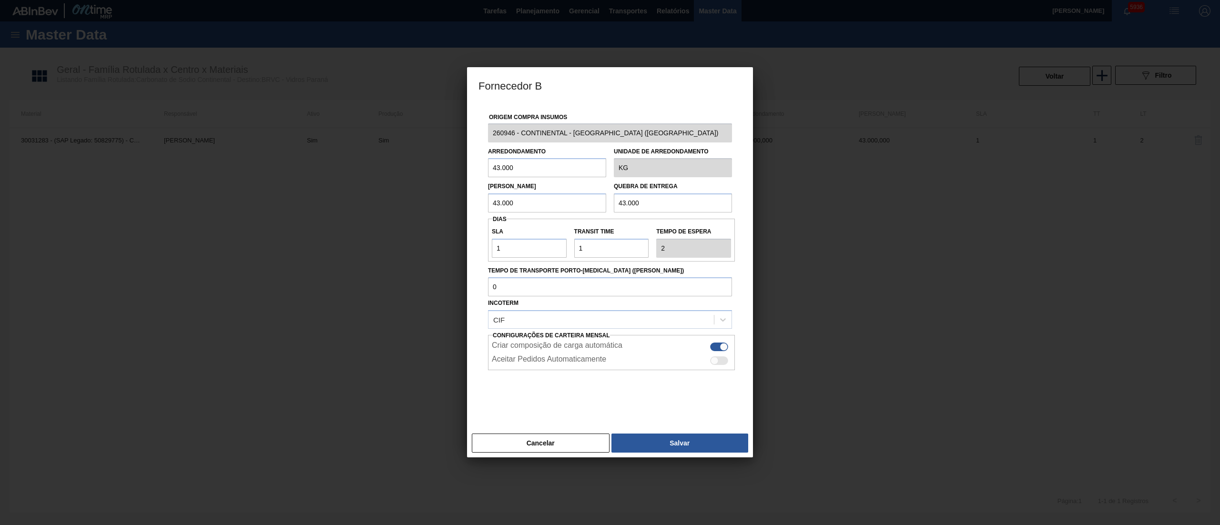
click at [610, 262] on div at bounding box center [719, 360] width 18 height 9
checkbox input "true"
click at [610, 262] on button "Salvar" at bounding box center [679, 443] width 137 height 19
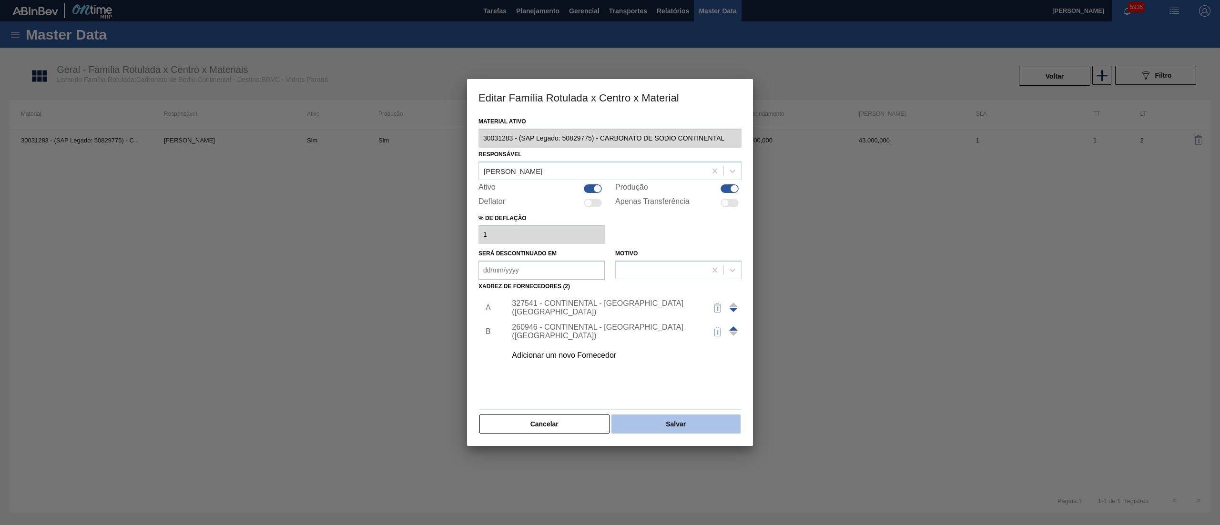
click at [610, 262] on button "Salvar" at bounding box center [675, 424] width 129 height 19
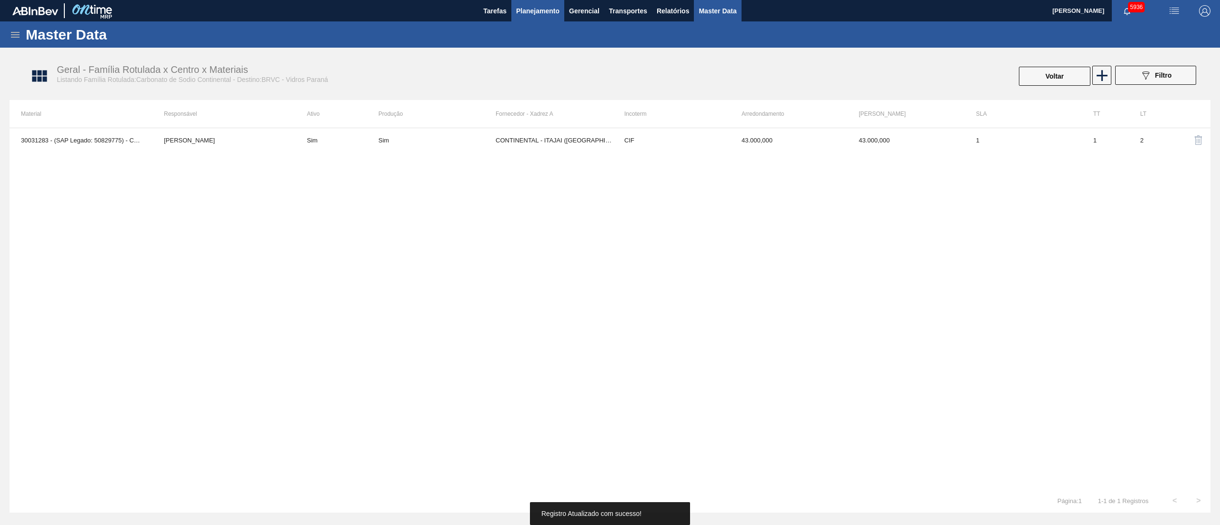
click at [531, 21] on button "Planejamento" at bounding box center [537, 10] width 53 height 21
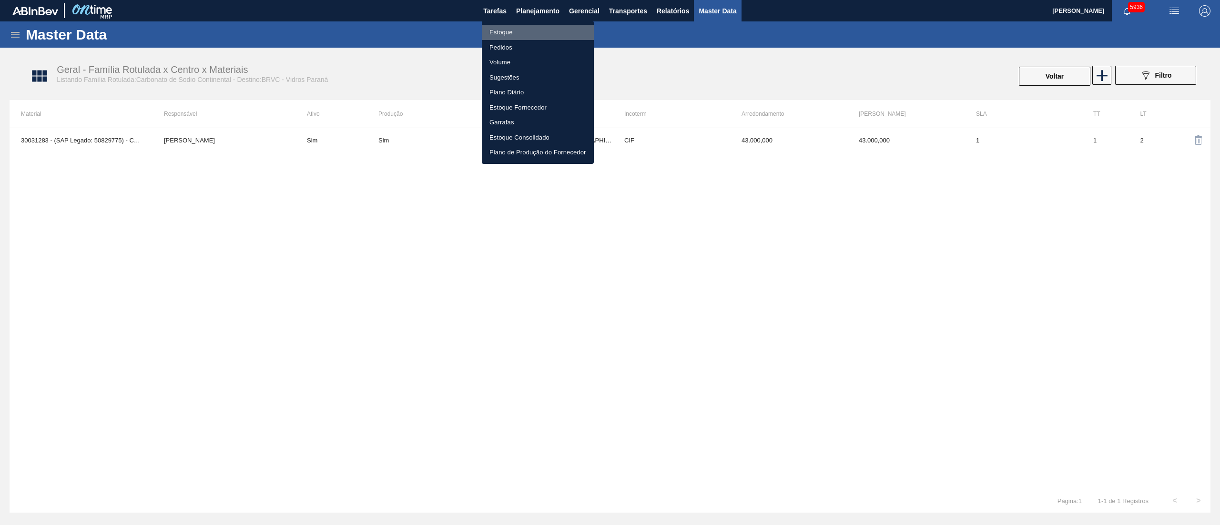
click at [526, 25] on li "Estoque" at bounding box center [538, 32] width 112 height 15
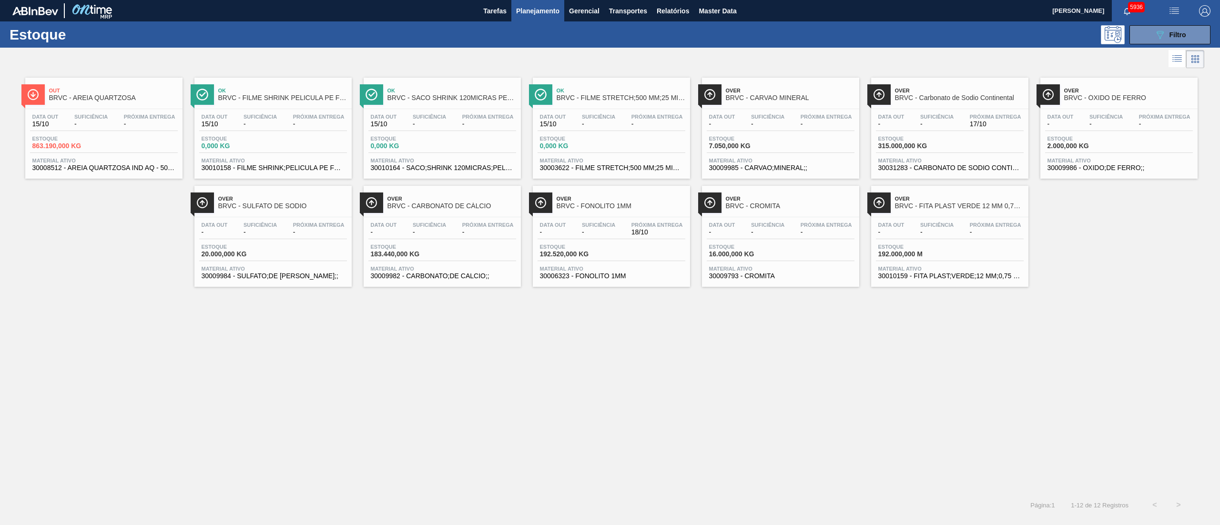
click at [610, 121] on span "-" at bounding box center [936, 124] width 33 height 7
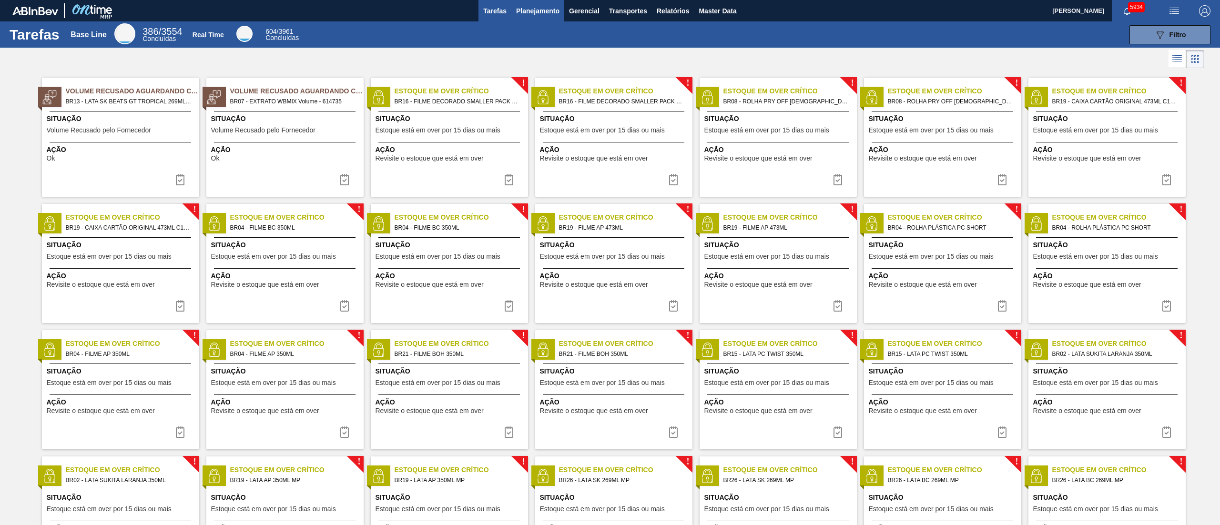
click at [553, 15] on span "Planejamento" at bounding box center [537, 10] width 43 height 11
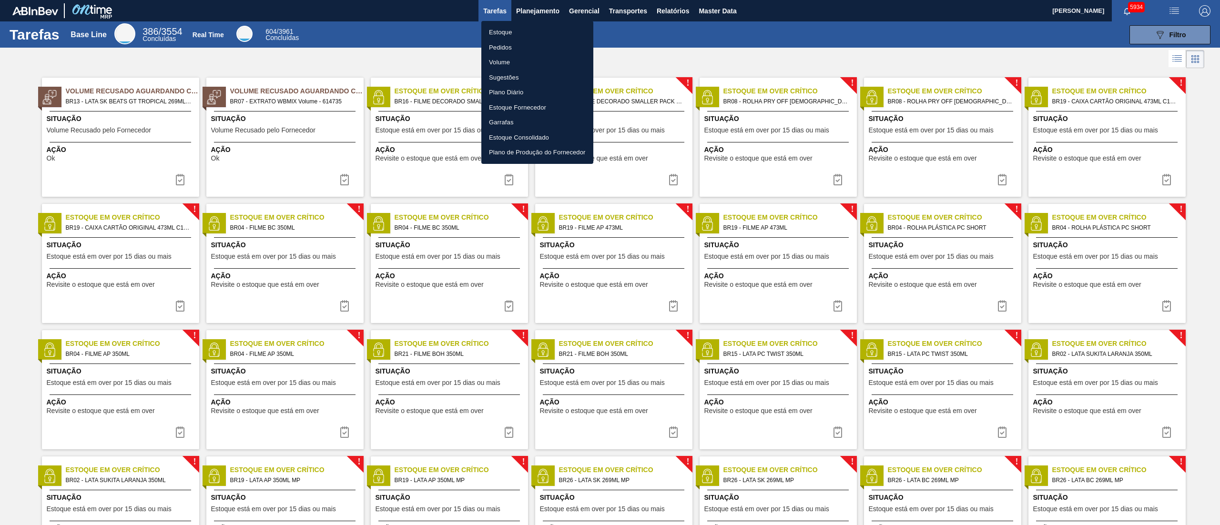
click at [498, 26] on li "Estoque" at bounding box center [537, 32] width 112 height 15
